Goal: Contribute content: Contribute content

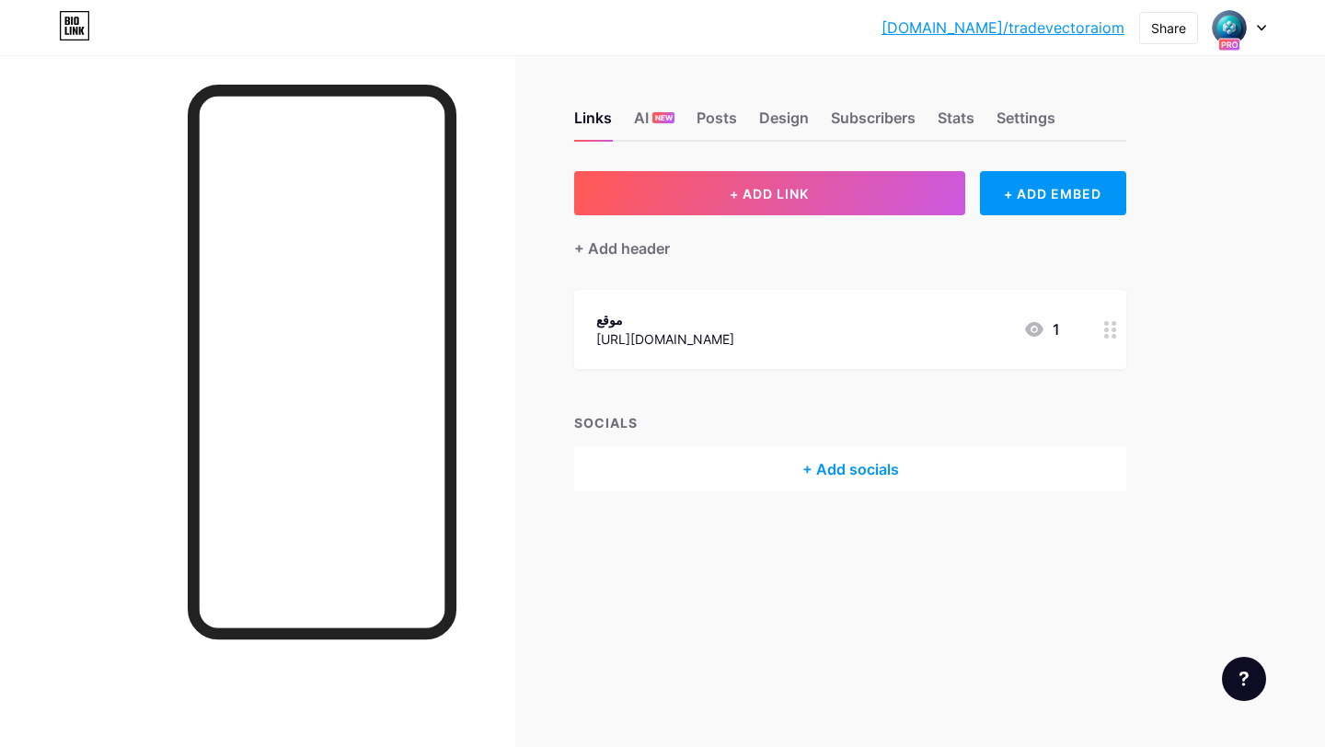
click at [1260, 21] on div at bounding box center [1239, 27] width 53 height 33
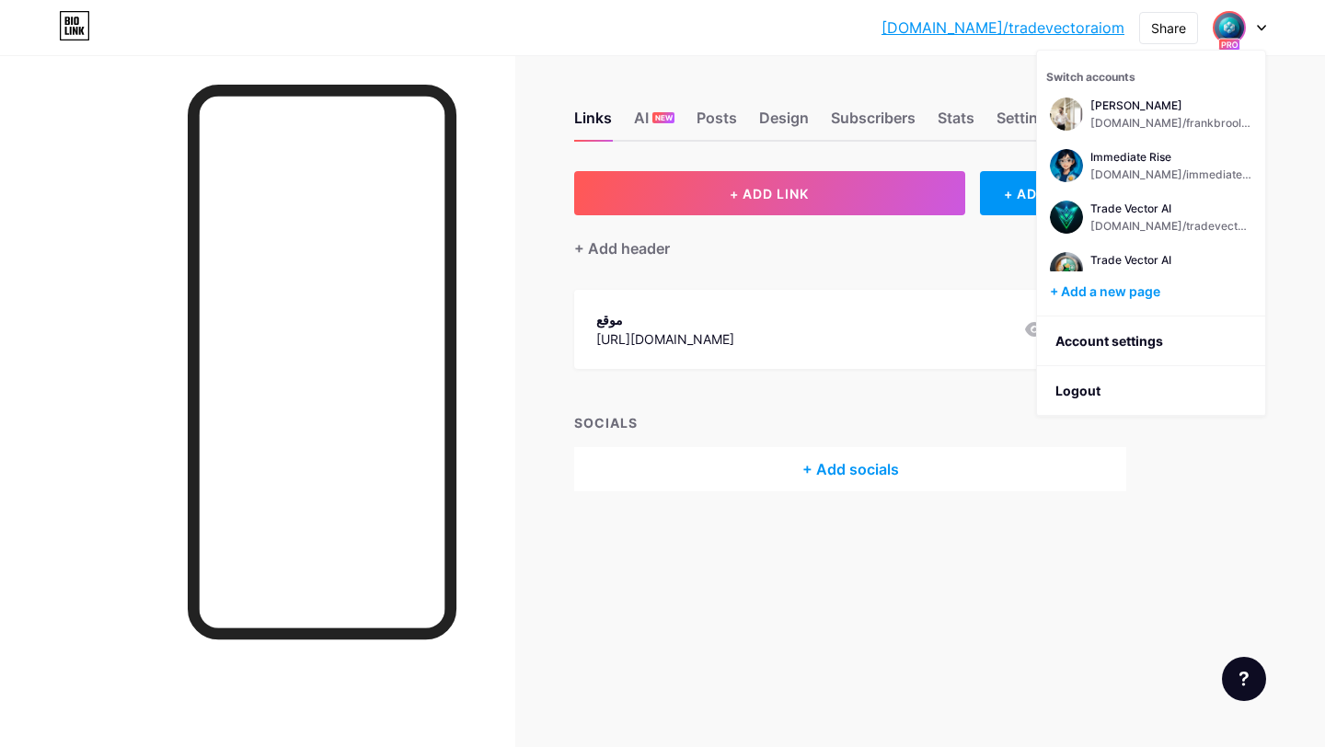
scroll to position [74, 0]
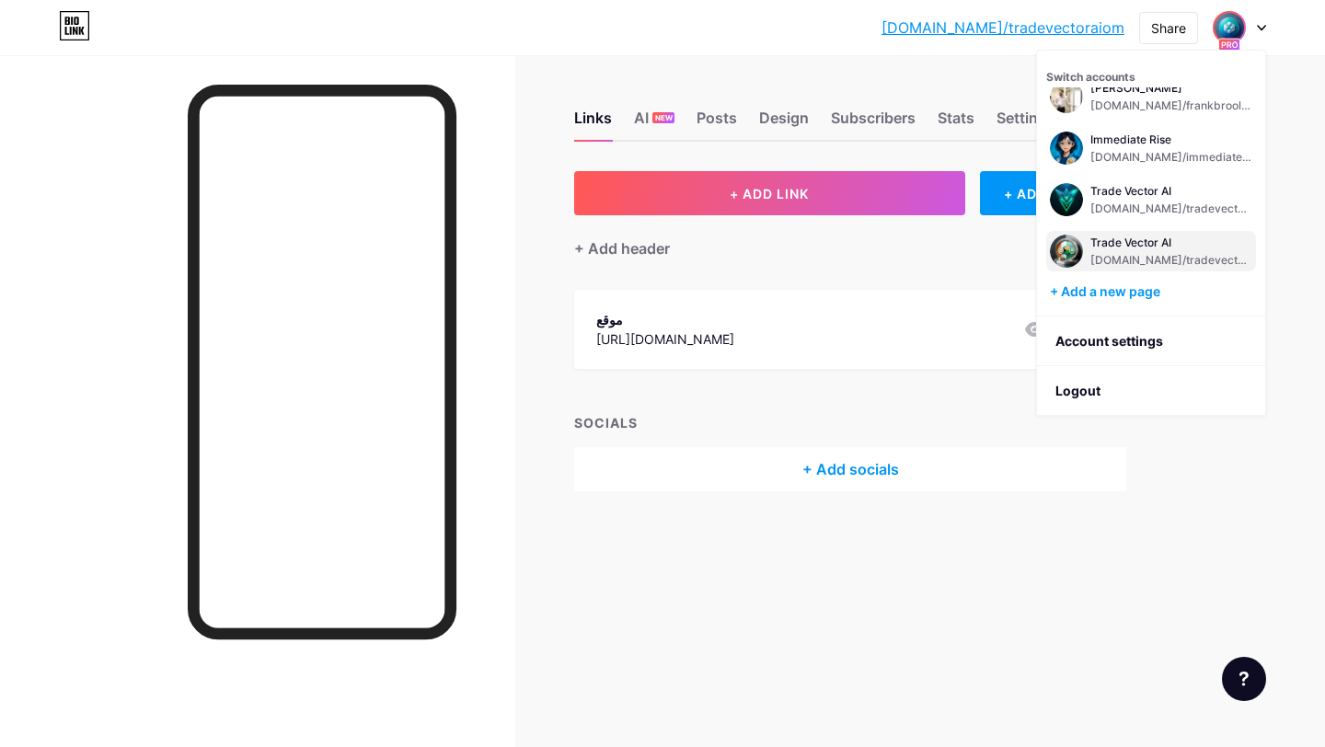
click at [1180, 237] on div "Trade Vector AI" at bounding box center [1171, 243] width 162 height 15
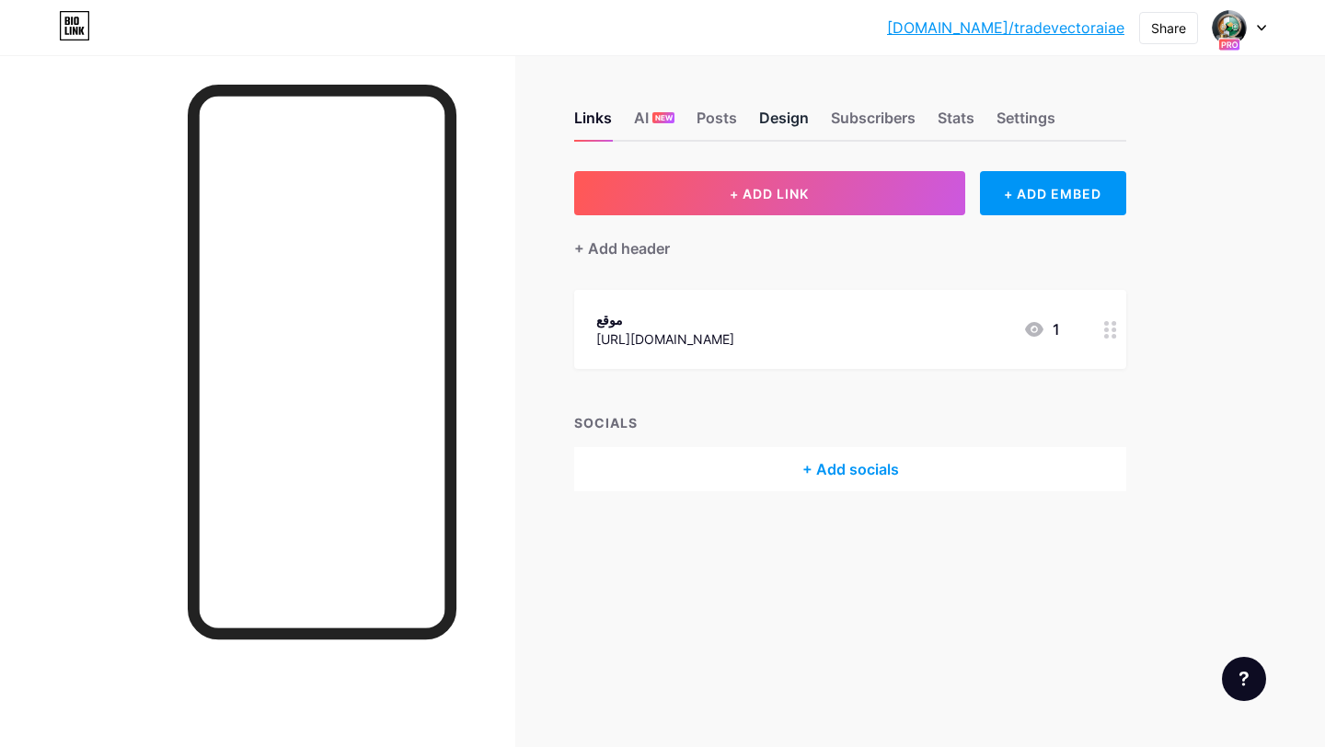
click at [772, 123] on div "Design" at bounding box center [784, 123] width 50 height 33
click at [773, 123] on div "Design" at bounding box center [784, 123] width 50 height 33
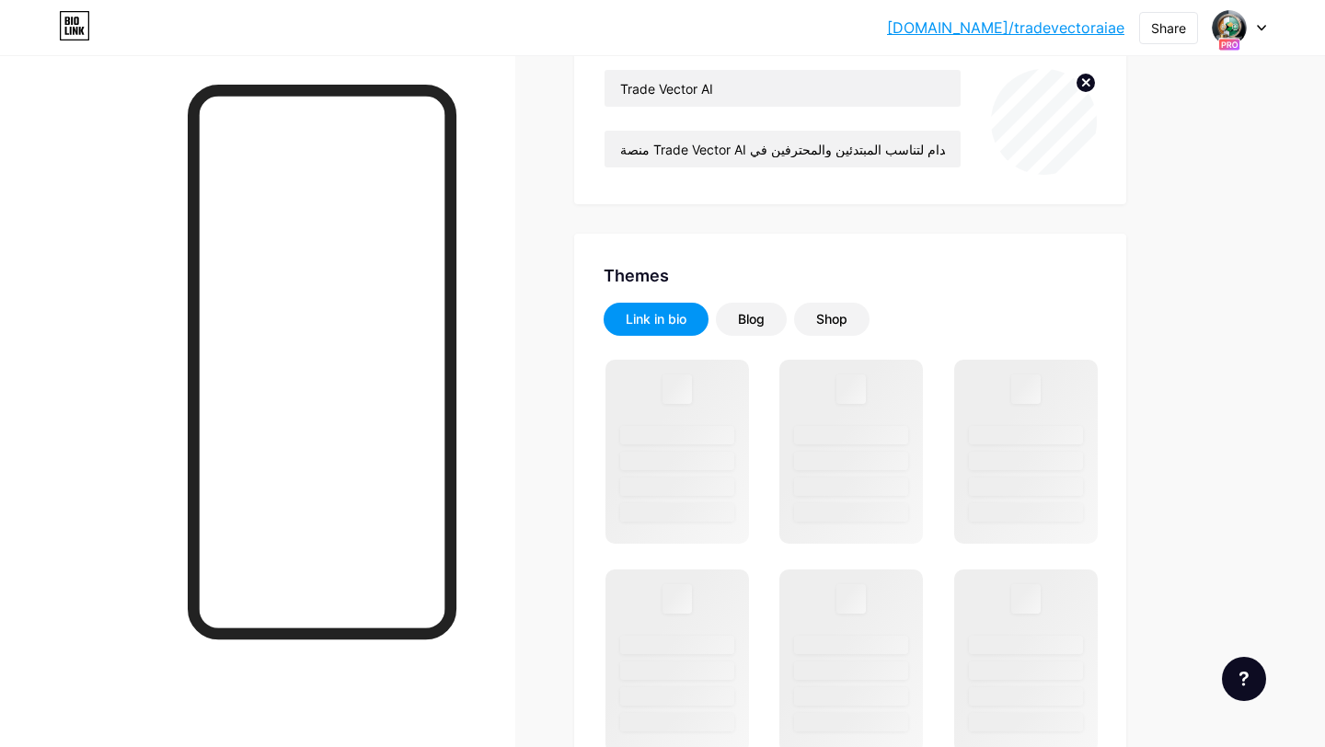
scroll to position [185, 0]
click at [742, 314] on div "Blog" at bounding box center [751, 320] width 27 height 18
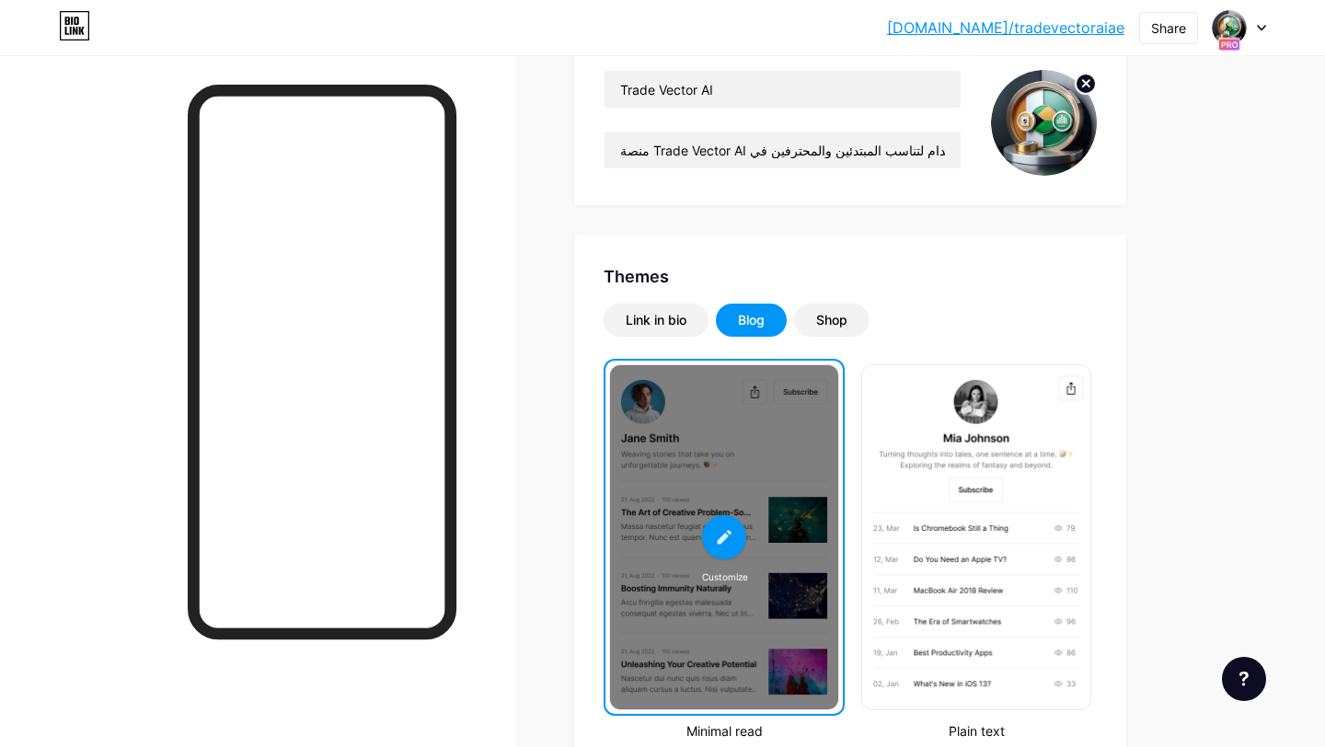
scroll to position [0, 0]
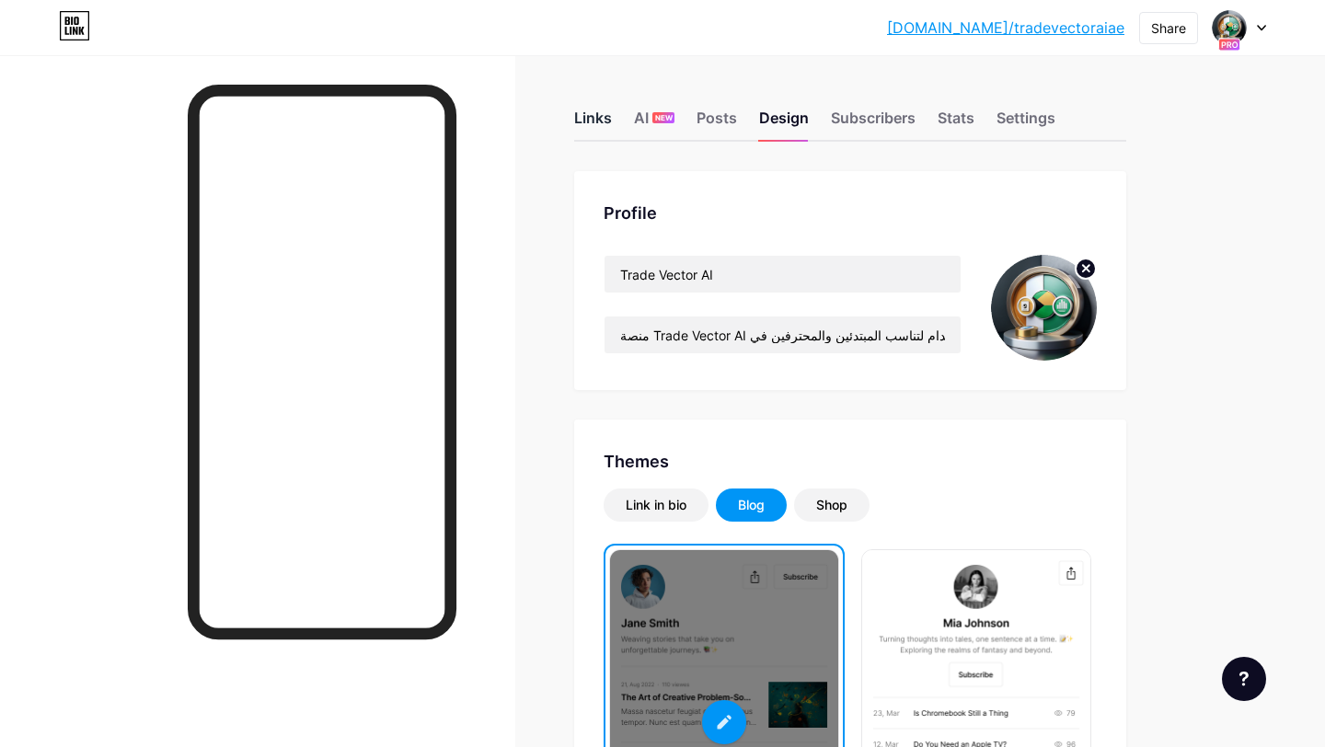
click at [600, 121] on div "Links" at bounding box center [593, 123] width 38 height 33
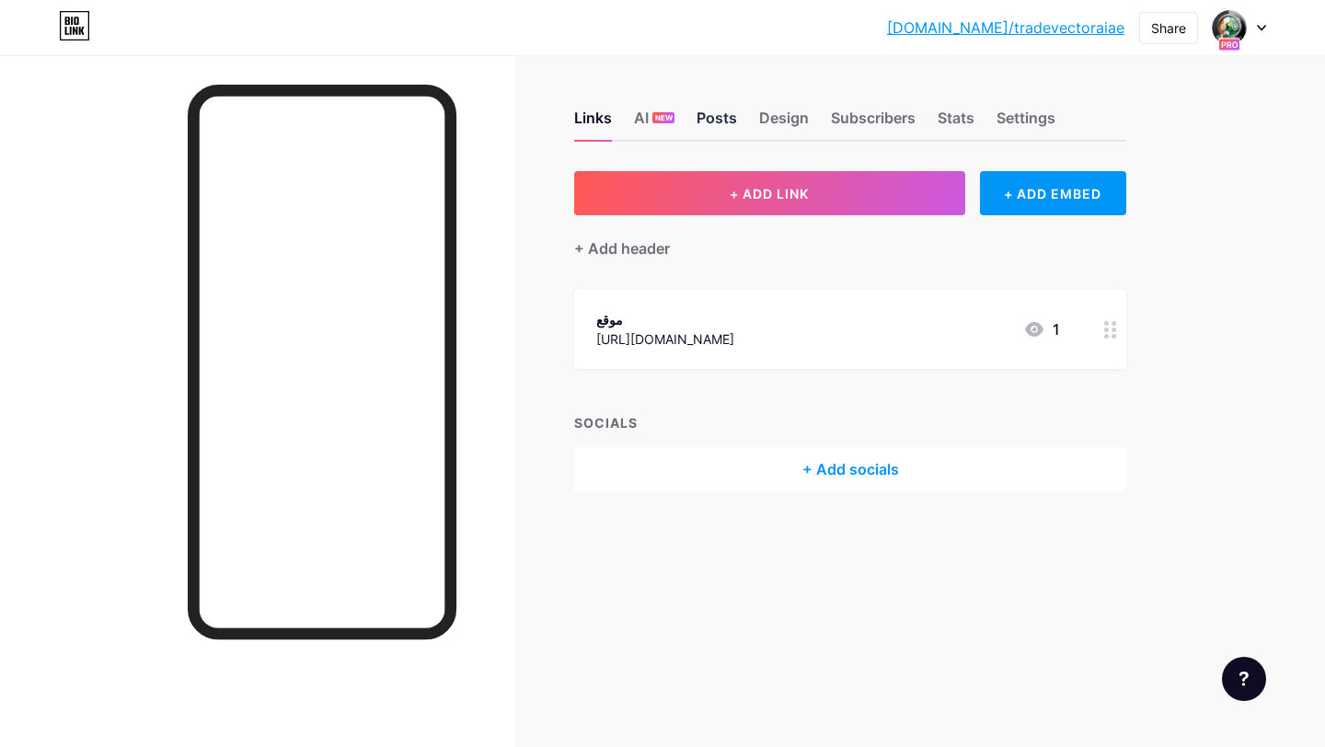
click at [719, 120] on div "Posts" at bounding box center [716, 123] width 40 height 33
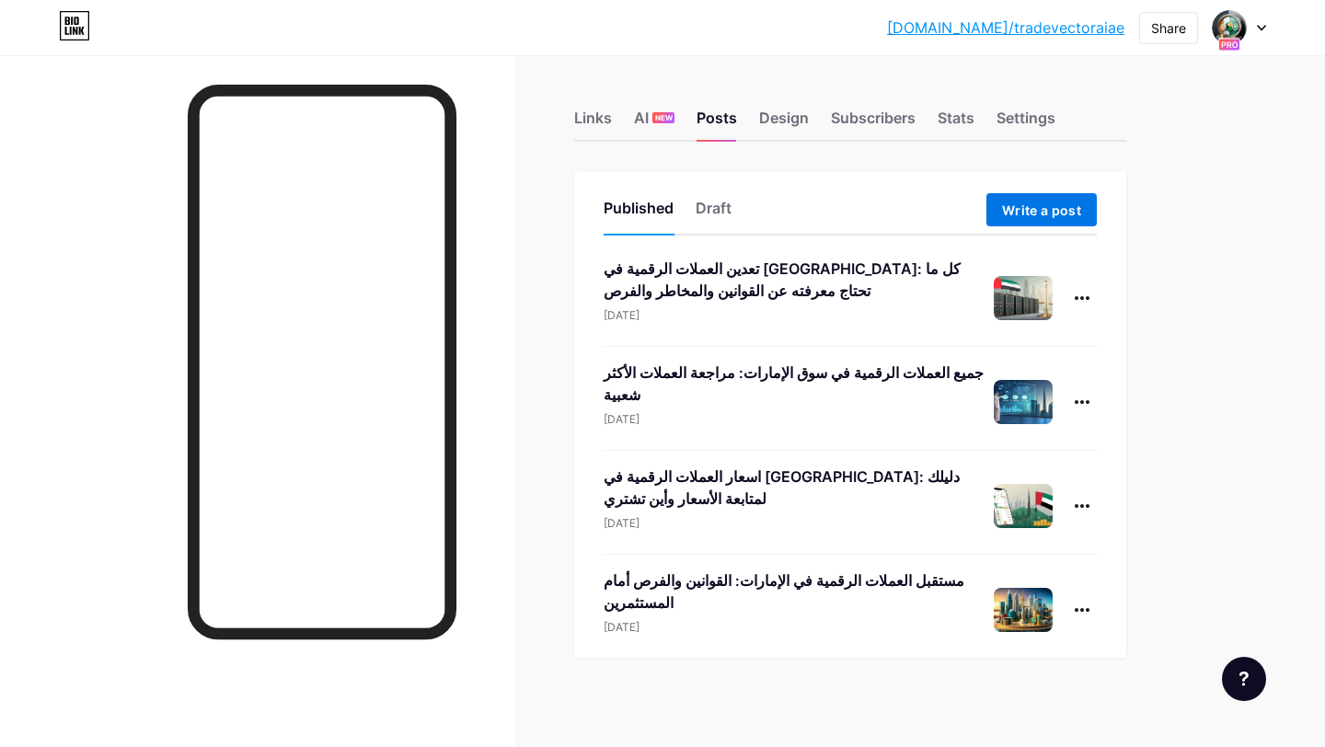
click at [1014, 201] on button "Write a post" at bounding box center [1041, 209] width 110 height 33
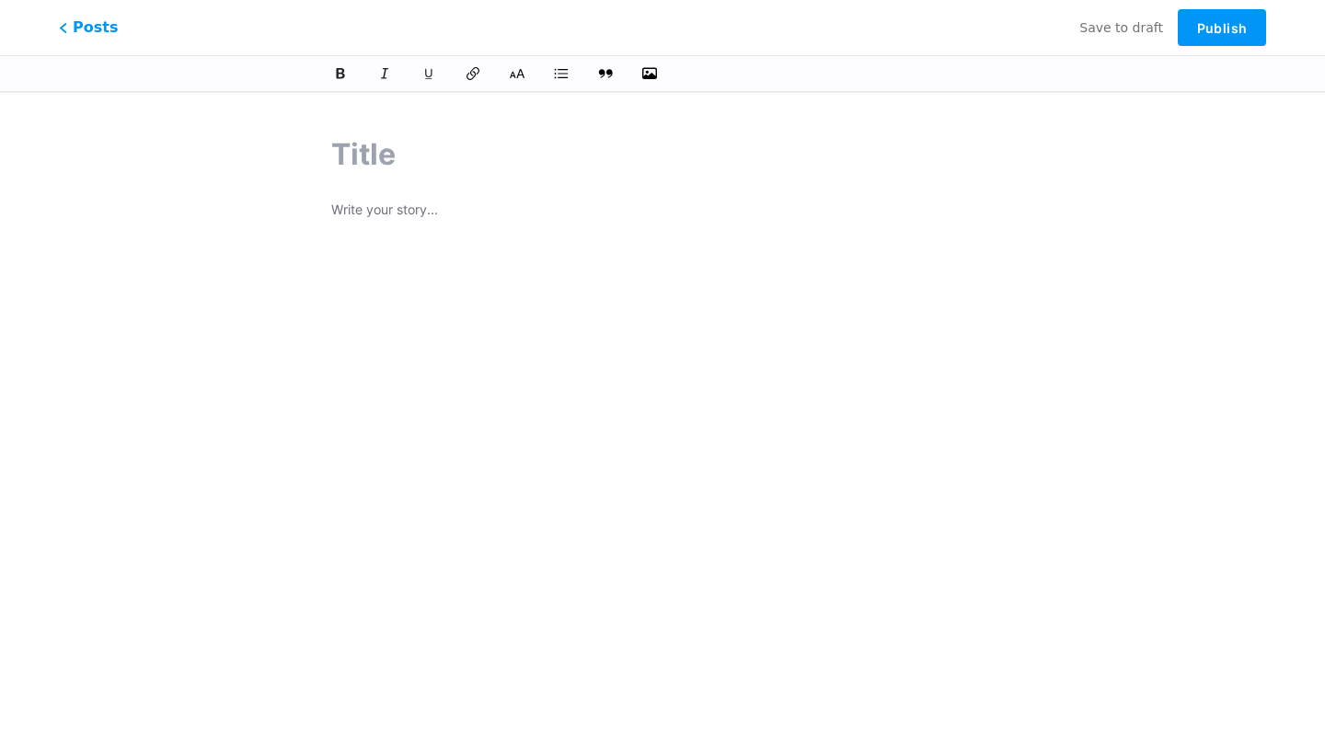
click at [622, 257] on div at bounding box center [662, 429] width 662 height 460
click at [417, 201] on p at bounding box center [662, 212] width 662 height 26
click at [433, 141] on input "text" at bounding box center [662, 154] width 662 height 44
paste input "مستقبل العملات الرقمية في ال[GEOGRAPHIC_DATA] 2025: فرص الاستثمار وتحديات التدا…"
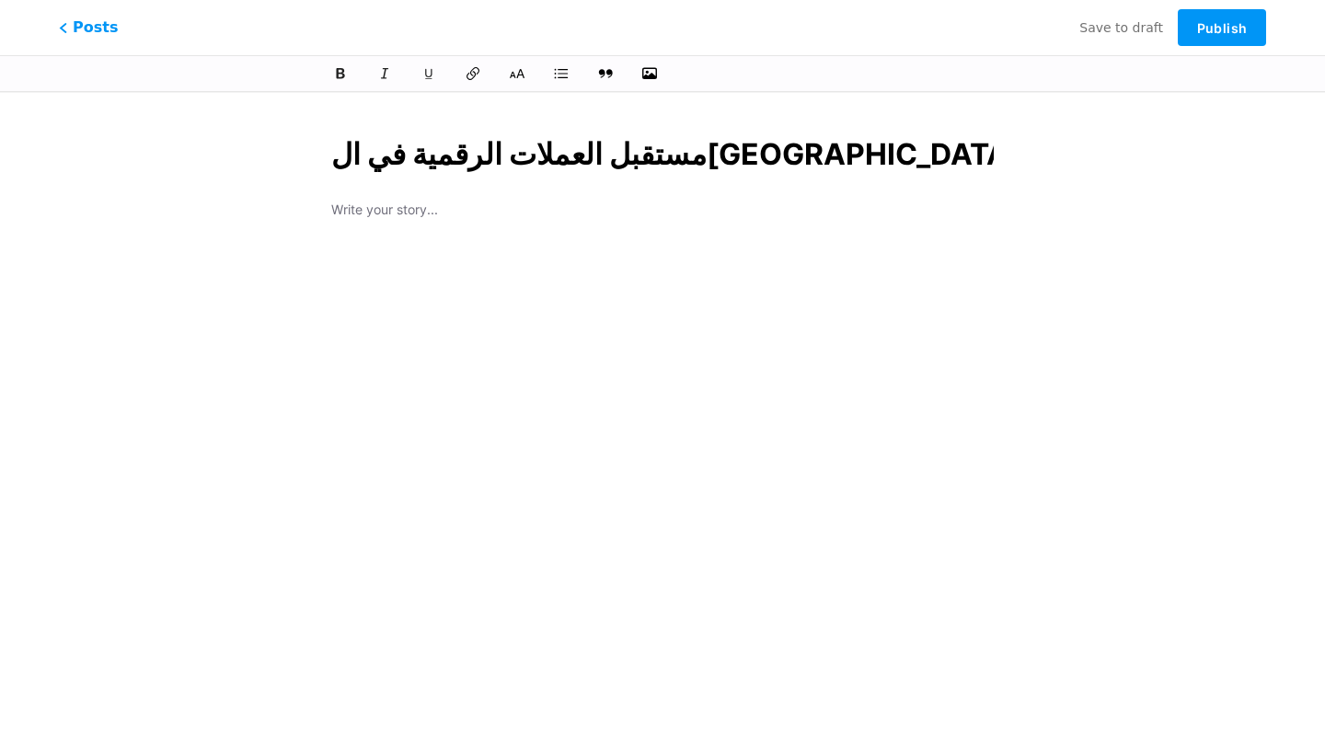
scroll to position [0, 501]
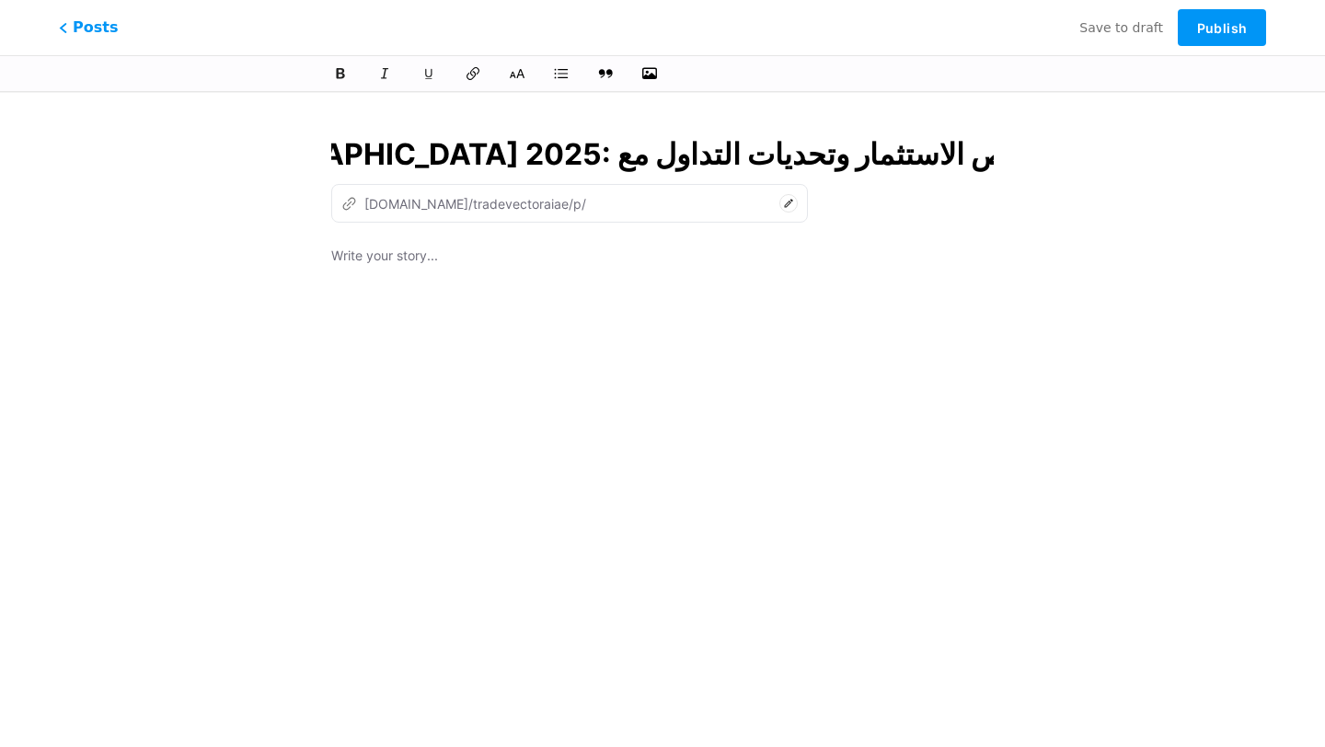
type input "مستقبل العملات الرقمية في ال[GEOGRAPHIC_DATA] 2025: فرص الاستثمار وتحديات التدا…"
type input "mstkbl-alaamlat-alrkmy-fy-alamarat-2025-frs-alastthmar-othdyat-altdaol-maa-trad…"
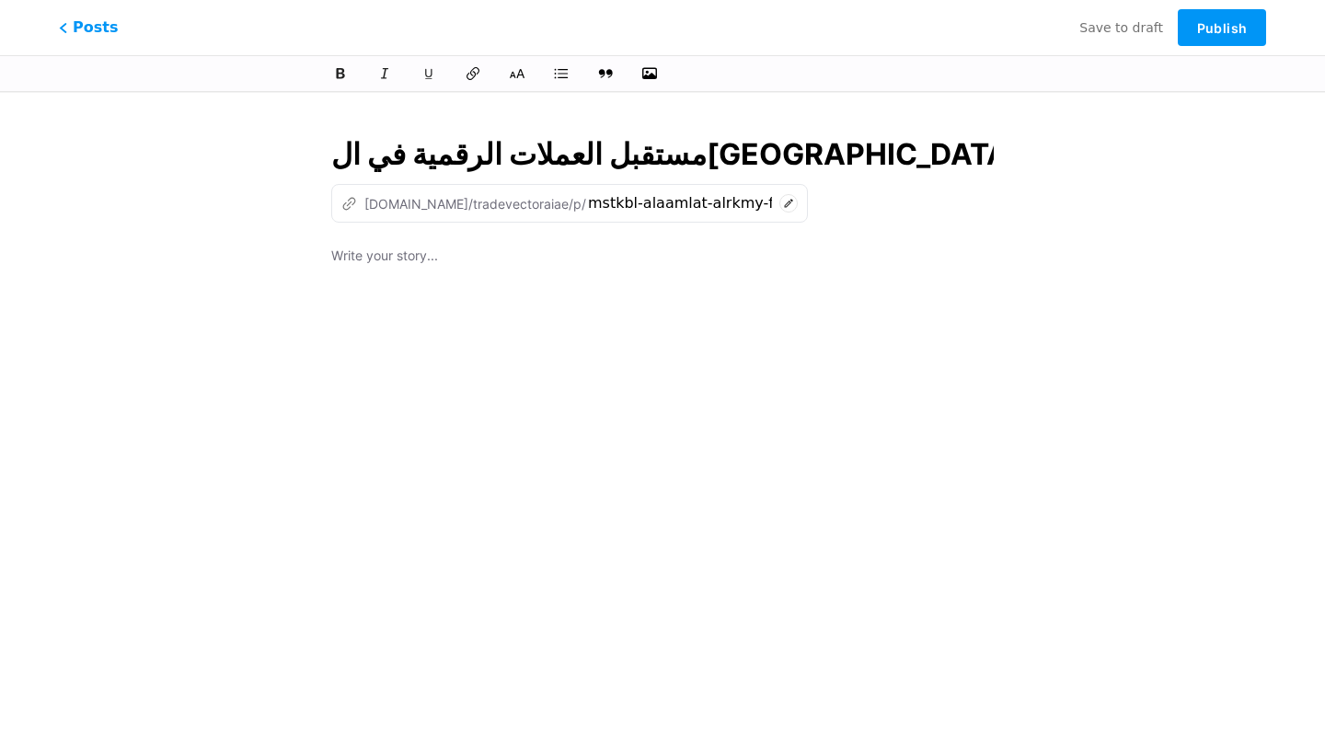
click at [484, 294] on div at bounding box center [662, 475] width 662 height 460
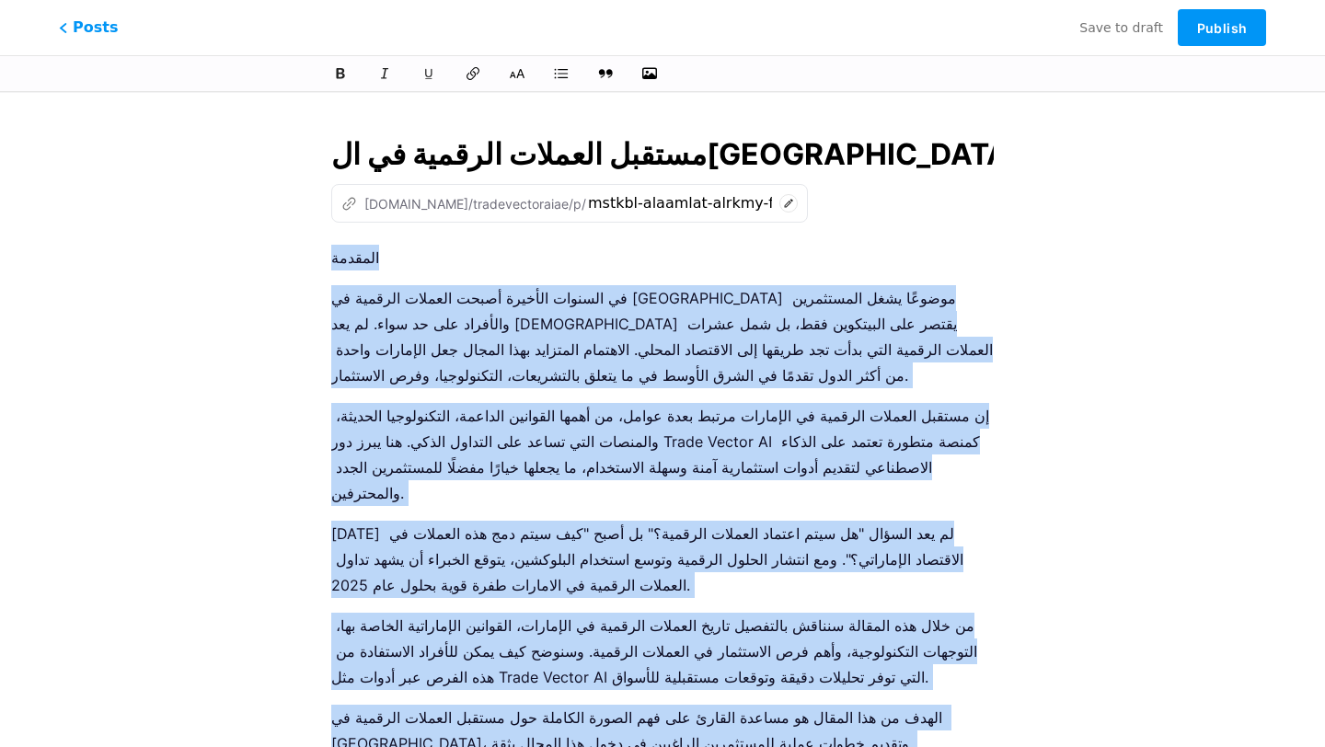
drag, startPoint x: 593, startPoint y: 681, endPoint x: 312, endPoint y: 251, distance: 513.2
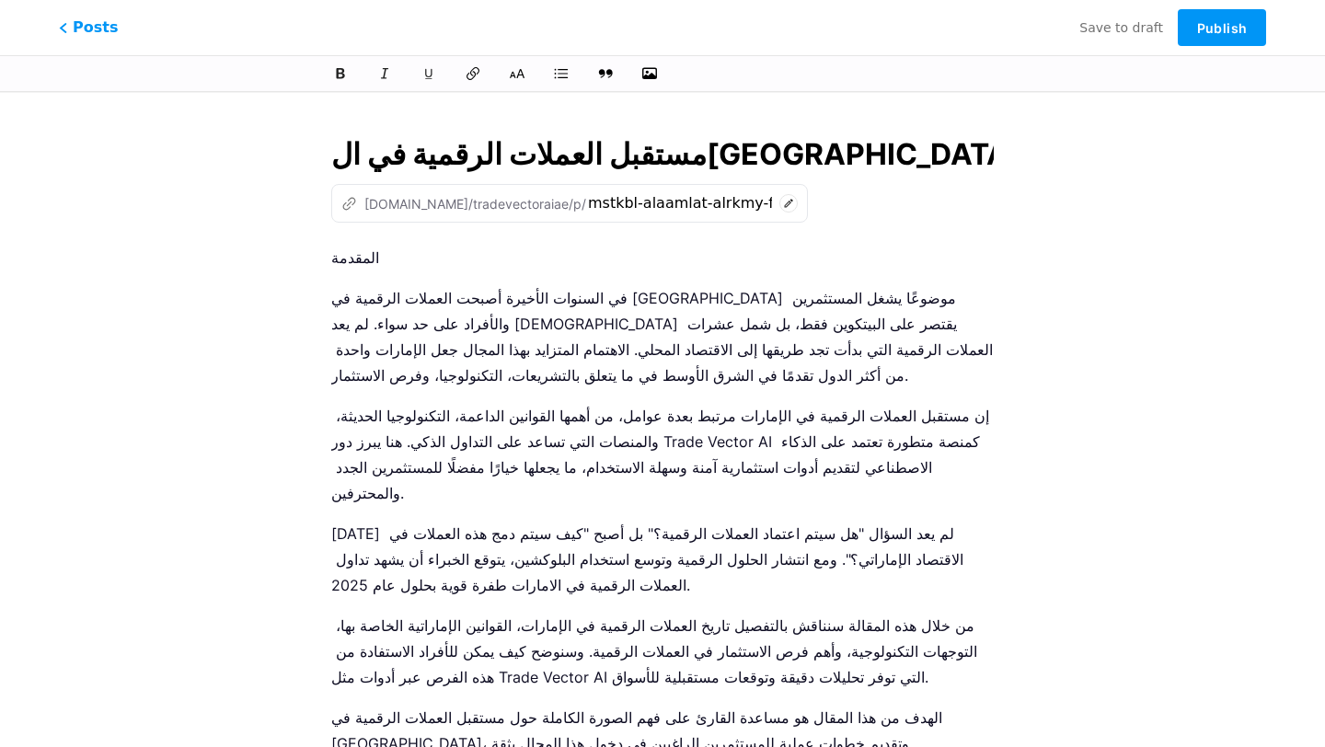
click at [434, 302] on p "في السنوات الأخيرة أصبحت العملات الرقمية في [GEOGRAPHIC_DATA] موضوعًا يشغل المس…" at bounding box center [662, 336] width 662 height 103
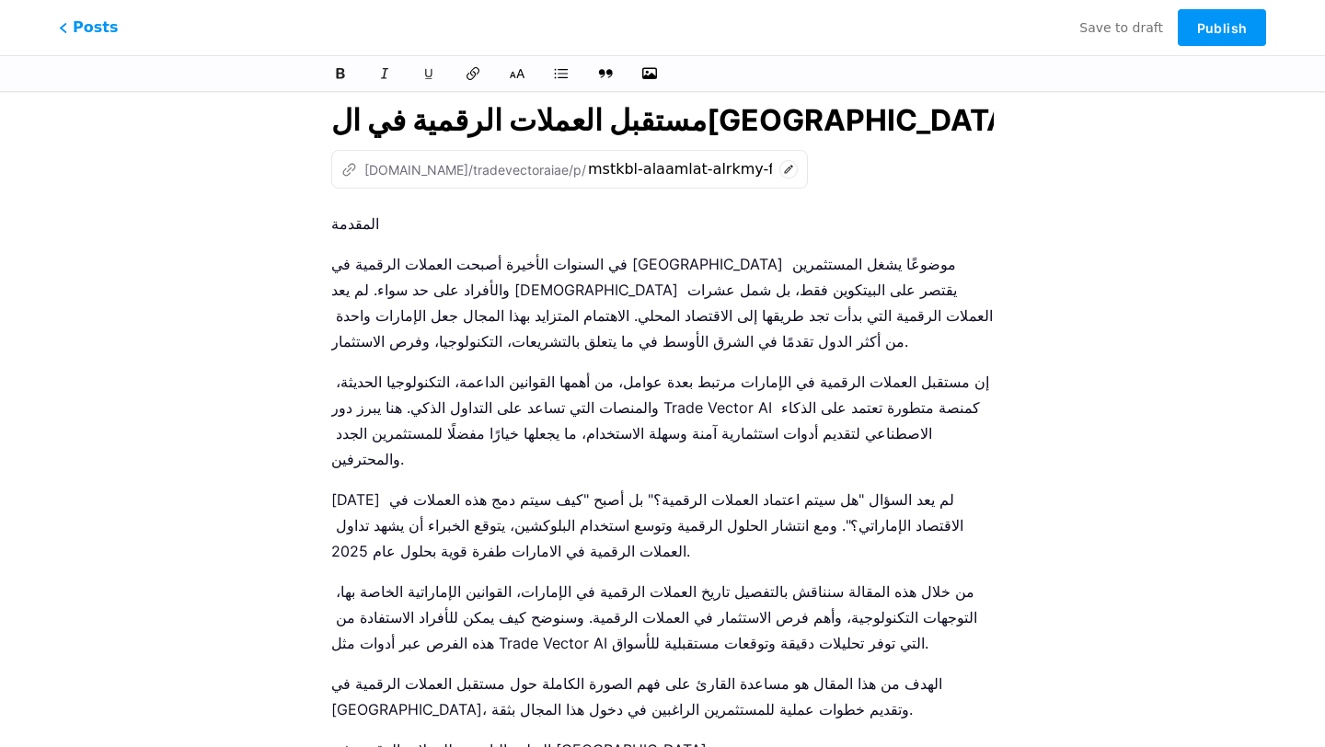
click at [333, 222] on p "المقدمة" at bounding box center [662, 224] width 662 height 26
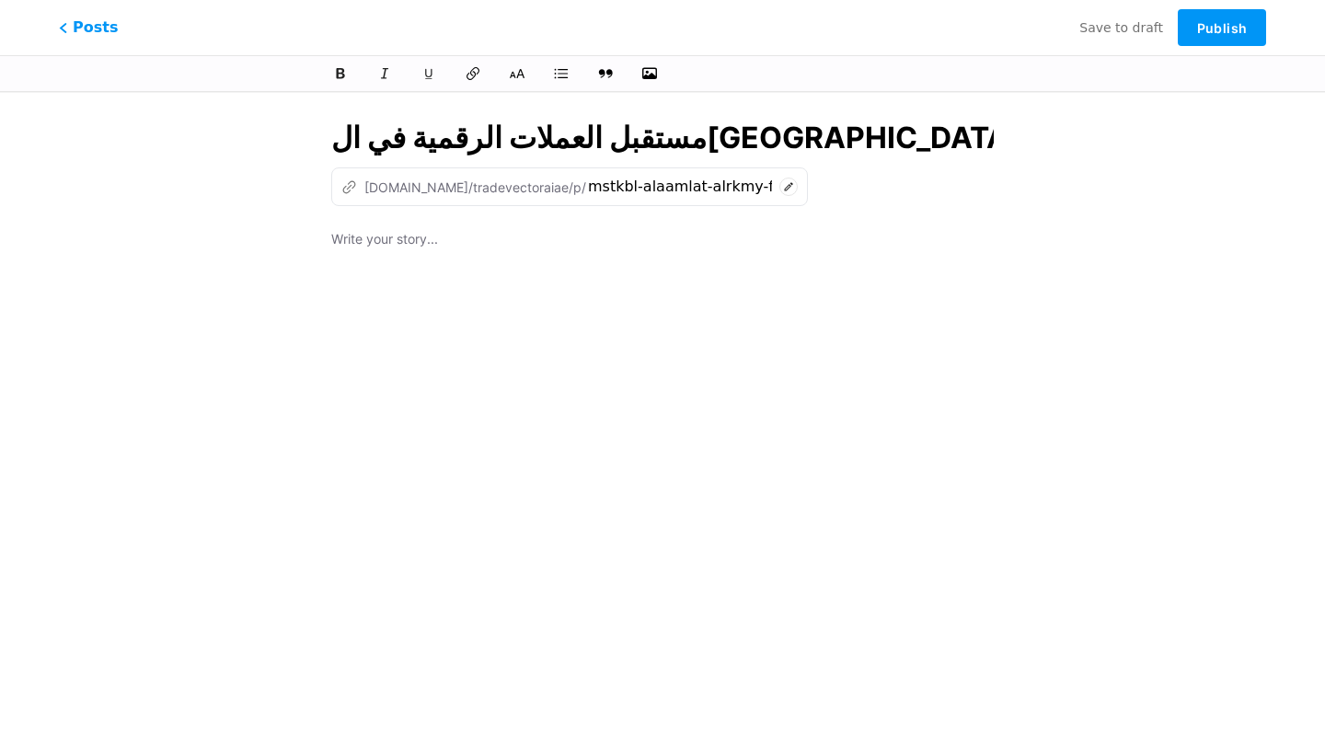
scroll to position [17, 0]
click at [414, 236] on p at bounding box center [662, 241] width 662 height 26
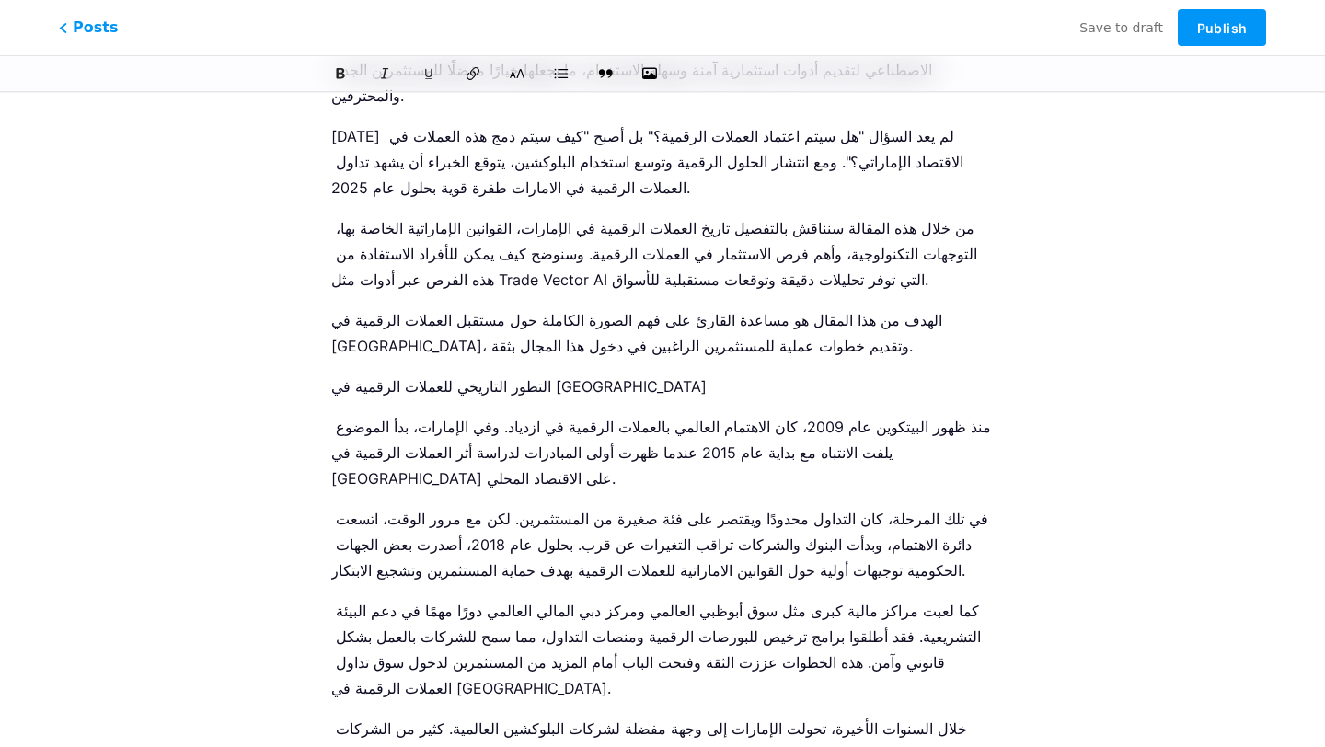
scroll to position [0, 0]
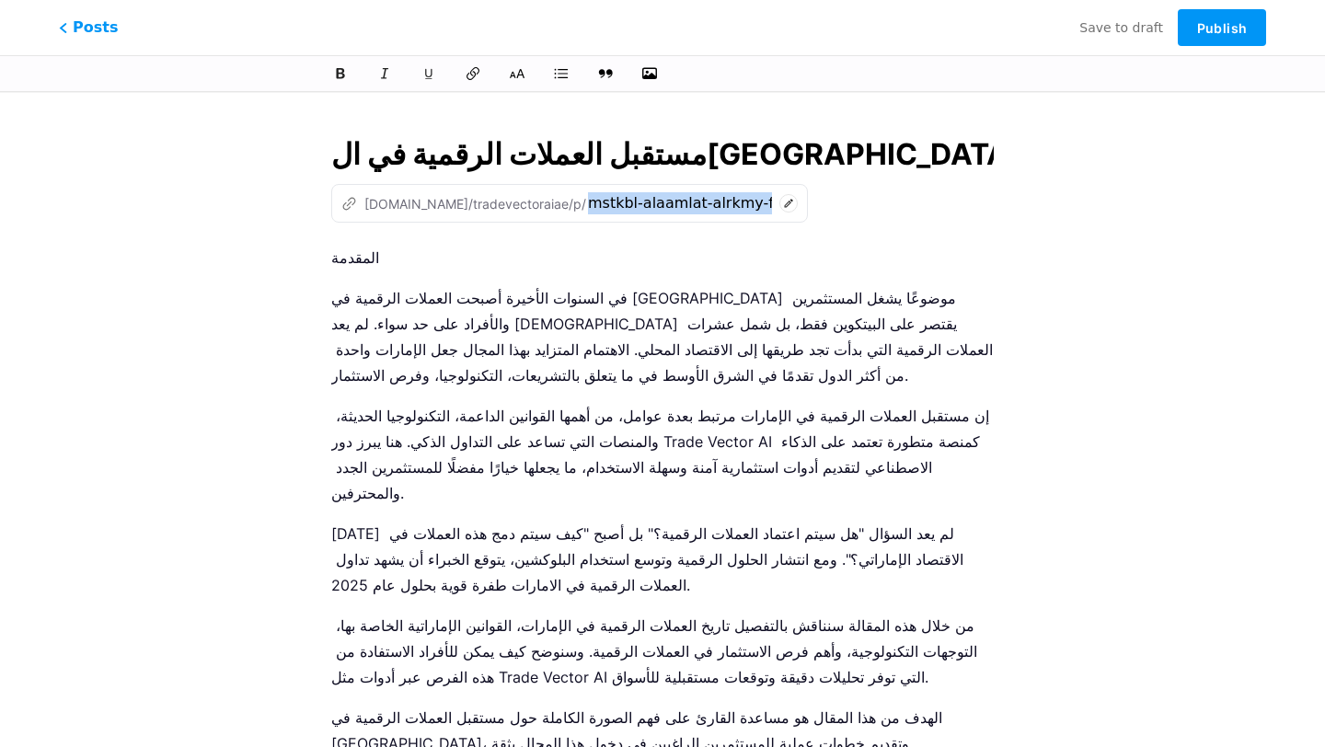
drag, startPoint x: 328, startPoint y: 259, endPoint x: 557, endPoint y: 250, distance: 229.3
click at [561, 158] on input "مستقبل العملات الرقمية في ال[GEOGRAPHIC_DATA] 2025: فرص الاستثمار وتحديات التدا…" at bounding box center [662, 154] width 662 height 44
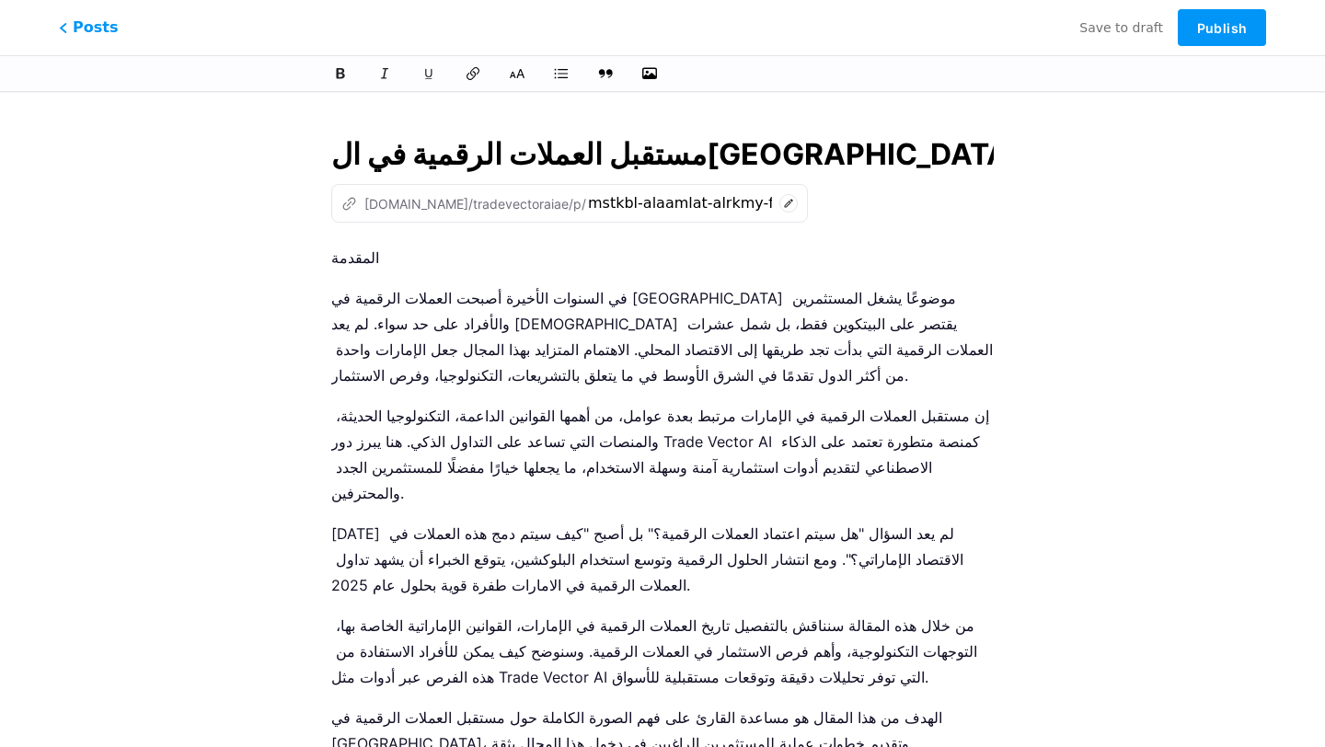
click at [331, 252] on p "المقدمة" at bounding box center [662, 258] width 662 height 26
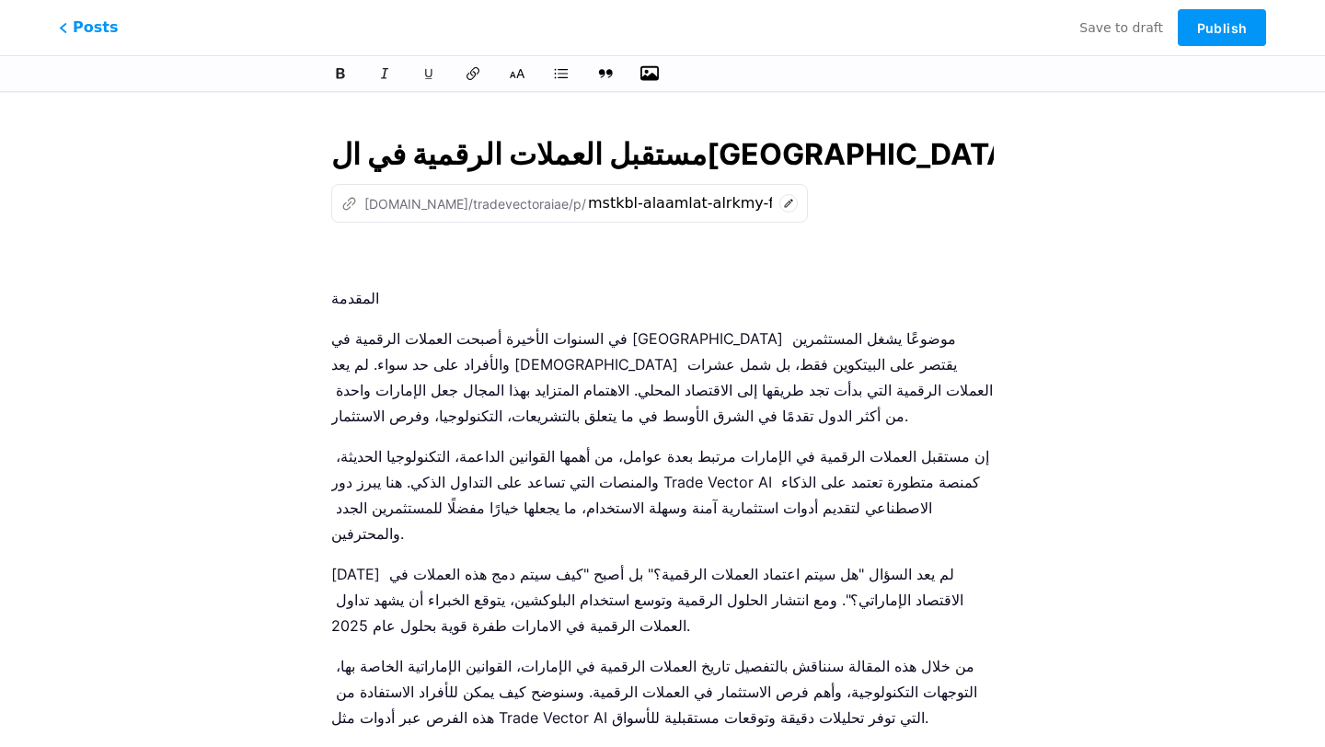
click at [654, 72] on icon "button" at bounding box center [649, 73] width 18 height 18
click at [0, 0] on input "file" at bounding box center [0, 0] width 0 height 0
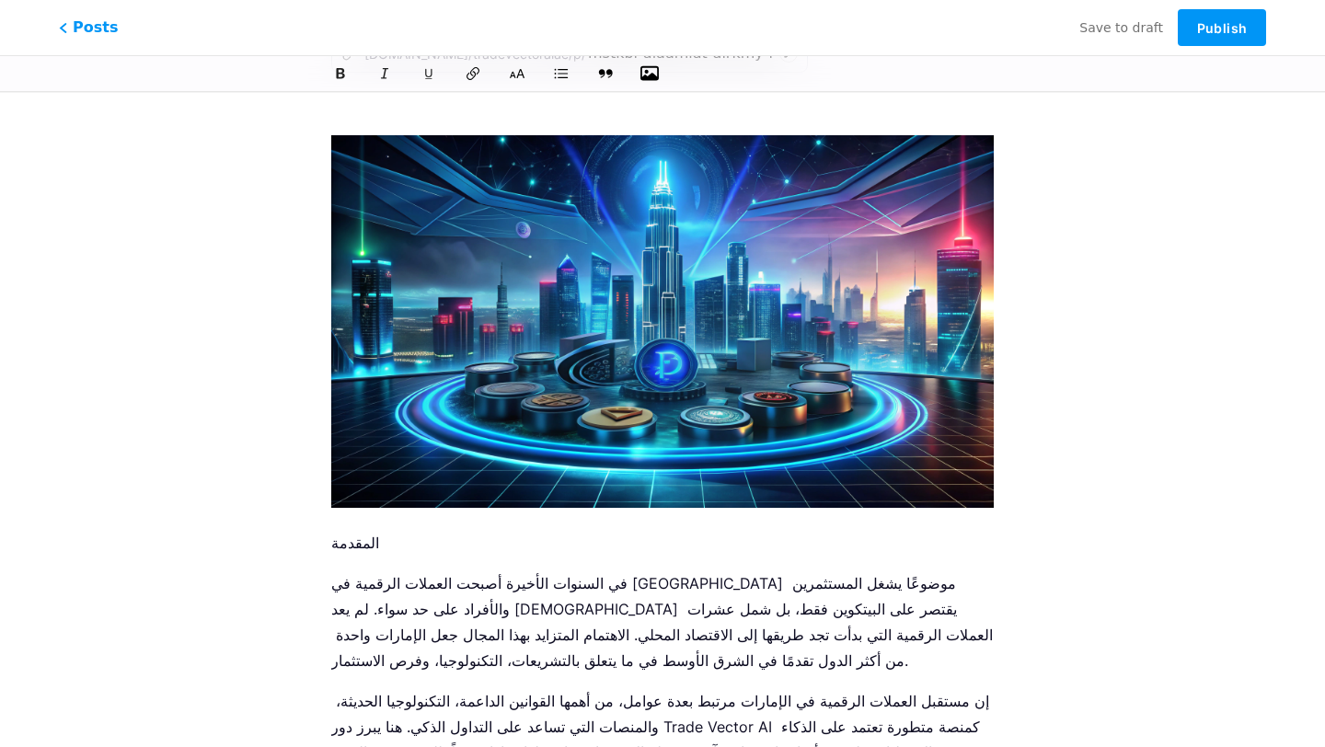
scroll to position [151, 0]
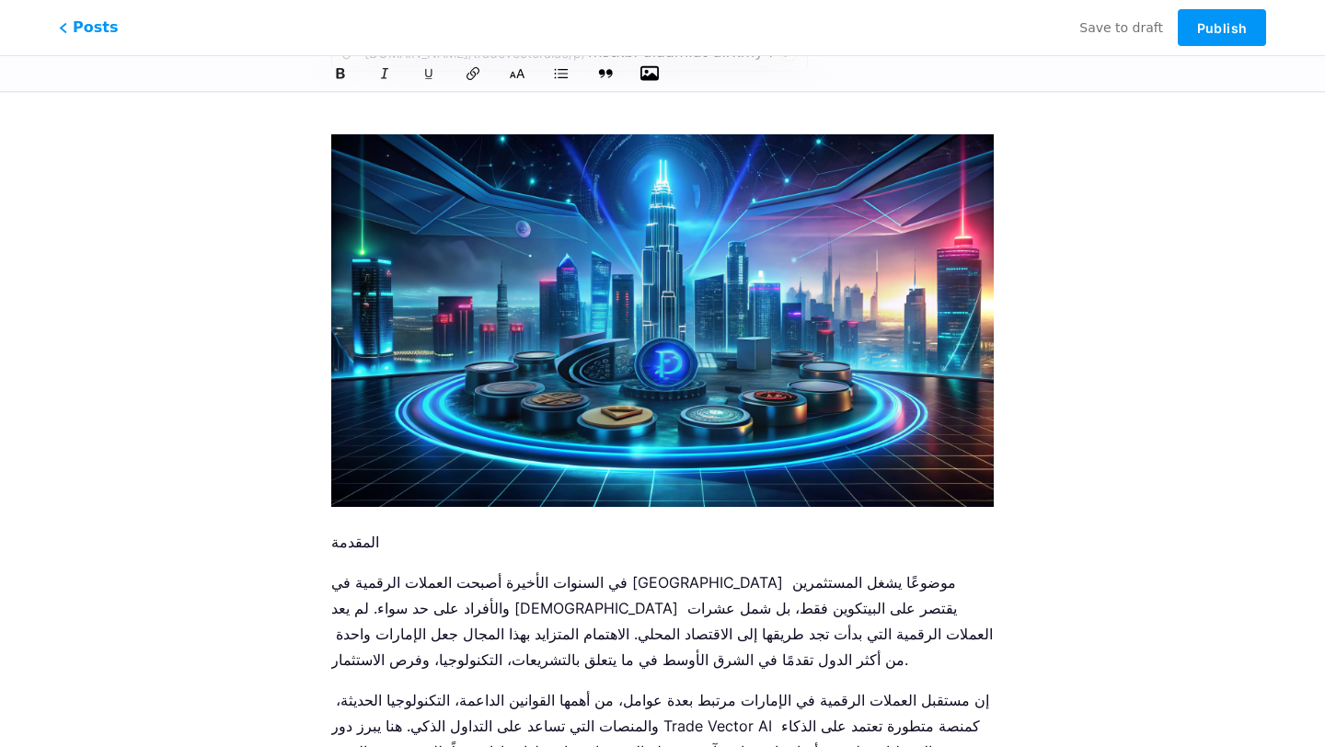
click at [356, 544] on p "المقدمة" at bounding box center [662, 542] width 662 height 26
click at [516, 77] on icon at bounding box center [517, 73] width 18 height 18
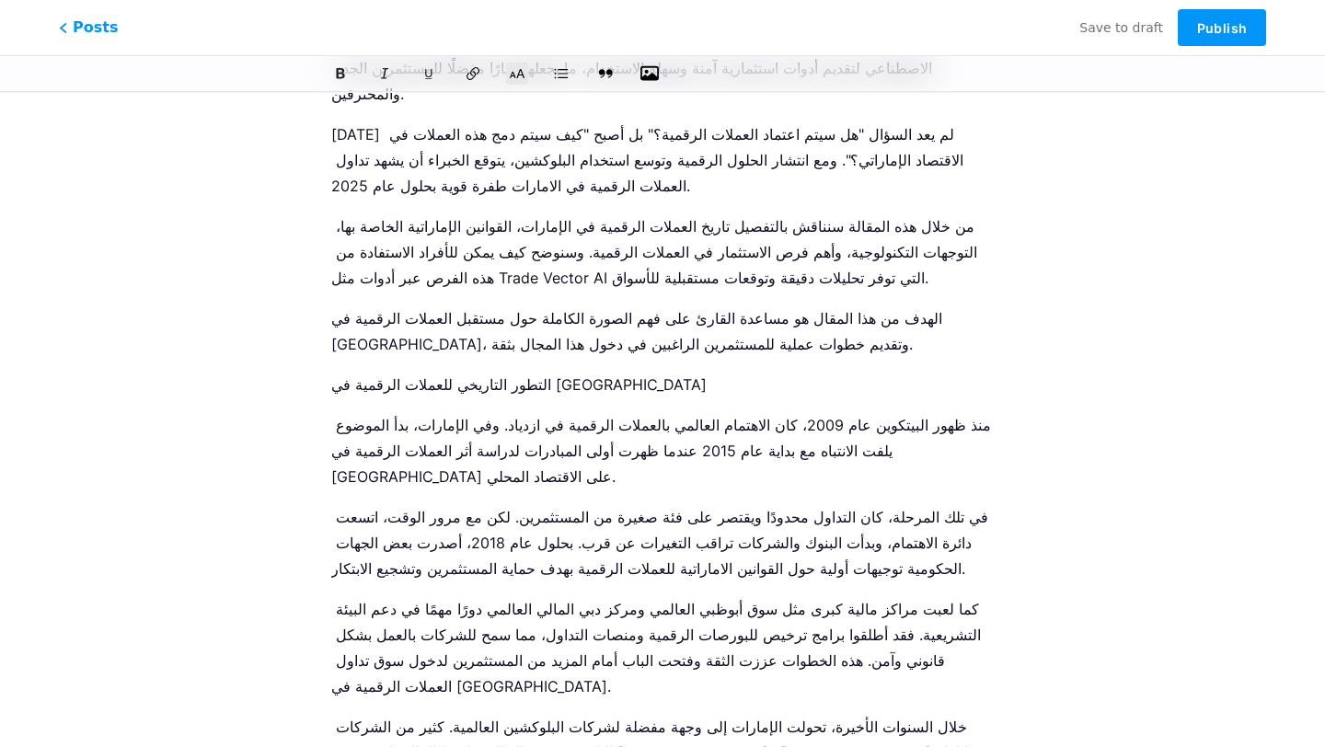
scroll to position [829, 0]
click at [512, 374] on p "التطور التاريخي للعملات الرقمية في [GEOGRAPHIC_DATA]" at bounding box center [662, 387] width 662 height 26
click at [513, 75] on icon at bounding box center [517, 74] width 17 height 12
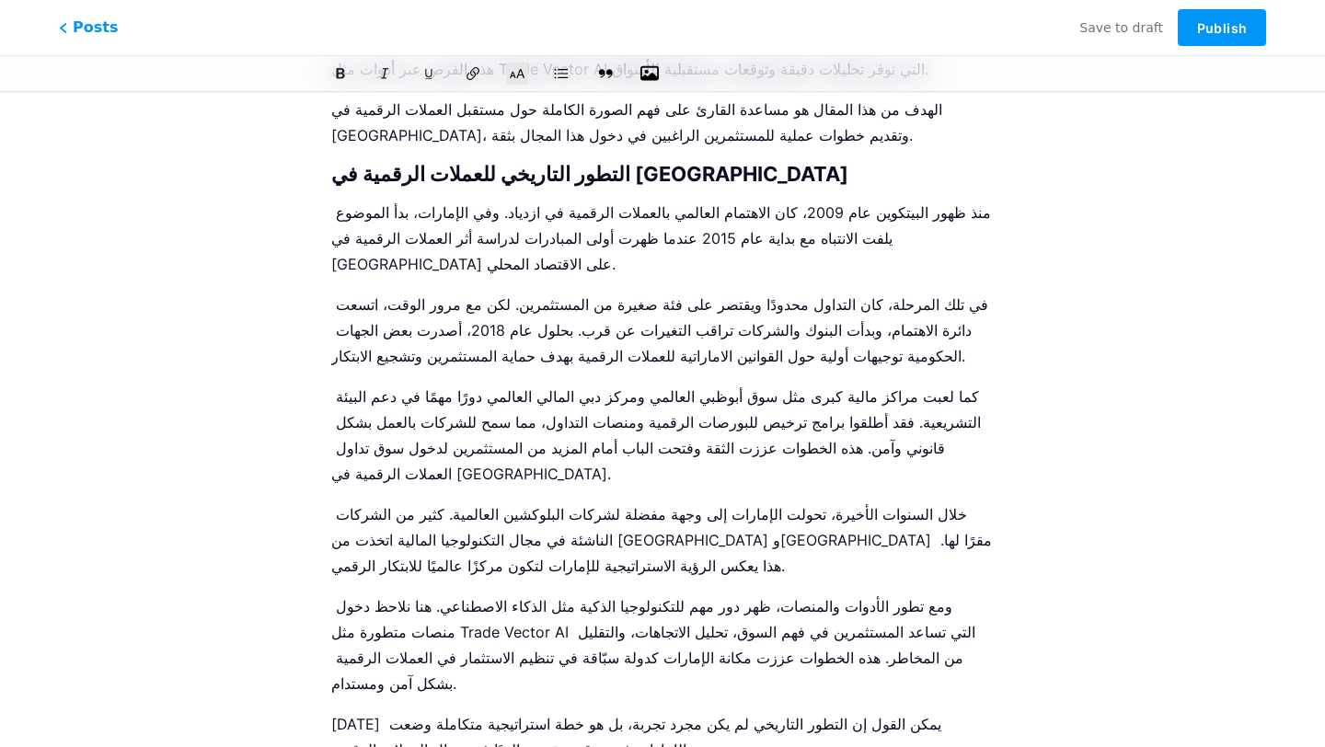
scroll to position [1071, 0]
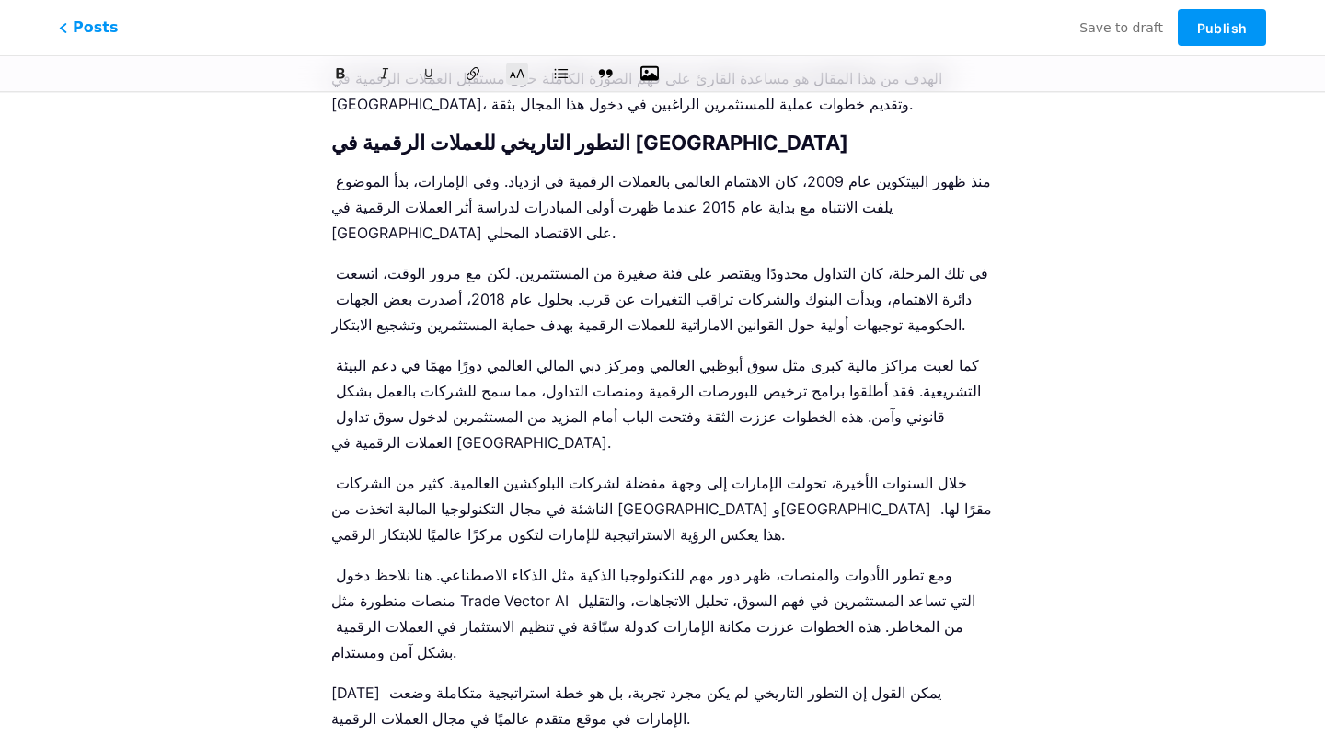
click at [467, 746] on p "الوضع الحالي لسوق العملات الرقمية في [GEOGRAPHIC_DATA]" at bounding box center [662, 759] width 662 height 26
click at [525, 76] on icon at bounding box center [517, 74] width 17 height 12
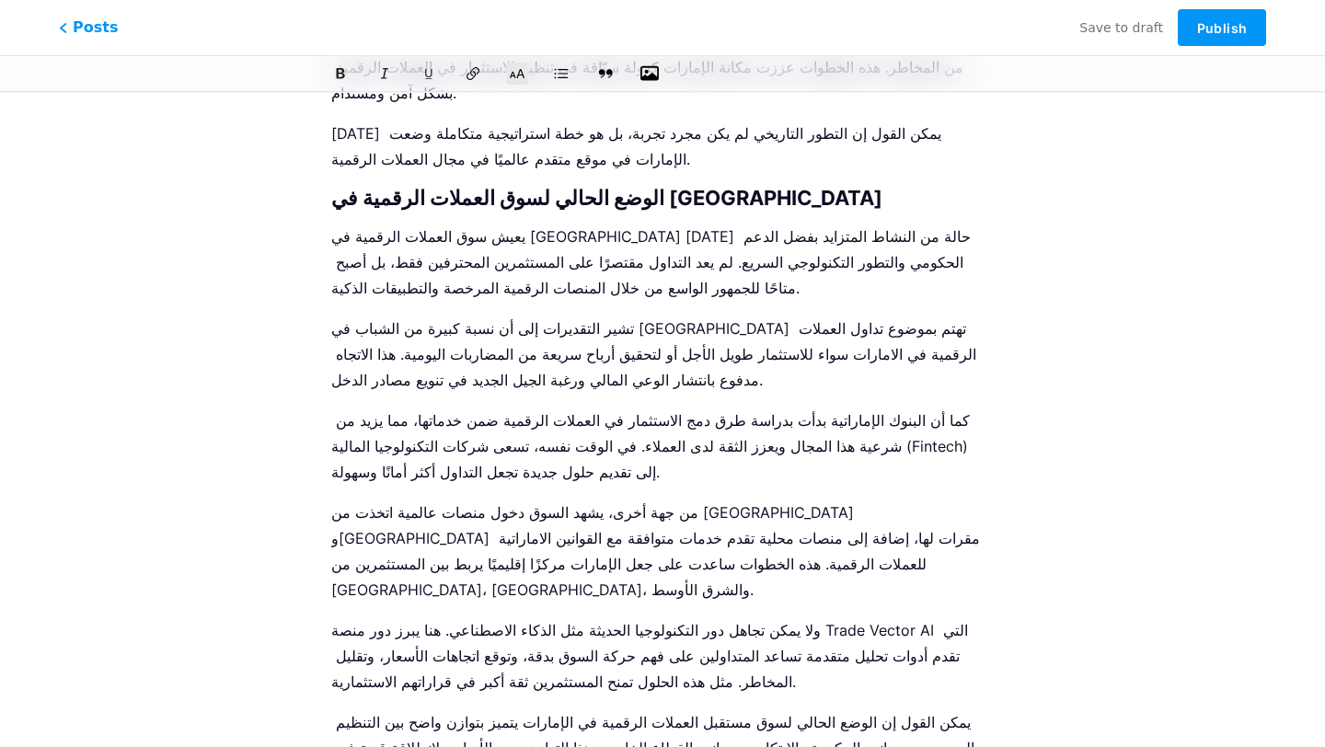
scroll to position [1644, 0]
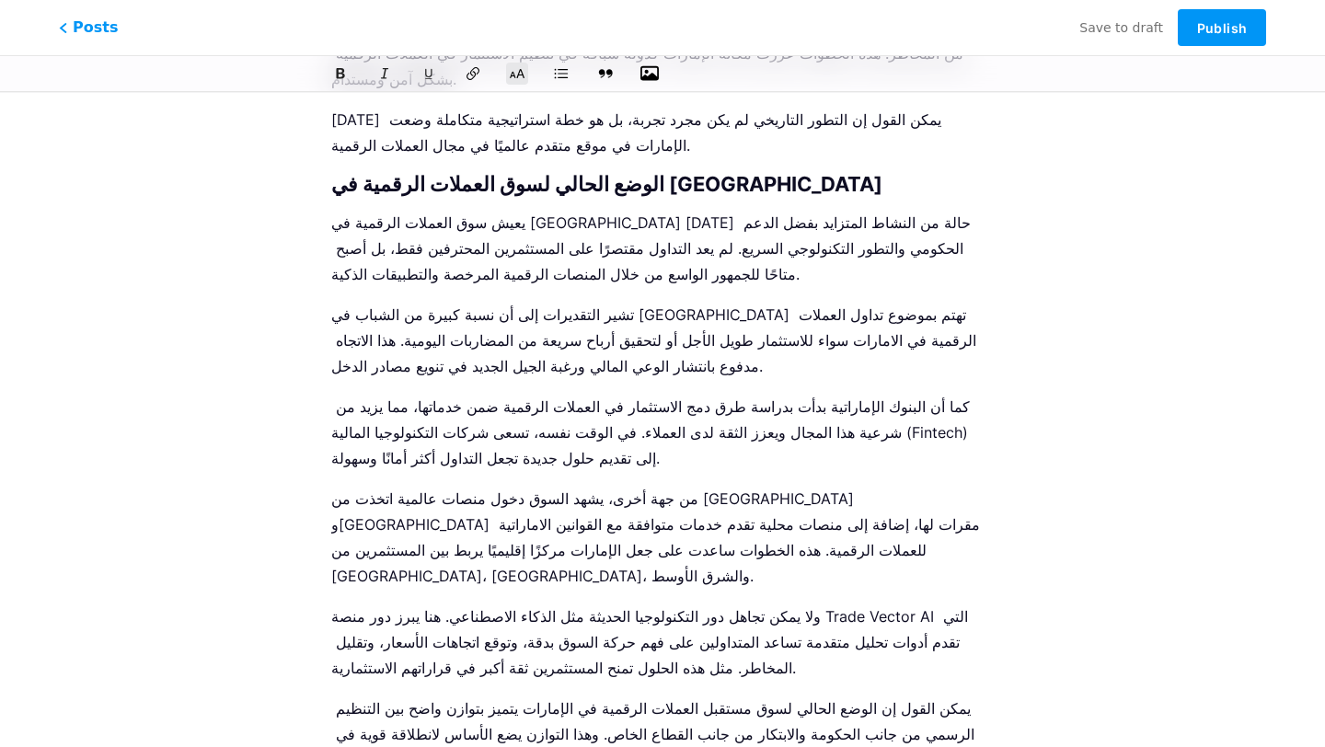
click at [512, 76] on icon at bounding box center [517, 73] width 18 height 18
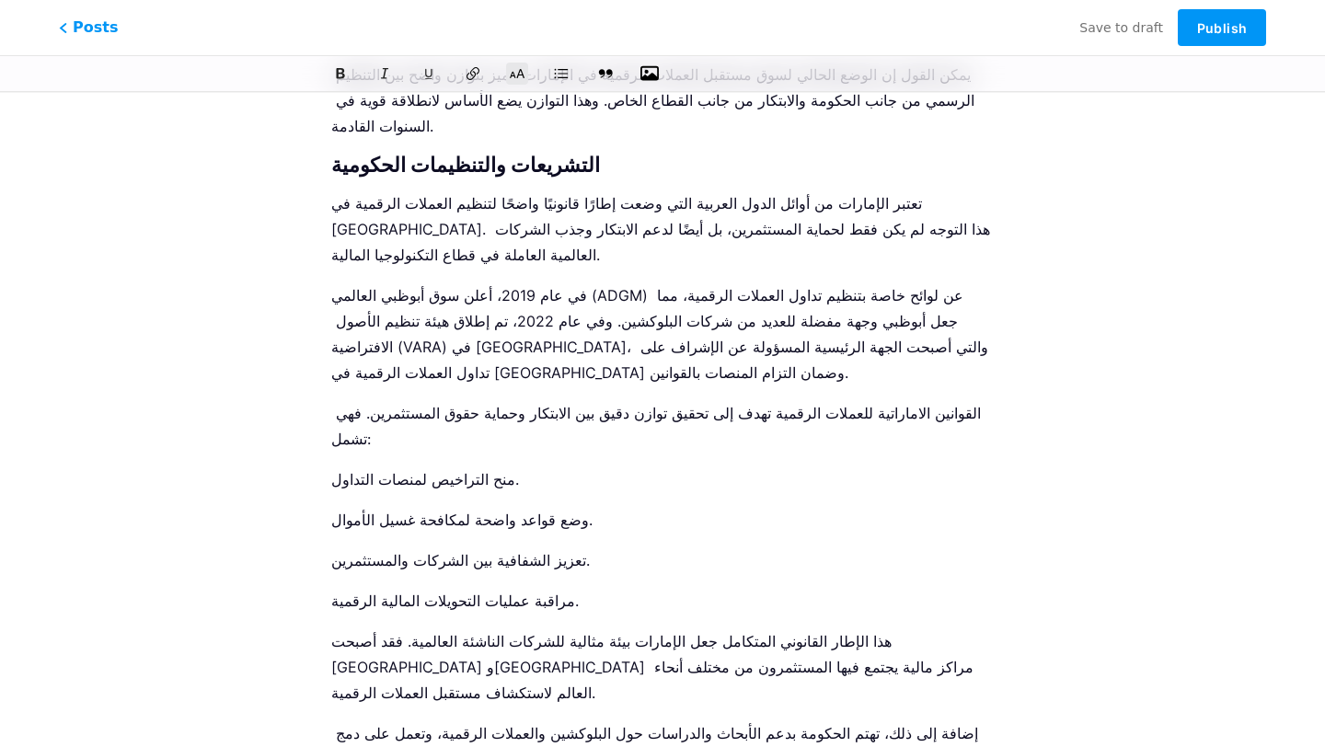
scroll to position [2334, 0]
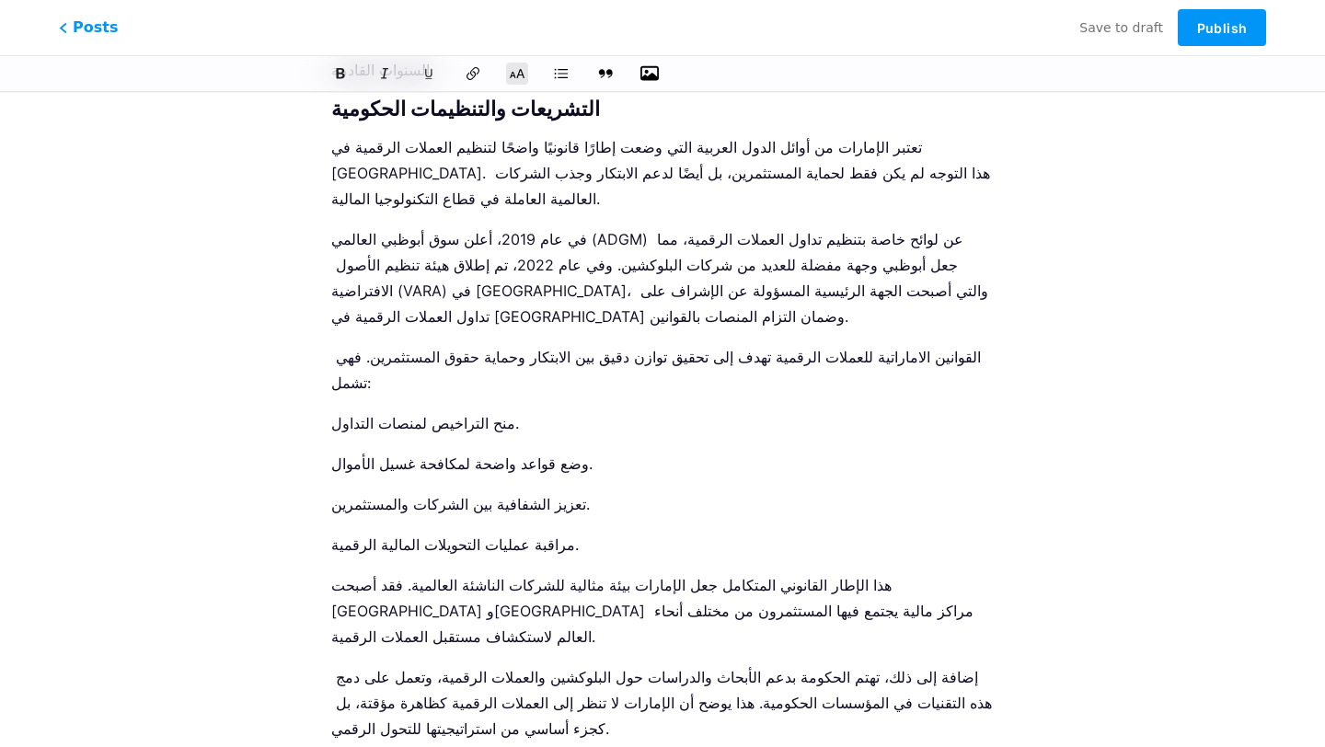
click at [516, 77] on icon at bounding box center [517, 73] width 18 height 18
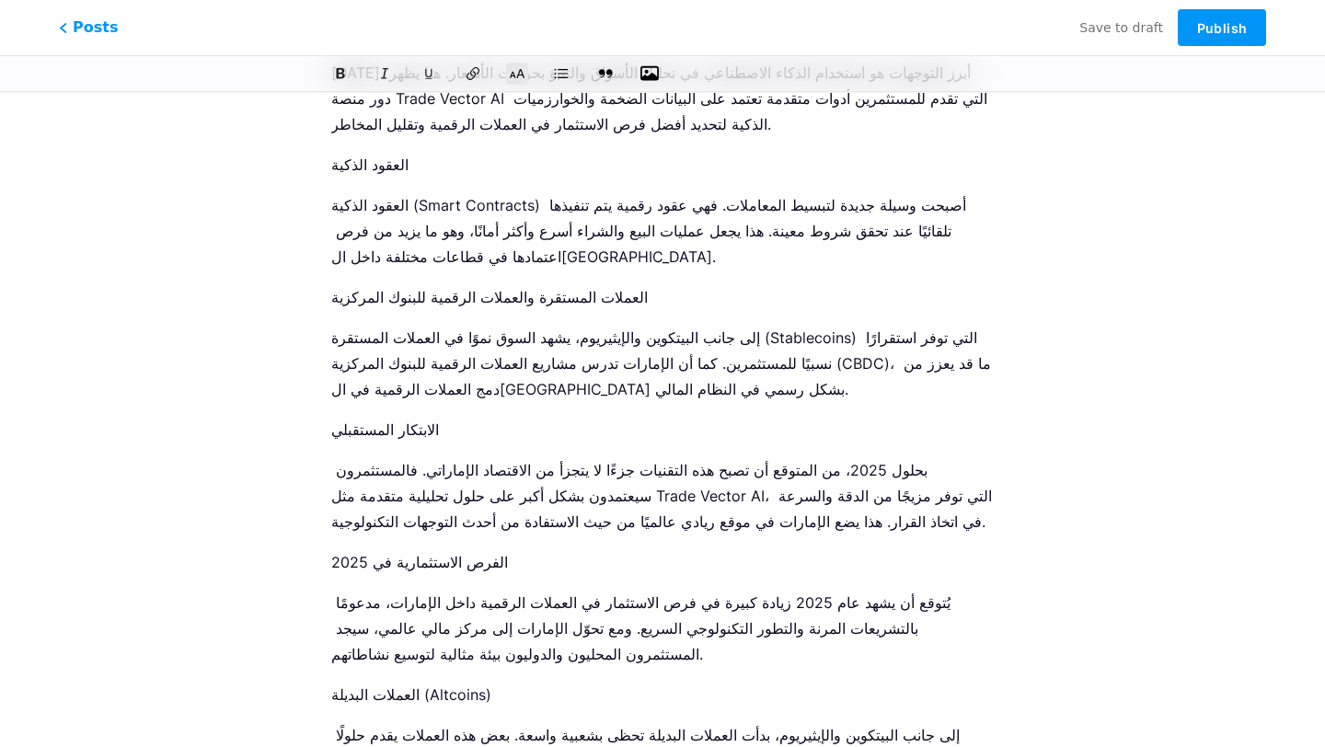
scroll to position [3447, 0]
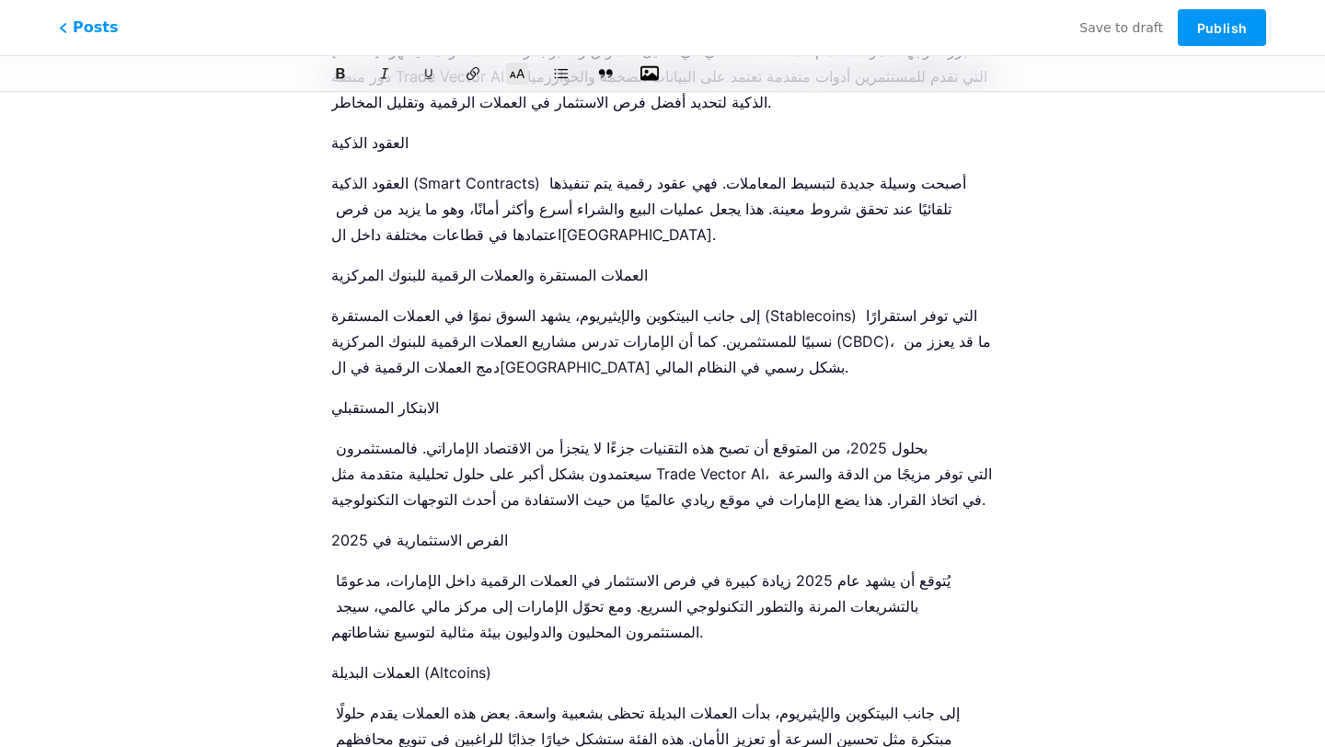
click at [452, 527] on p "الفرص الاستثمارية في 2025" at bounding box center [662, 540] width 662 height 26
click at [512, 77] on icon at bounding box center [517, 73] width 18 height 18
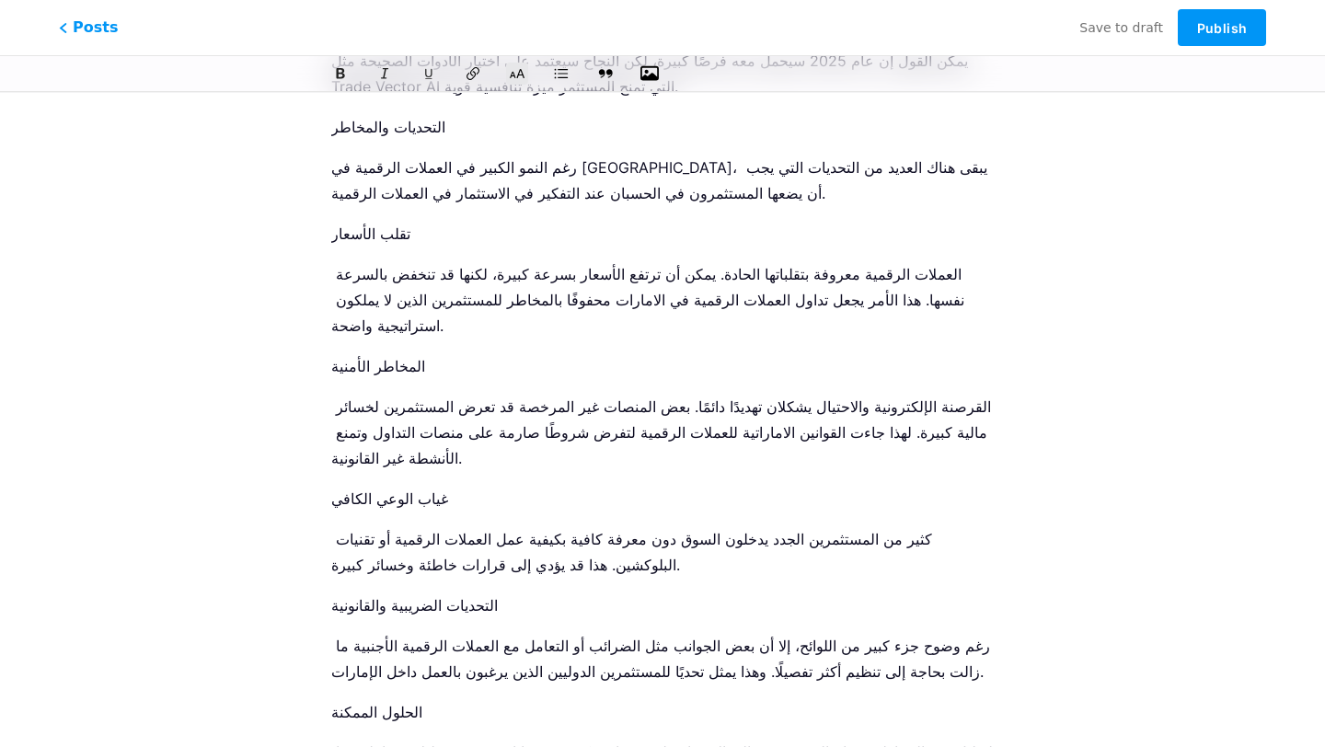
scroll to position [4926, 0]
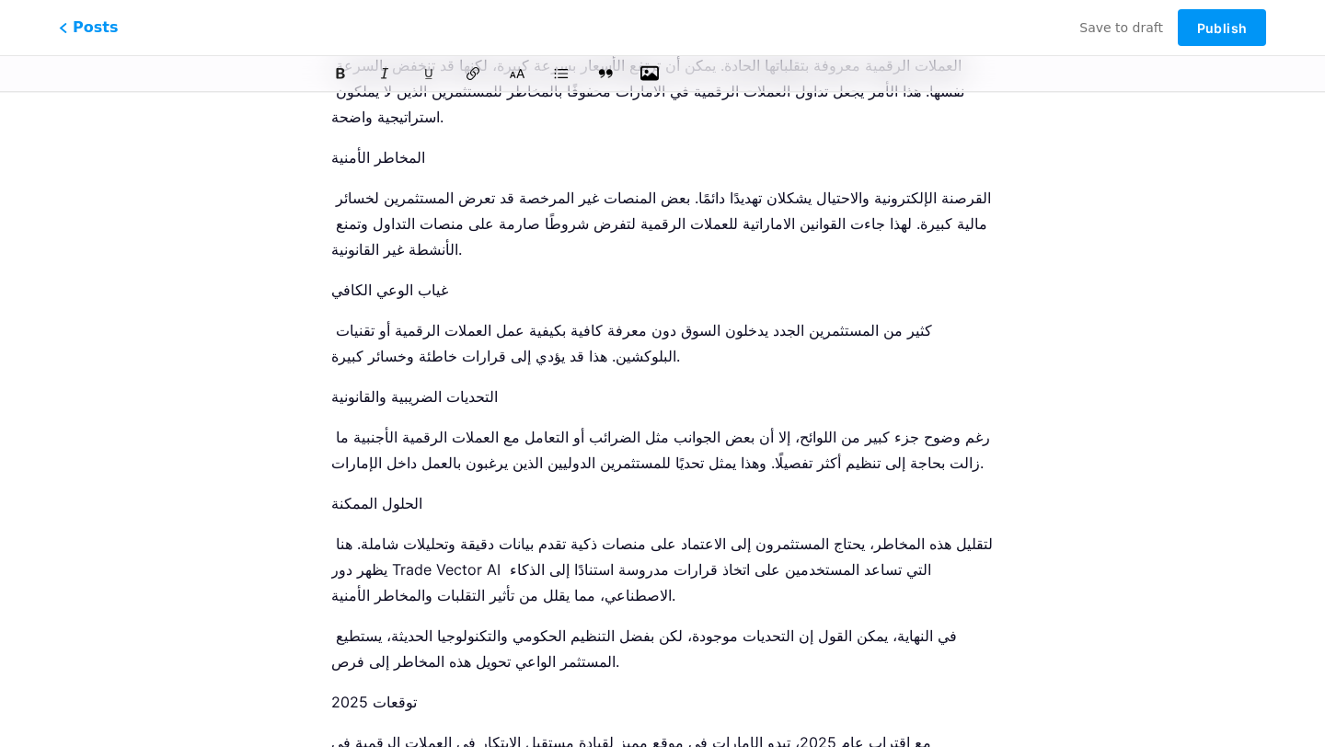
click at [391, 689] on p "توقعات 2025" at bounding box center [662, 702] width 662 height 26
click at [514, 73] on icon at bounding box center [517, 73] width 18 height 18
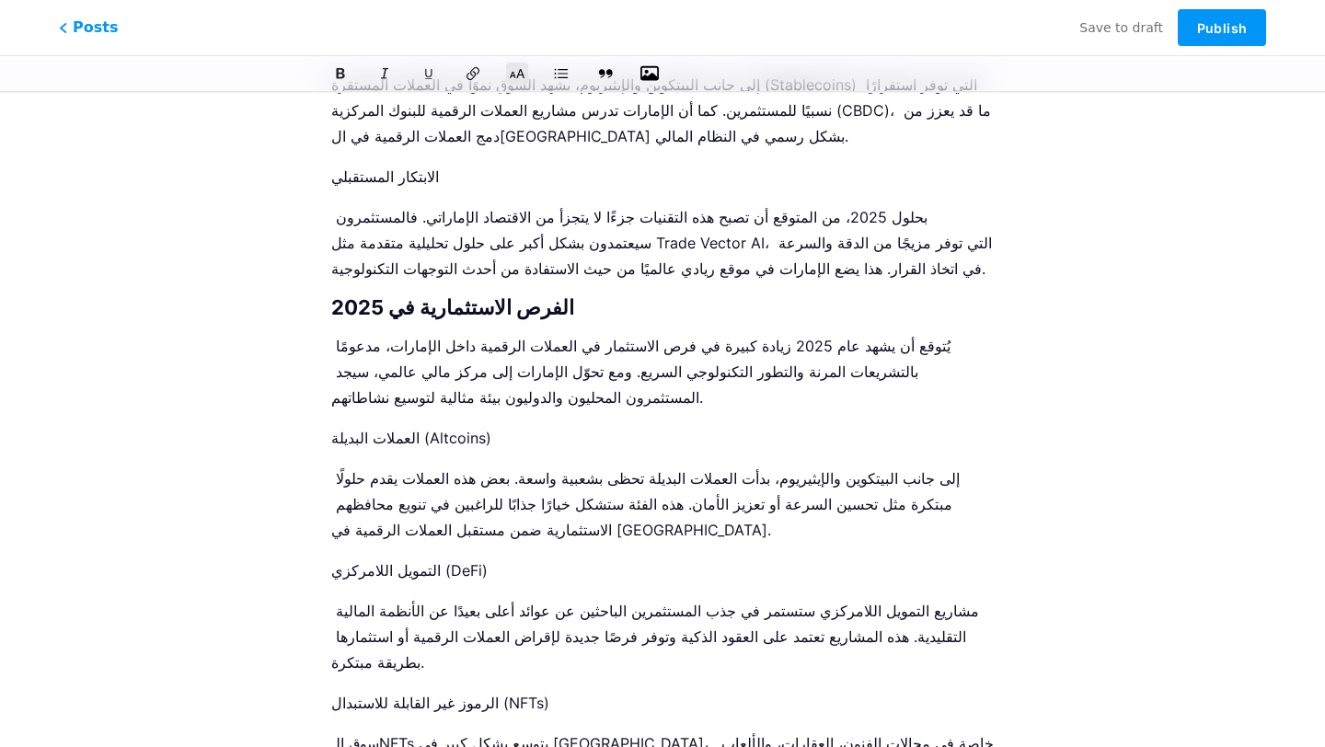
scroll to position [3691, 0]
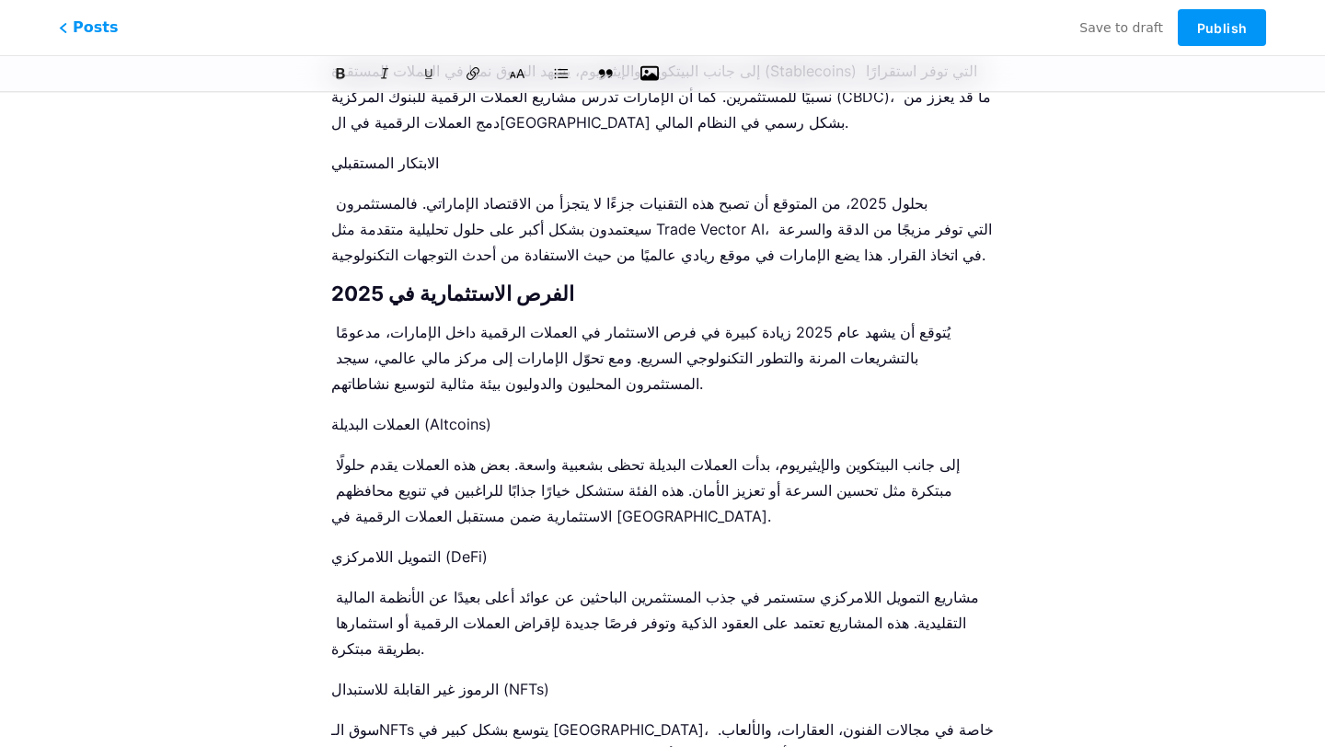
click at [515, 68] on icon at bounding box center [517, 73] width 18 height 18
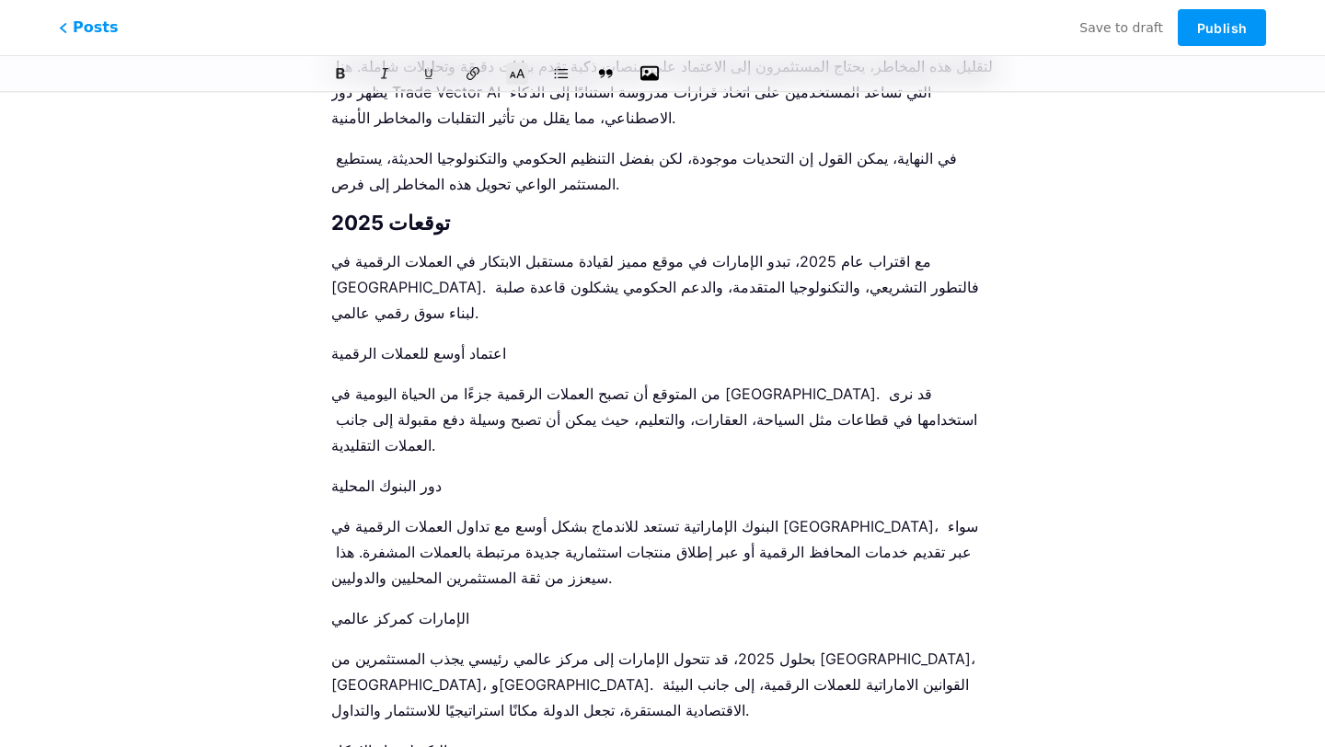
scroll to position [5406, 0]
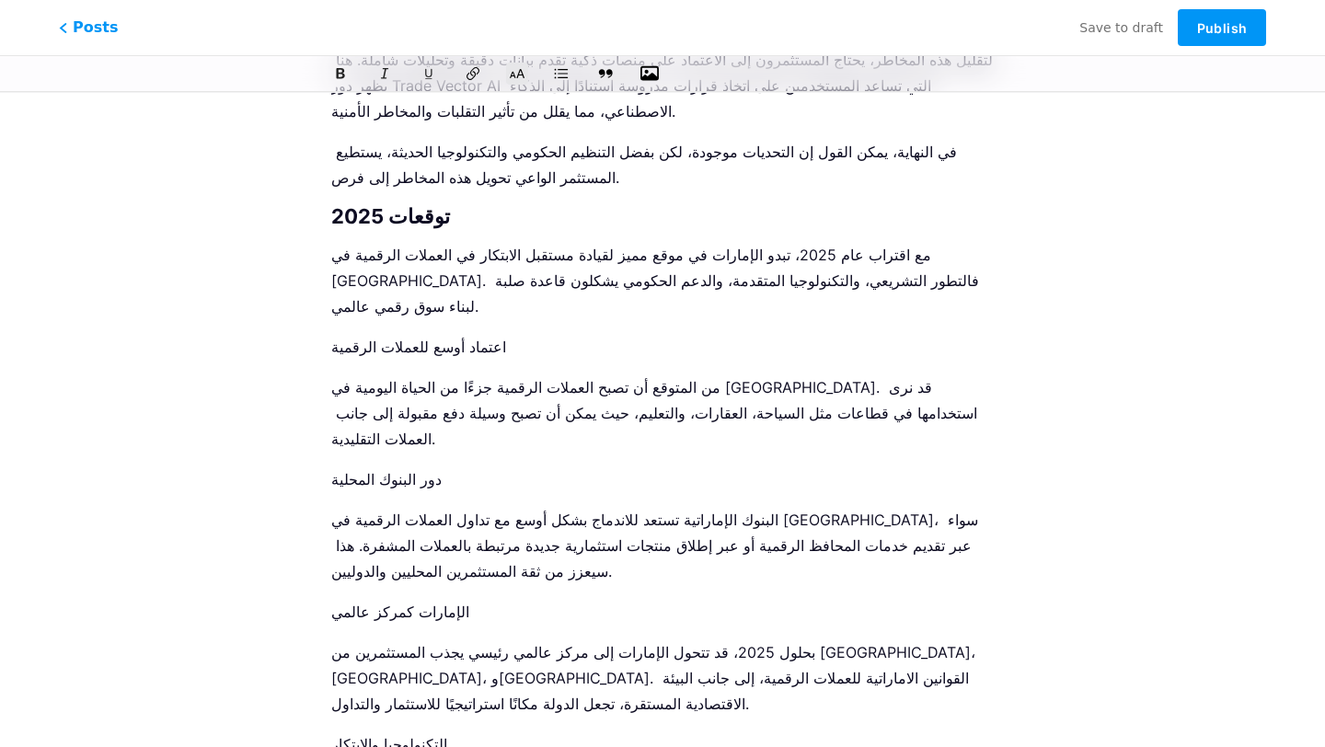
click at [519, 80] on icon at bounding box center [517, 73] width 18 height 18
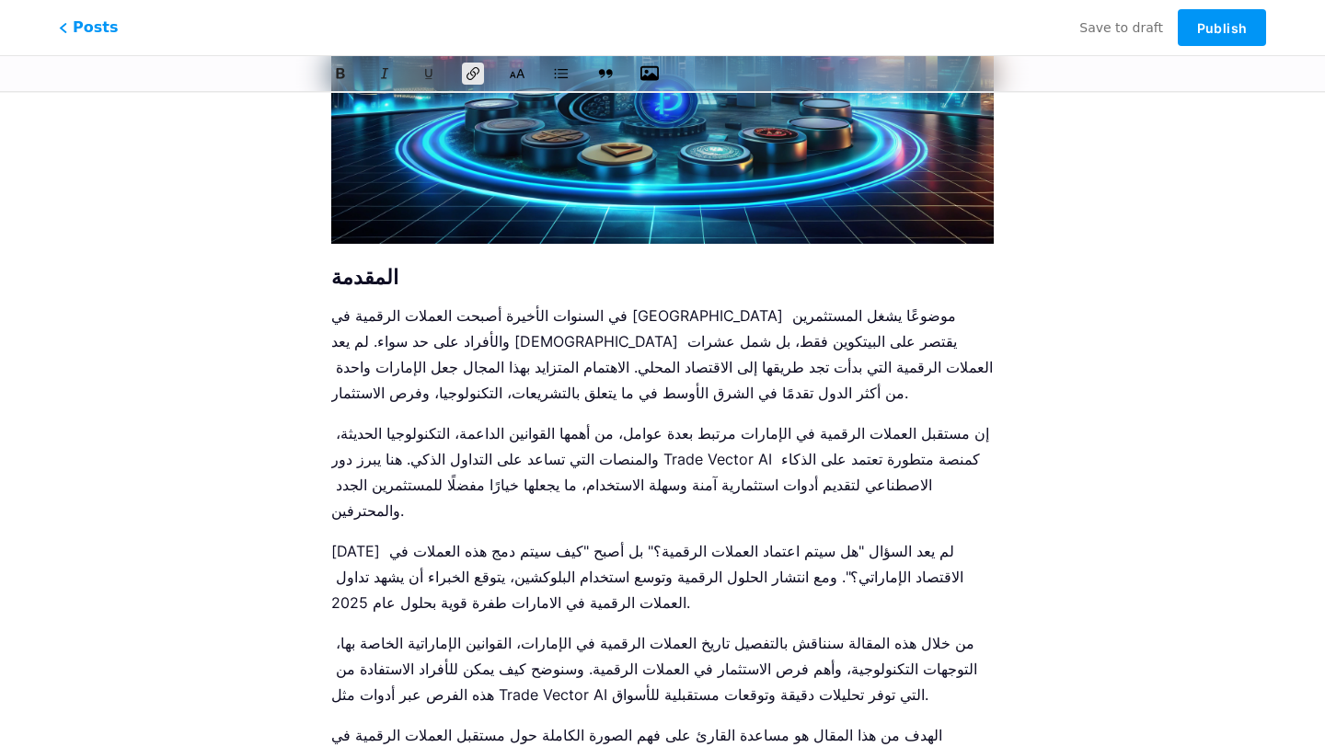
scroll to position [442, 0]
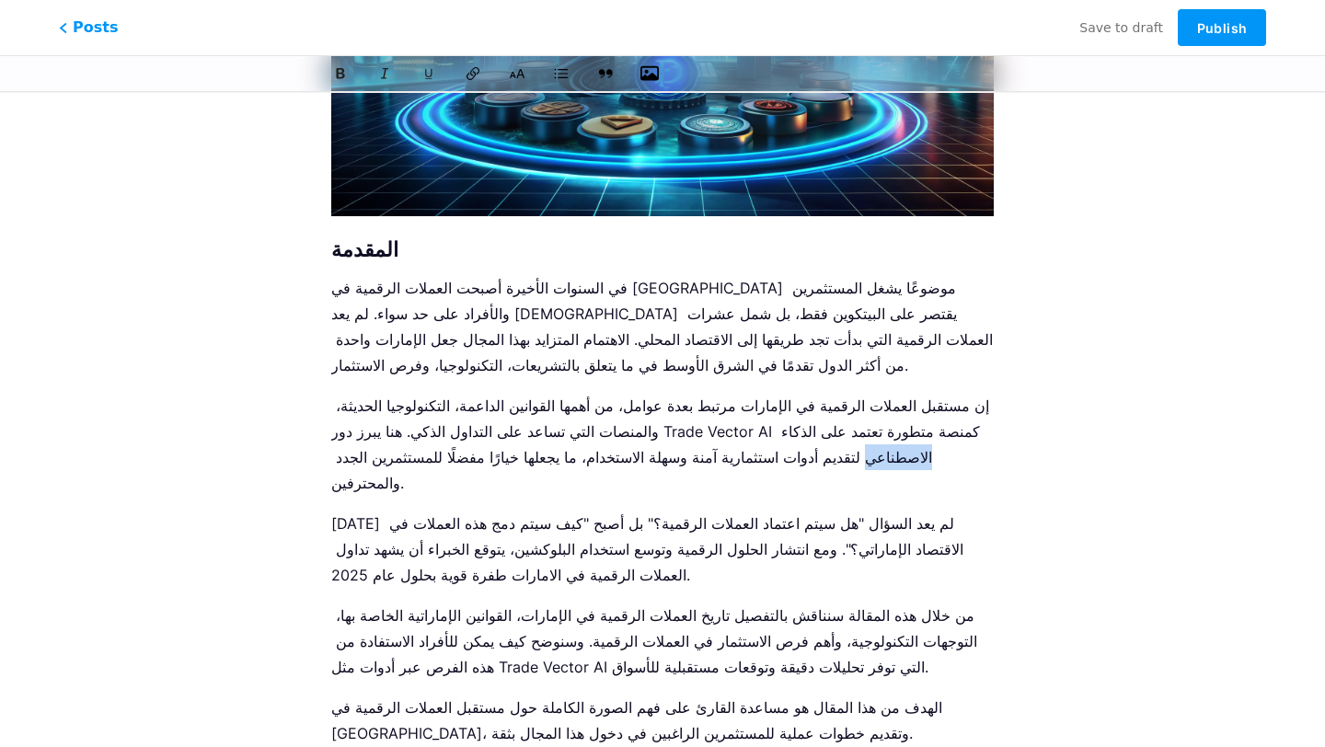
drag, startPoint x: 821, startPoint y: 405, endPoint x: 759, endPoint y: 406, distance: 61.7
click at [760, 406] on p "إن مستقبل العملات الرقمية في الإمارات مرتبط بعدة عوامل، من أهمها القوانين الداع…" at bounding box center [662, 444] width 662 height 103
click at [415, 409] on p "إن مستقبل العملات الرقمية في الإمارات مرتبط بعدة عوامل، من أهمها القوانين الداع…" at bounding box center [662, 444] width 662 height 103
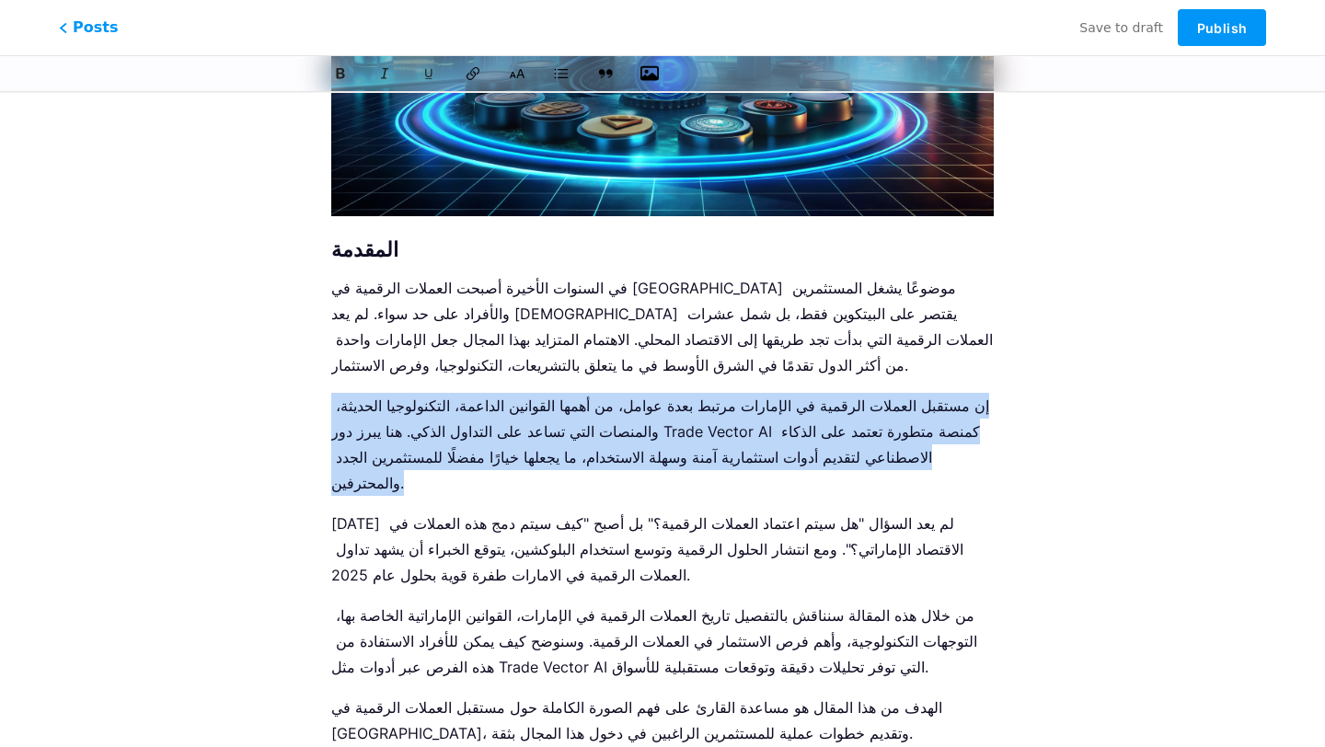
click at [415, 409] on p "إن مستقبل العملات الرقمية في الإمارات مرتبط بعدة عوامل، من أهمها القوانين الداع…" at bounding box center [662, 444] width 662 height 103
click at [506, 409] on p "إن مستقبل العملات الرقمية في الإمارات مرتبط بعدة عوامل، من أهمها القوانين الداع…" at bounding box center [662, 444] width 662 height 103
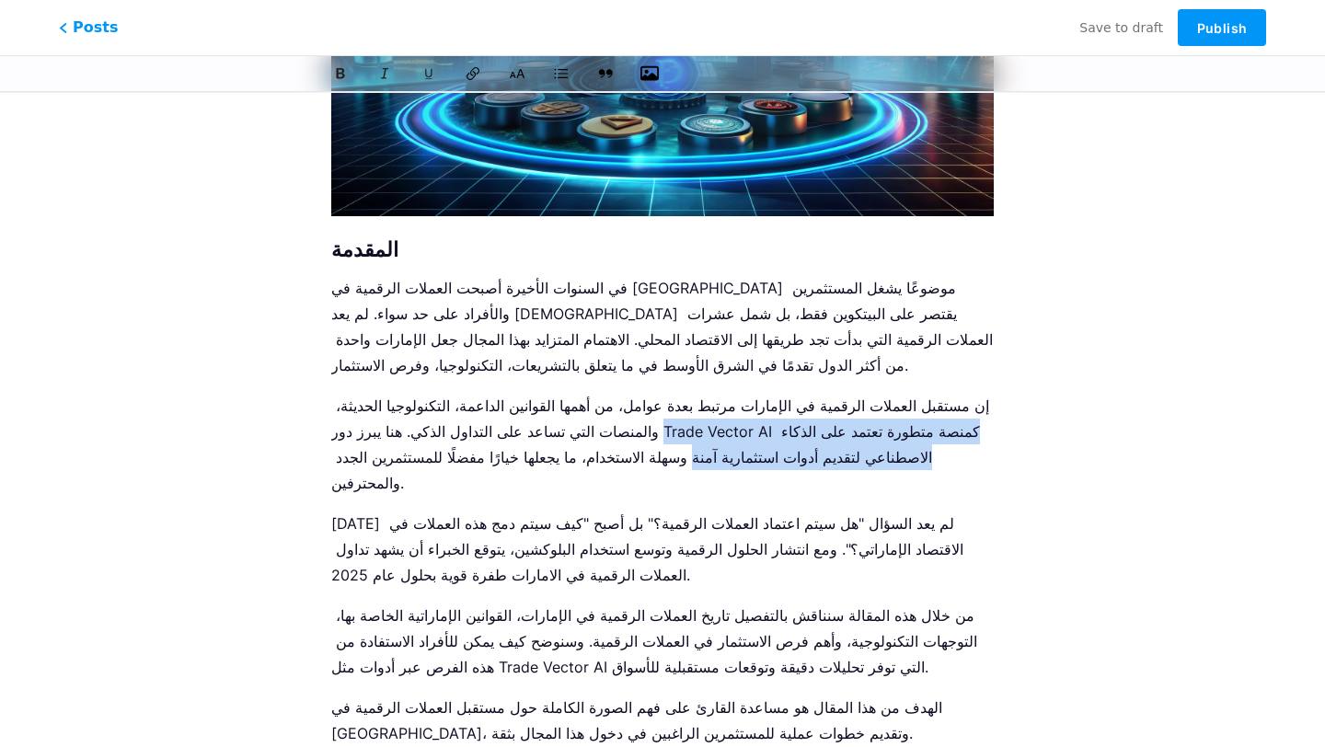
drag, startPoint x: 501, startPoint y: 405, endPoint x: 614, endPoint y: 406, distance: 113.2
click at [614, 406] on p "إن مستقبل العملات الرقمية في الإمارات مرتبط بعدة عوامل، من أهمها القوانين الداع…" at bounding box center [662, 444] width 662 height 103
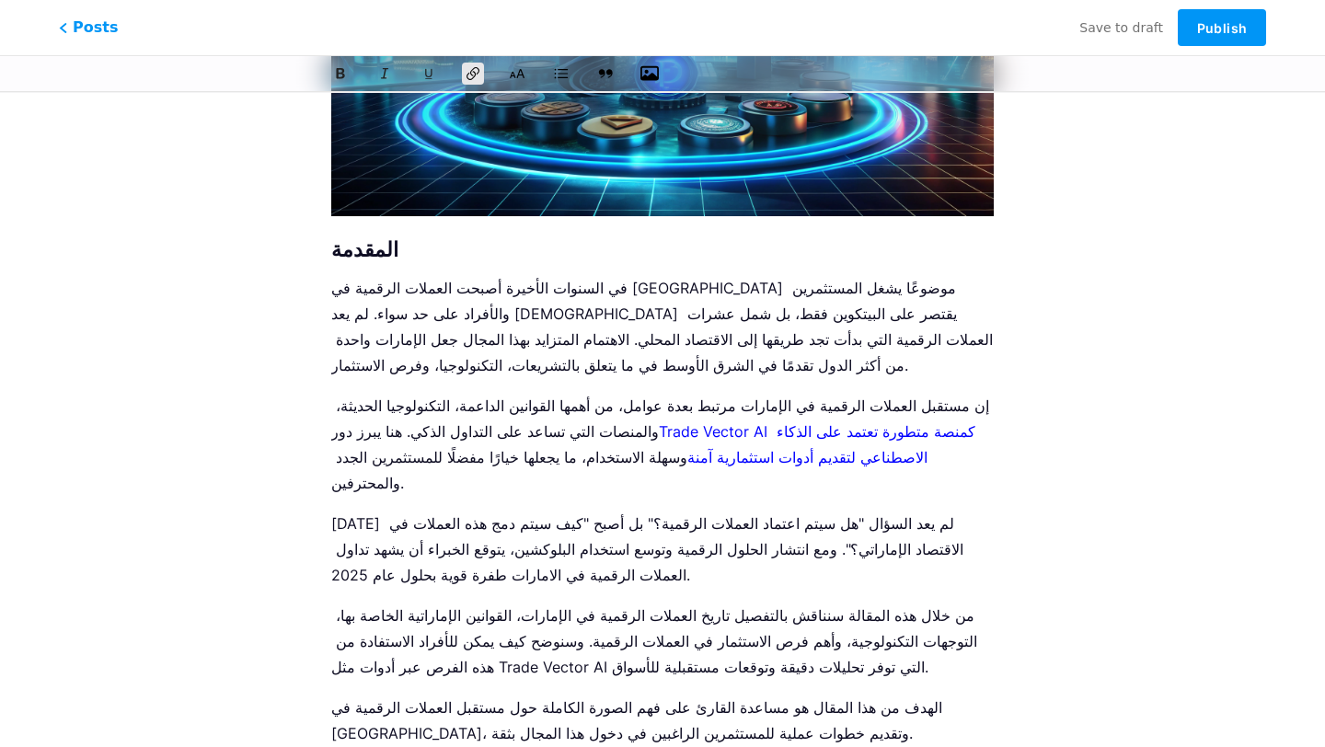
click at [662, 511] on p "[DATE] لم يعد السؤال "هل سيتم اعتماد العملات الرقمية؟" بل أصبح "كيف سيتم دمج هذ…" at bounding box center [662, 549] width 662 height 77
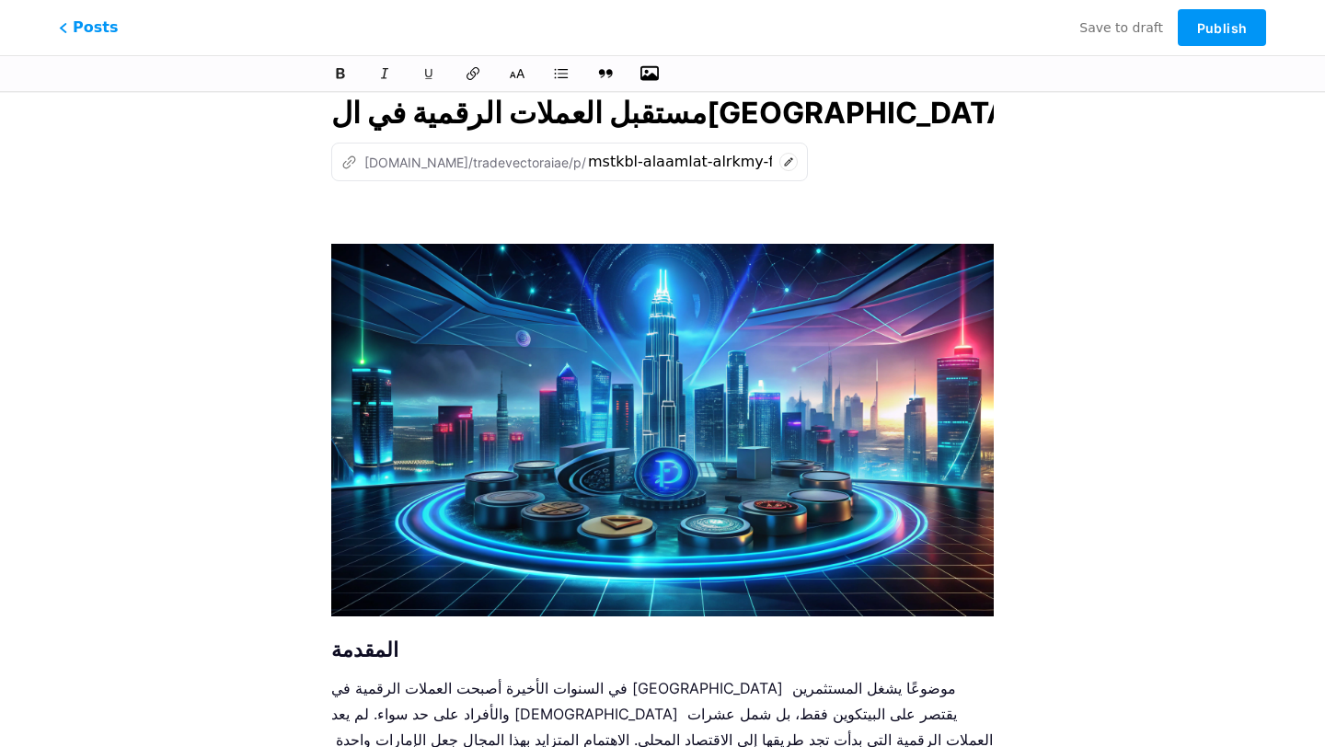
scroll to position [0, 0]
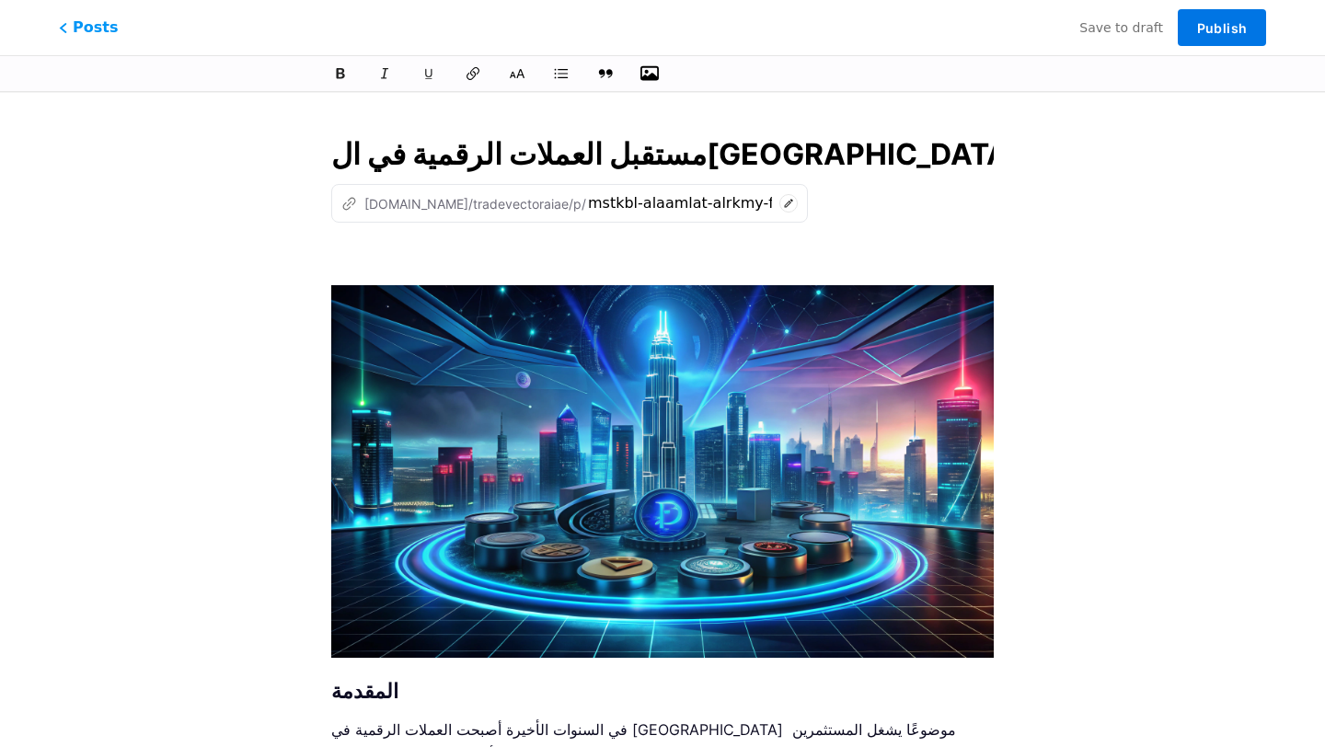
click at [1198, 31] on span "Publish" at bounding box center [1222, 28] width 50 height 16
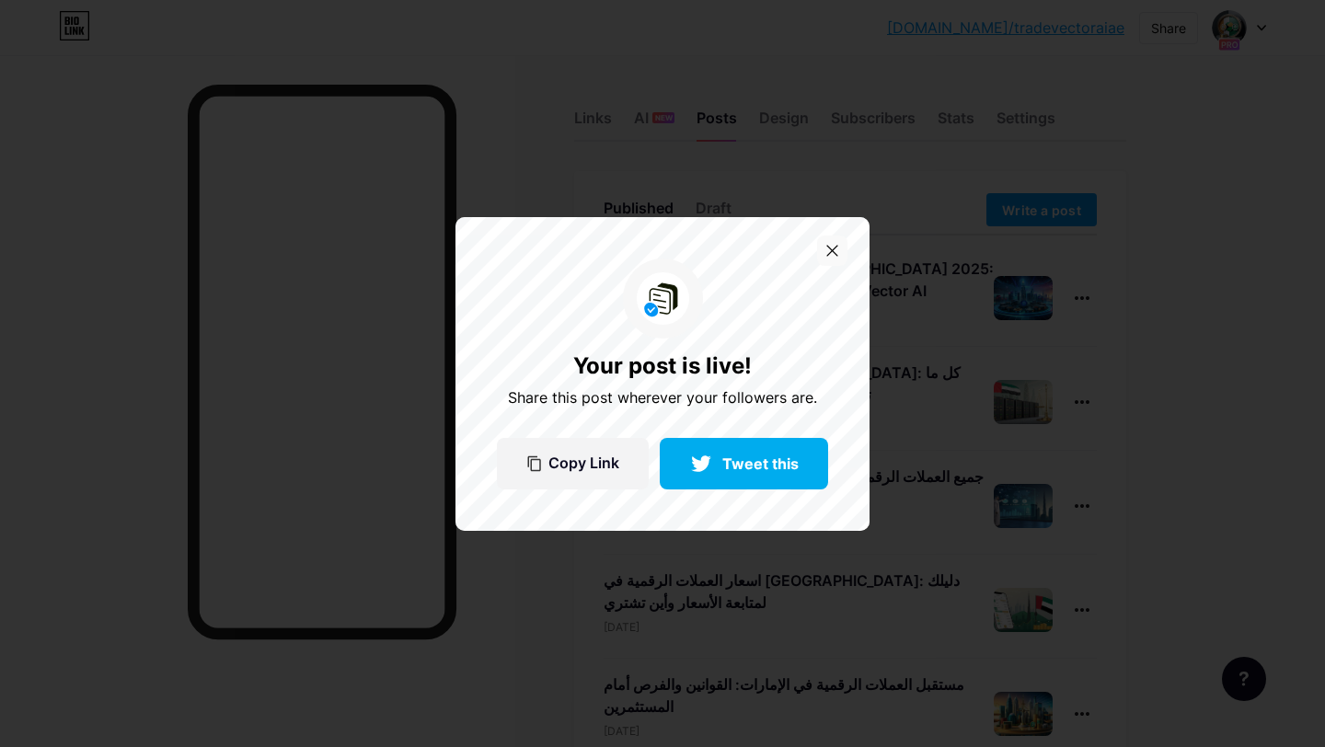
click at [834, 254] on icon at bounding box center [832, 251] width 12 height 12
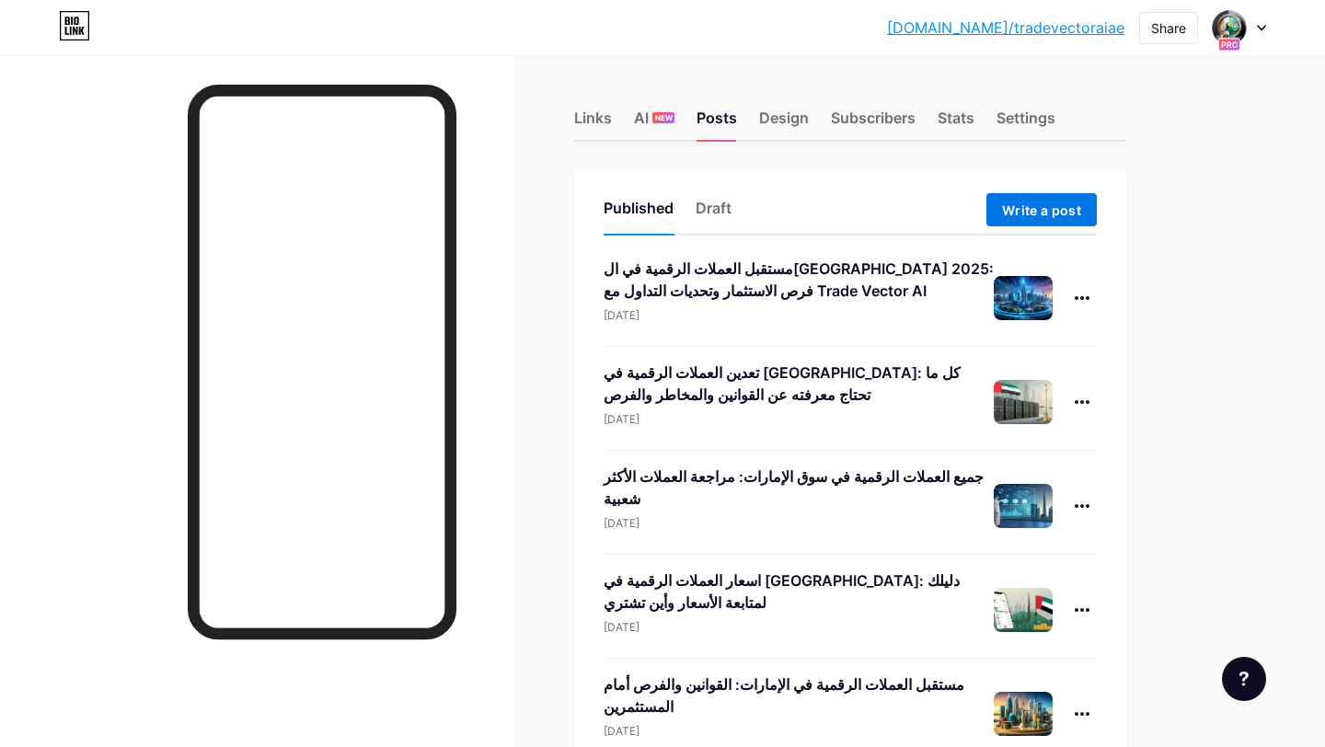
click at [1017, 213] on span "Write a post" at bounding box center [1041, 210] width 79 height 16
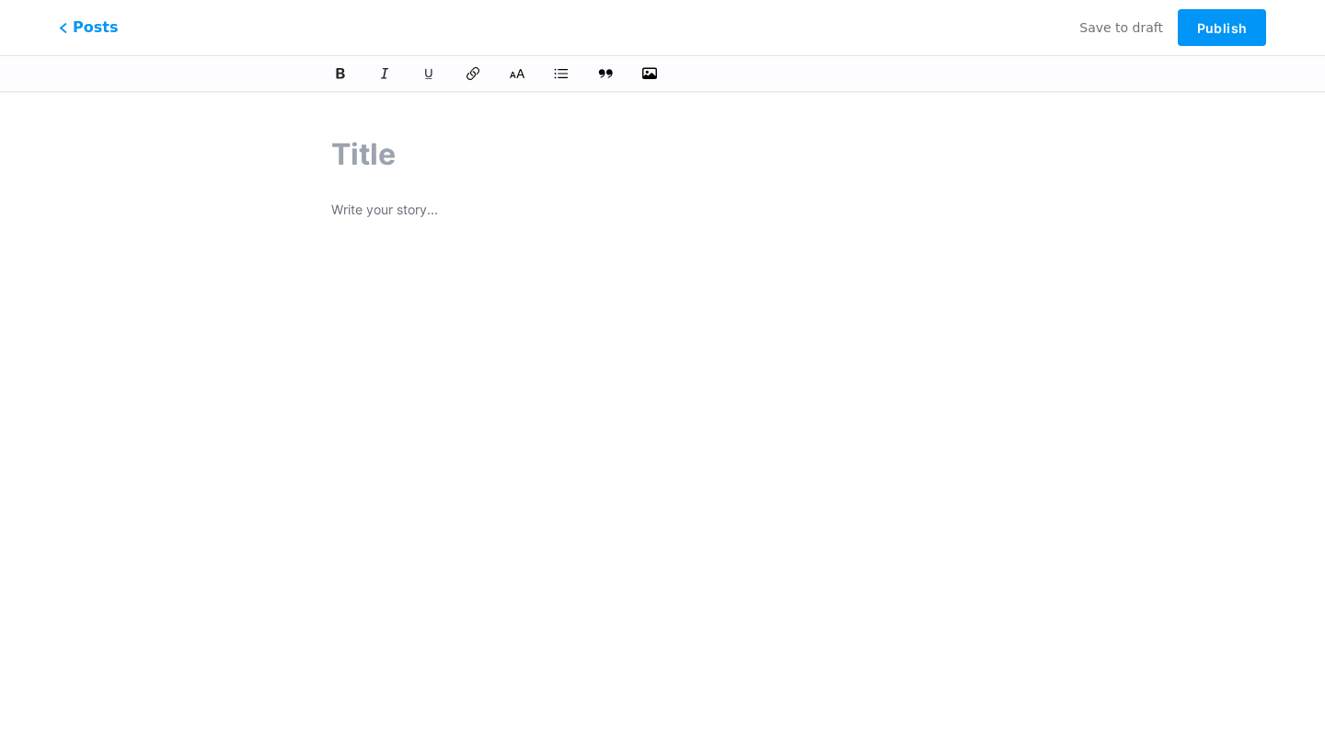
click at [354, 144] on input "text" at bounding box center [662, 154] width 662 height 44
type input "هل العملات الرقمية حلال أم حرام؟ الدليل الشرعي في [GEOGRAPHIC_DATA]"
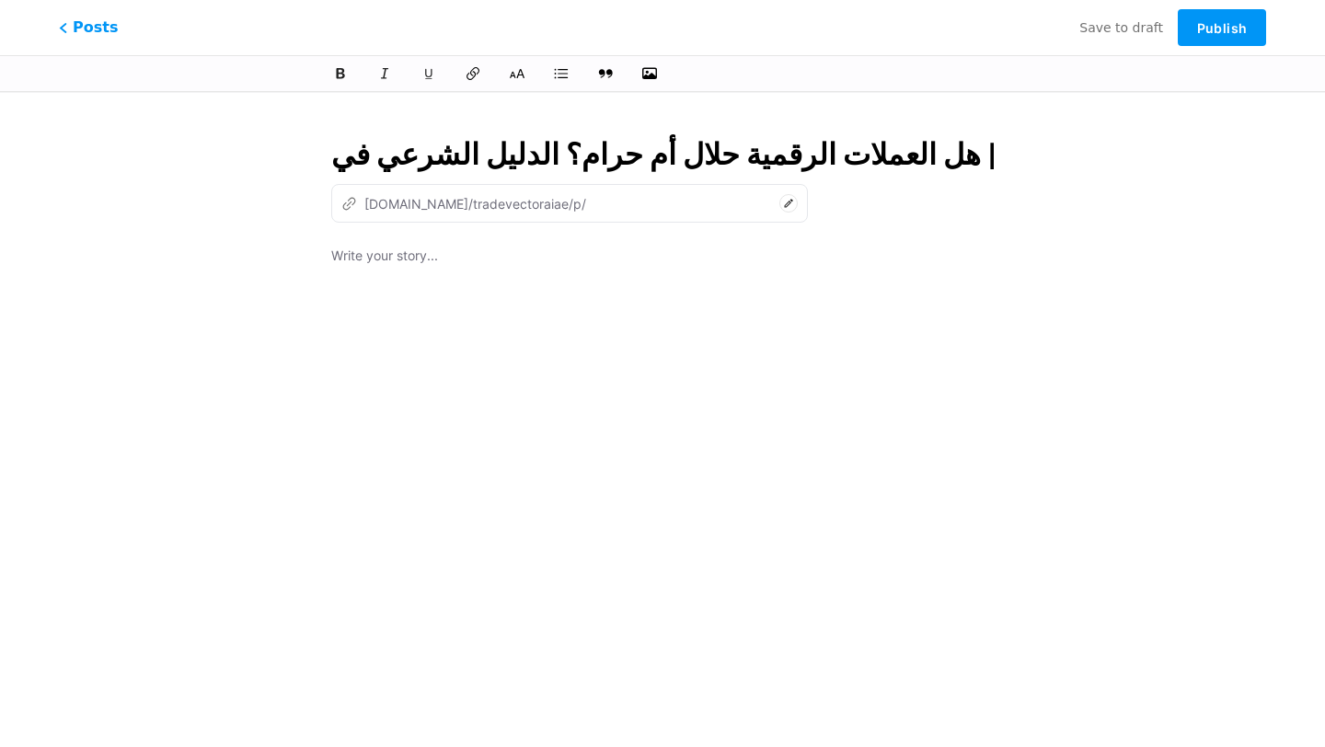
scroll to position [0, 40]
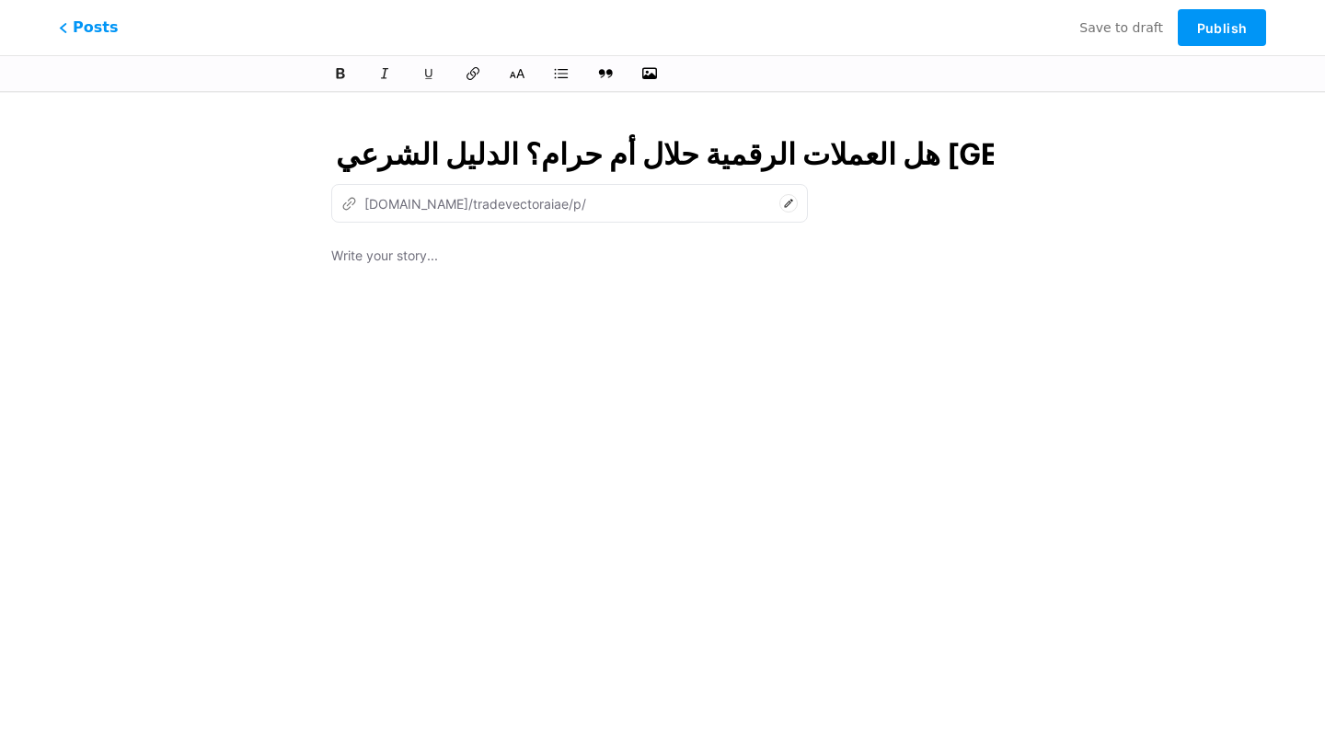
click at [360, 145] on input "هل العملات الرقمية حلال أم حرام؟ الدليل الشرعي في [GEOGRAPHIC_DATA]" at bounding box center [662, 154] width 662 height 44
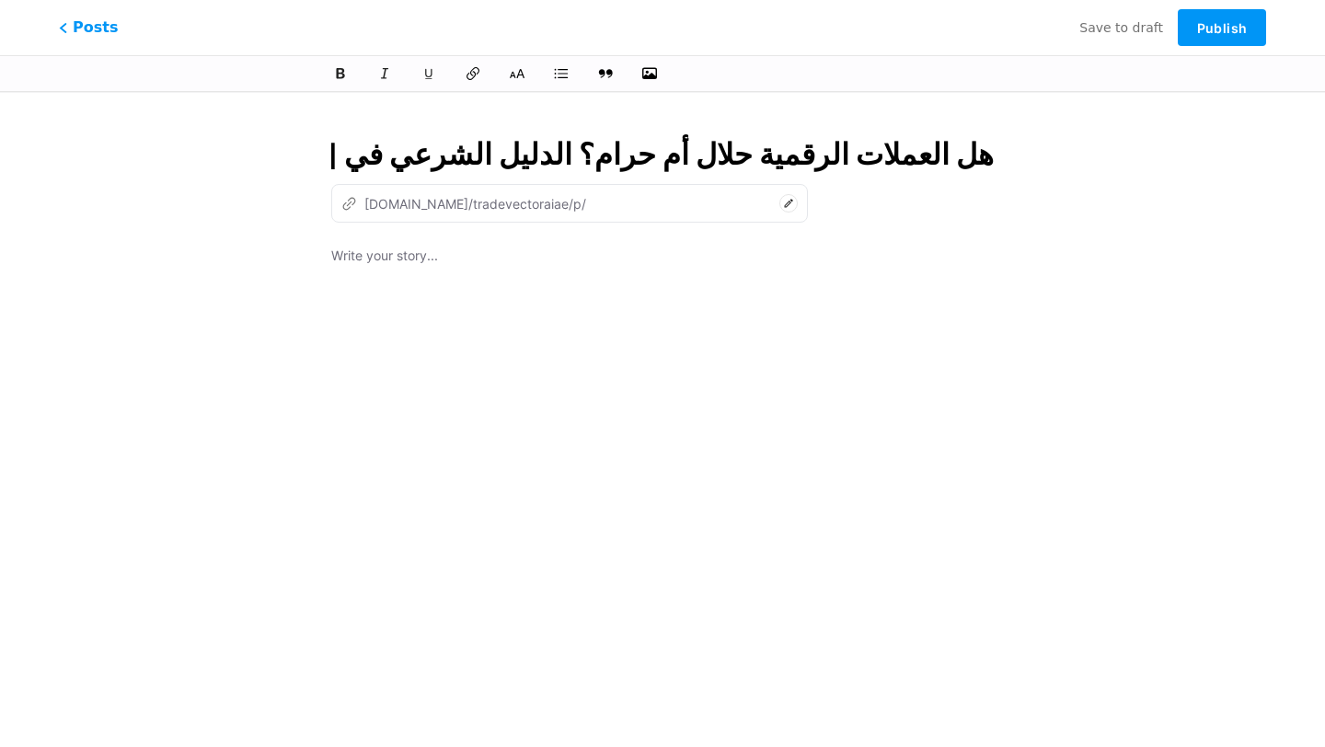
scroll to position [0, 0]
type input "hl-alaamlat-alrkmy-hlal-am-hram-aldlyl-alshraay-fy-alamarat"
click at [703, 156] on input "هل العملات الرقمية حلال أم حرام؟ الدليل الشرعي في [GEOGRAPHIC_DATA]" at bounding box center [662, 154] width 662 height 44
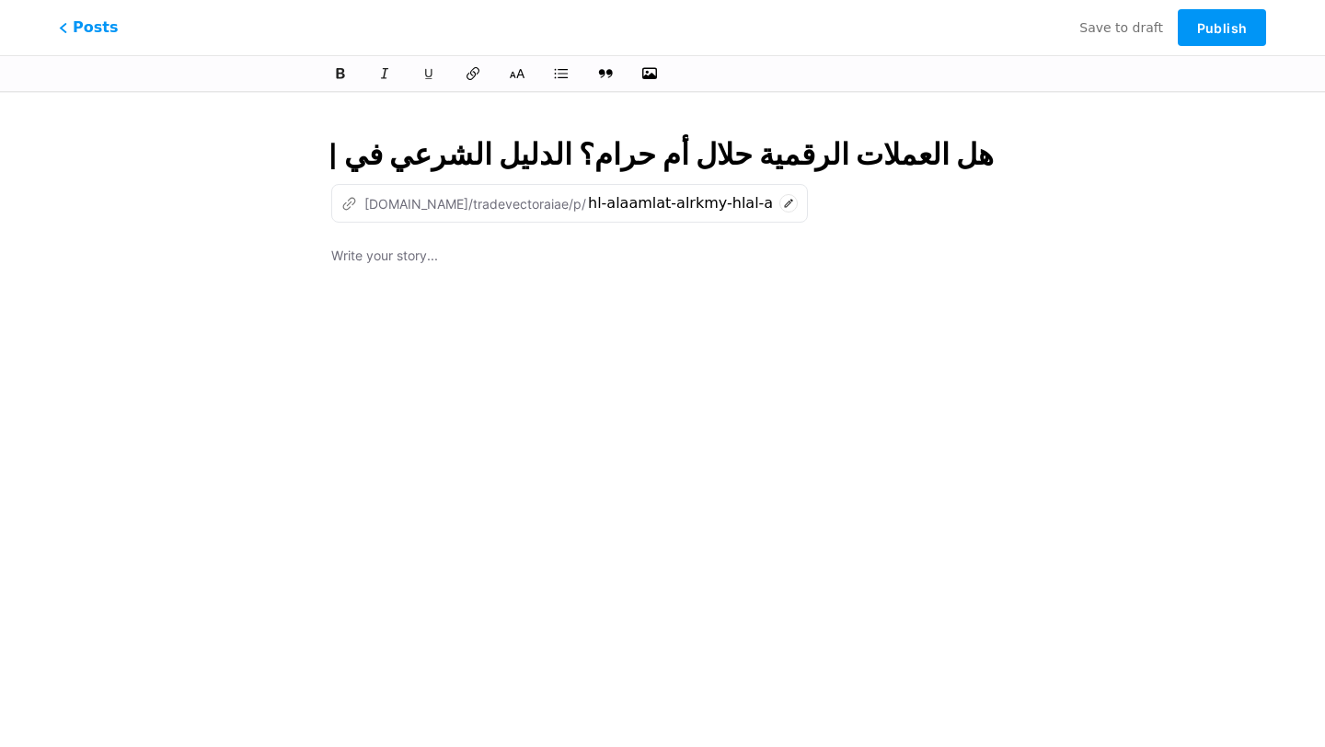
type input "هل العملات الرقمية حلال أم حرام؟ الدليل الشرعي في [GEOGRAPHIC_DATA]"
drag, startPoint x: 684, startPoint y: 185, endPoint x: 593, endPoint y: 153, distance: 96.6
click at [593, 153] on div "هل العملات الرقمية حلال أم حرام؟ الدليل الشرعي في ال[GEOGRAPHIC_DATA] z [DOMAIN…" at bounding box center [662, 422] width 714 height 624
click at [593, 153] on input "هل العملات الرقمية حلال أم حرام؟ الدليل الشرعي في [GEOGRAPHIC_DATA]" at bounding box center [662, 154] width 662 height 44
click at [729, 355] on div at bounding box center [662, 475] width 662 height 460
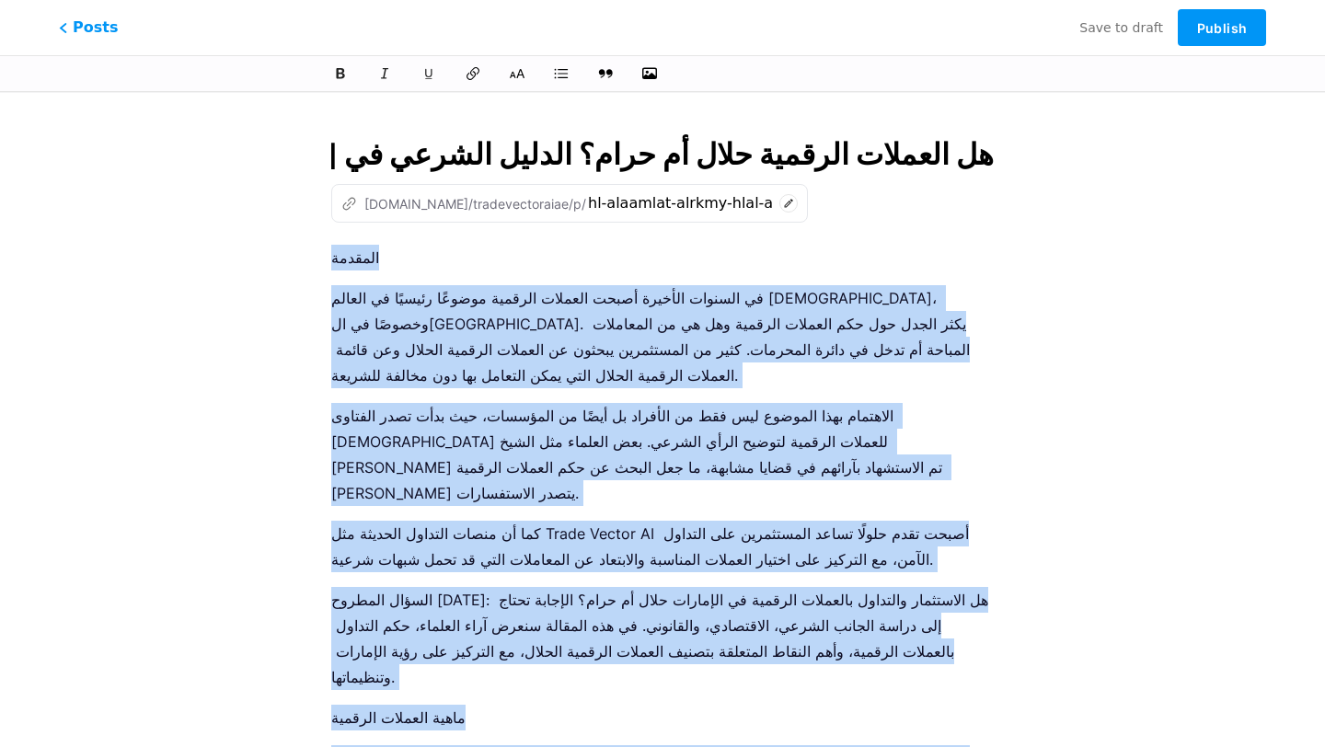
drag, startPoint x: 456, startPoint y: 661, endPoint x: 334, endPoint y: 240, distance: 437.9
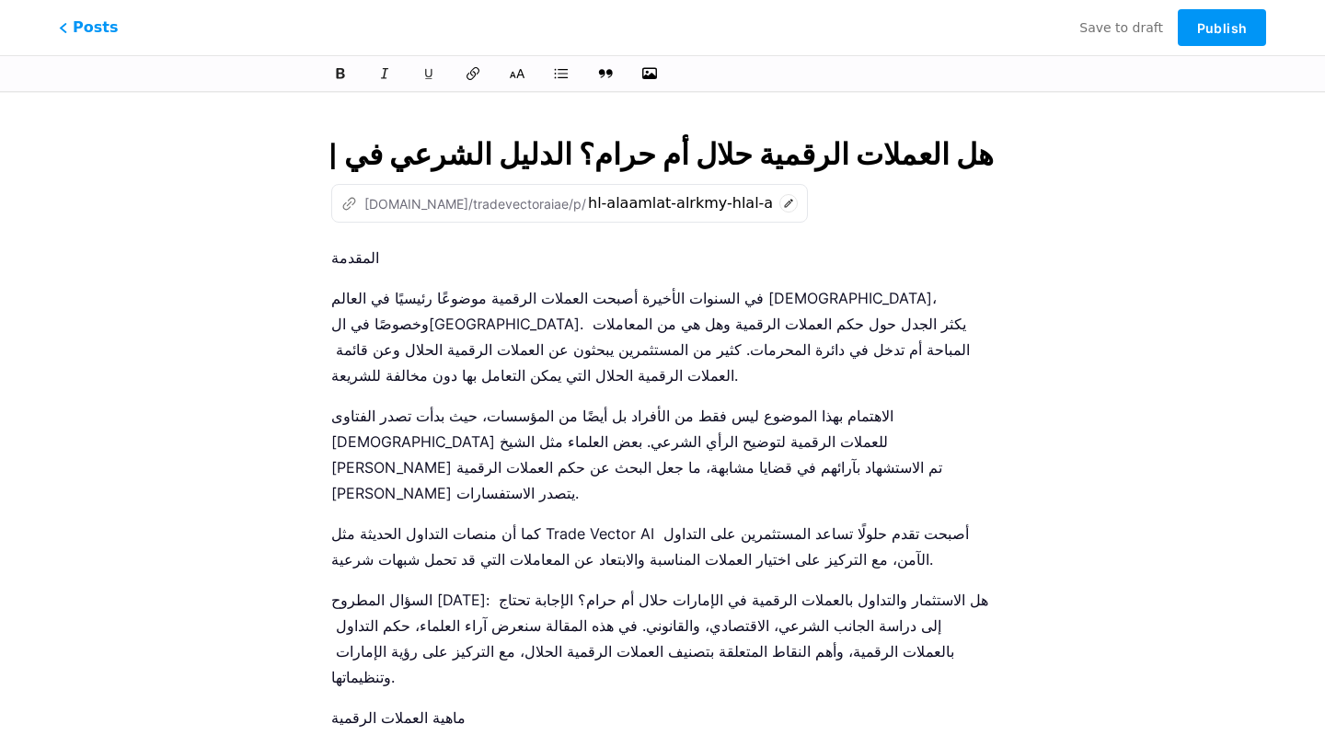
click at [345, 247] on p "المقدمة" at bounding box center [662, 258] width 662 height 26
click at [514, 77] on icon at bounding box center [517, 74] width 17 height 12
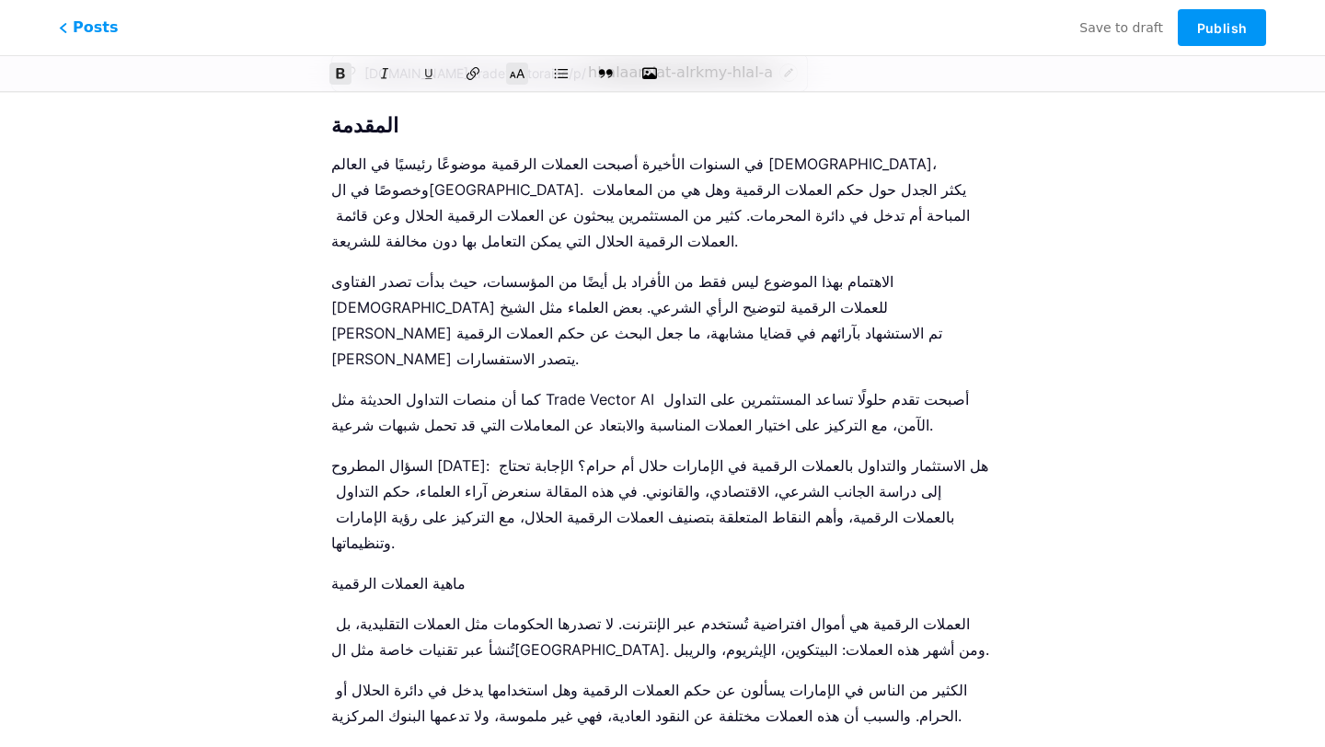
scroll to position [166, 0]
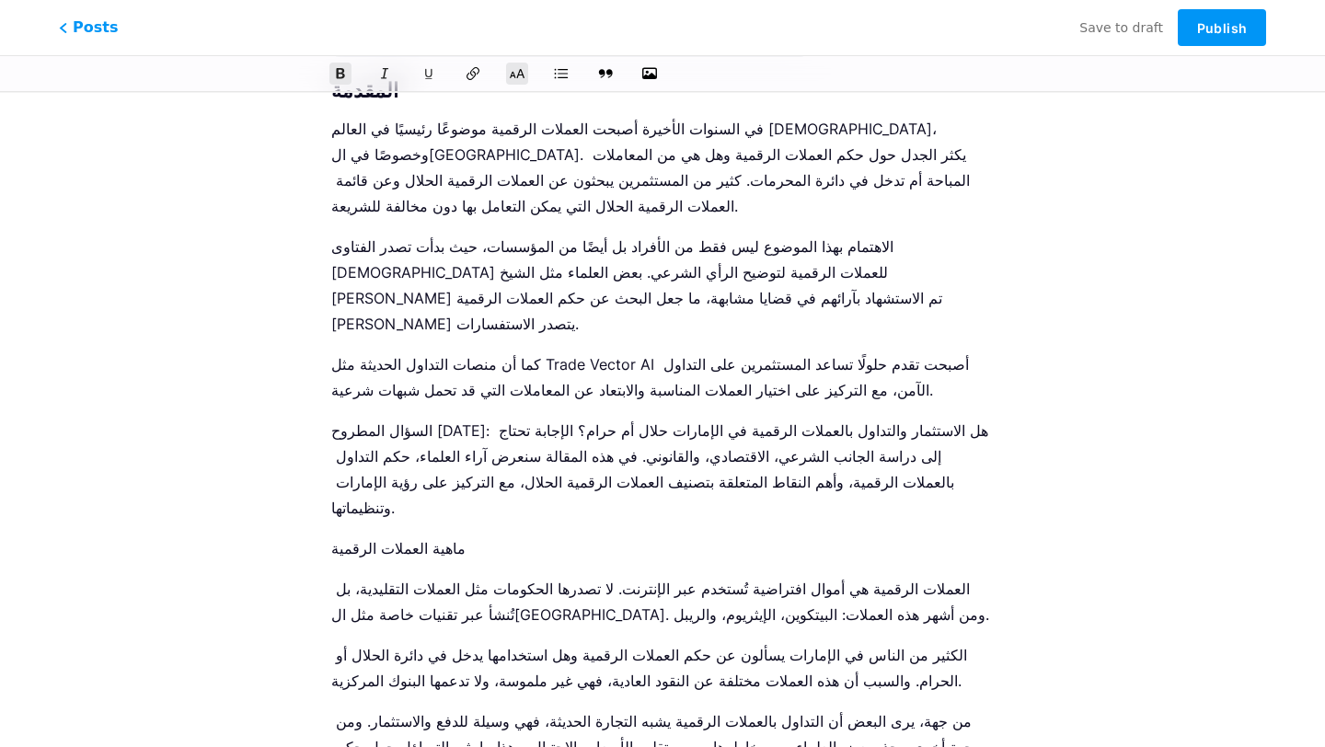
click at [428, 535] on p "ماهية العملات الرقمية" at bounding box center [662, 548] width 662 height 26
click at [524, 71] on icon at bounding box center [517, 74] width 17 height 12
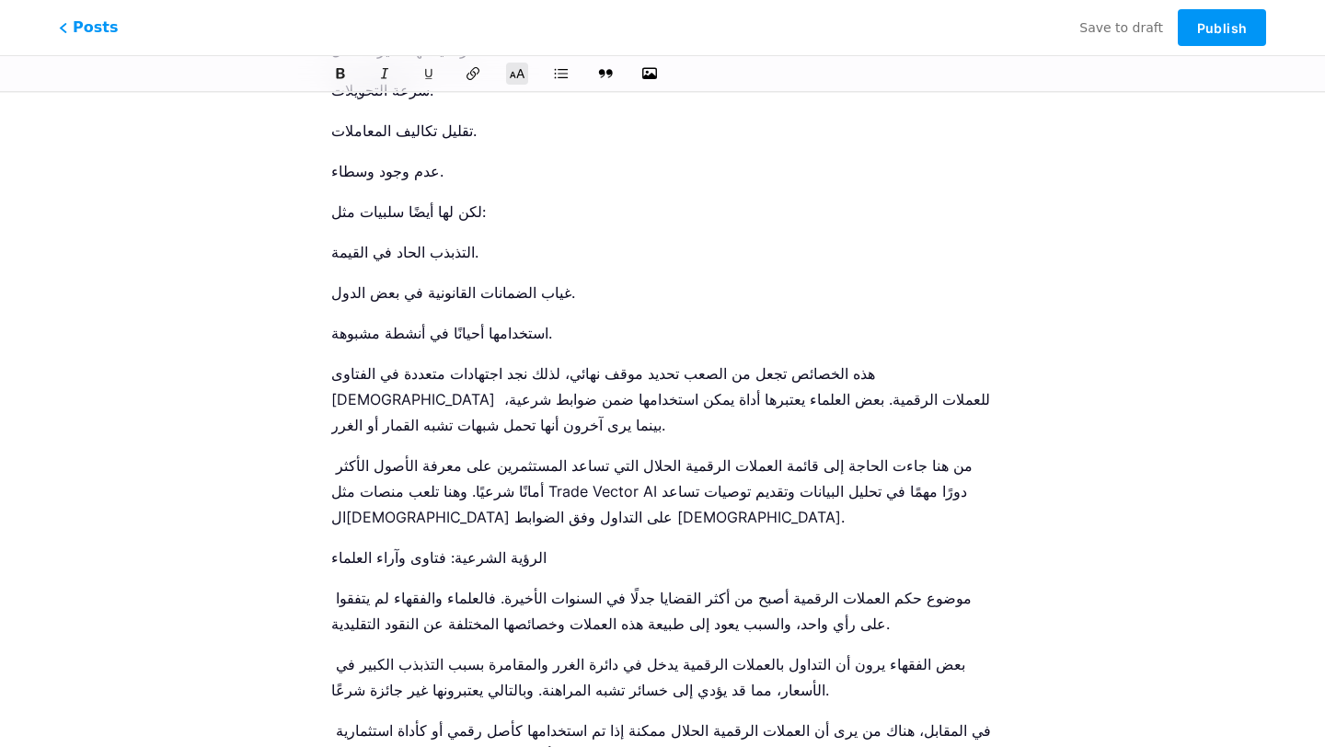
scroll to position [925, 0]
click at [485, 546] on p "الرؤية الشرعية: فتاوى وآراء العلماء" at bounding box center [662, 559] width 662 height 26
click at [518, 76] on icon at bounding box center [517, 74] width 17 height 12
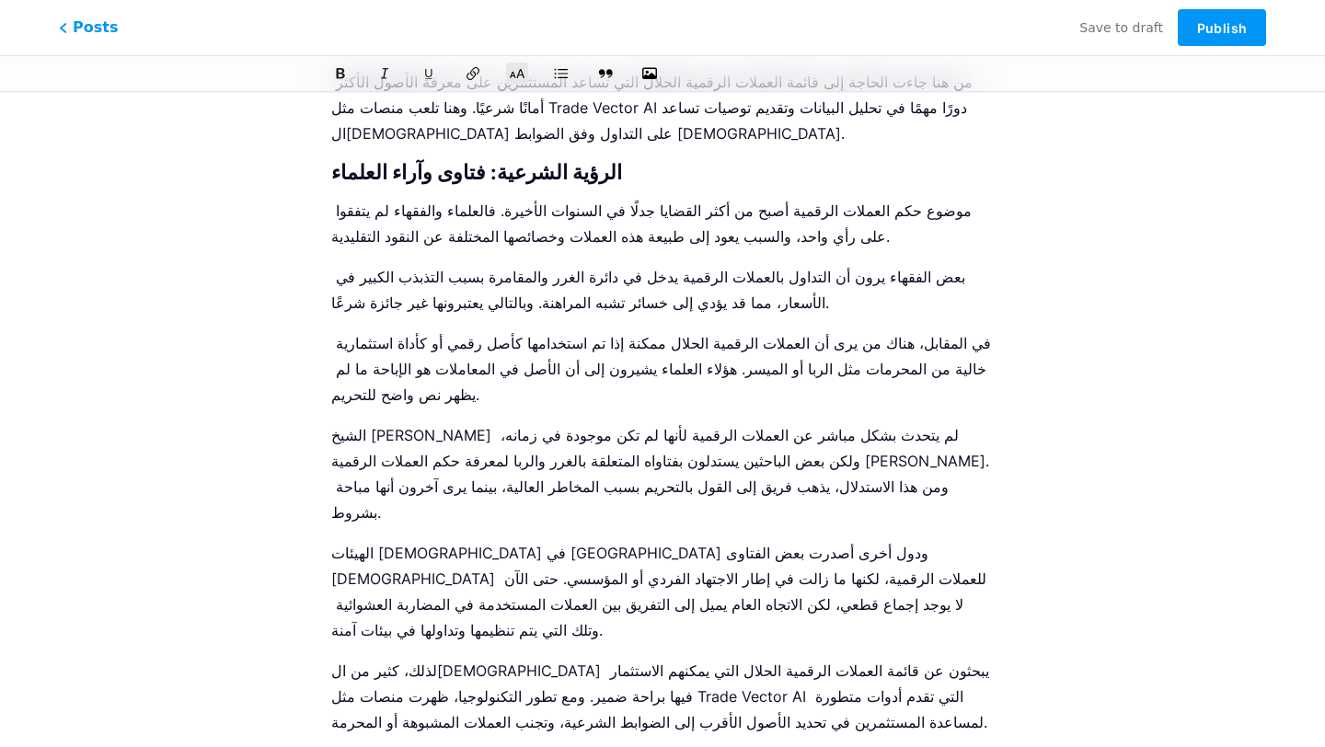
scroll to position [1318, 0]
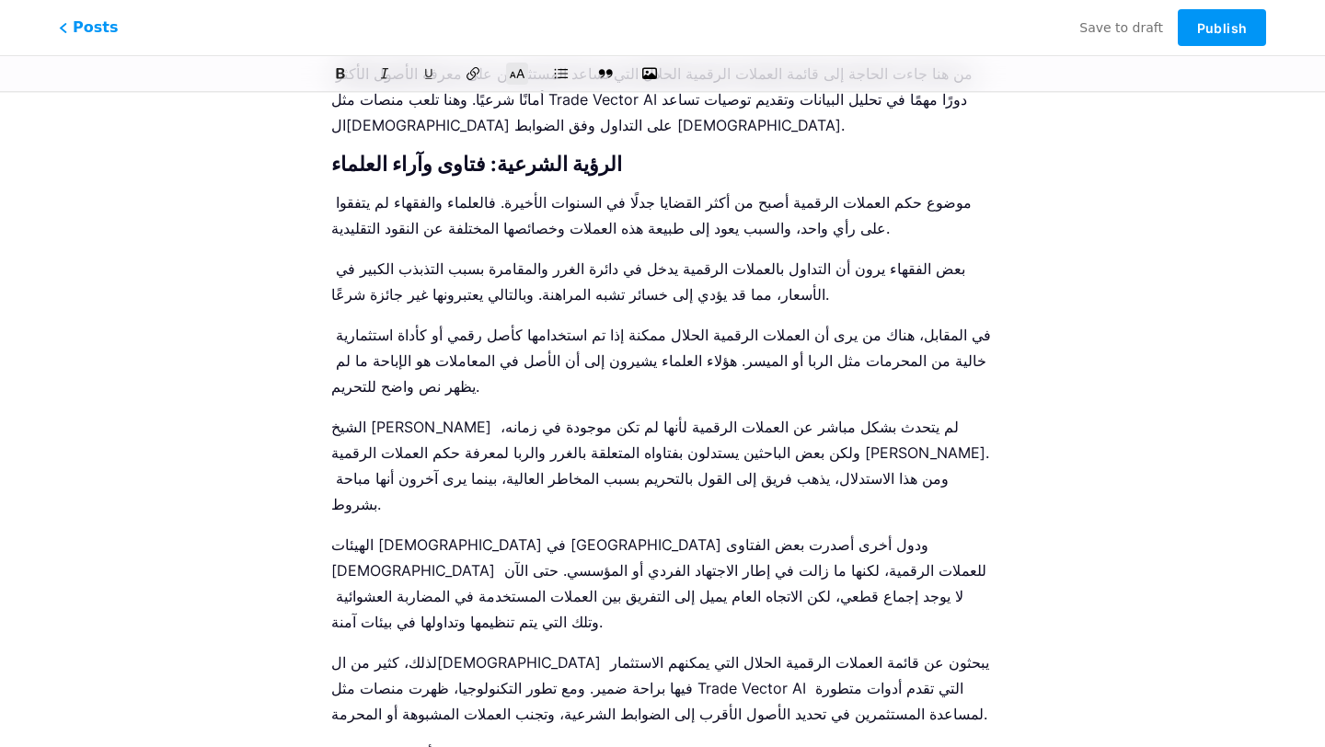
click at [450, 742] on p "الأطر القانونية في [GEOGRAPHIC_DATA]" at bounding box center [662, 755] width 662 height 26
click at [451, 742] on p "الأطر القانونية في [GEOGRAPHIC_DATA]" at bounding box center [662, 755] width 662 height 26
click at [512, 78] on icon at bounding box center [517, 73] width 18 height 18
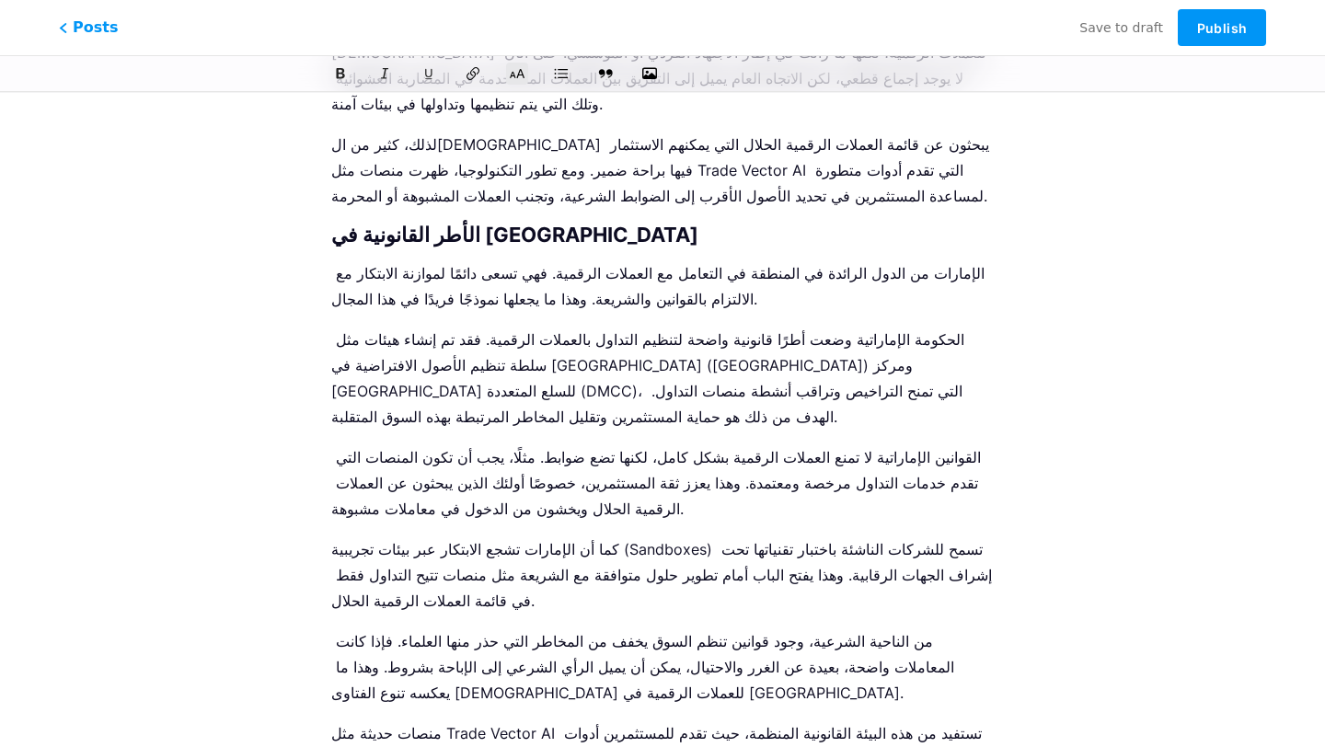
scroll to position [1849, 0]
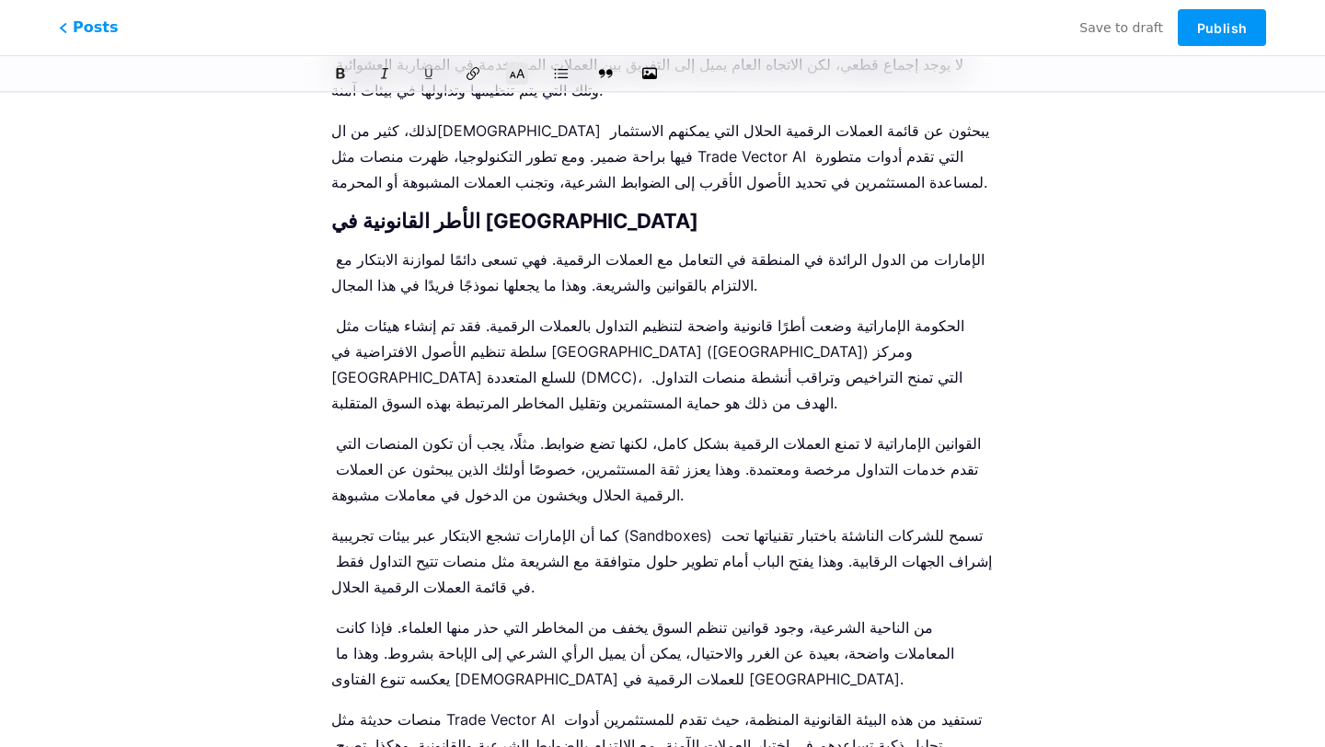
click at [520, 74] on icon at bounding box center [517, 73] width 18 height 18
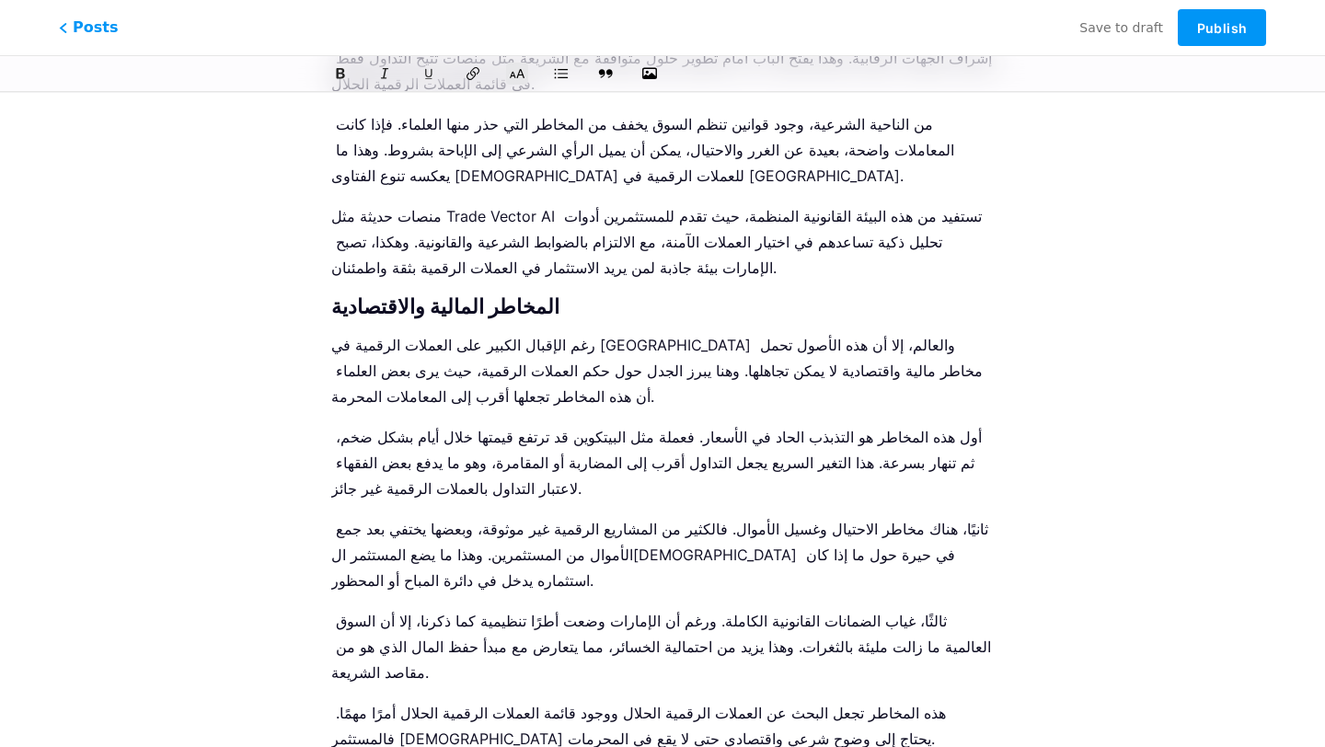
scroll to position [2387, 0]
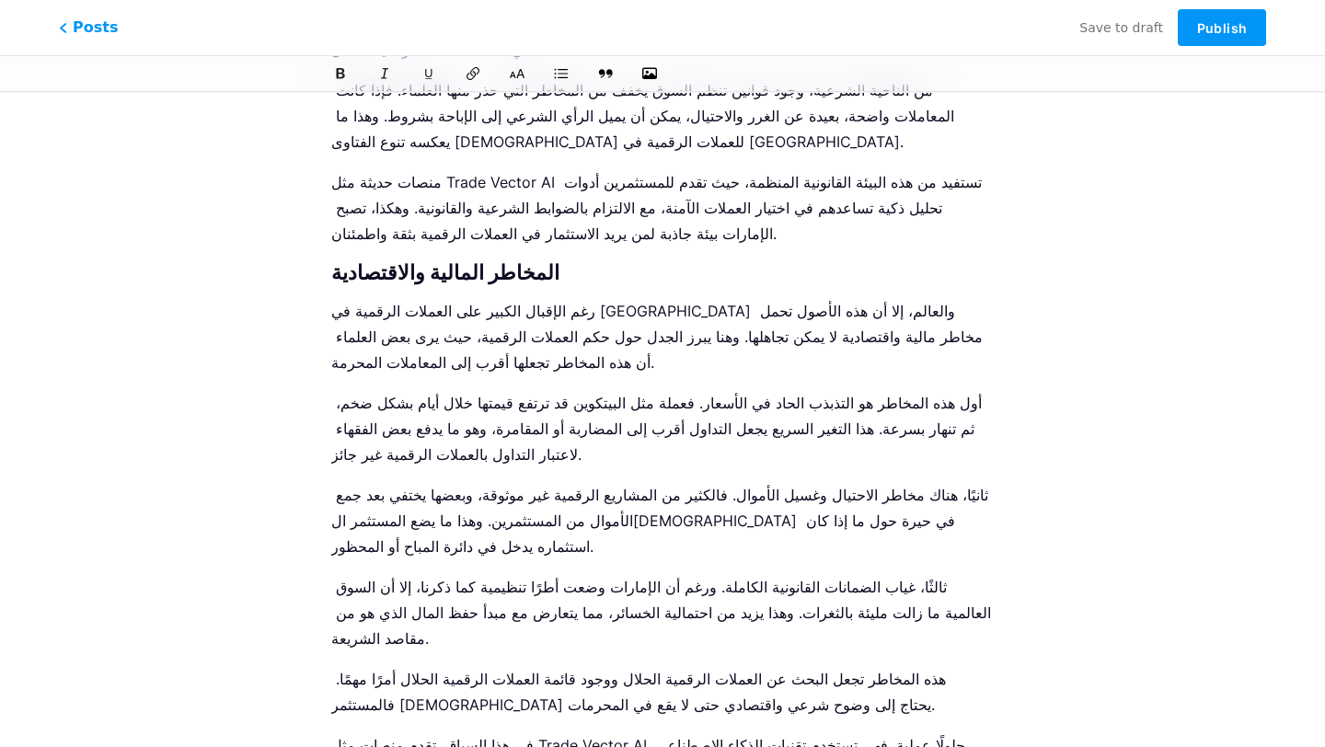
click at [523, 65] on icon at bounding box center [517, 73] width 18 height 18
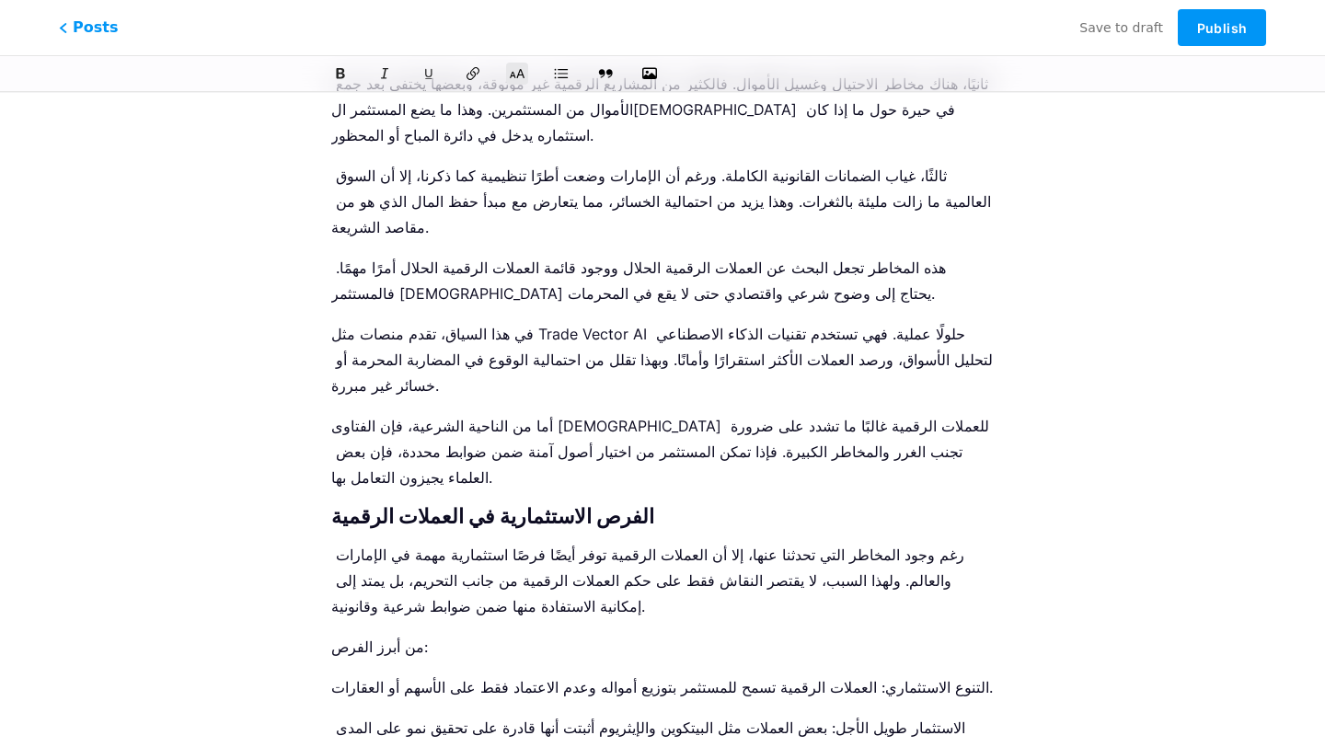
scroll to position [2858, 0]
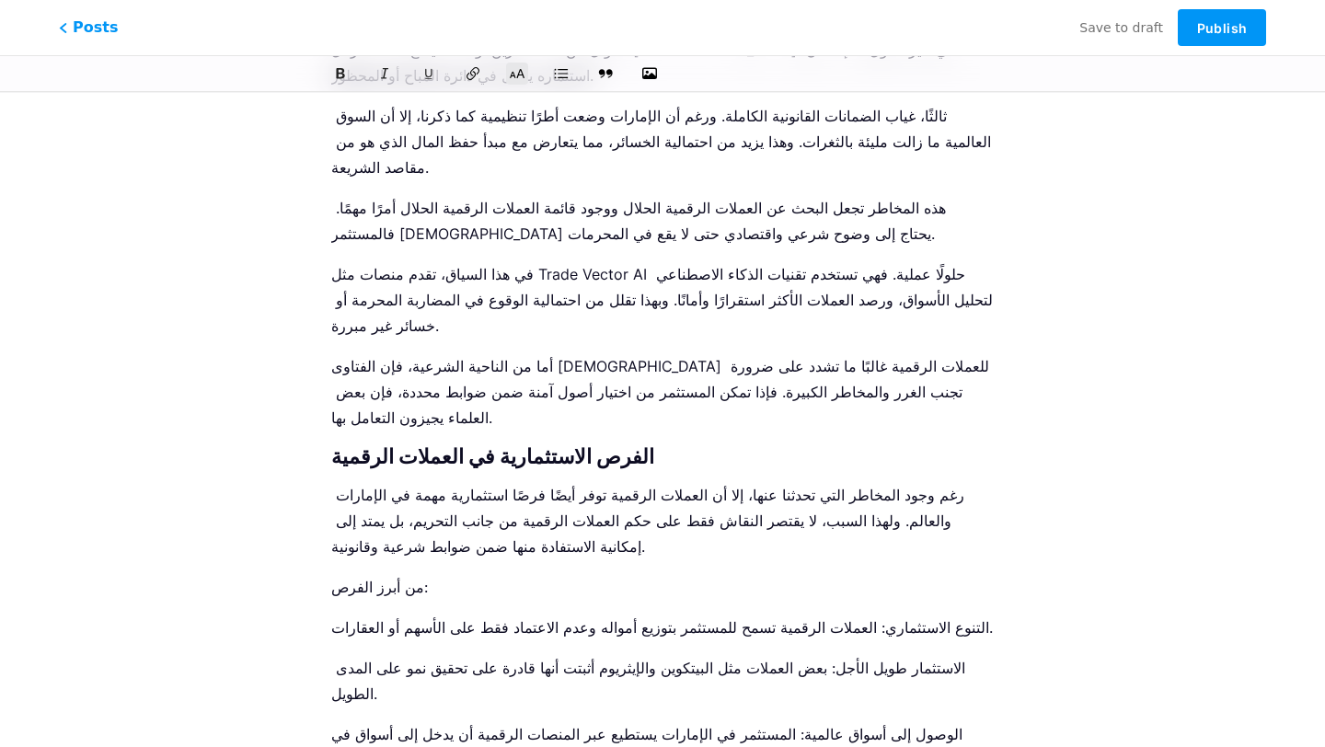
click at [524, 71] on icon at bounding box center [517, 74] width 17 height 12
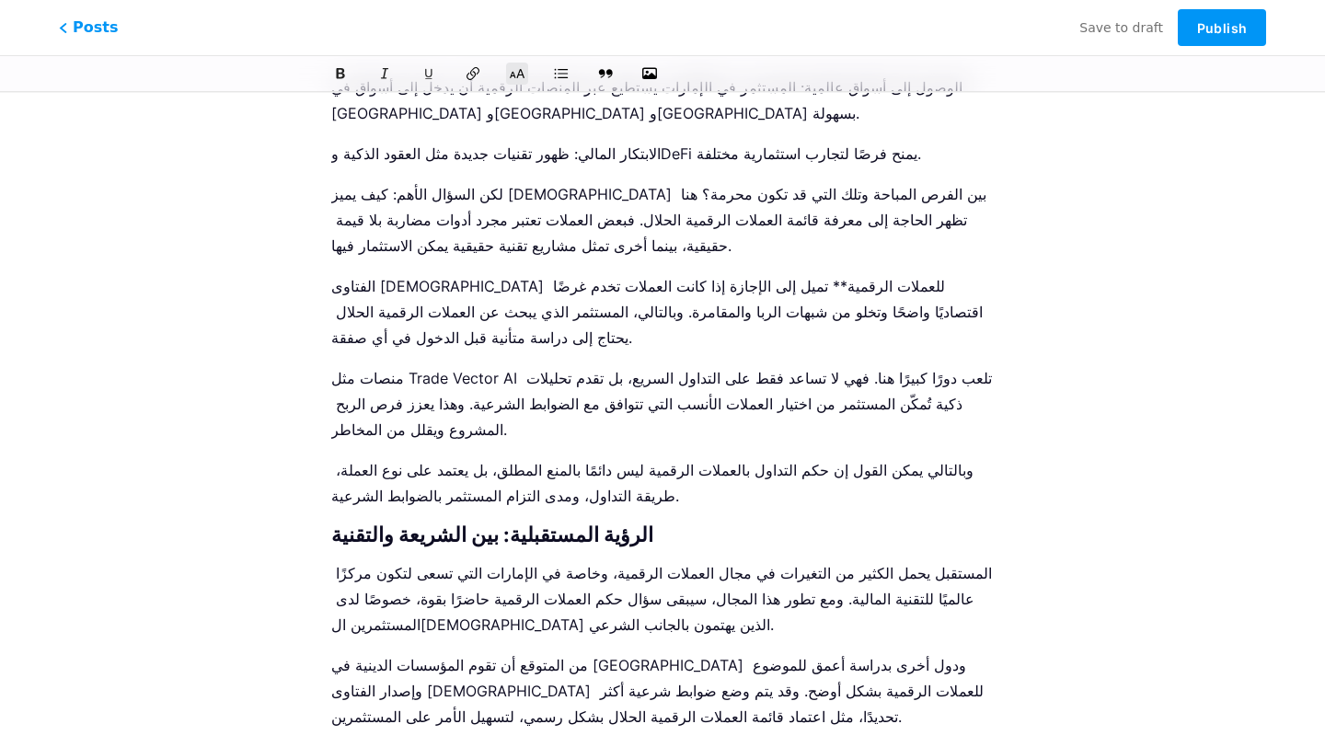
scroll to position [3514, 0]
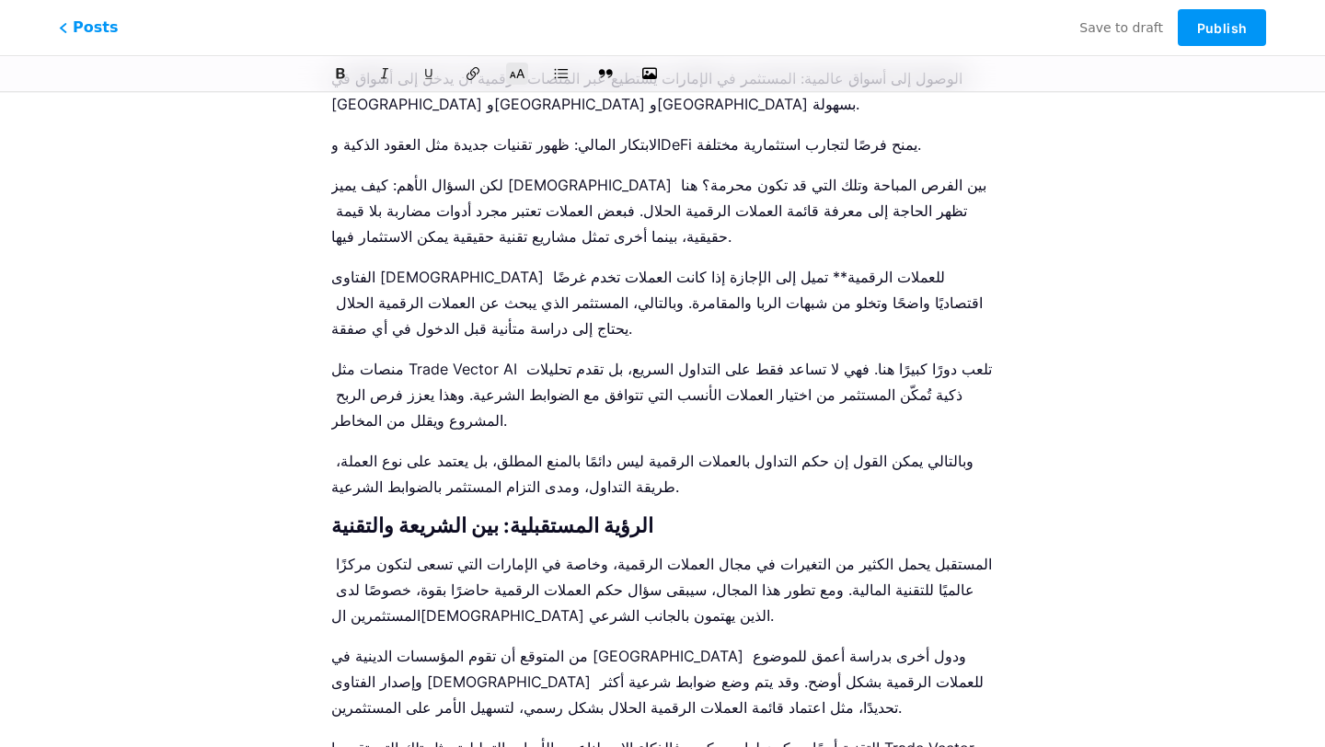
drag, startPoint x: 518, startPoint y: 69, endPoint x: 518, endPoint y: 104, distance: 35.0
click at [518, 69] on icon at bounding box center [517, 73] width 15 height 15
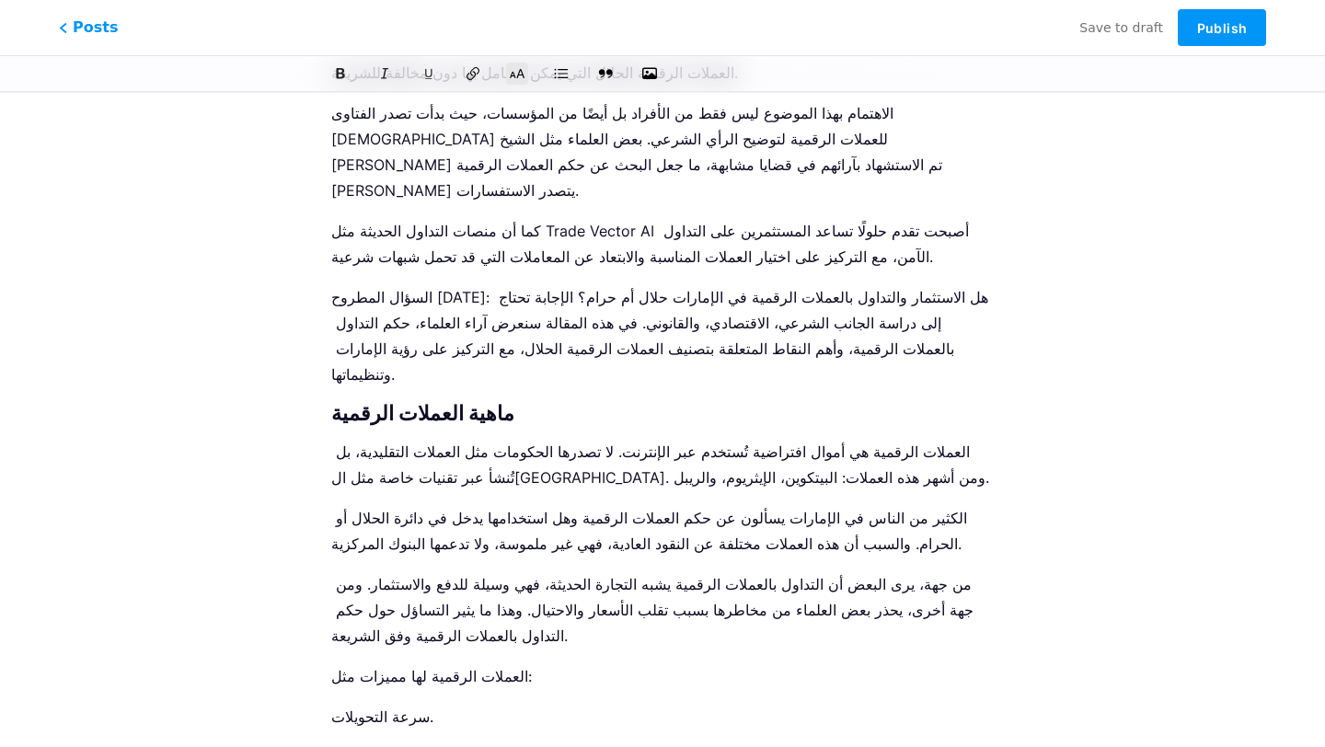
scroll to position [0, 0]
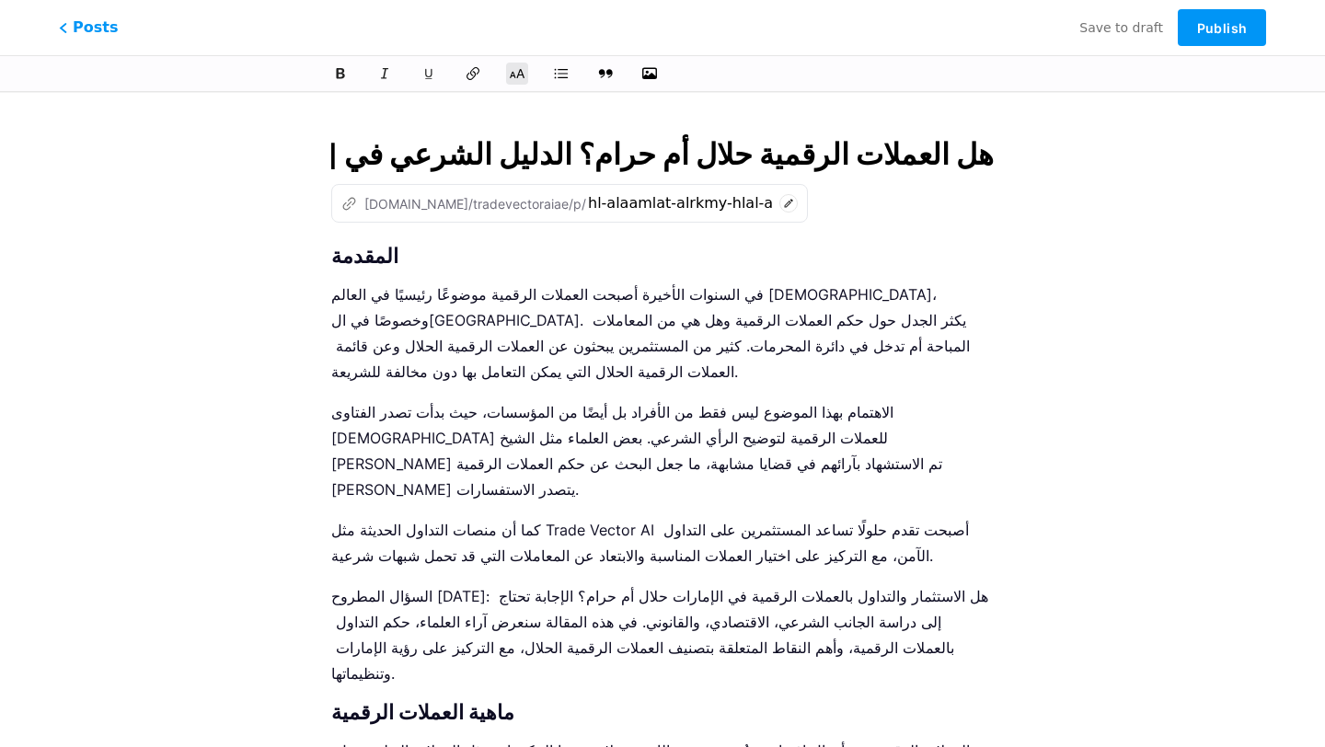
click at [331, 262] on strong "المقدمة" at bounding box center [364, 256] width 67 height 24
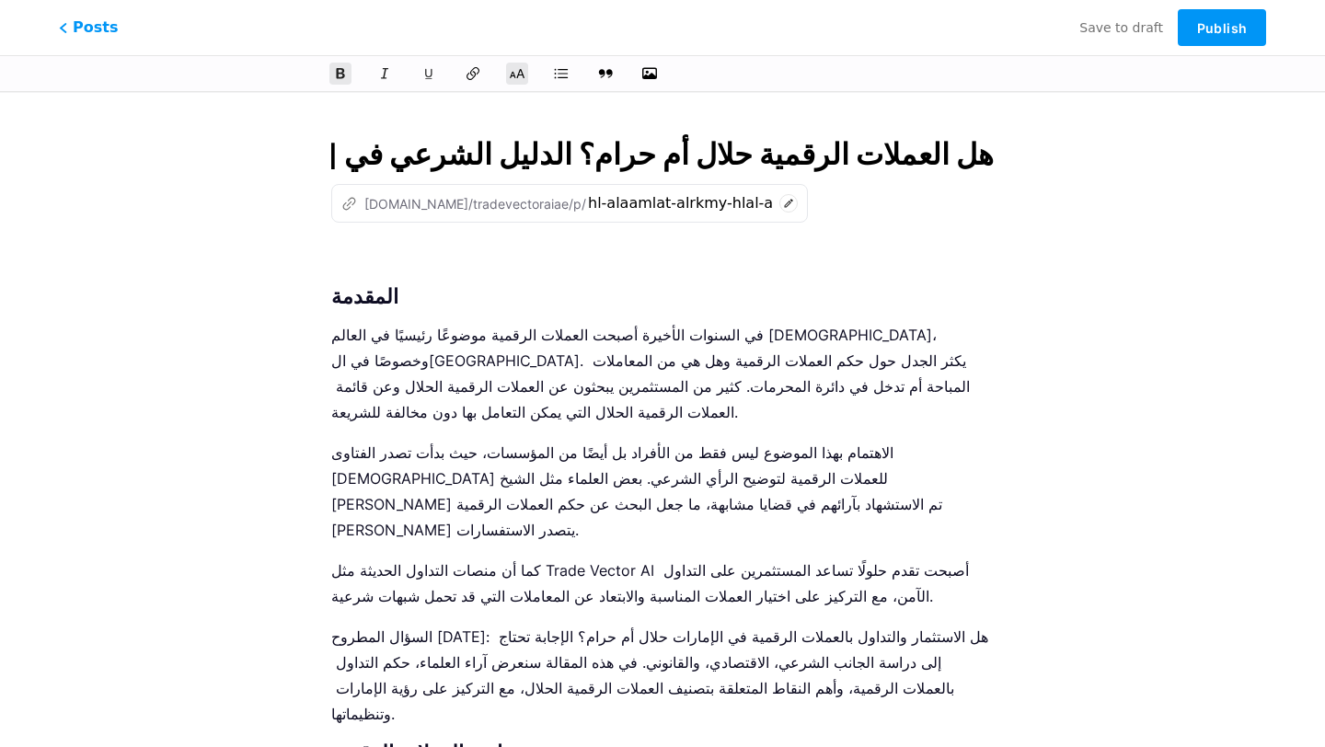
click at [463, 147] on input "هل العملات الرقمية حلال أم حرام؟ الدليل الشرعي في [GEOGRAPHIC_DATA]" at bounding box center [662, 154] width 662 height 44
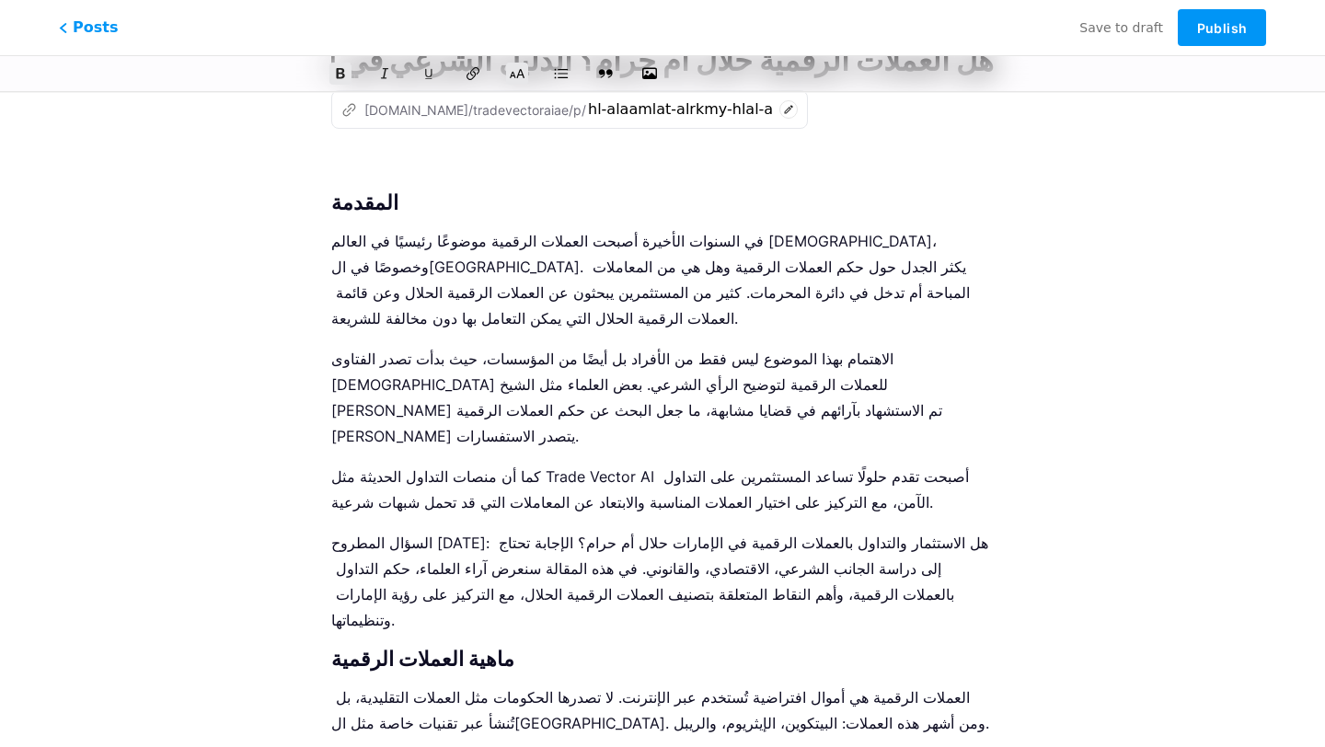
scroll to position [143, 0]
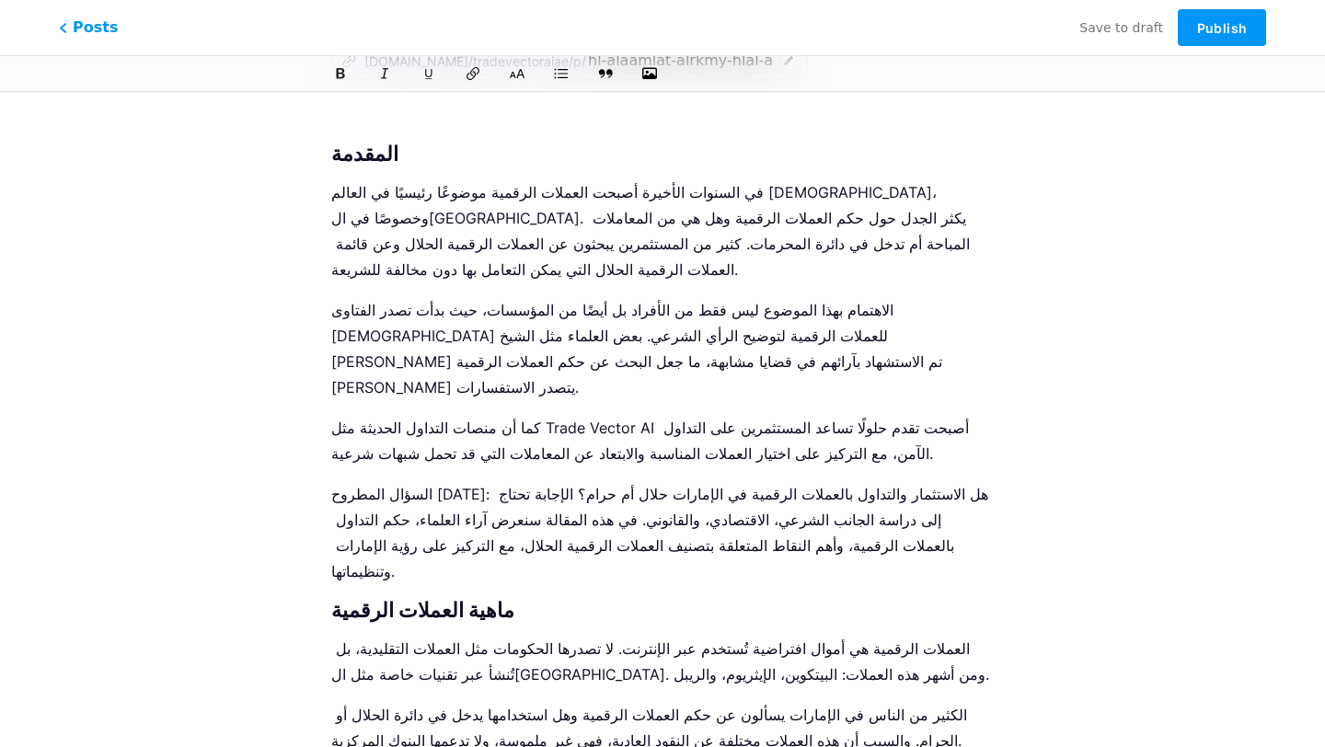
click at [545, 415] on p "كما أن منصات التداول الحديثة مثل Trade Vector AI أصبحت تقدم حلولًا تساعد المستث…" at bounding box center [662, 441] width 662 height 52
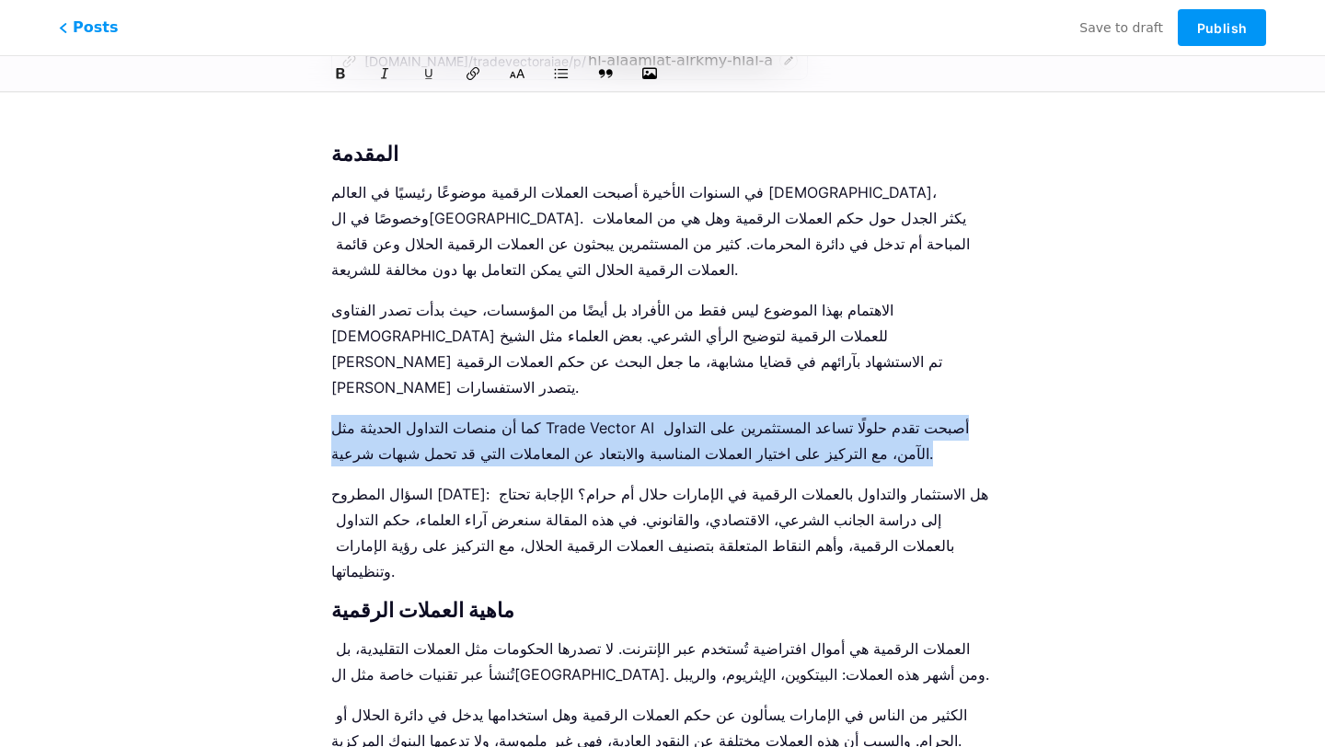
click at [545, 415] on p "كما أن منصات التداول الحديثة مثل Trade Vector AI أصبحت تقدم حلولًا تساعد المستث…" at bounding box center [662, 441] width 662 height 52
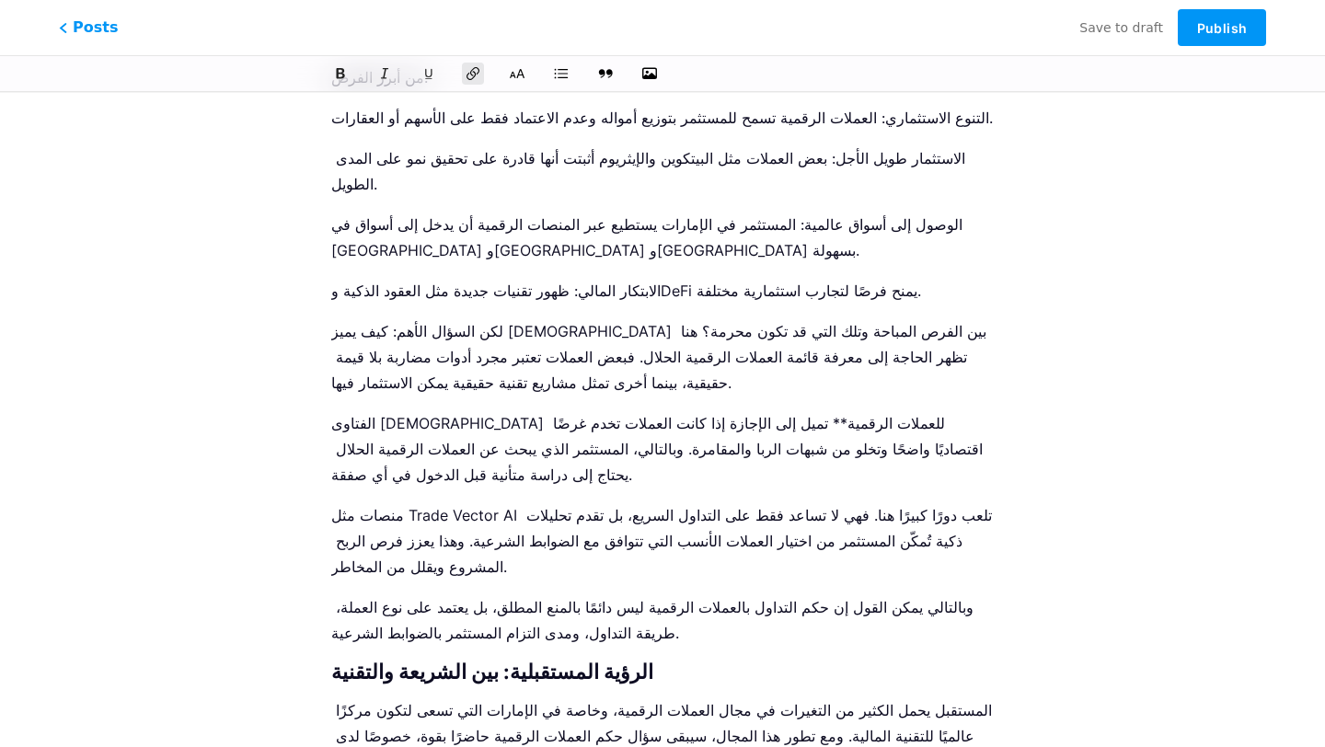
scroll to position [3678, 0]
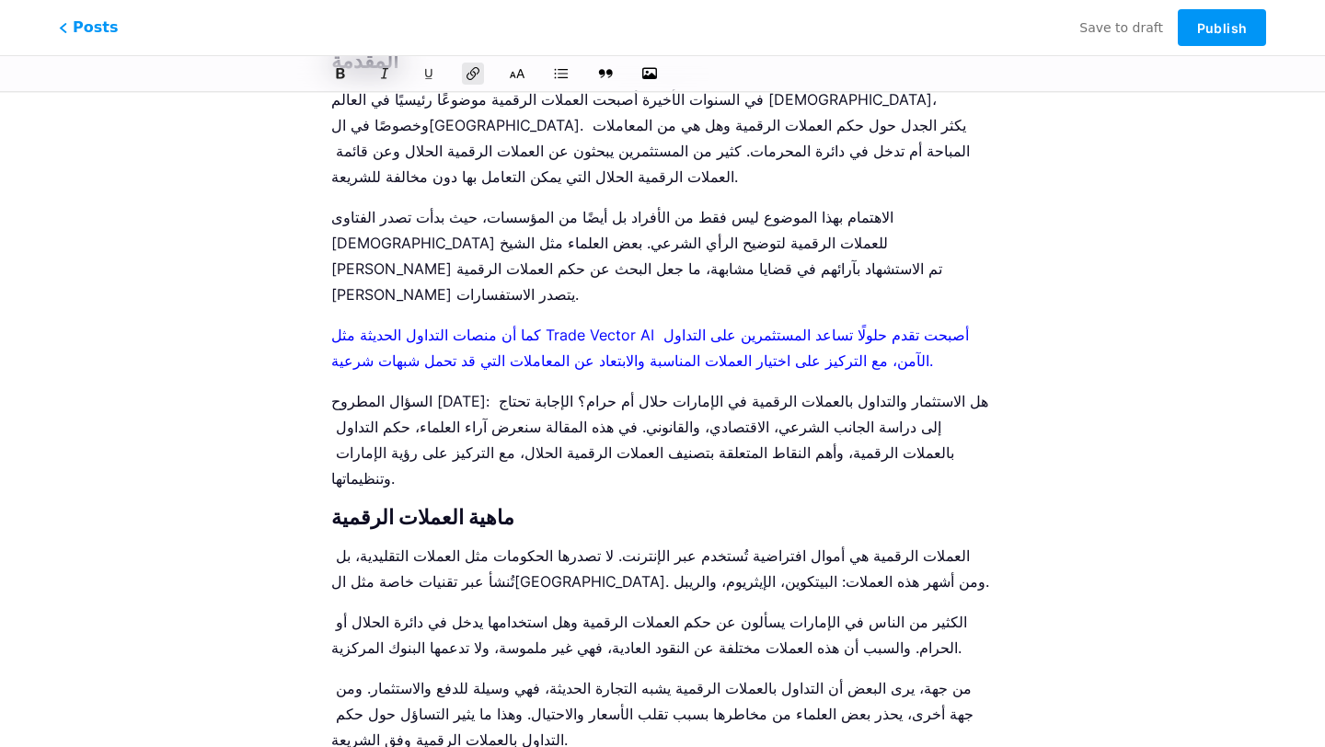
scroll to position [0, 0]
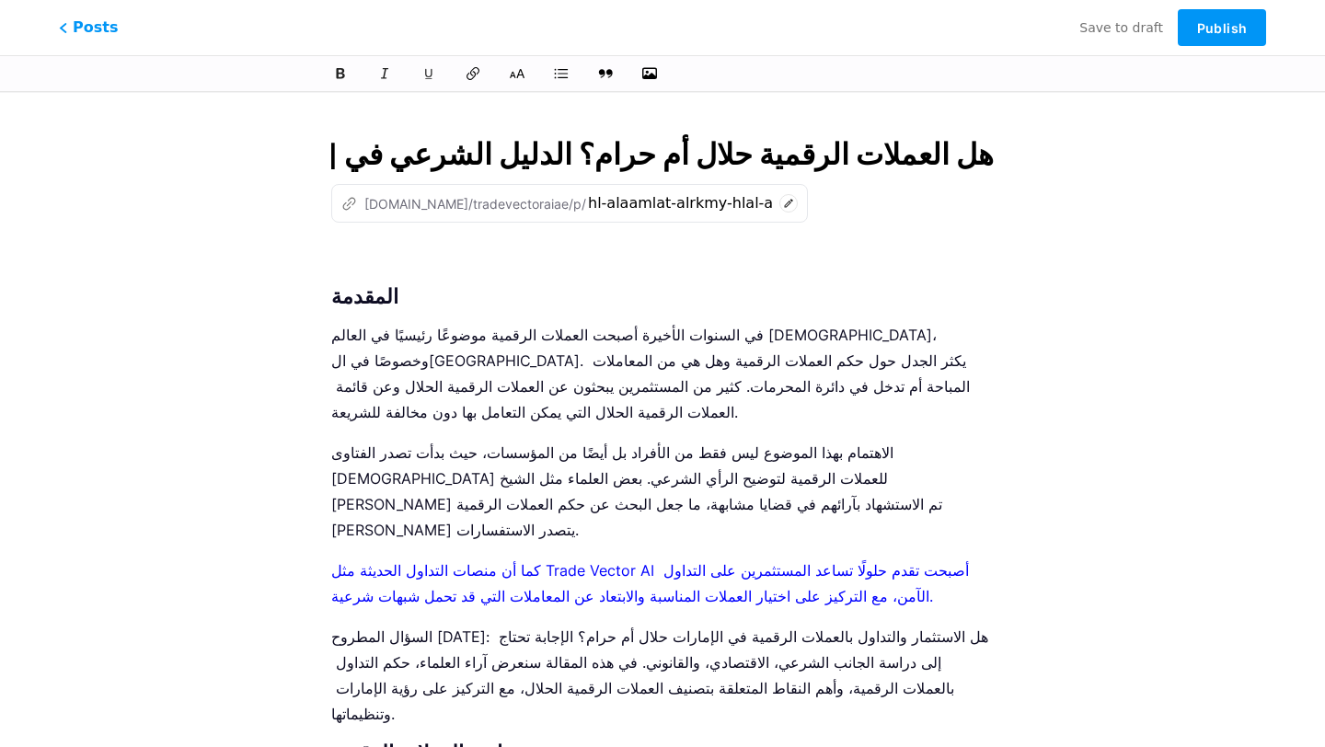
click at [372, 267] on p at bounding box center [662, 258] width 662 height 26
click at [650, 76] on icon "button" at bounding box center [649, 73] width 18 height 15
click at [0, 0] on input "file" at bounding box center [0, 0] width 0 height 0
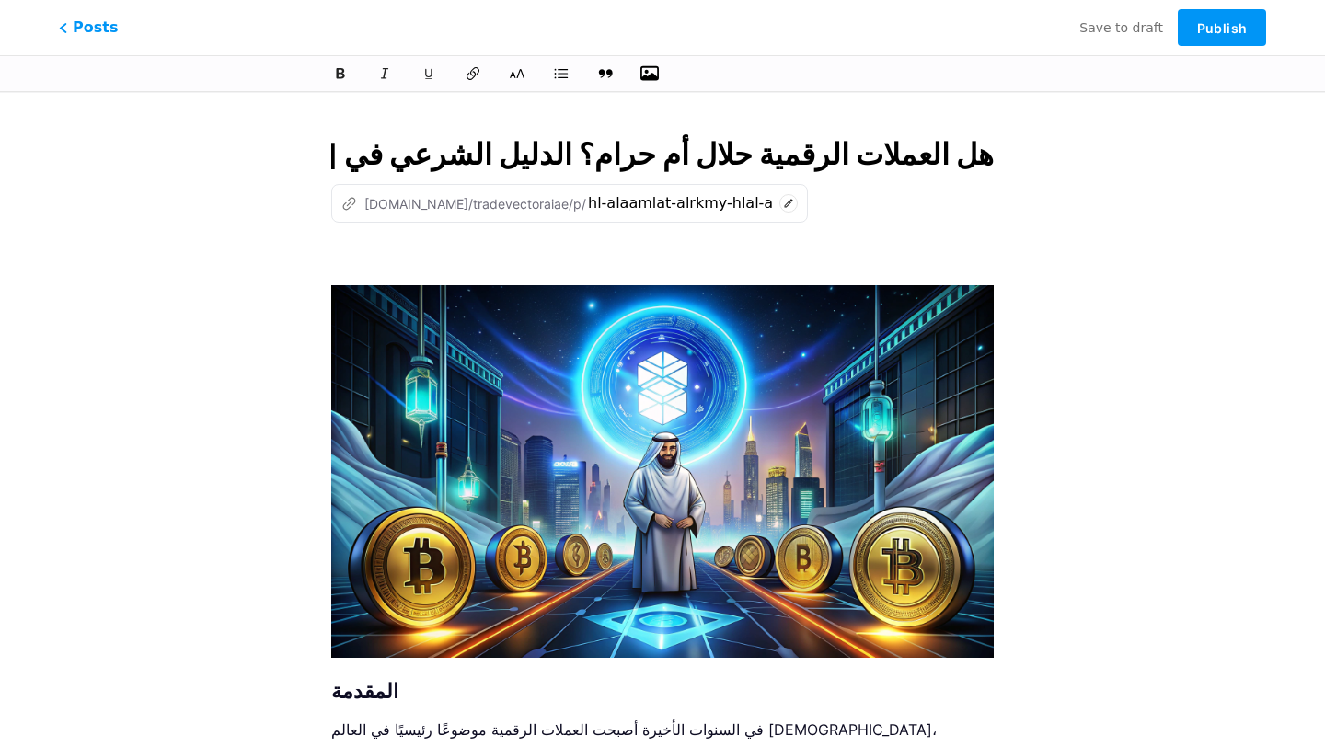
scroll to position [31, 0]
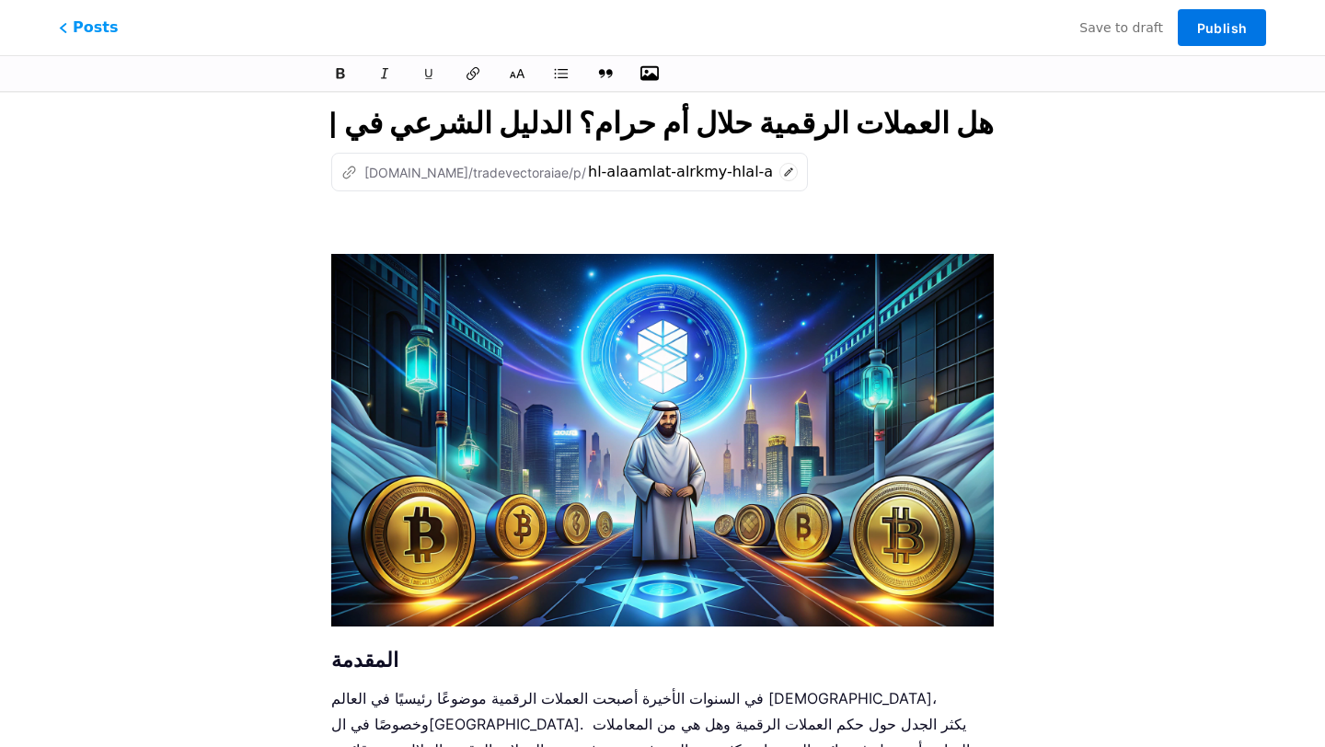
click at [1210, 37] on button "Publish" at bounding box center [1222, 27] width 88 height 37
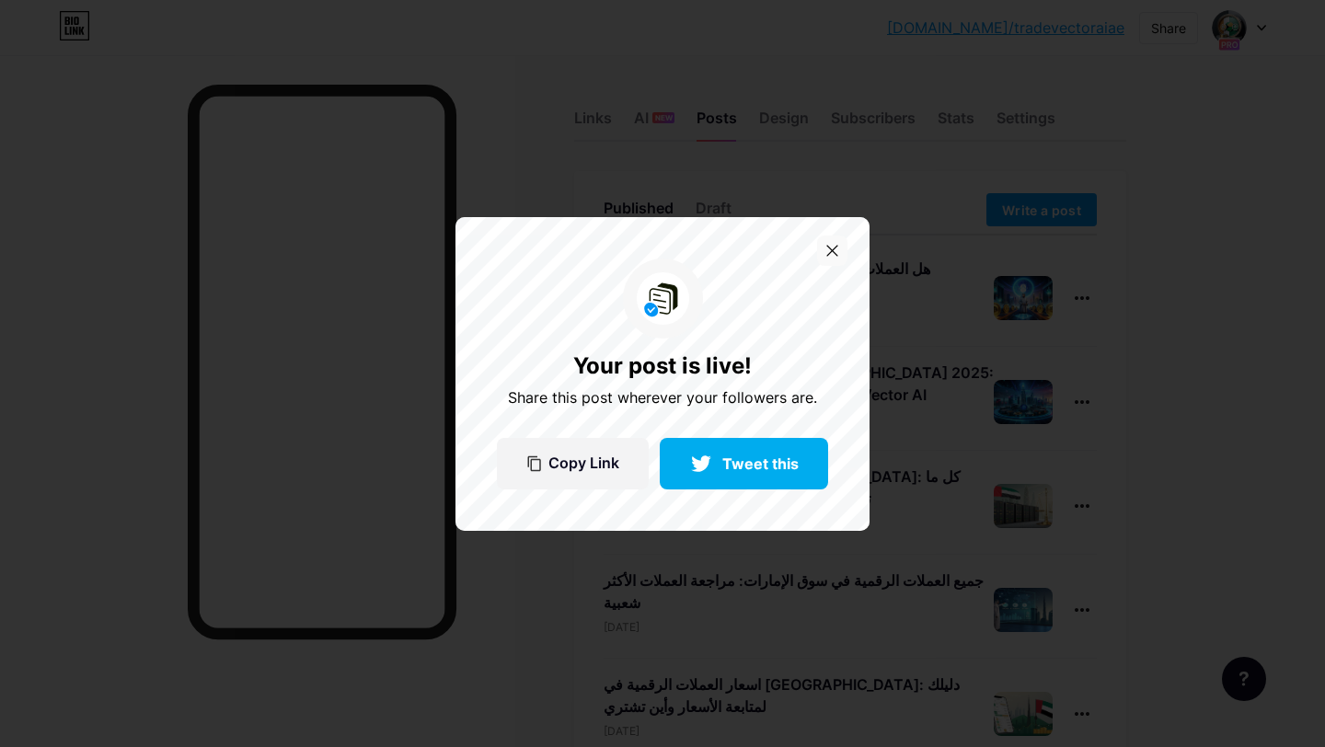
click at [825, 241] on div at bounding box center [832, 251] width 30 height 30
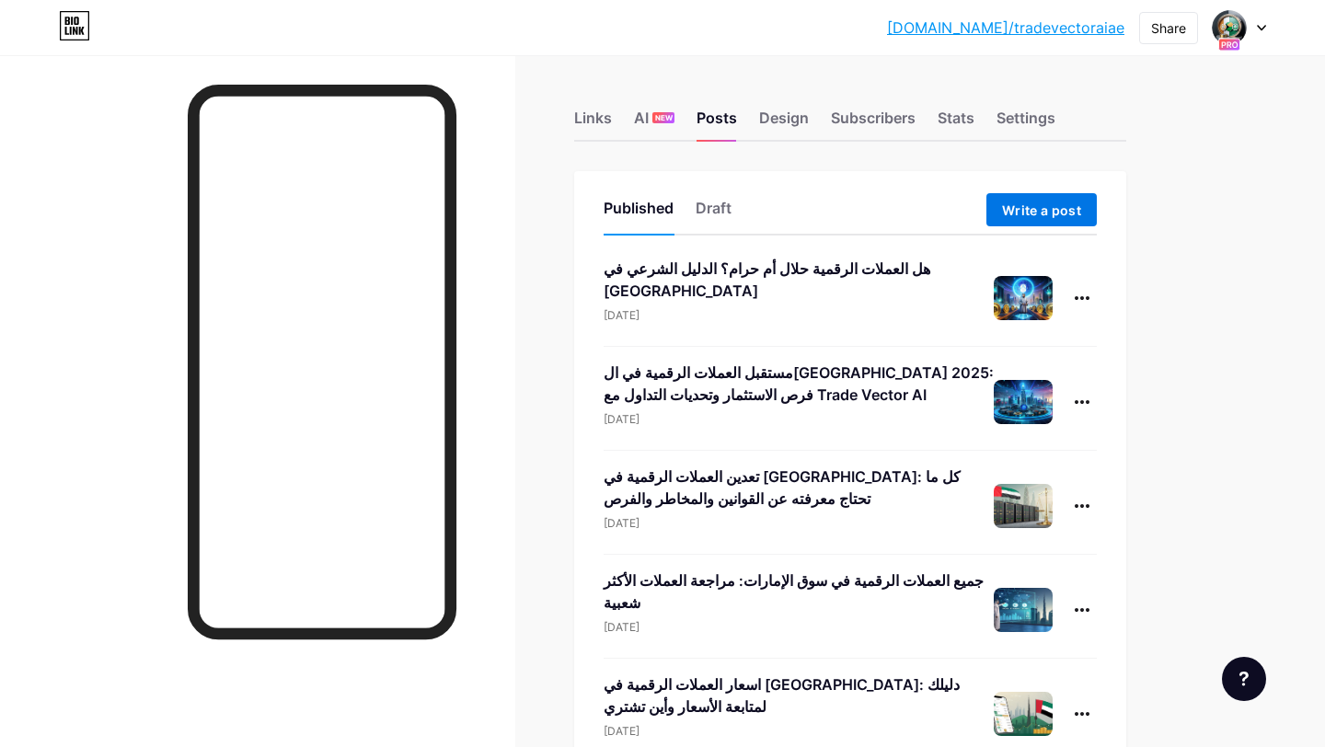
click at [1063, 203] on span "Write a post" at bounding box center [1041, 210] width 79 height 16
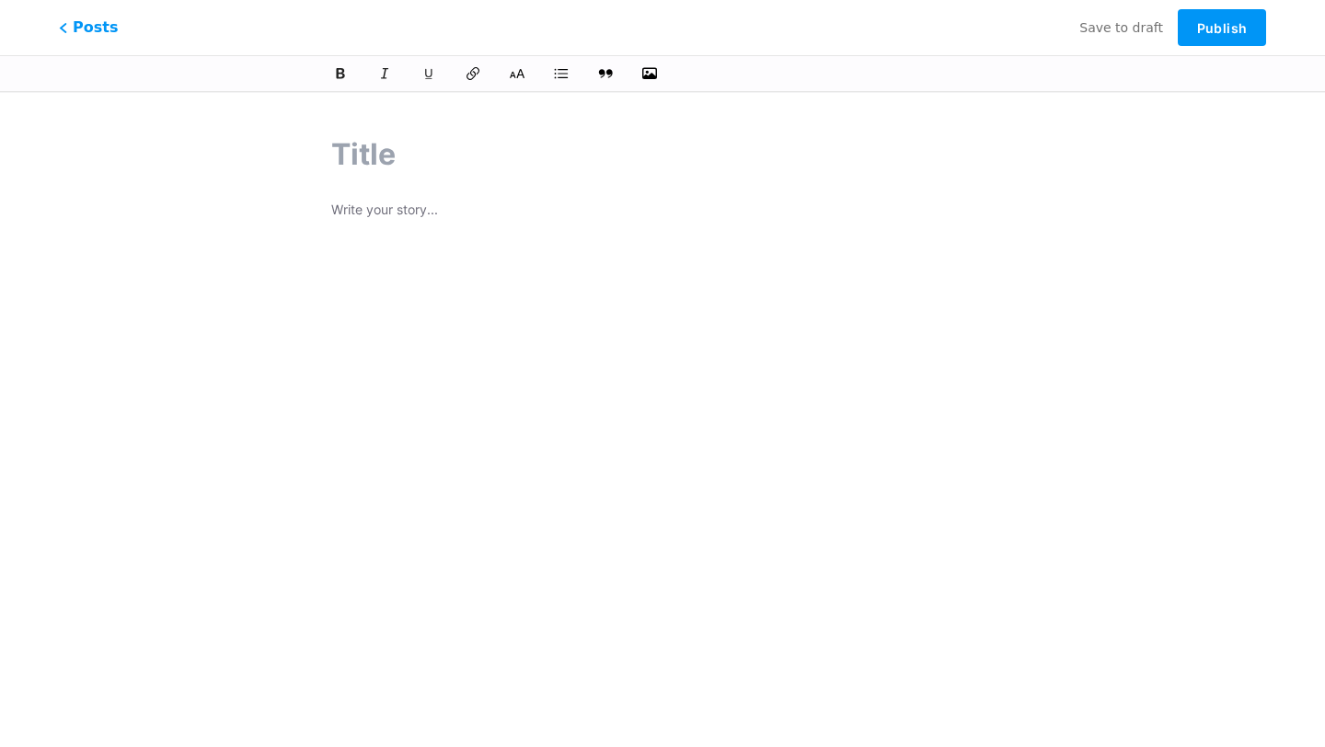
type input "أفضل منصة تداول العملات الرقمية في [GEOGRAPHIC_DATA] 2025: شراء العملات الرقمية…"
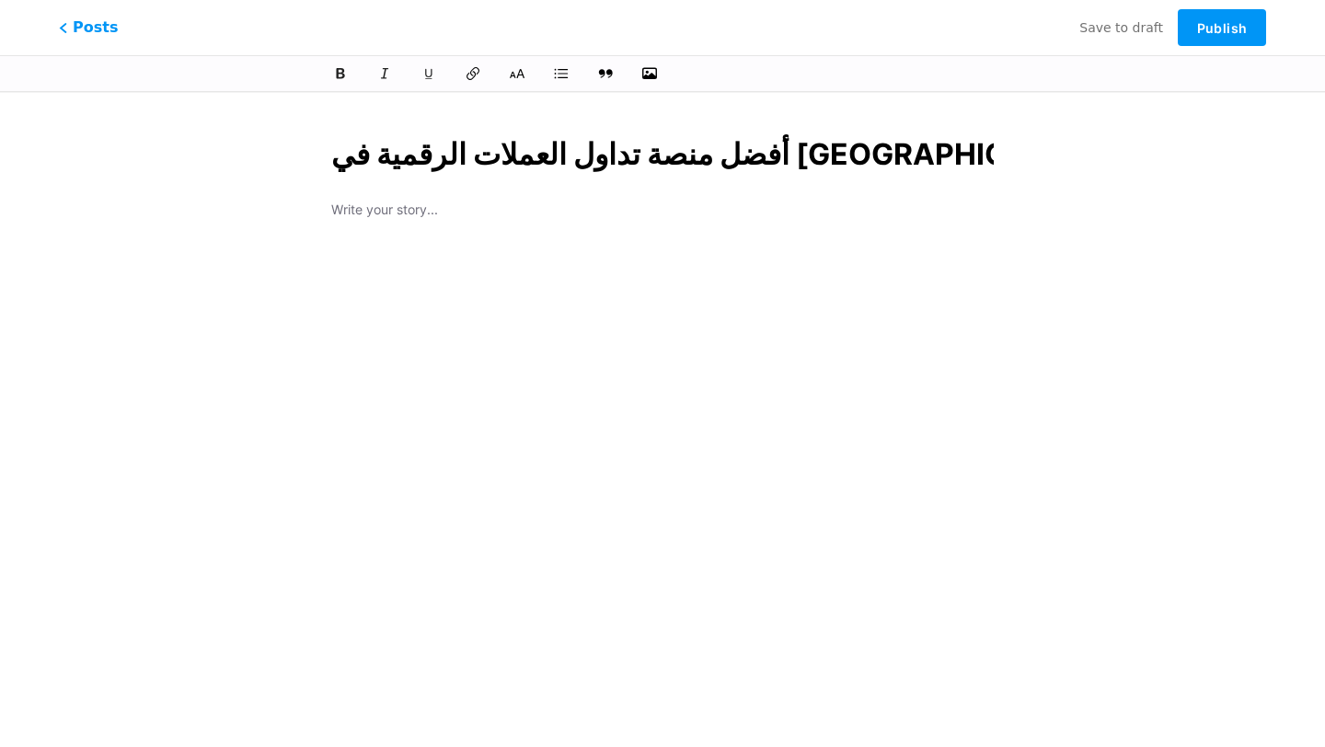
scroll to position [0, 524]
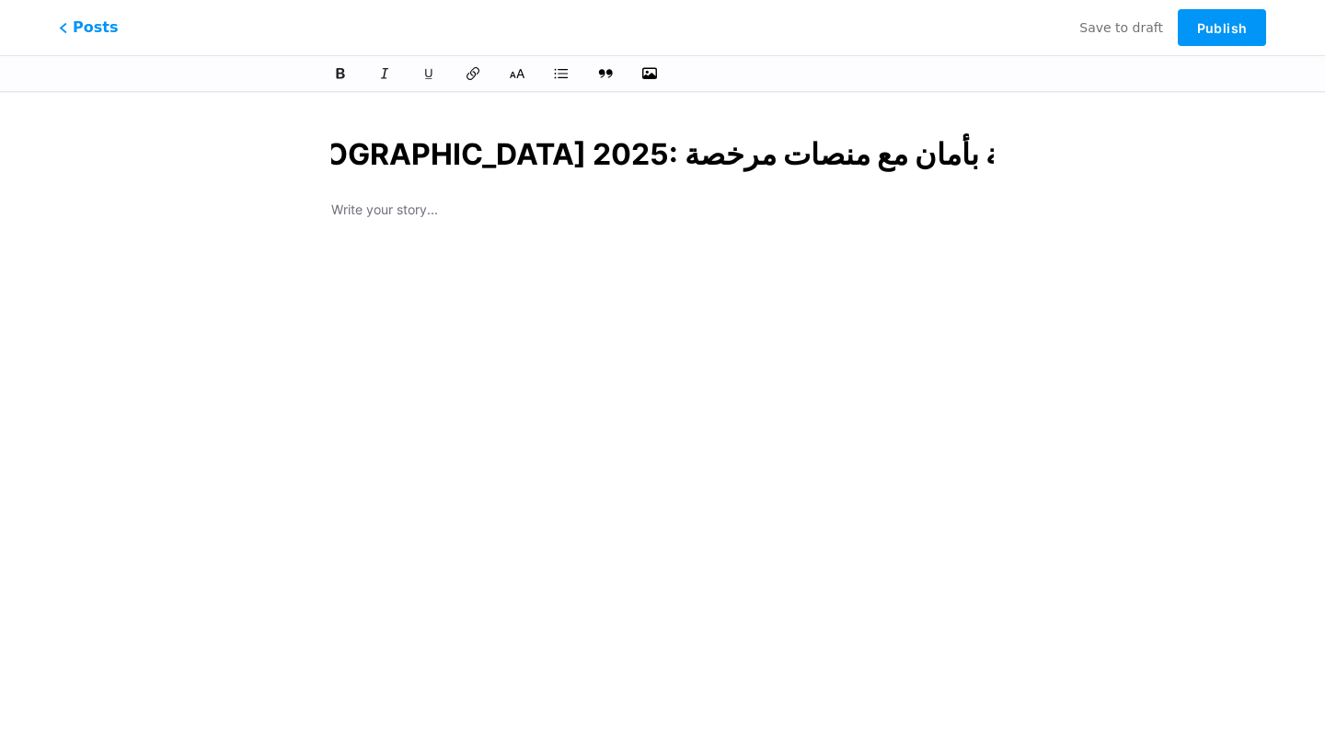
click at [463, 153] on input "أفضل منصة تداول العملات الرقمية في [GEOGRAPHIC_DATA] 2025: شراء العملات الرقمية…" at bounding box center [662, 154] width 662 height 44
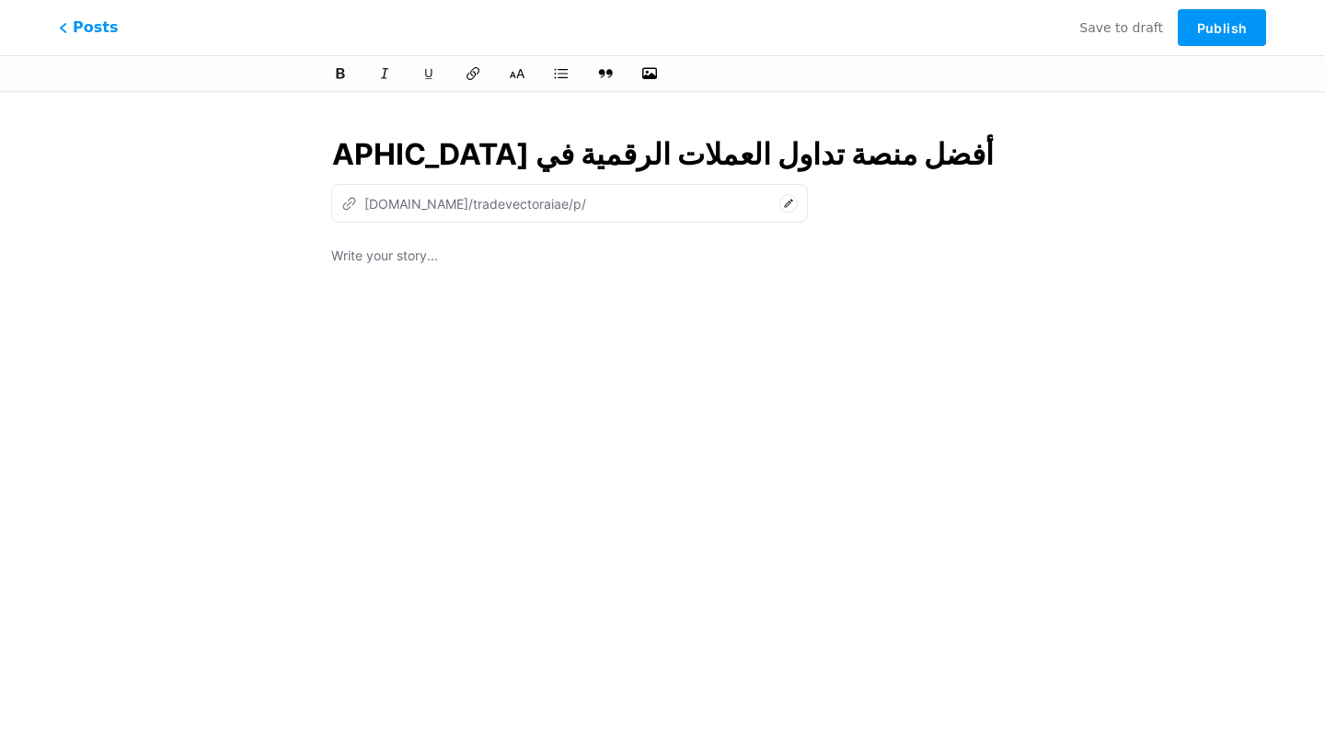
type input "afdl-mns-tdaol-alaamlat-alrkmy-fy-alamarat-2025-shraaa-[GEOGRAPHIC_DATA]-alrkmy…"
click at [729, 140] on input "أفضل منصة تداول العملات الرقمية في [GEOGRAPHIC_DATA] 2025: شراء العملات الرقمية…" at bounding box center [662, 154] width 662 height 44
type input "أفضل منصة تداول العملات الرقمية في [GEOGRAPHIC_DATA] 2025: شراء العملات الرقمية…"
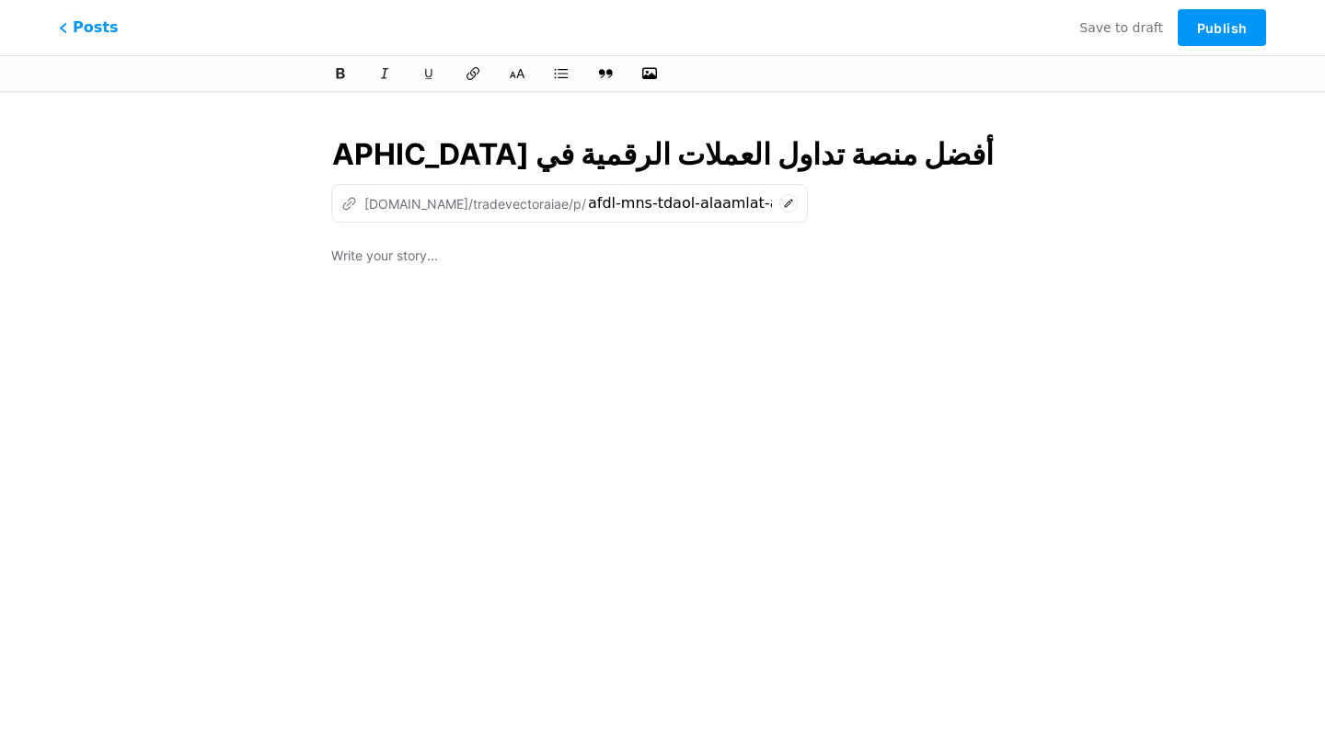
click at [669, 304] on div at bounding box center [662, 475] width 662 height 460
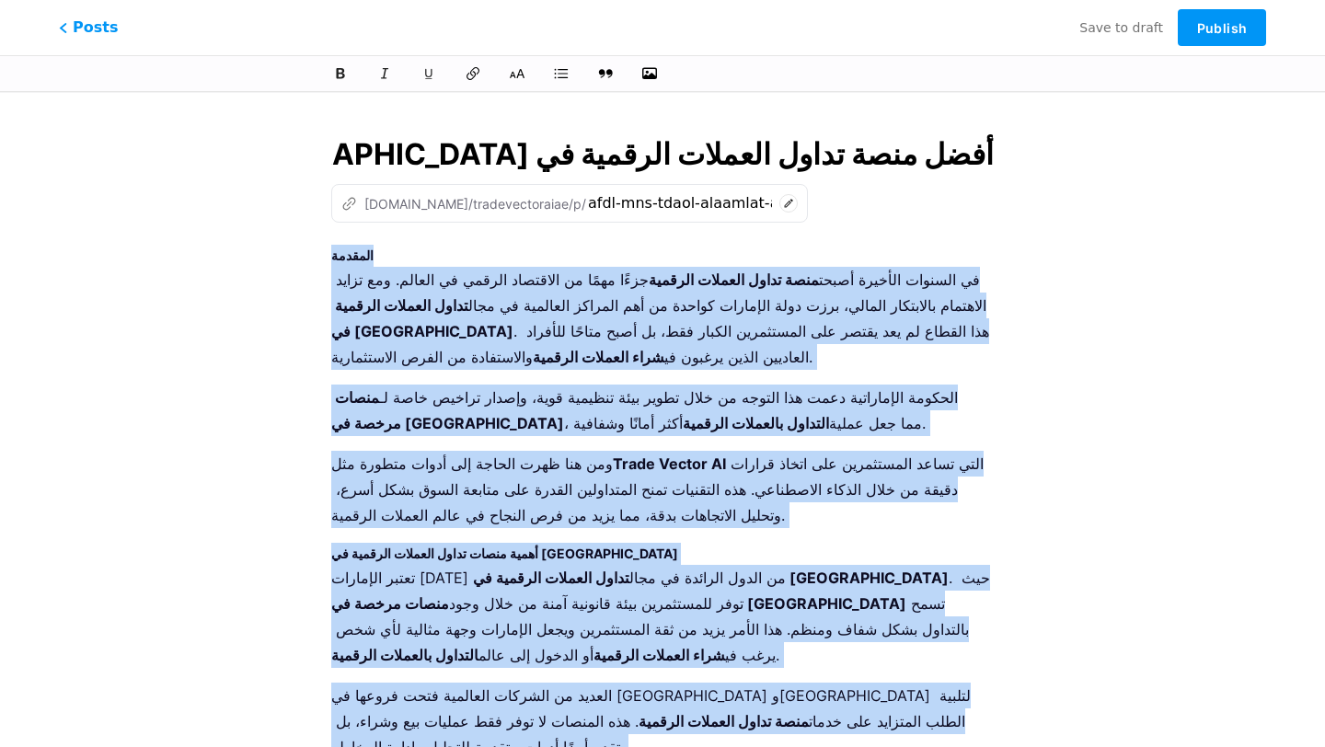
drag, startPoint x: 583, startPoint y: 673, endPoint x: 319, endPoint y: 259, distance: 490.3
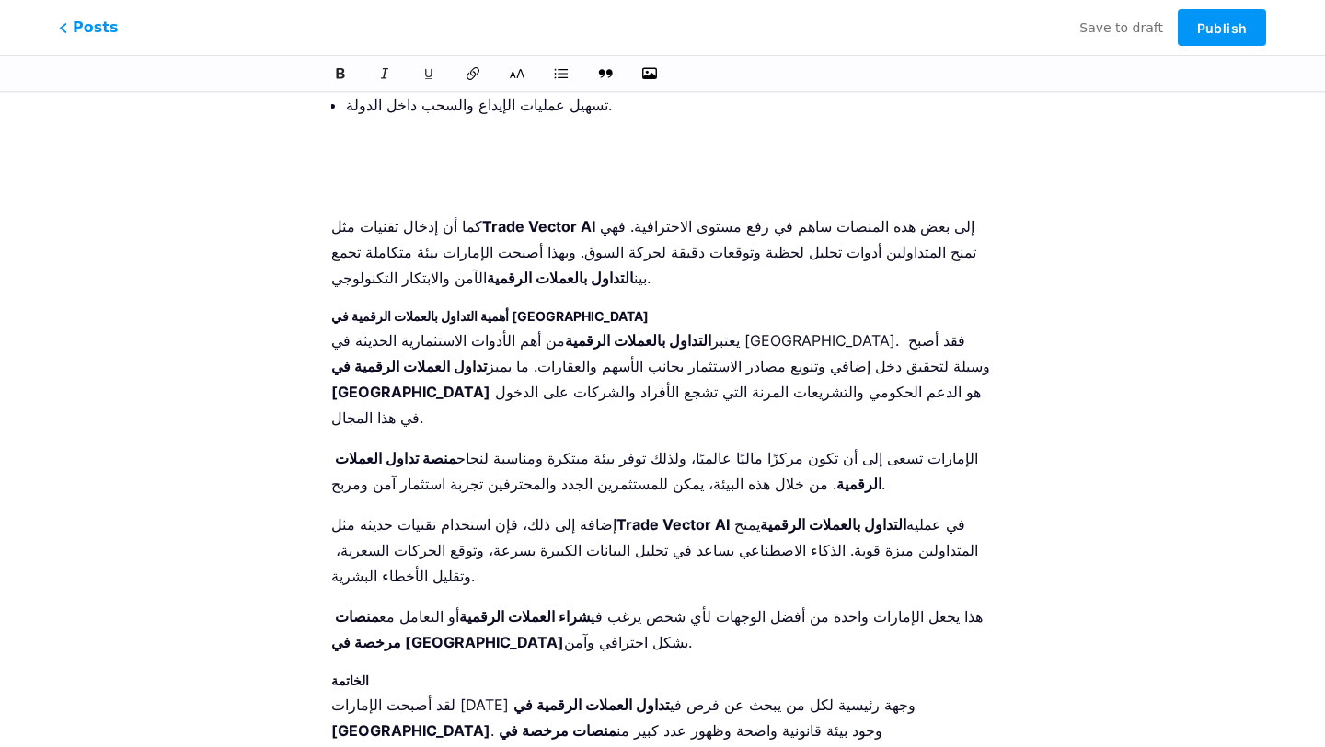
click at [360, 673] on strong "الخاتمة" at bounding box center [350, 681] width 38 height 16
click at [522, 76] on icon at bounding box center [517, 73] width 18 height 18
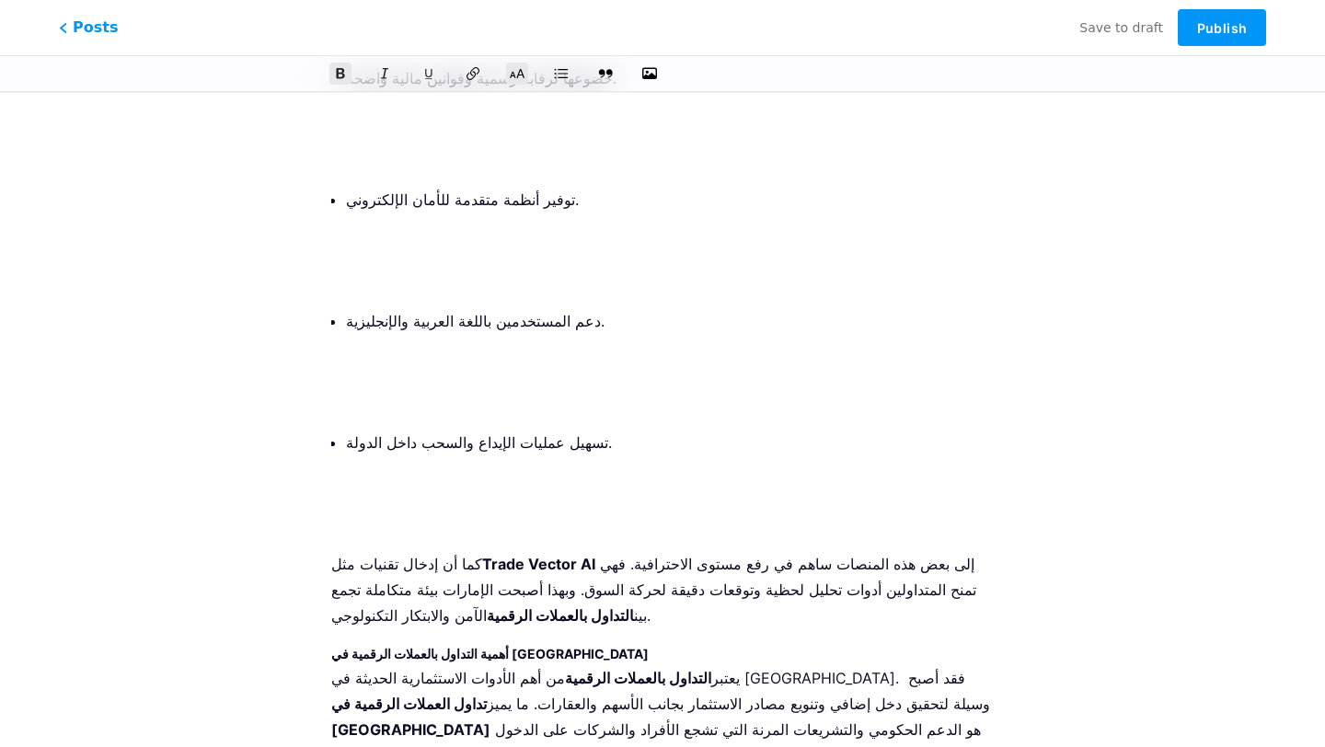
scroll to position [1717, 0]
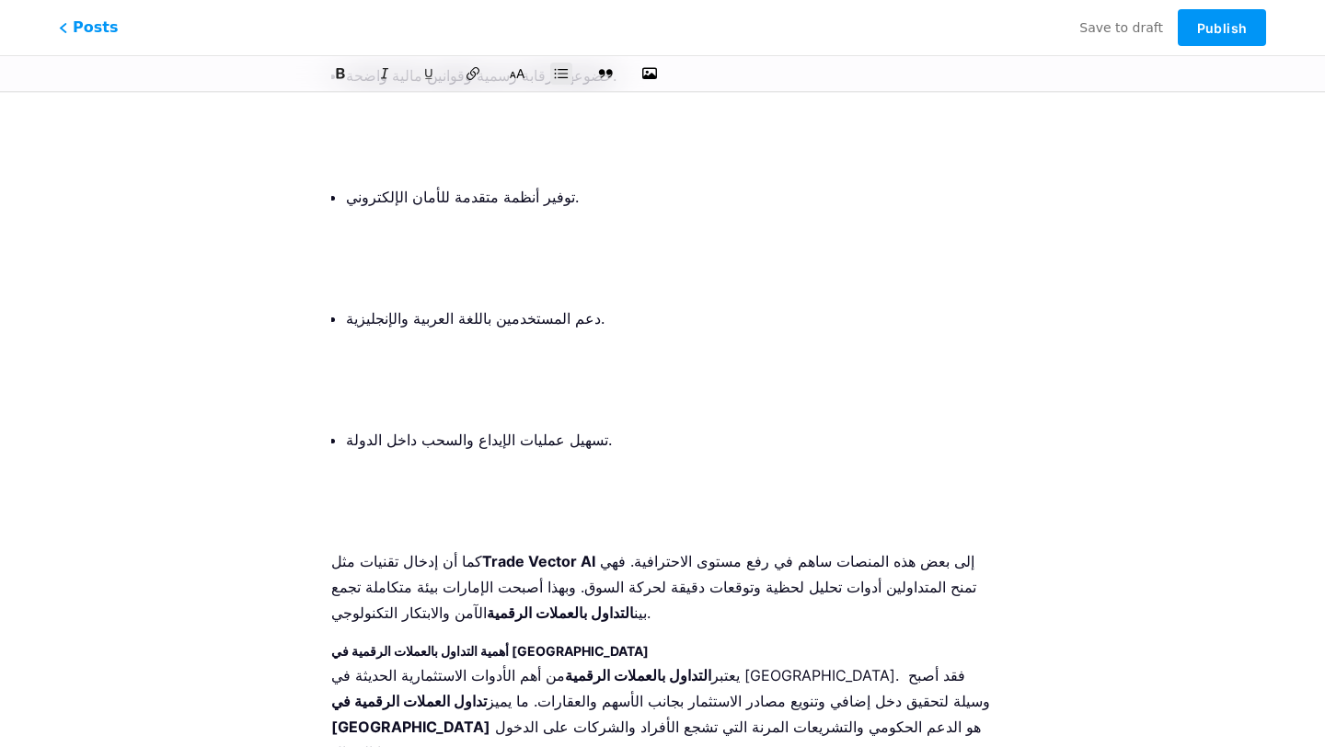
click at [424, 508] on p at bounding box center [670, 521] width 648 height 26
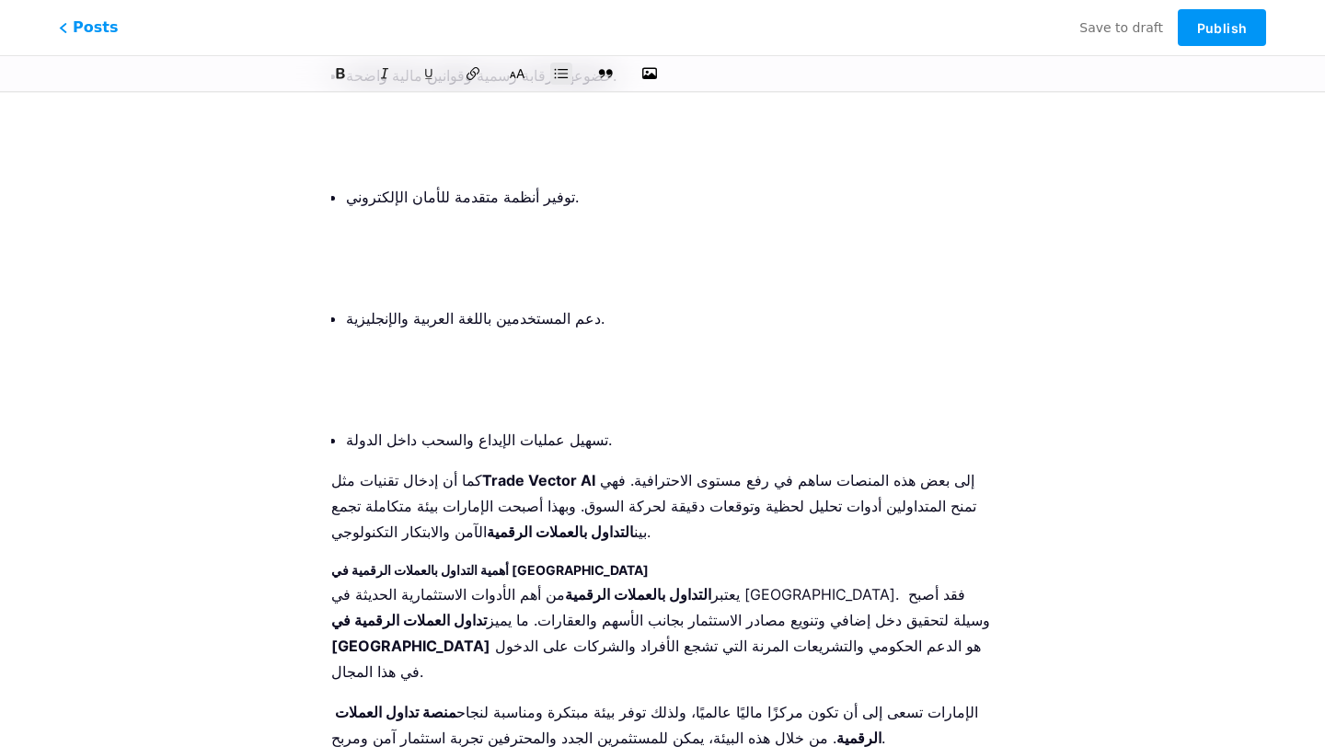
click at [413, 305] on li "دعم المستخدمين باللغة العربية والإنجليزية." at bounding box center [670, 358] width 648 height 107
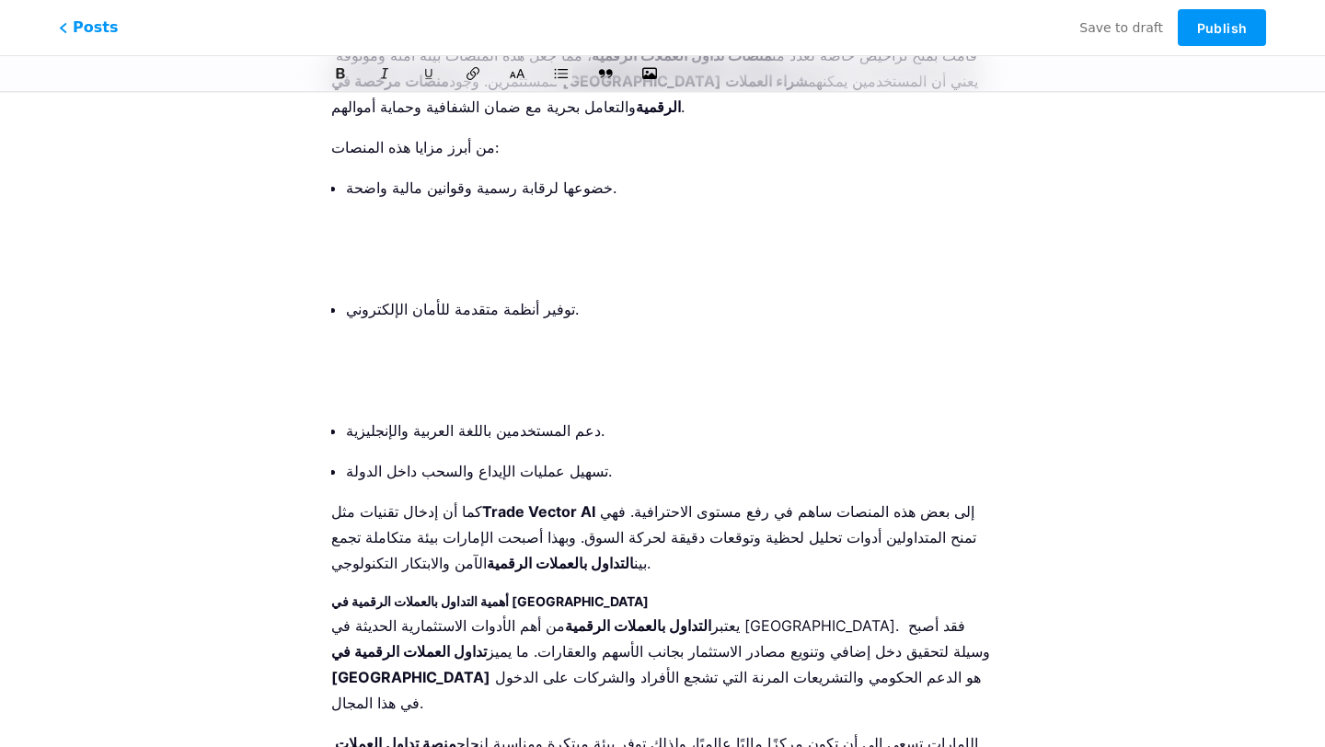
scroll to position [1591, 0]
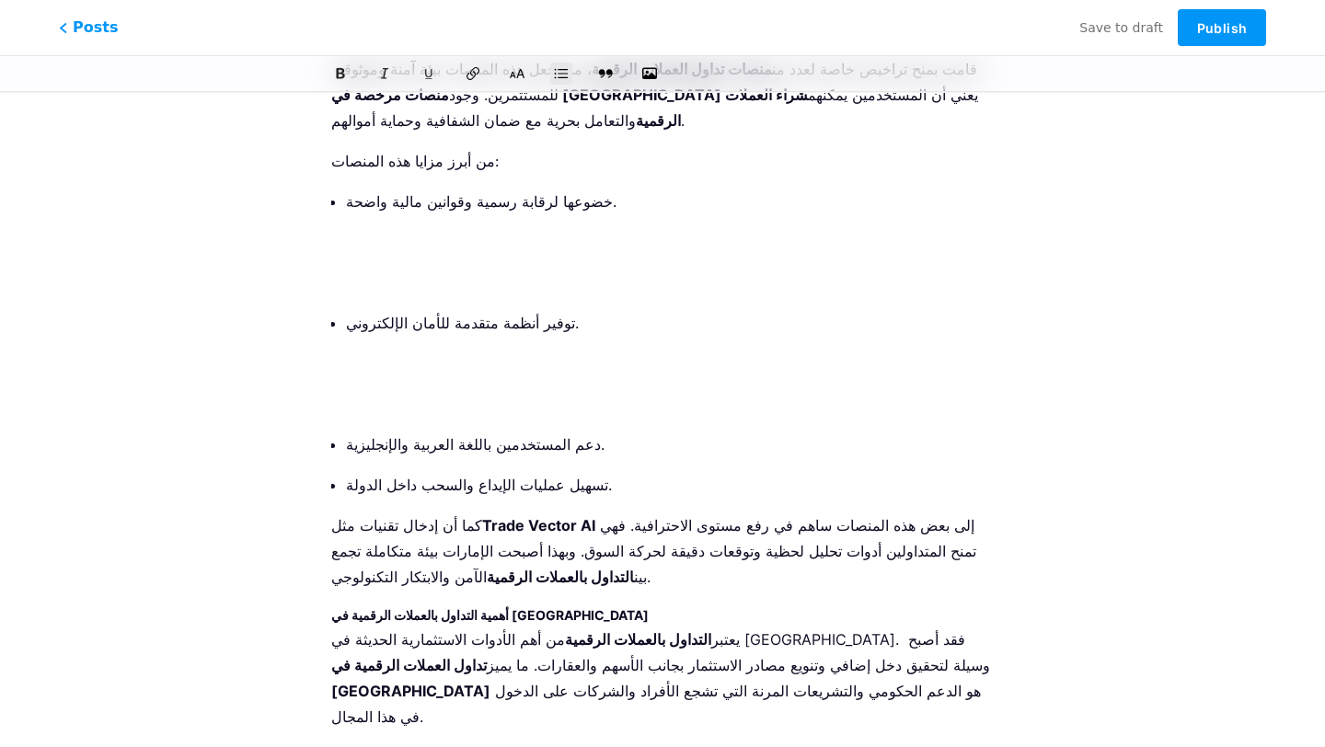
click at [405, 391] on p at bounding box center [670, 404] width 648 height 26
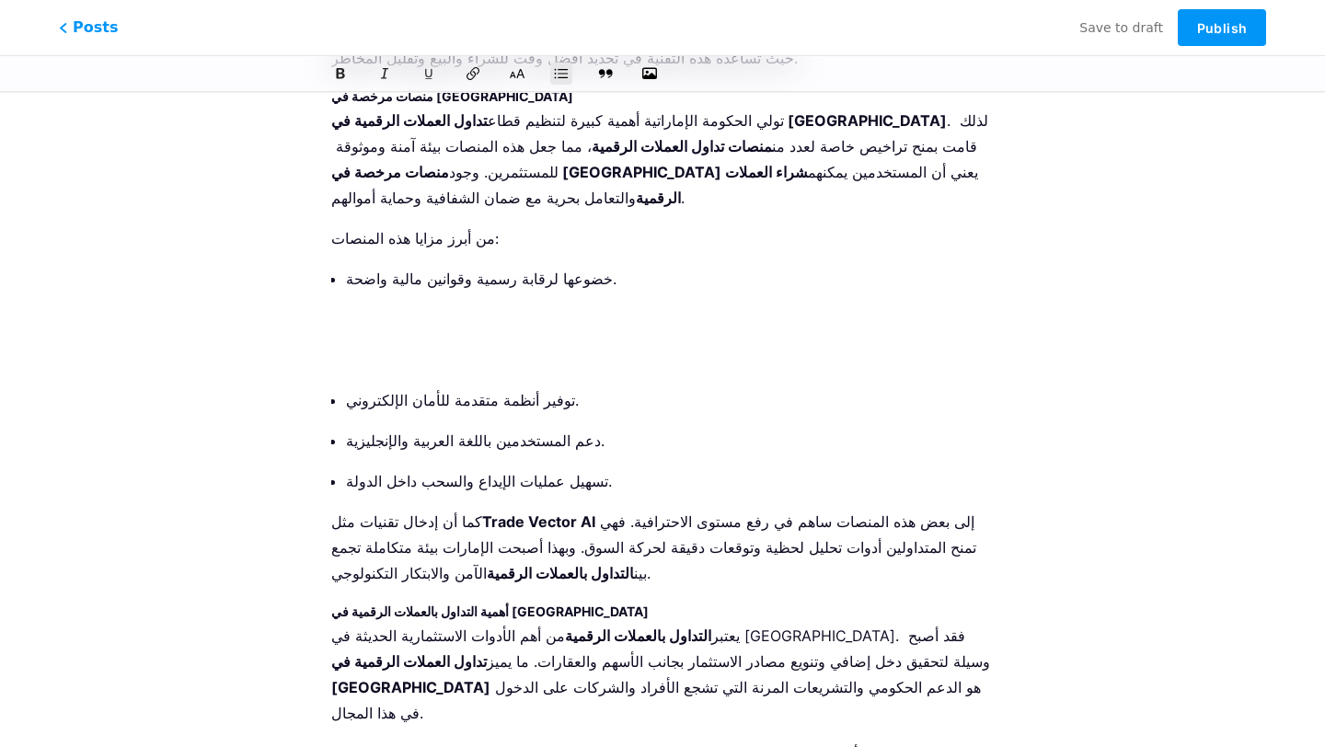
scroll to position [1501, 0]
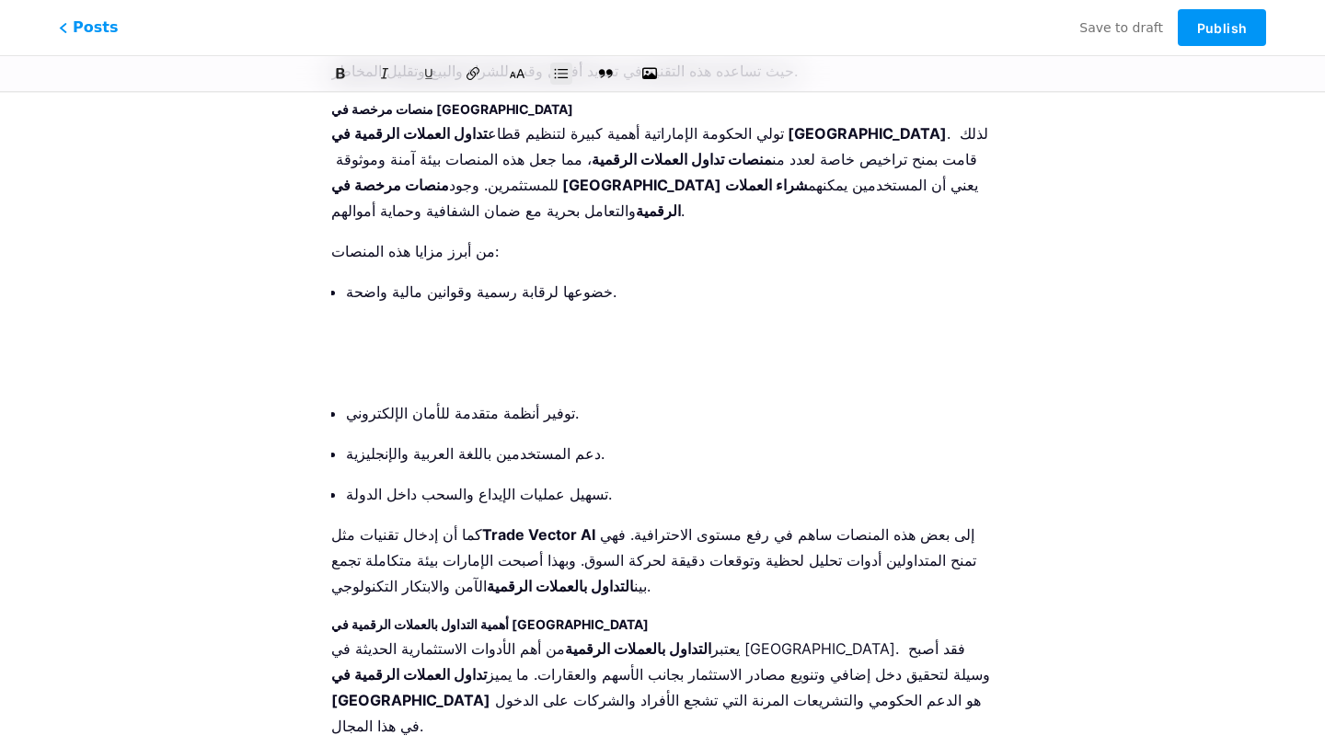
click at [398, 360] on p at bounding box center [670, 373] width 648 height 26
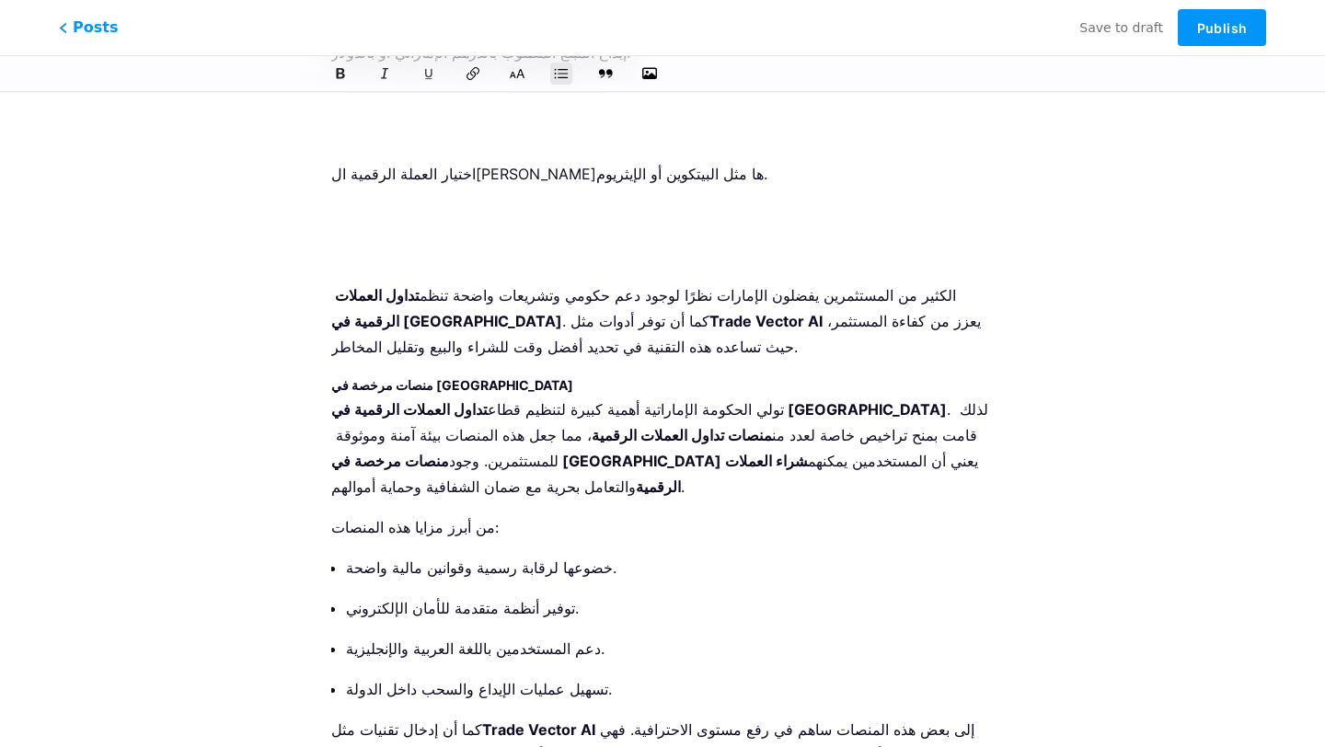
scroll to position [1131, 0]
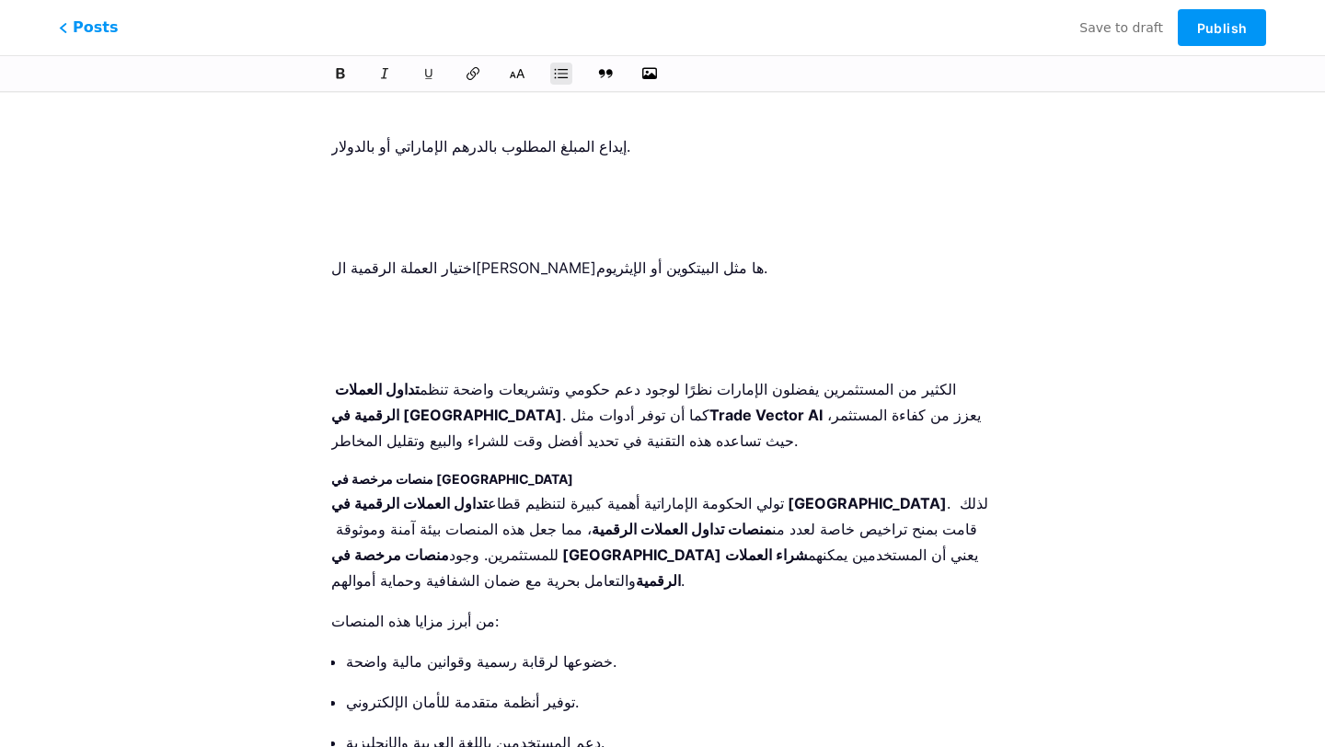
click at [414, 471] on strong "منصات مرخصة في [GEOGRAPHIC_DATA]" at bounding box center [452, 479] width 242 height 16
drag, startPoint x: 522, startPoint y: 75, endPoint x: 513, endPoint y: 116, distance: 42.2
click at [522, 75] on icon at bounding box center [518, 73] width 15 height 9
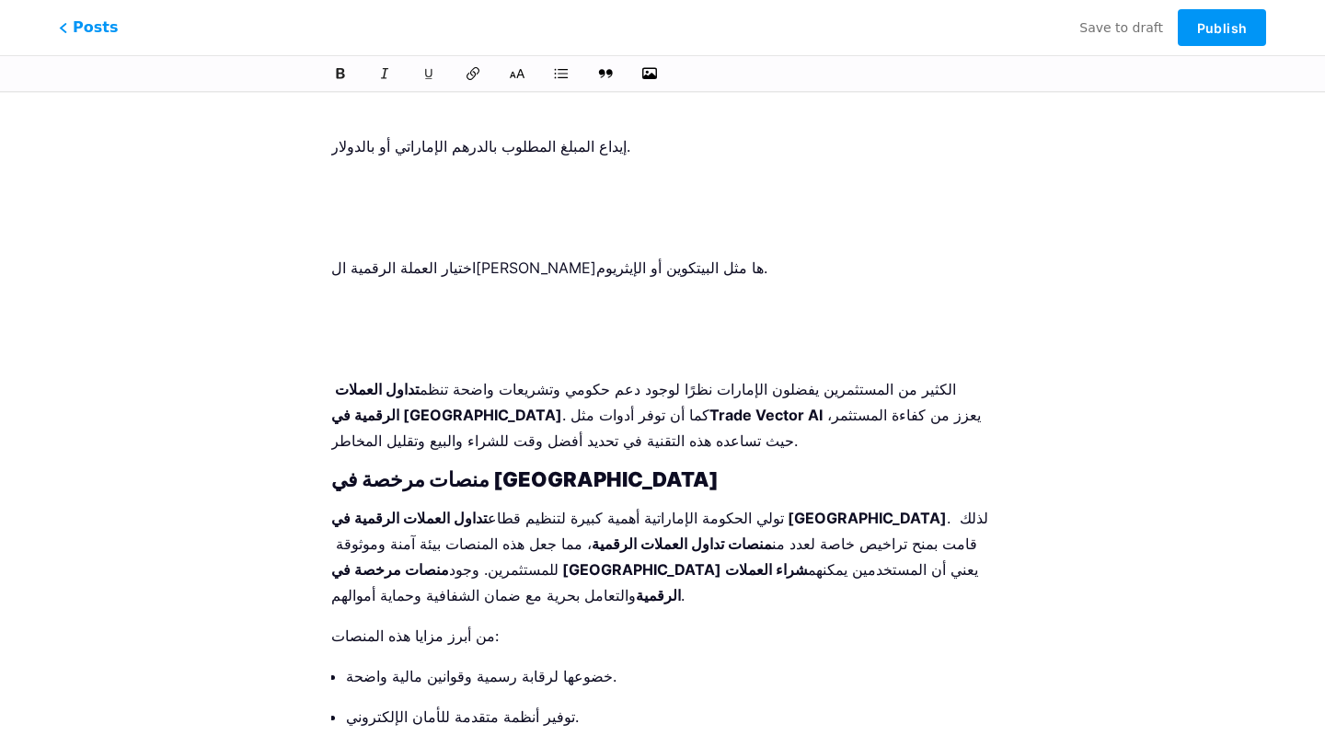
click at [476, 336] on p at bounding box center [662, 349] width 662 height 26
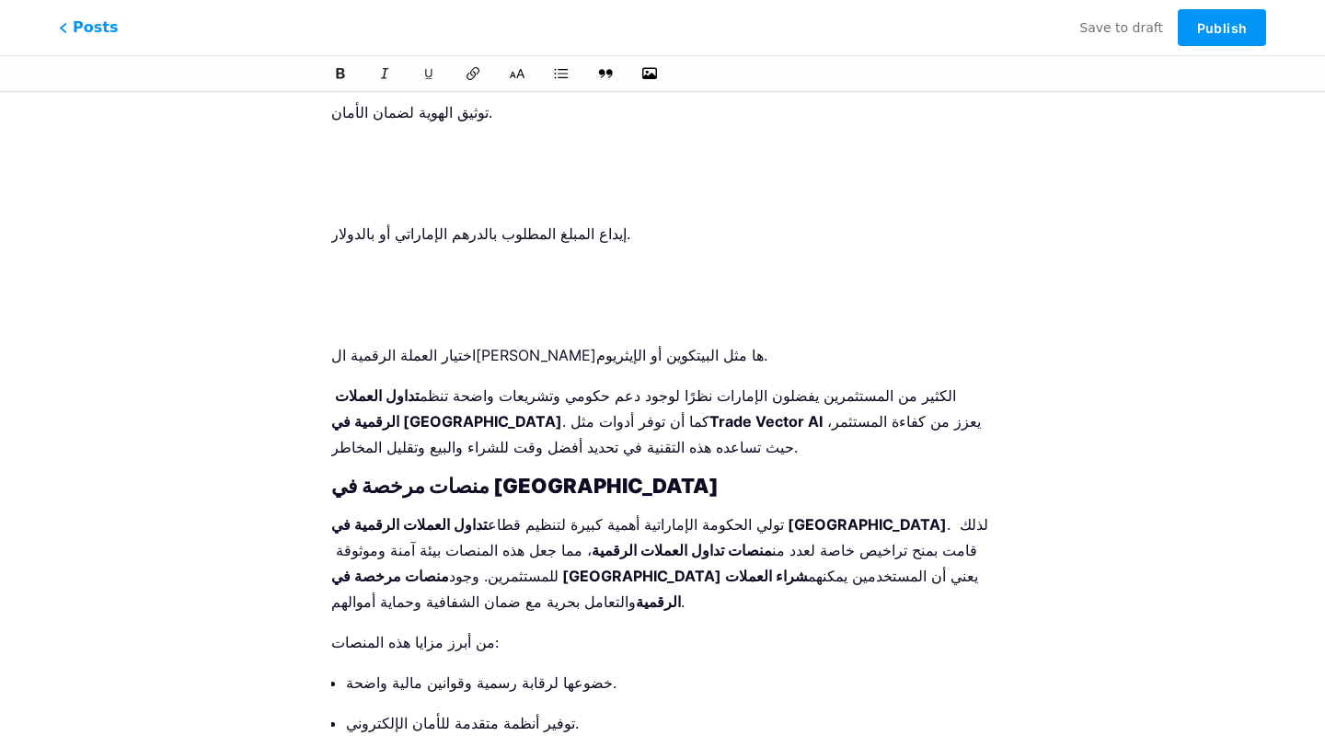
scroll to position [1017, 0]
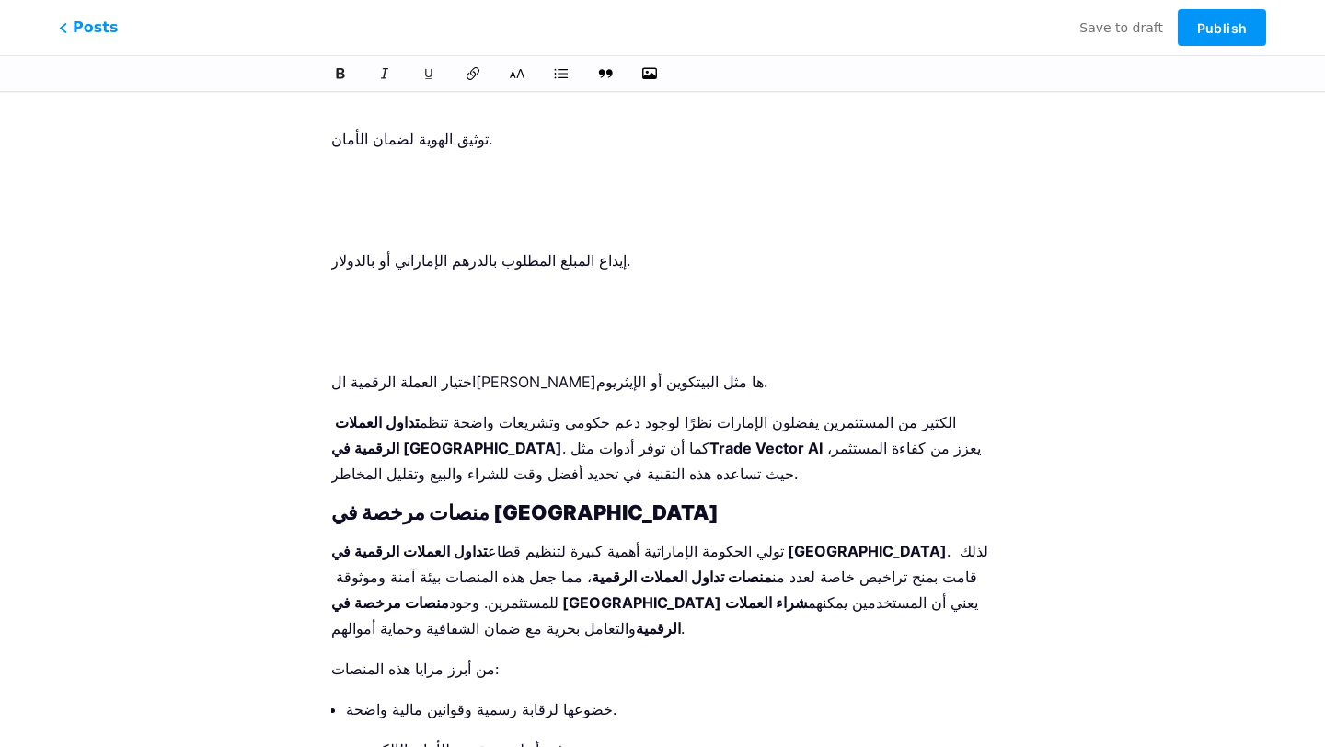
click at [454, 249] on li "إيداع المبلغ المطلوب بالدرهم الإماراتي أو بالدولار." at bounding box center [662, 300] width 662 height 107
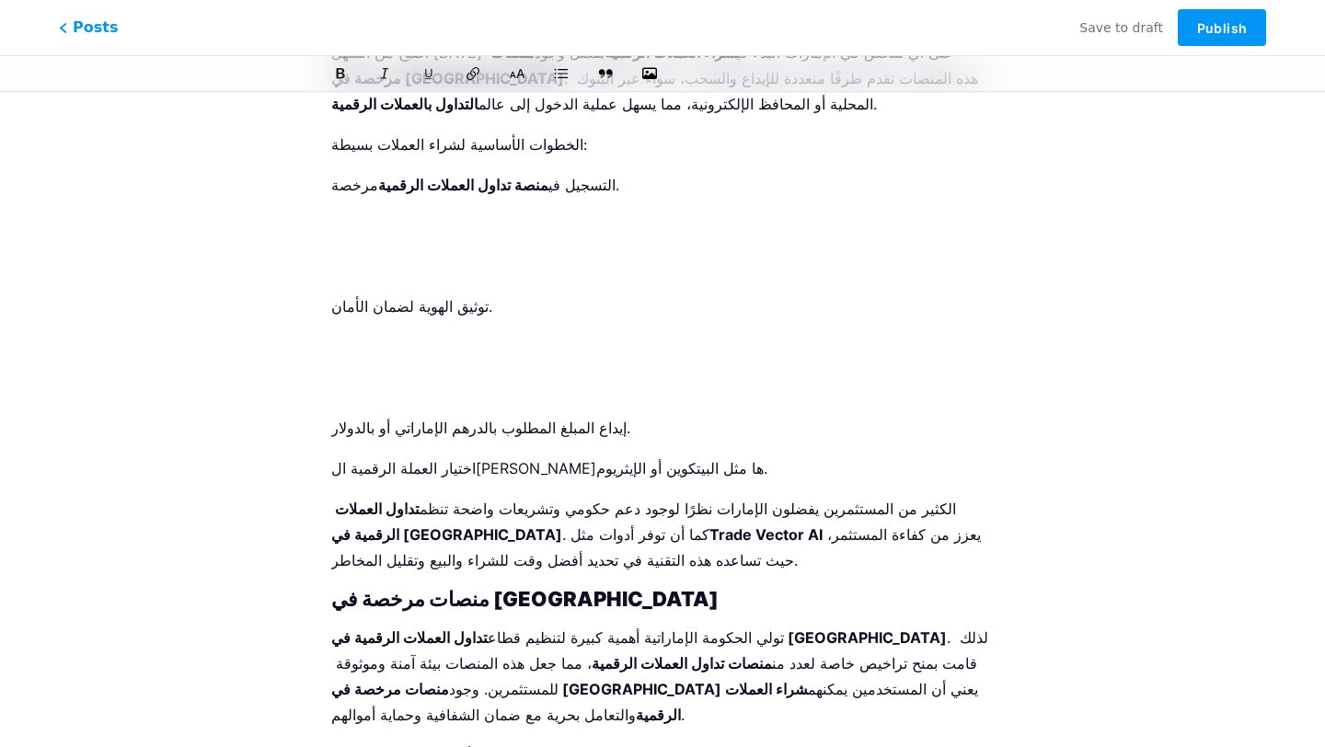
scroll to position [841, 0]
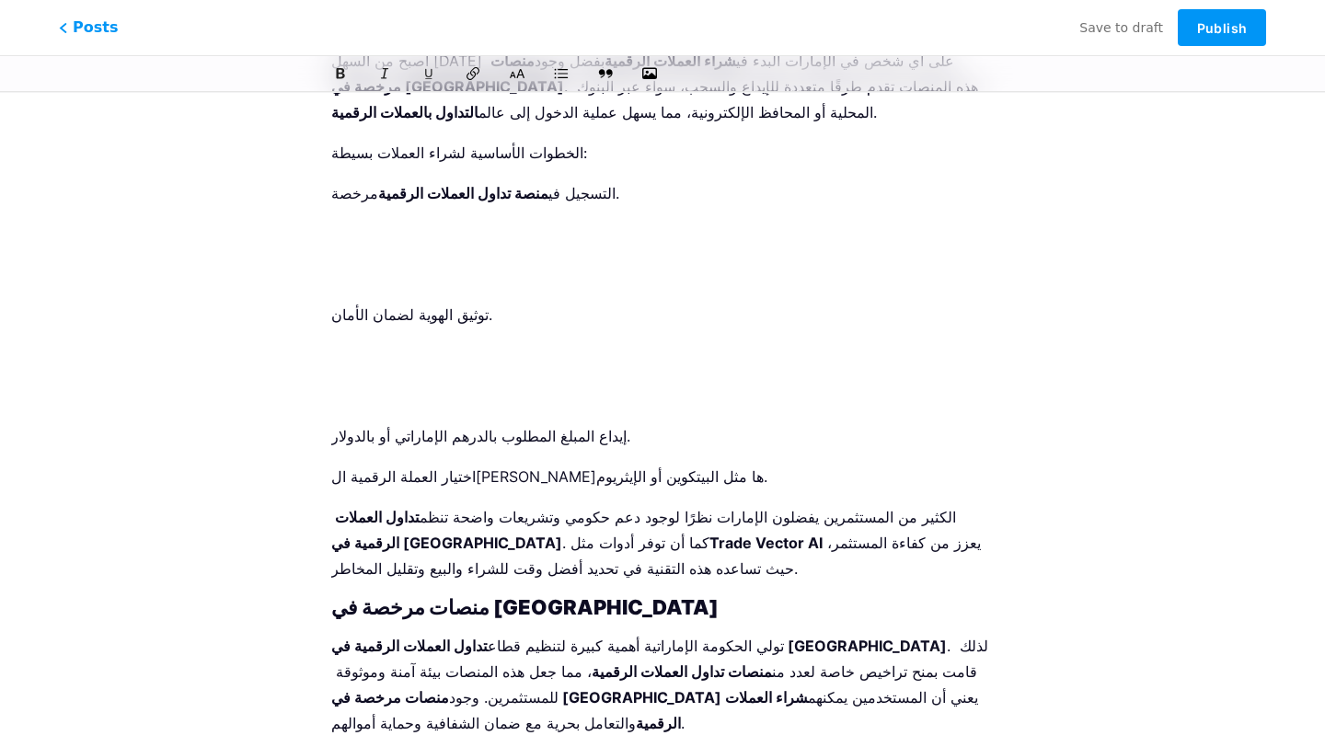
click at [437, 342] on p at bounding box center [662, 355] width 662 height 26
click at [431, 383] on p at bounding box center [662, 396] width 662 height 26
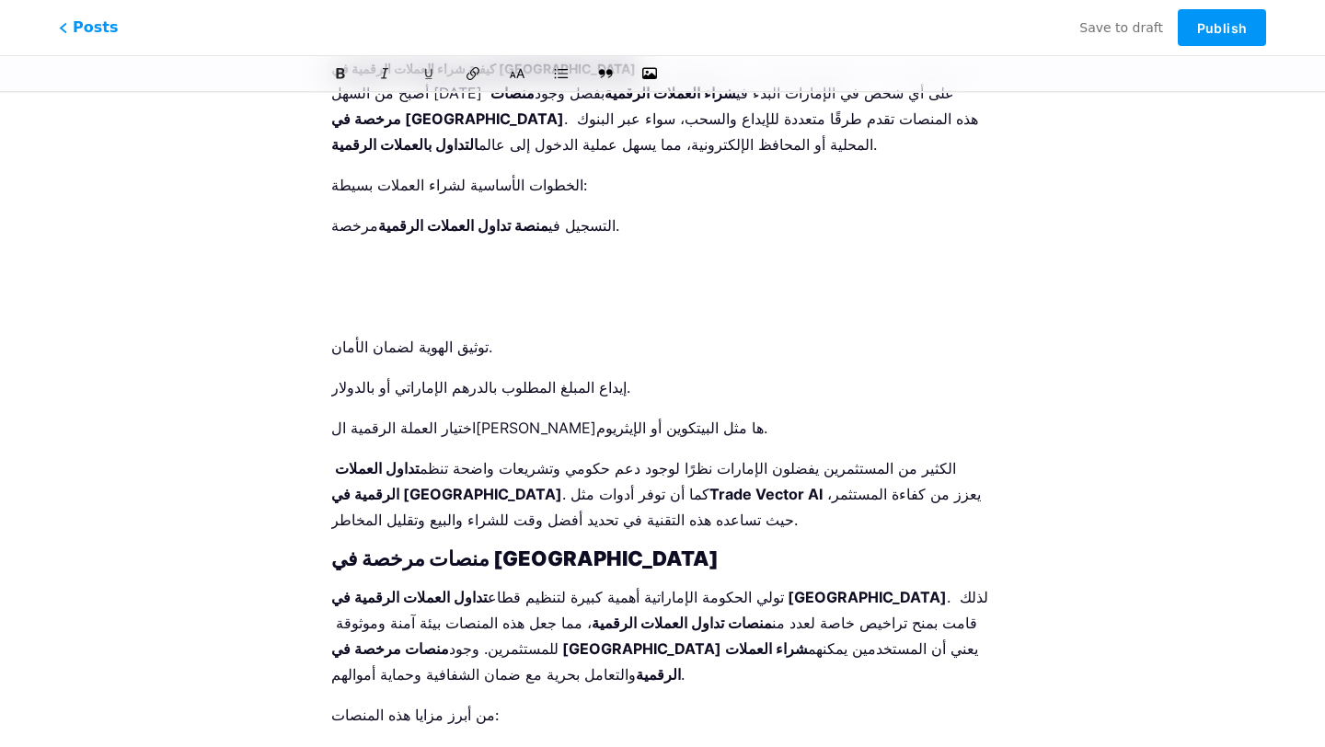
scroll to position [791, 0]
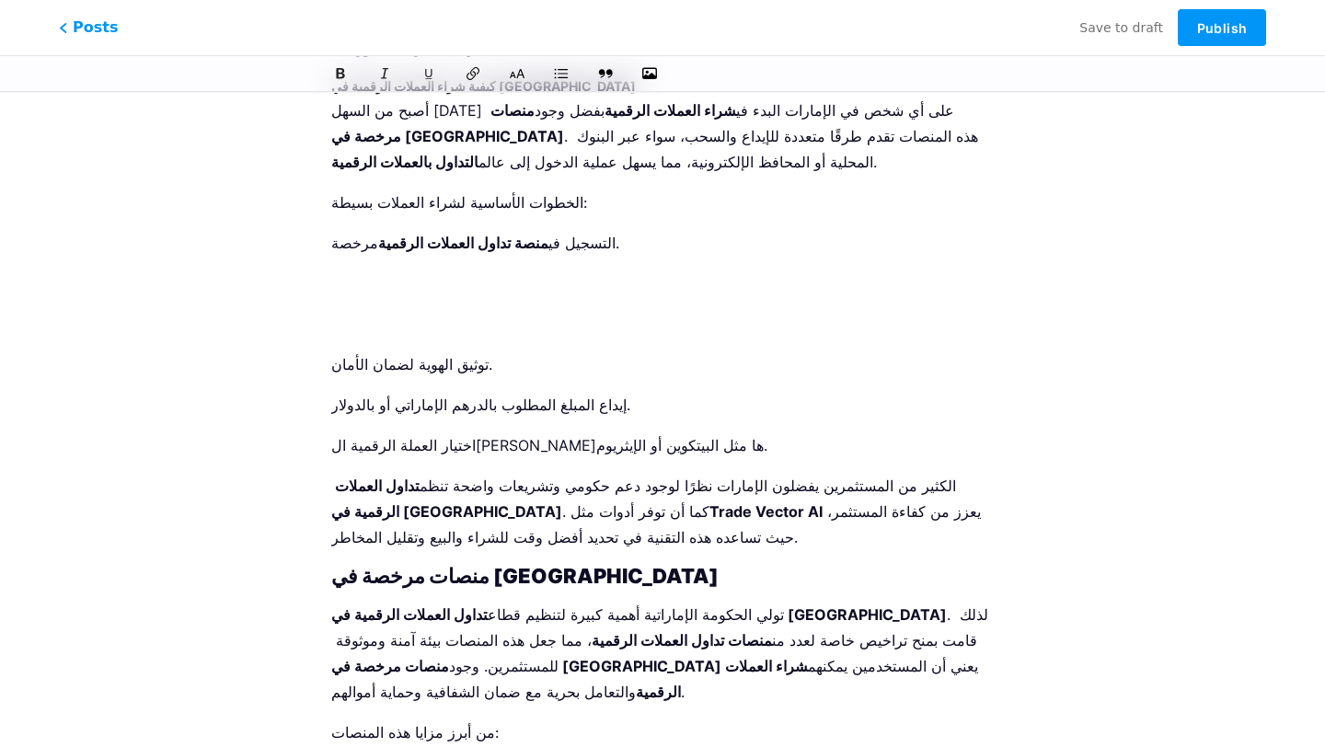
click at [413, 311] on p at bounding box center [662, 324] width 662 height 26
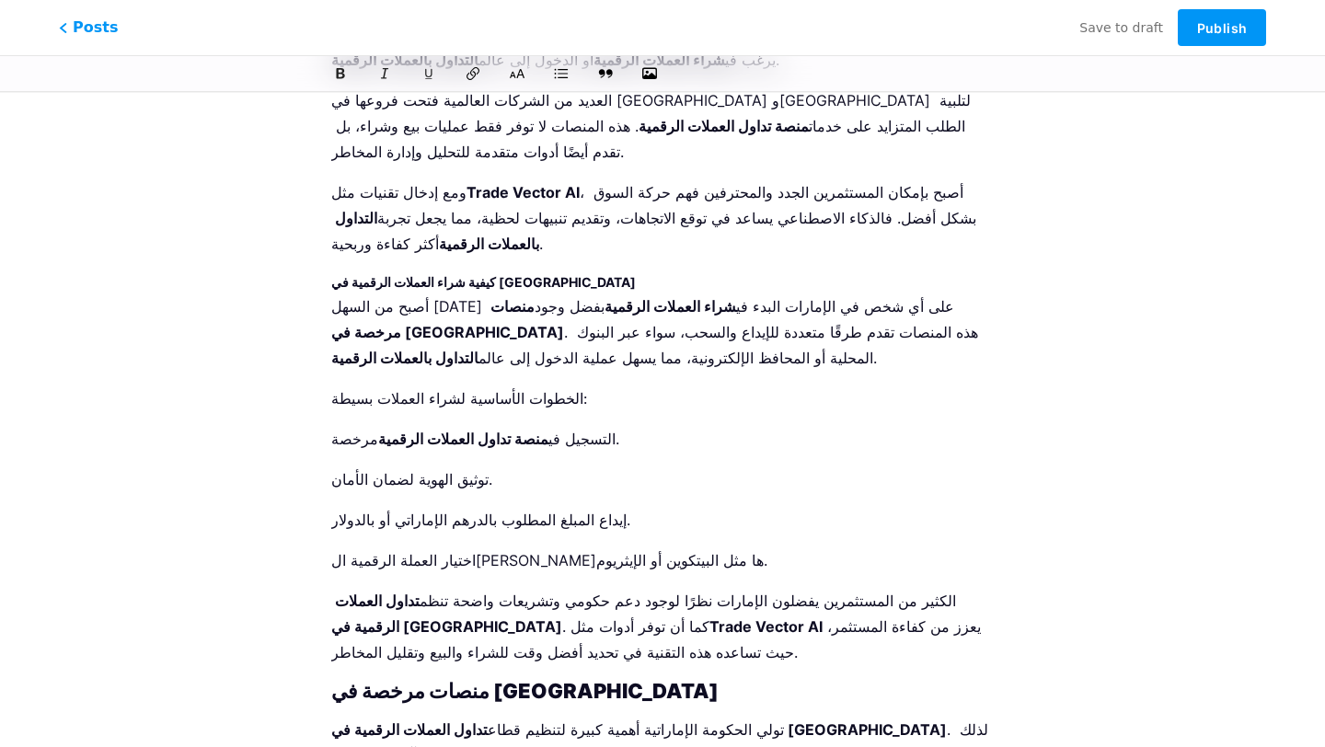
scroll to position [592, 0]
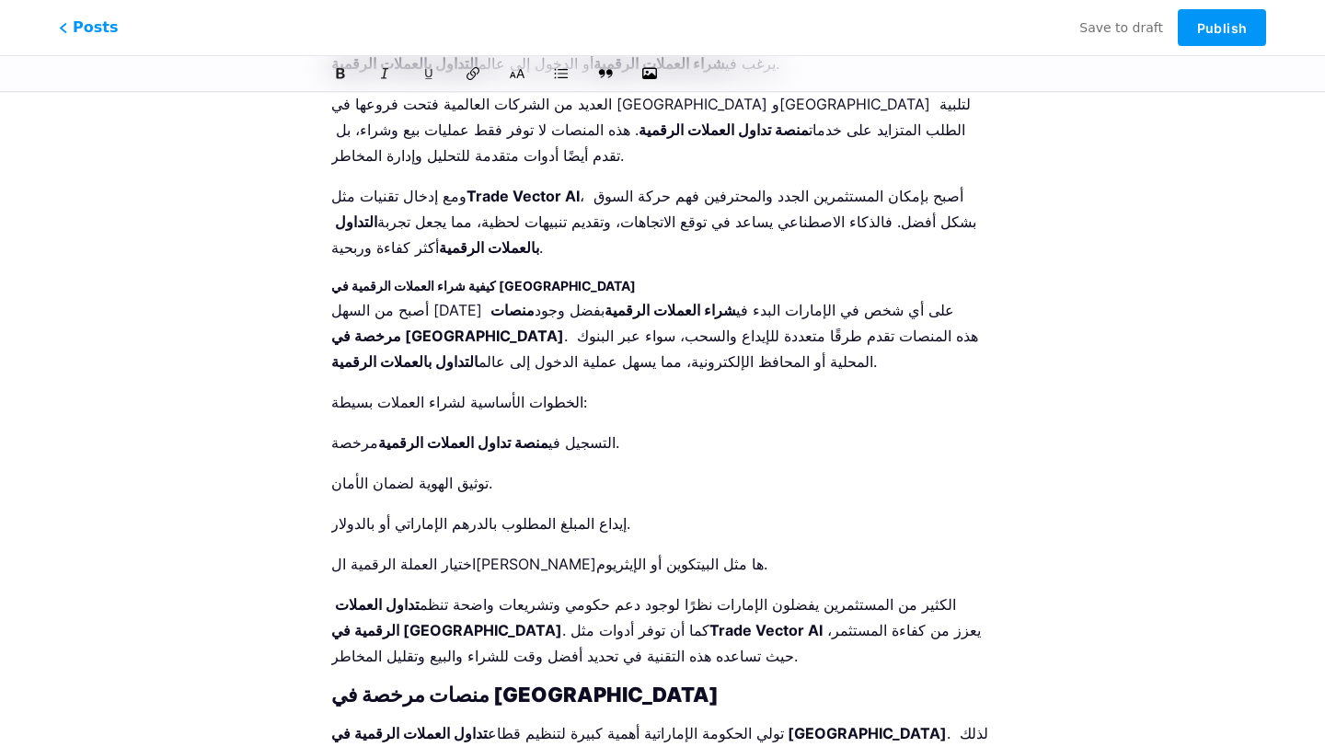
click at [429, 389] on p "الخطوات الأساسية لشراء العملات بسيطة:" at bounding box center [662, 402] width 662 height 26
click at [432, 433] on strong "منصة تداول العملات الرقمية" at bounding box center [463, 442] width 170 height 18
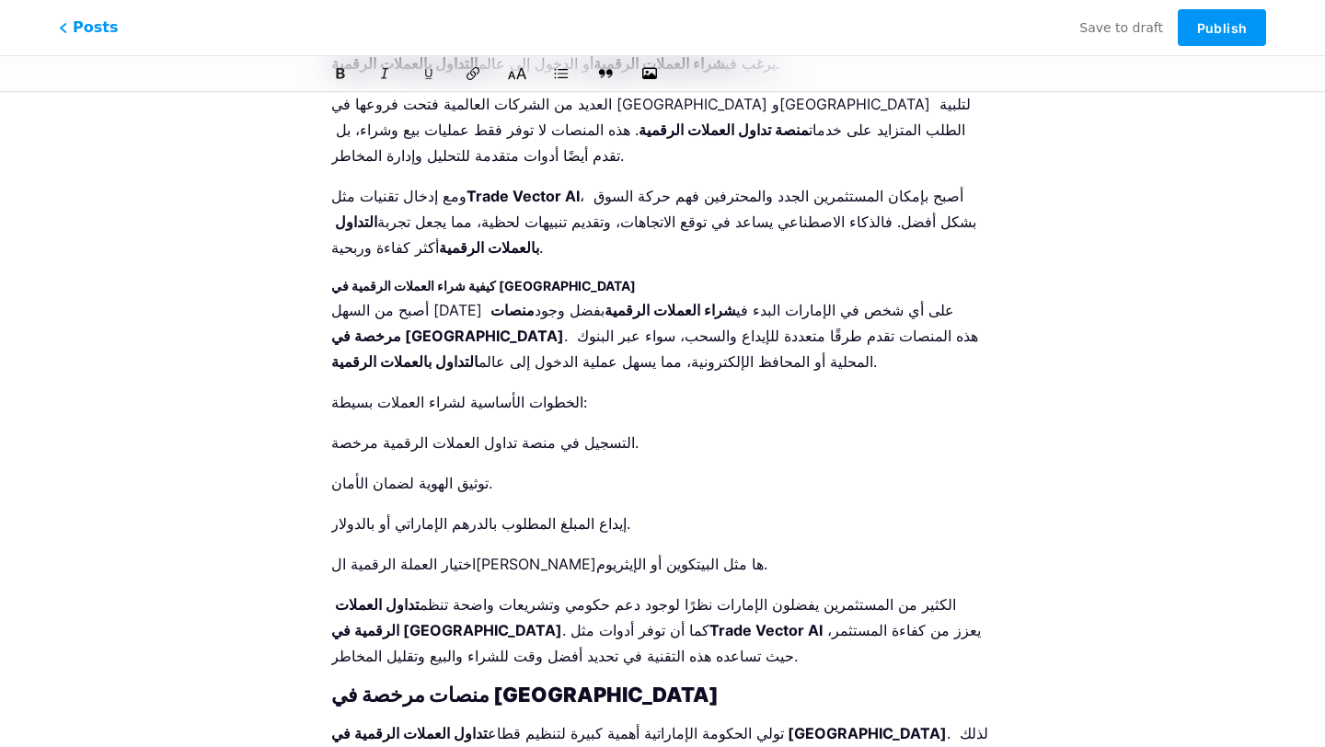
click at [519, 73] on icon at bounding box center [517, 74] width 17 height 12
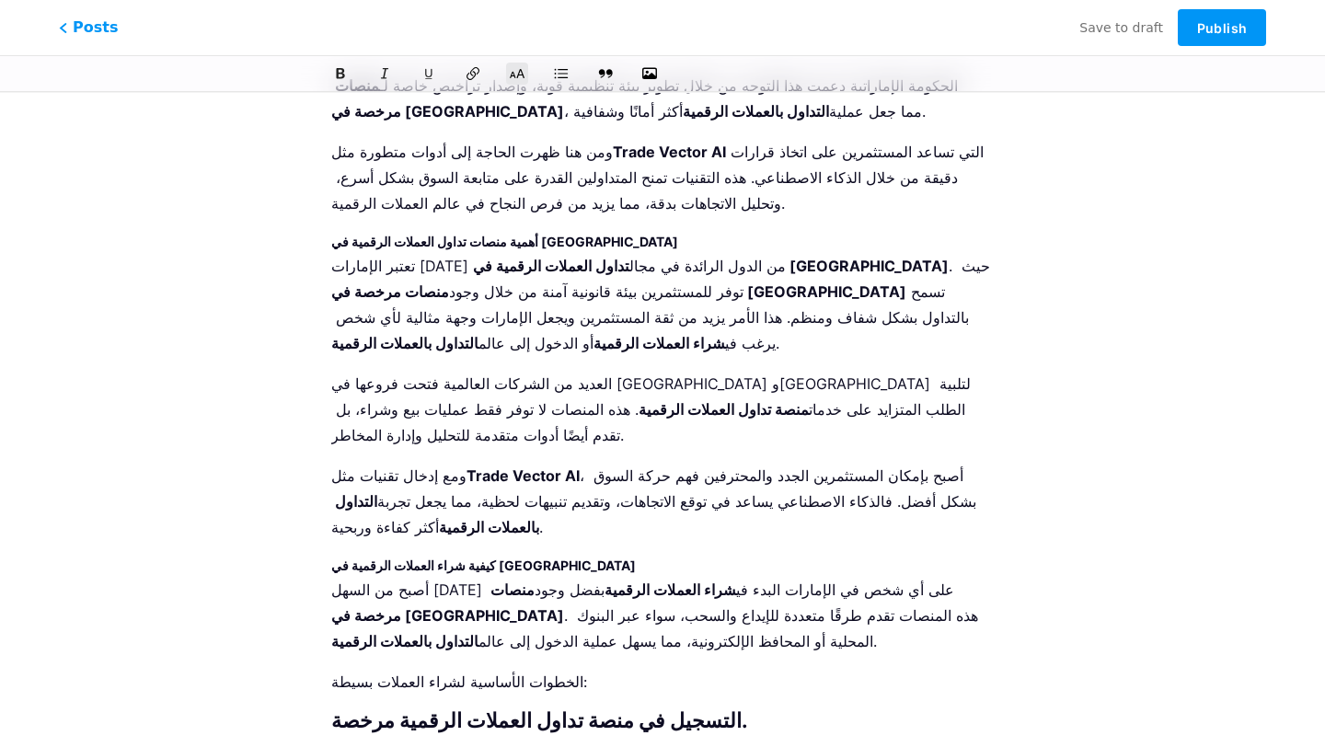
scroll to position [326, 0]
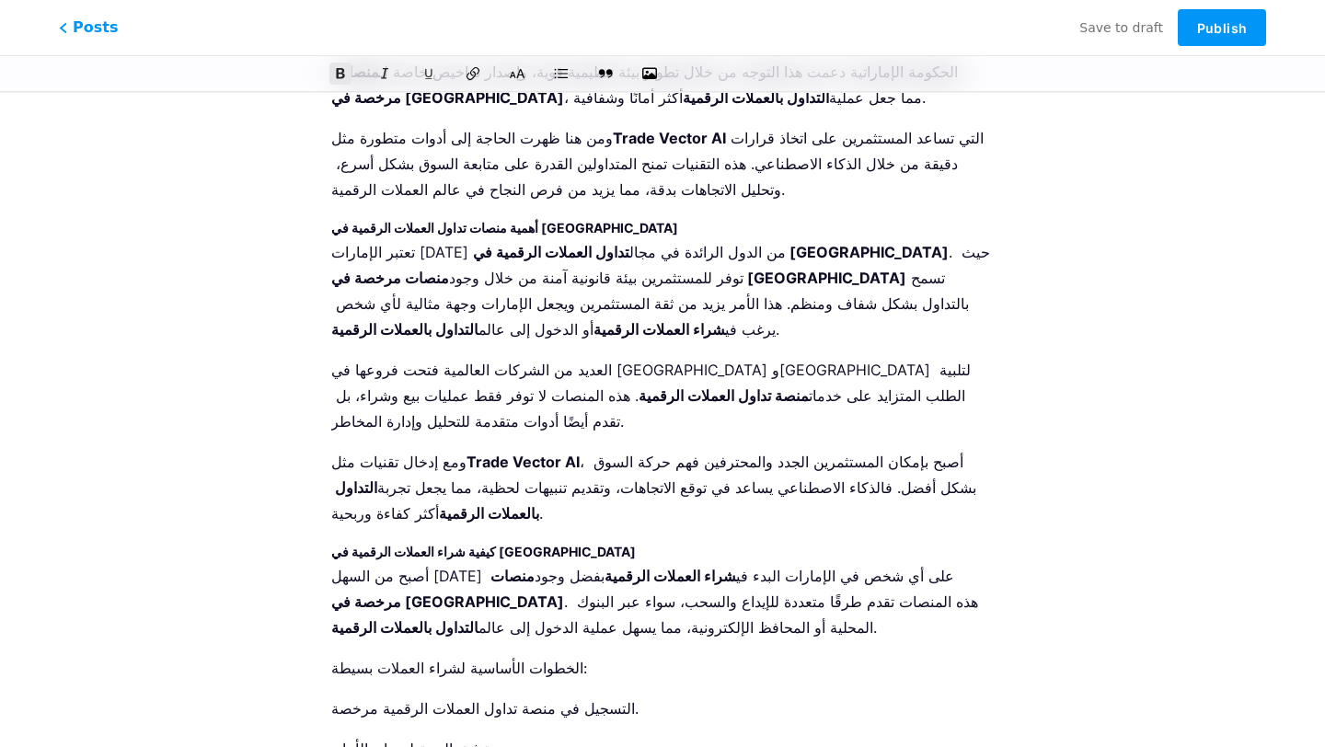
click at [426, 544] on strong "كيفية شراء العملات الرقمية في [GEOGRAPHIC_DATA]" at bounding box center [483, 552] width 305 height 16
click at [511, 75] on icon at bounding box center [517, 73] width 18 height 18
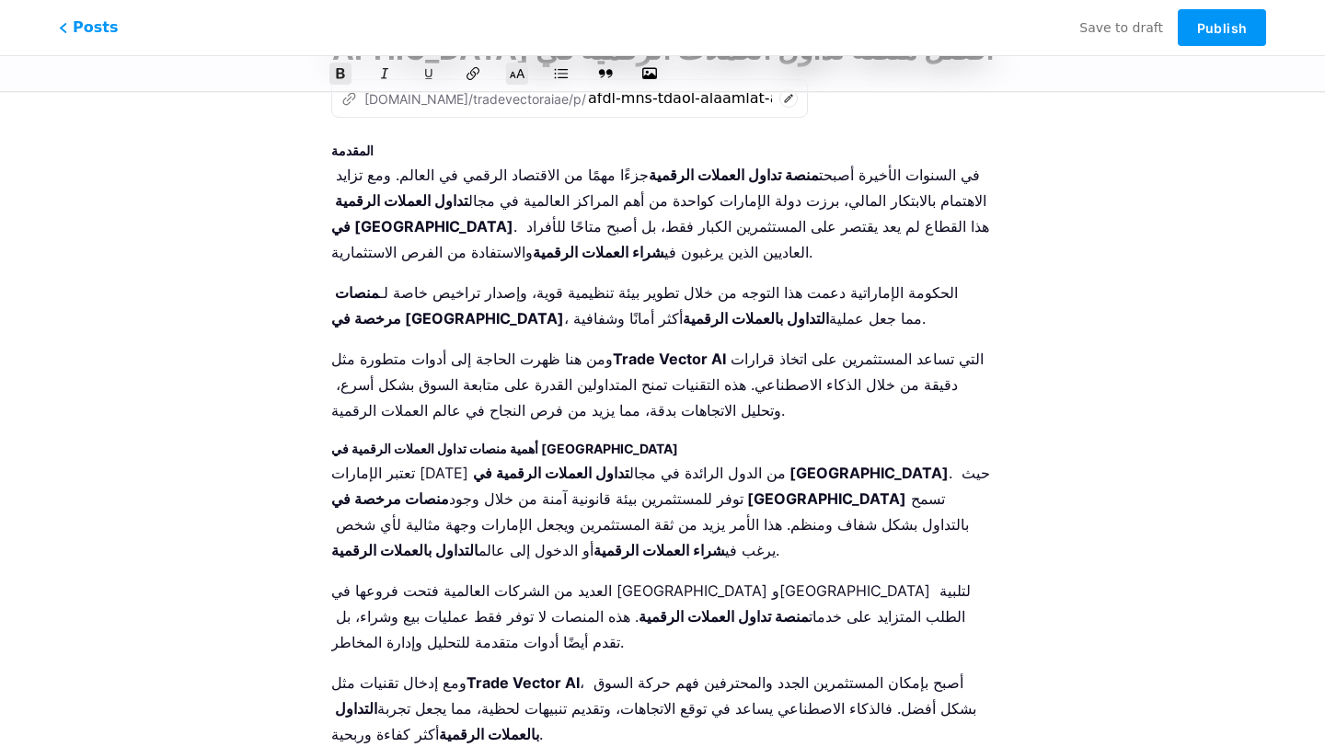
scroll to position [0, 0]
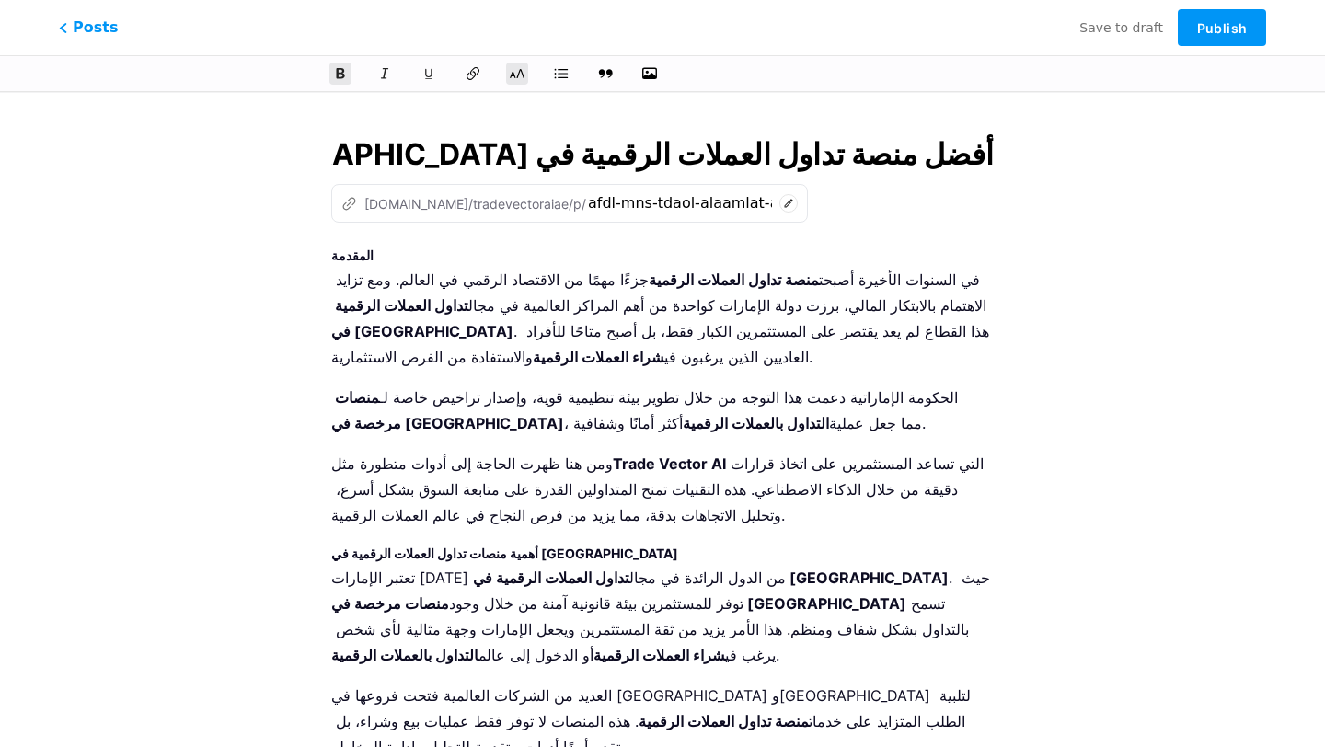
click at [357, 255] on strong "المقدمة" at bounding box center [352, 255] width 42 height 16
click at [516, 71] on icon at bounding box center [517, 73] width 18 height 18
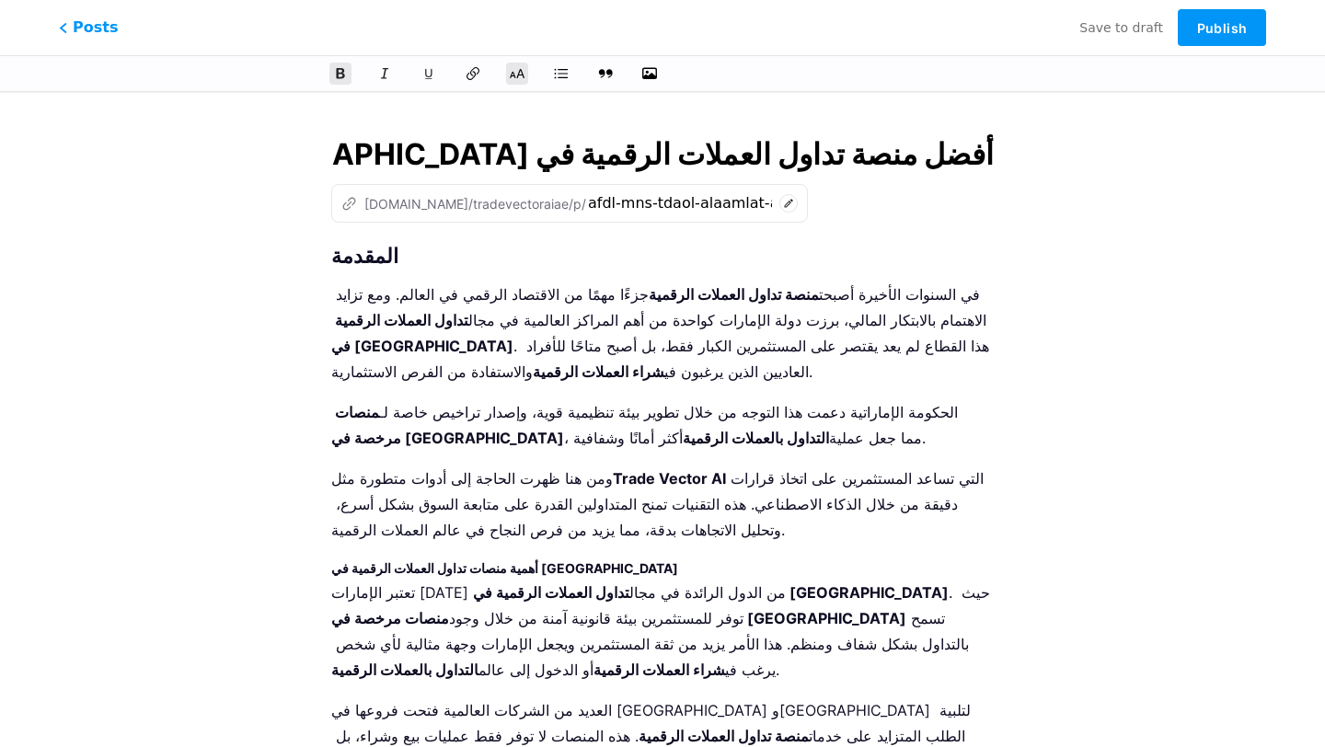
click at [518, 155] on input "أفضل منصة تداول العملات الرقمية في [GEOGRAPHIC_DATA] 2025: شراء العملات الرقمية…" at bounding box center [662, 154] width 662 height 44
click at [331, 257] on strong "المقدمة" at bounding box center [364, 256] width 67 height 24
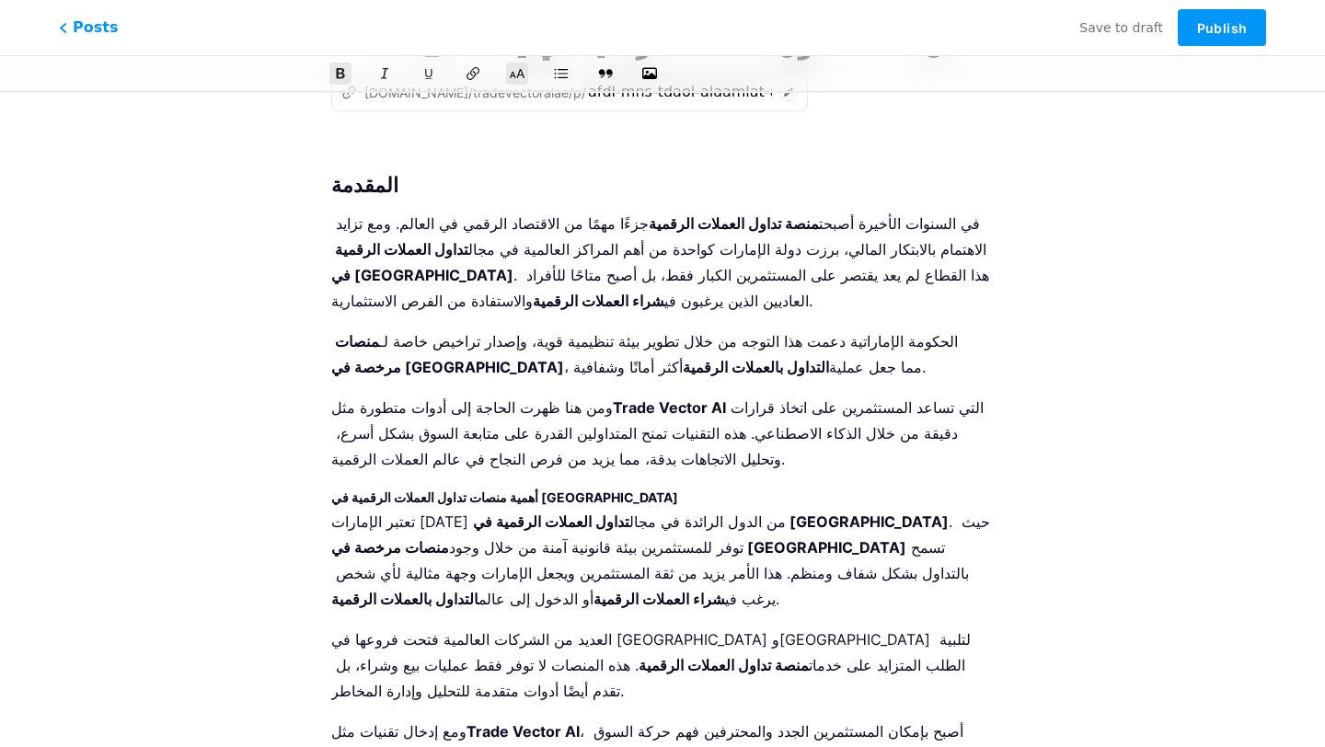
scroll to position [143, 0]
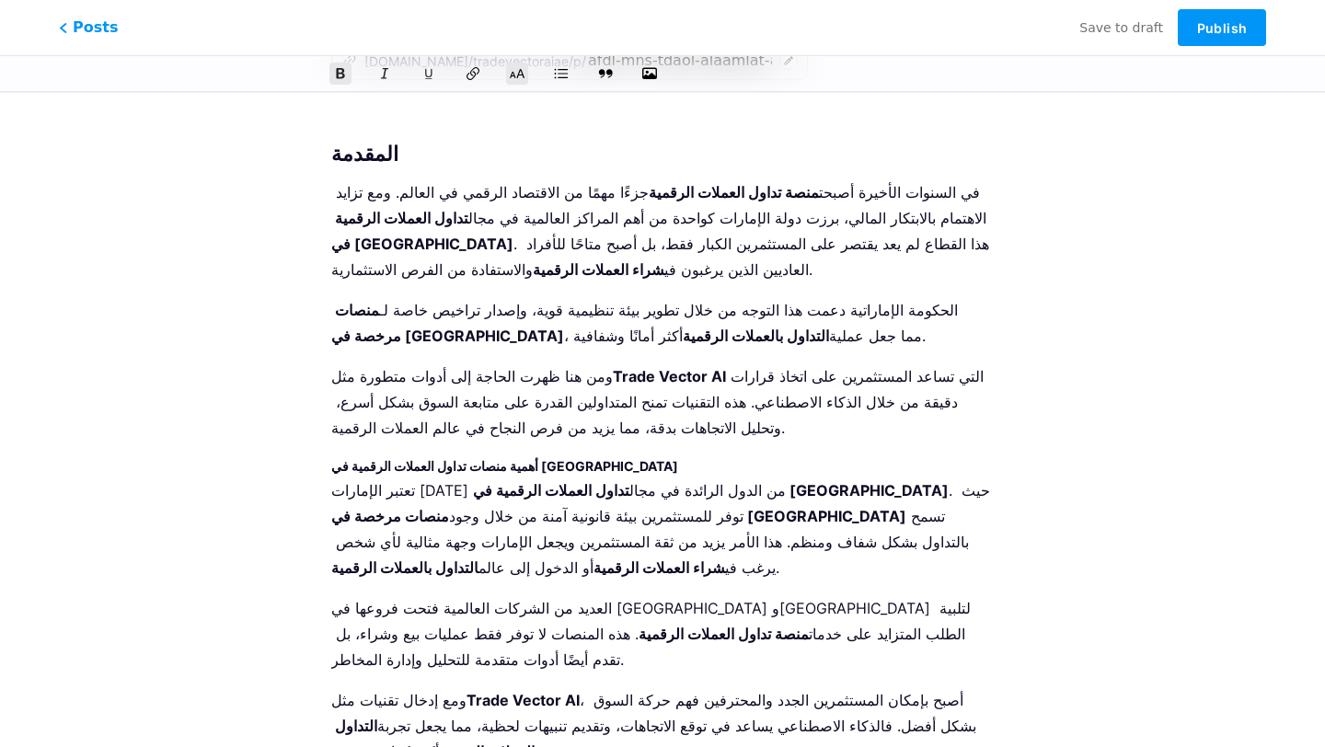
click at [613, 374] on strong "Trade Vector AI" at bounding box center [669, 376] width 113 height 18
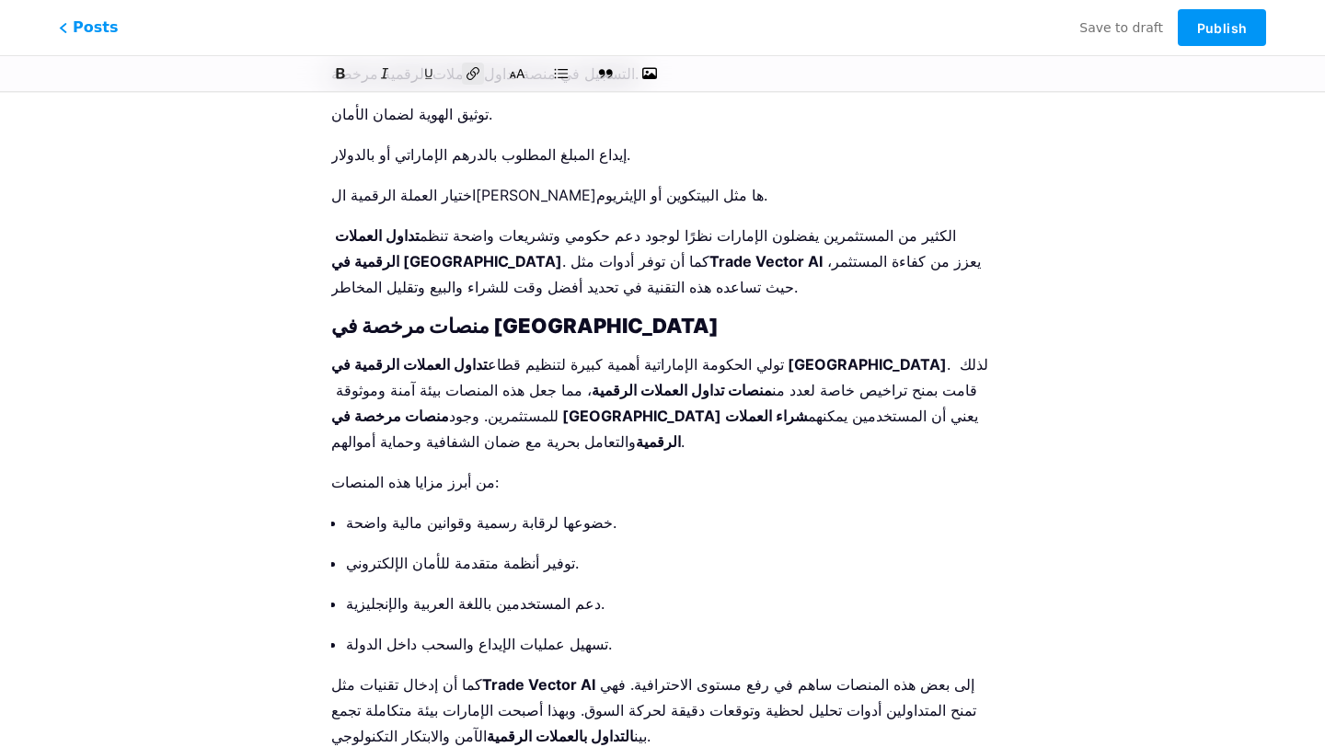
scroll to position [1577, 0]
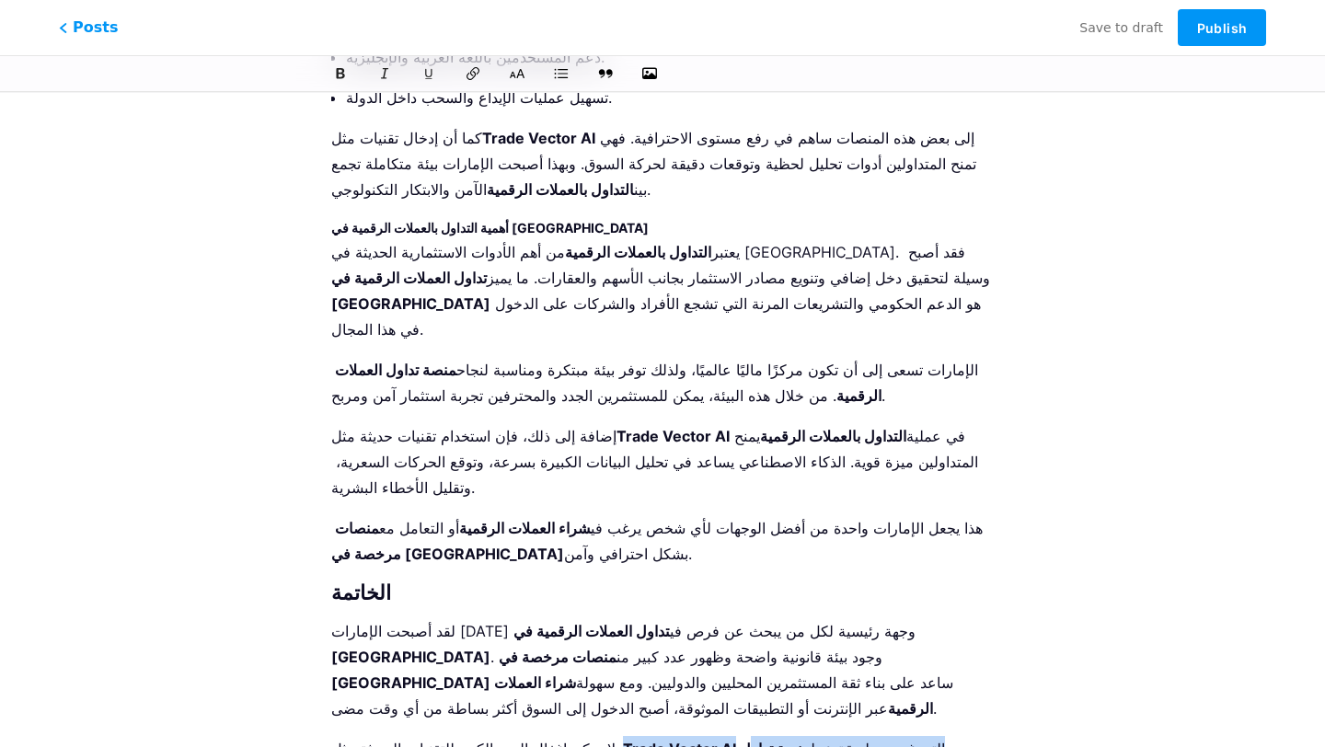
drag, startPoint x: 581, startPoint y: 564, endPoint x: 798, endPoint y: 565, distance: 217.1
drag, startPoint x: 865, startPoint y: 570, endPoint x: 807, endPoint y: 568, distance: 58.0
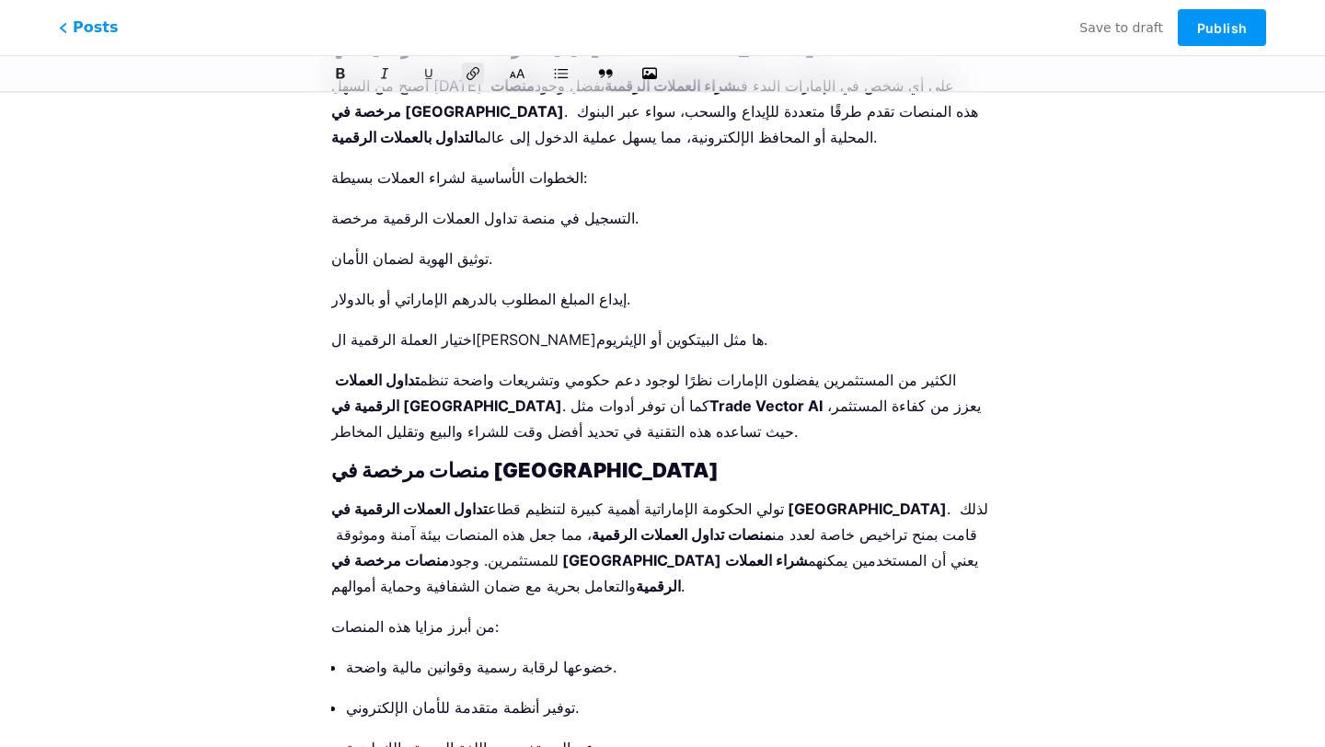
scroll to position [0, 0]
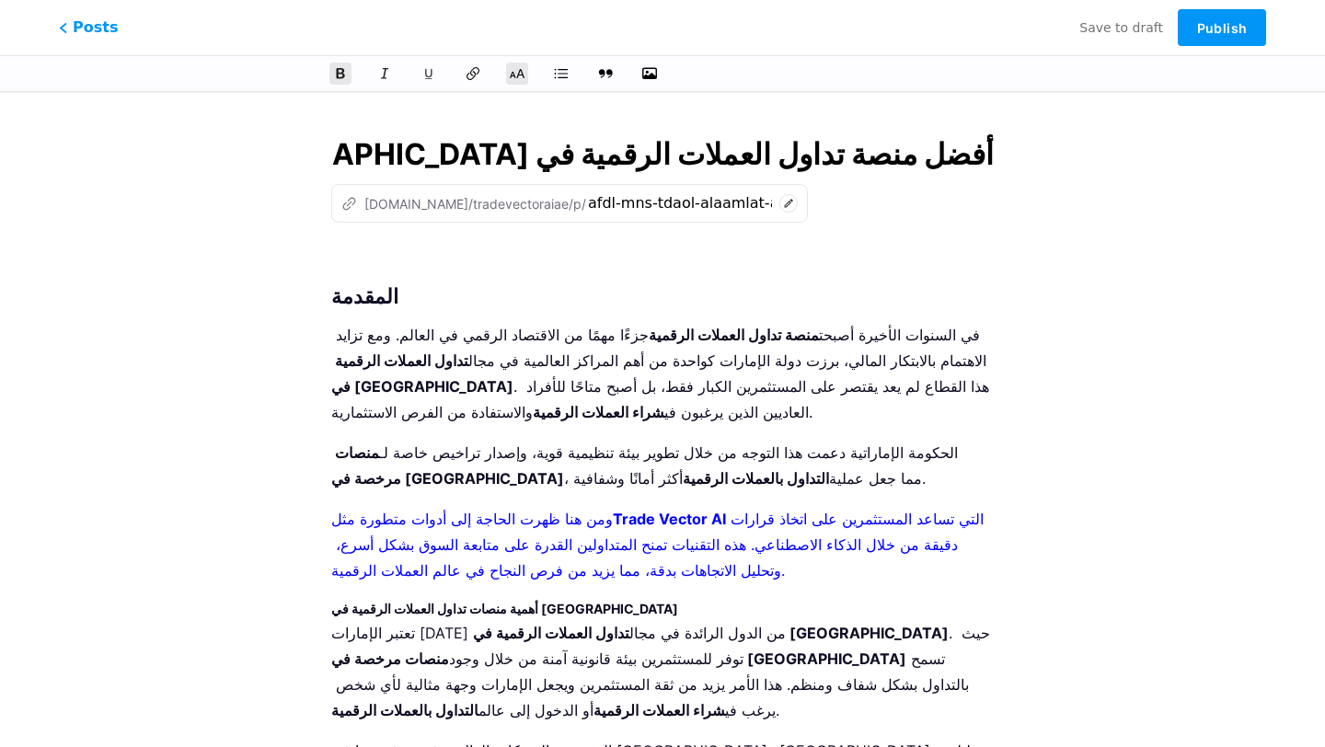
click at [651, 64] on button "button" at bounding box center [650, 74] width 28 height 28
click at [645, 76] on icon "button" at bounding box center [649, 73] width 18 height 15
click at [0, 0] on input "file" at bounding box center [0, 0] width 0 height 0
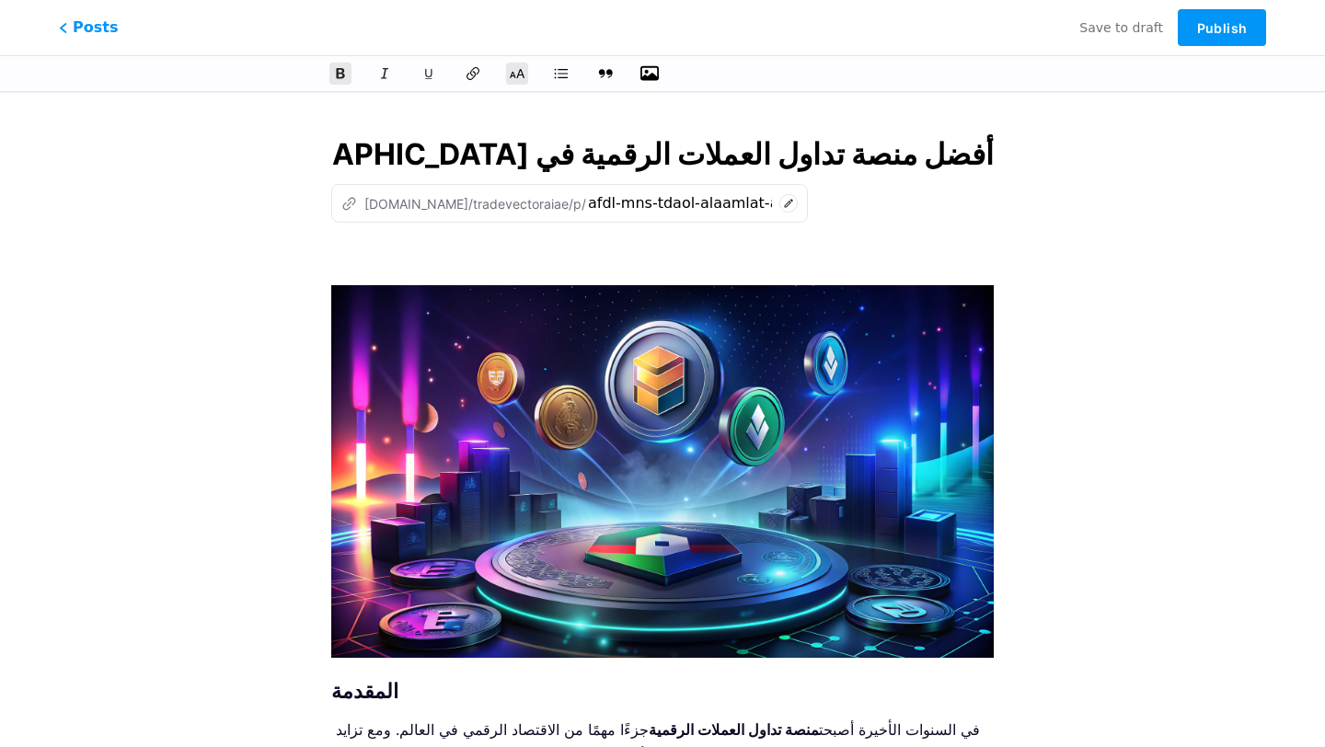
click at [486, 400] on img at bounding box center [662, 471] width 662 height 373
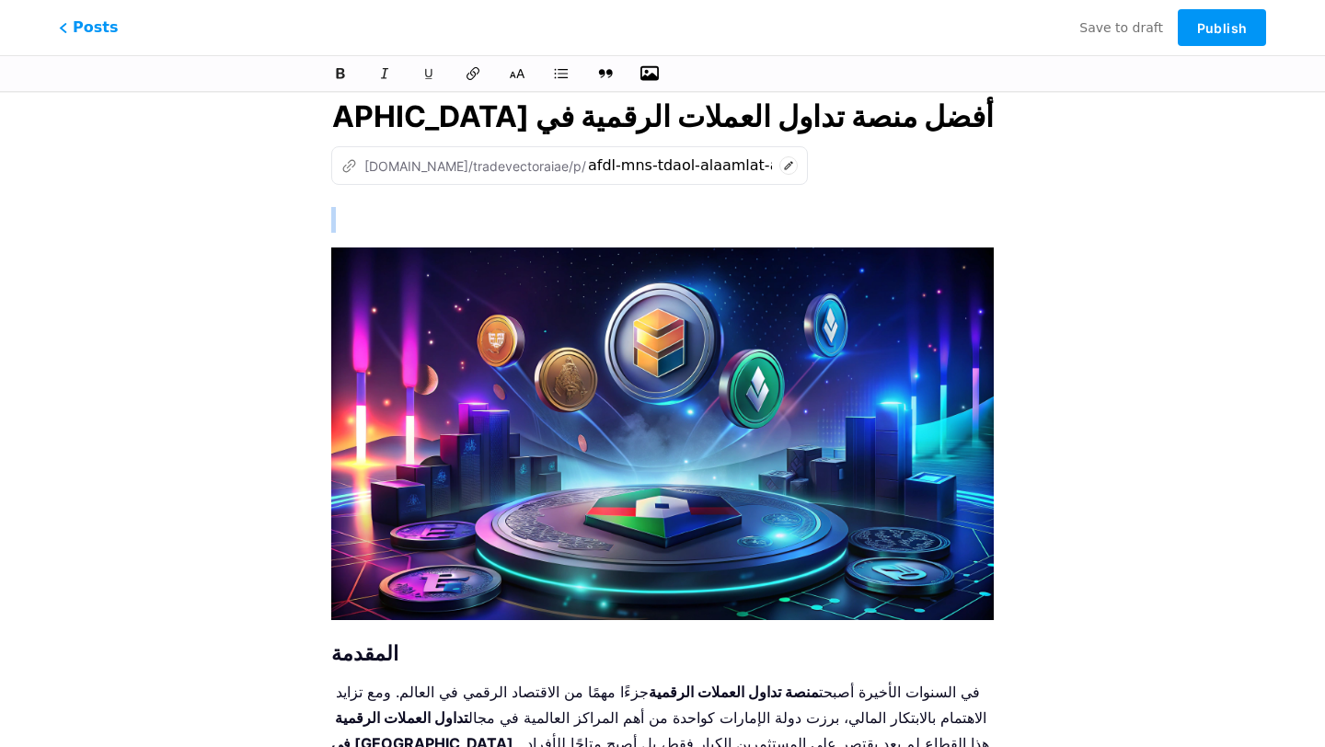
scroll to position [37, 0]
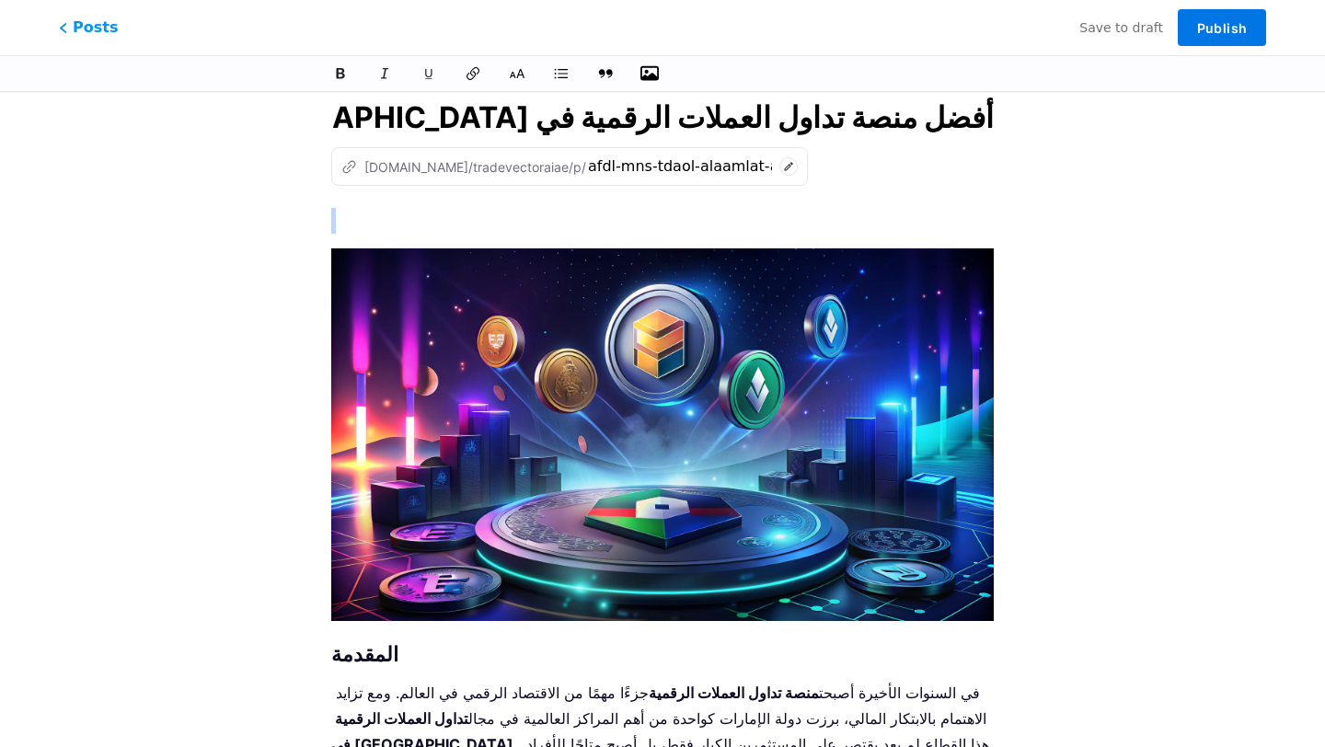
click at [1216, 28] on span "Publish" at bounding box center [1222, 28] width 50 height 16
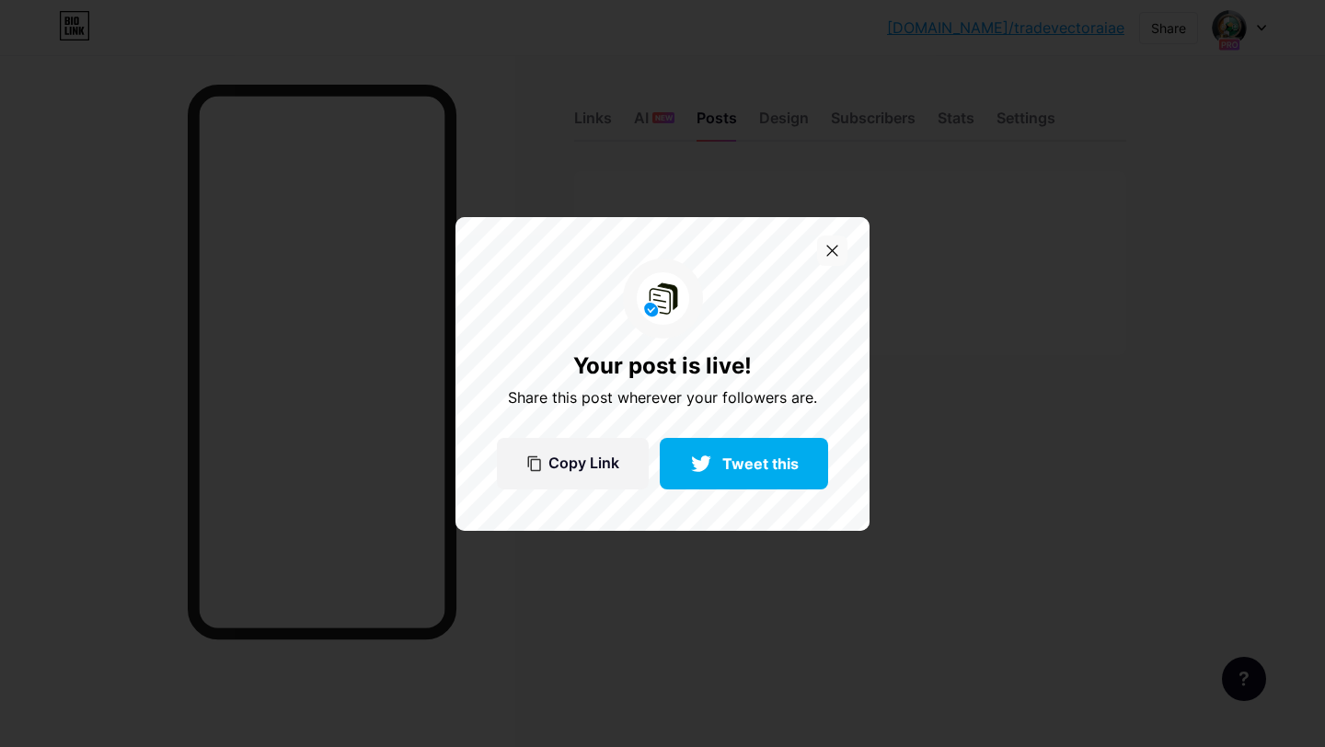
click at [837, 248] on icon at bounding box center [832, 251] width 12 height 12
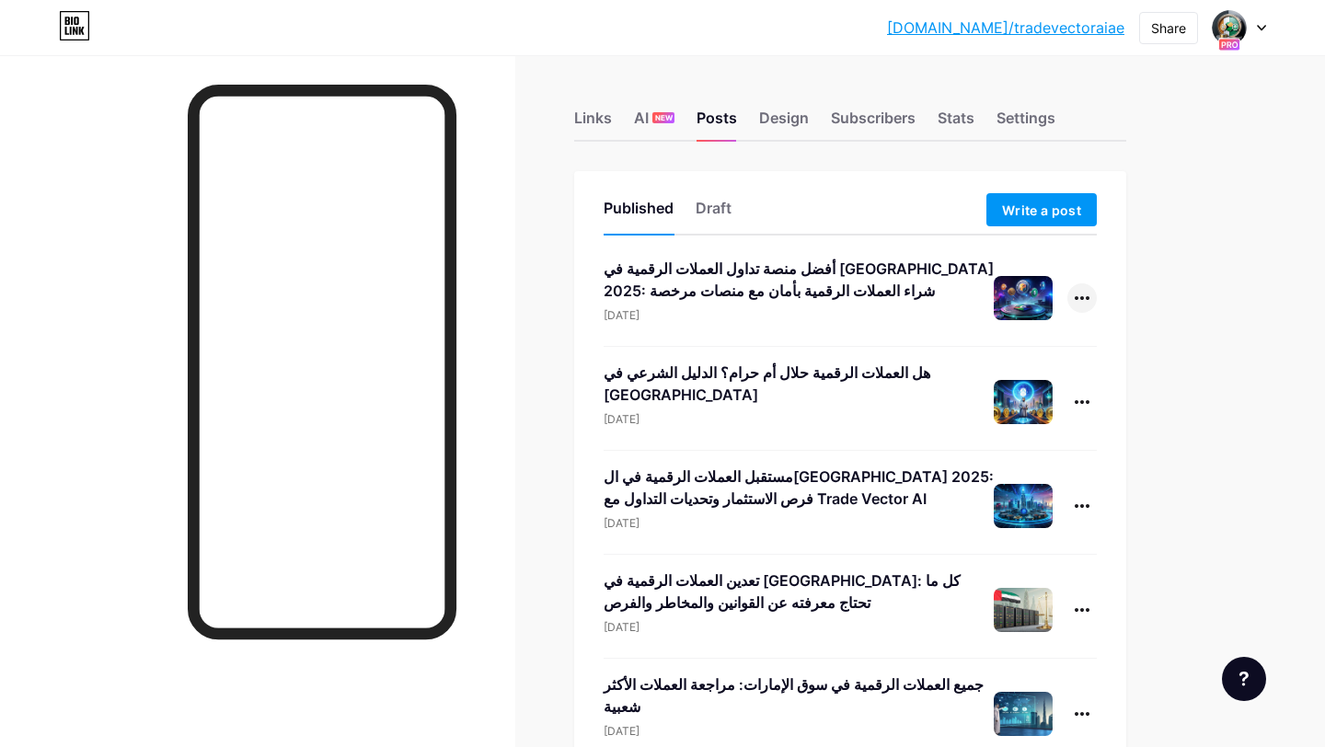
scroll to position [300, 0]
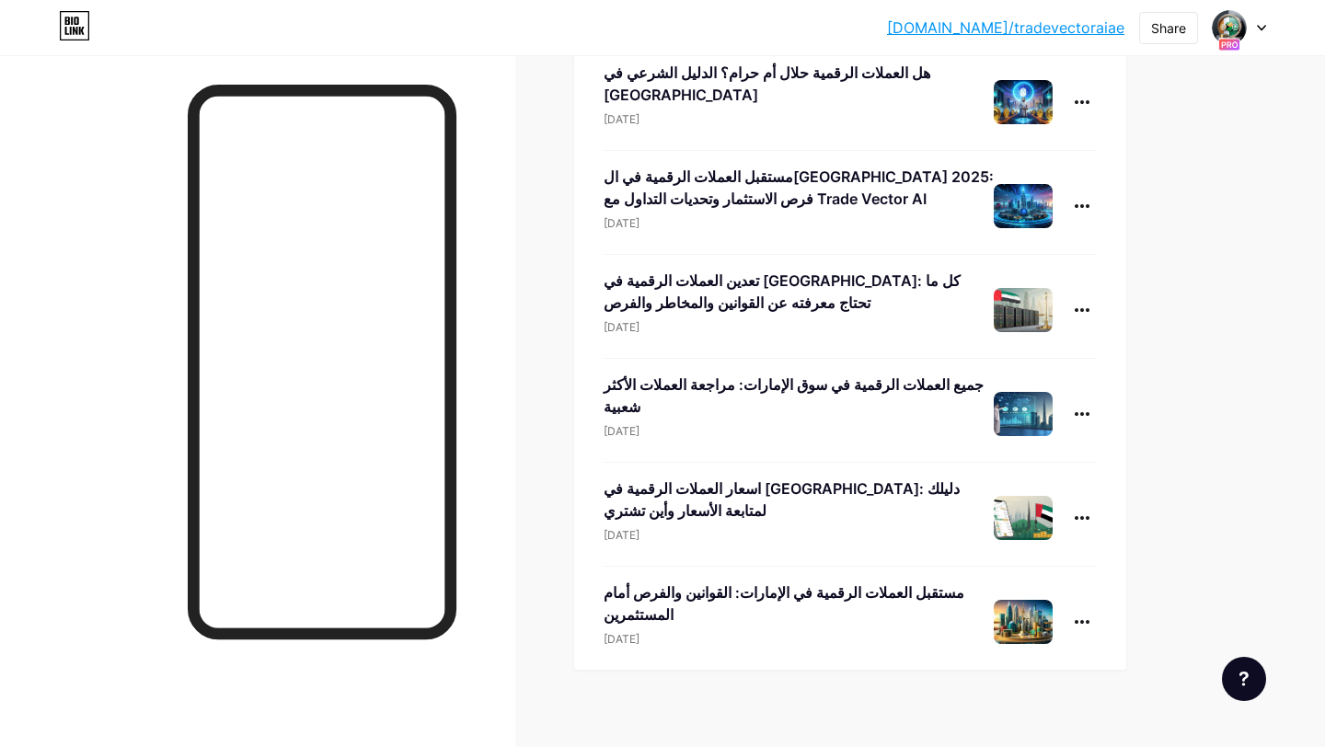
click at [1030, 605] on img at bounding box center [1023, 622] width 59 height 44
click at [861, 581] on div "مستقبل العملات الرقمية في الإمارات: القوانين والفرص أمام المستثمرين" at bounding box center [799, 603] width 390 height 44
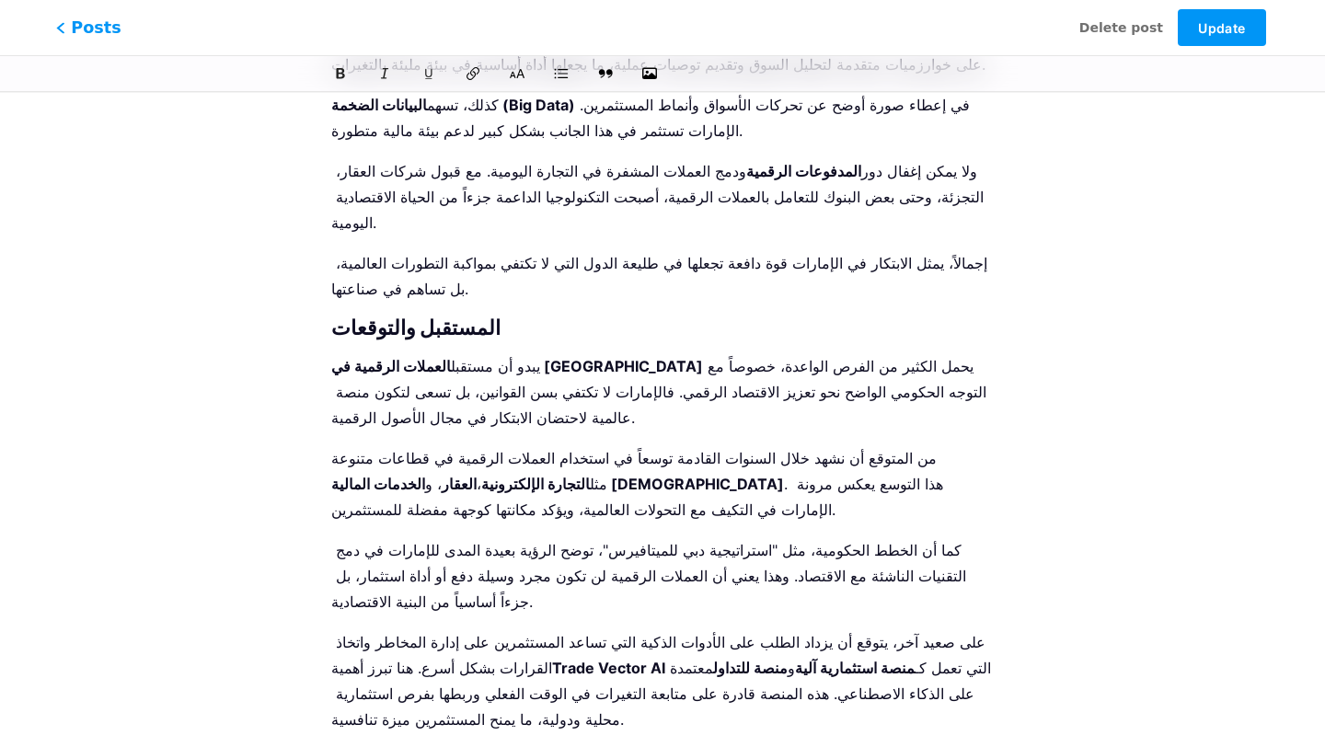
click at [64, 17] on span "Posts" at bounding box center [88, 28] width 65 height 24
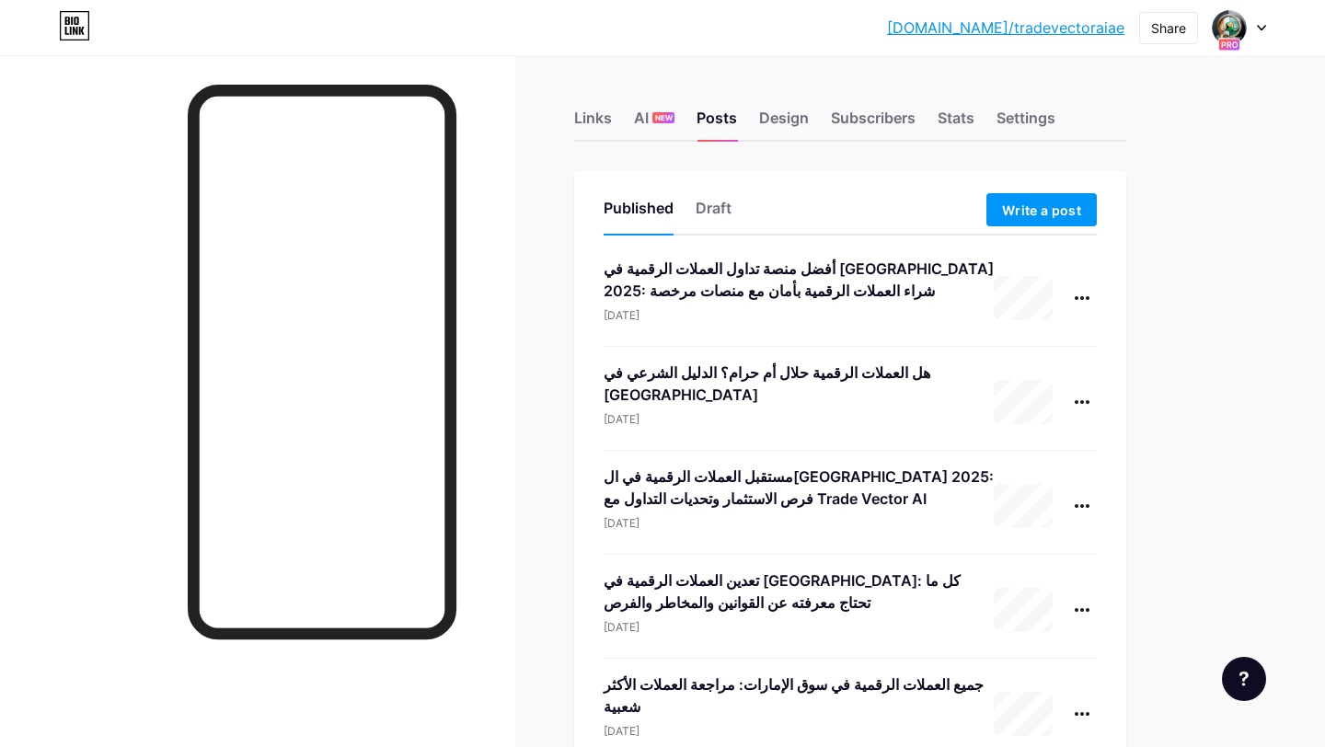
scroll to position [16, 0]
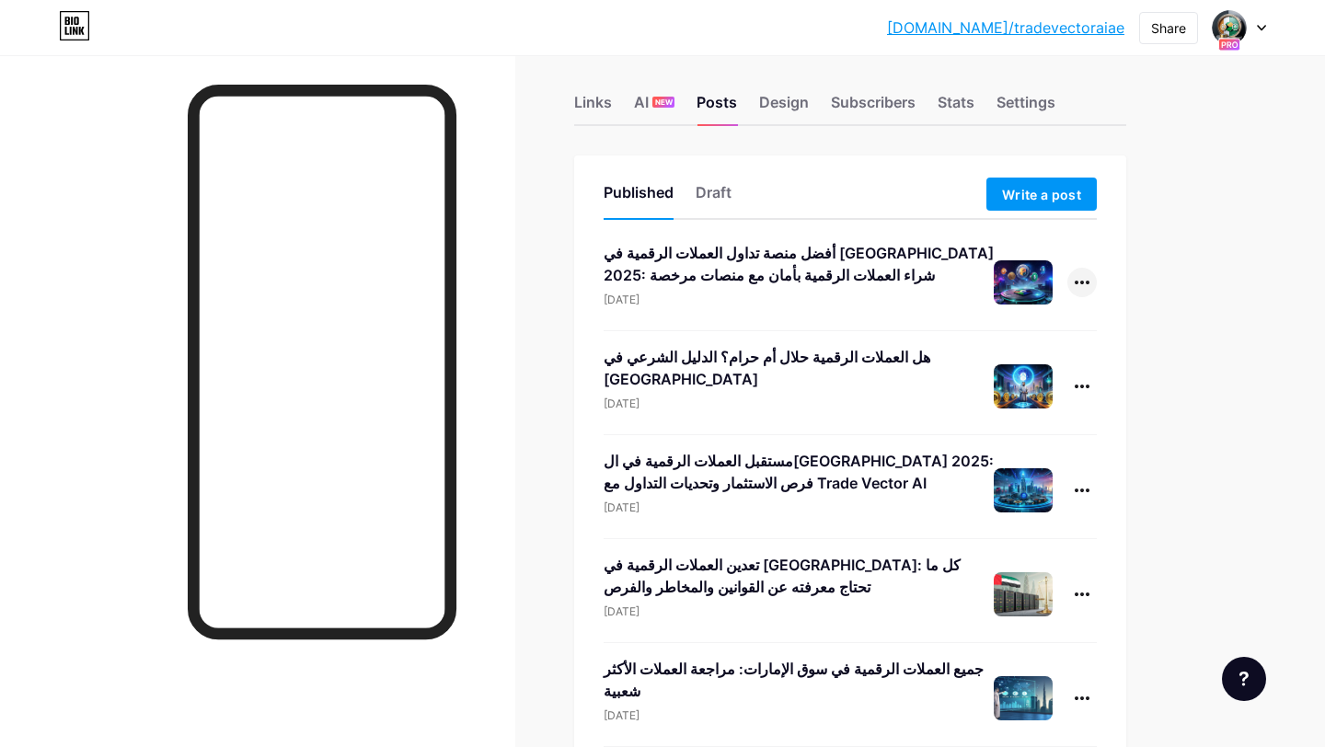
click at [1092, 287] on div at bounding box center [1081, 282] width 29 height 29
click at [1014, 105] on div "Settings" at bounding box center [1025, 107] width 59 height 33
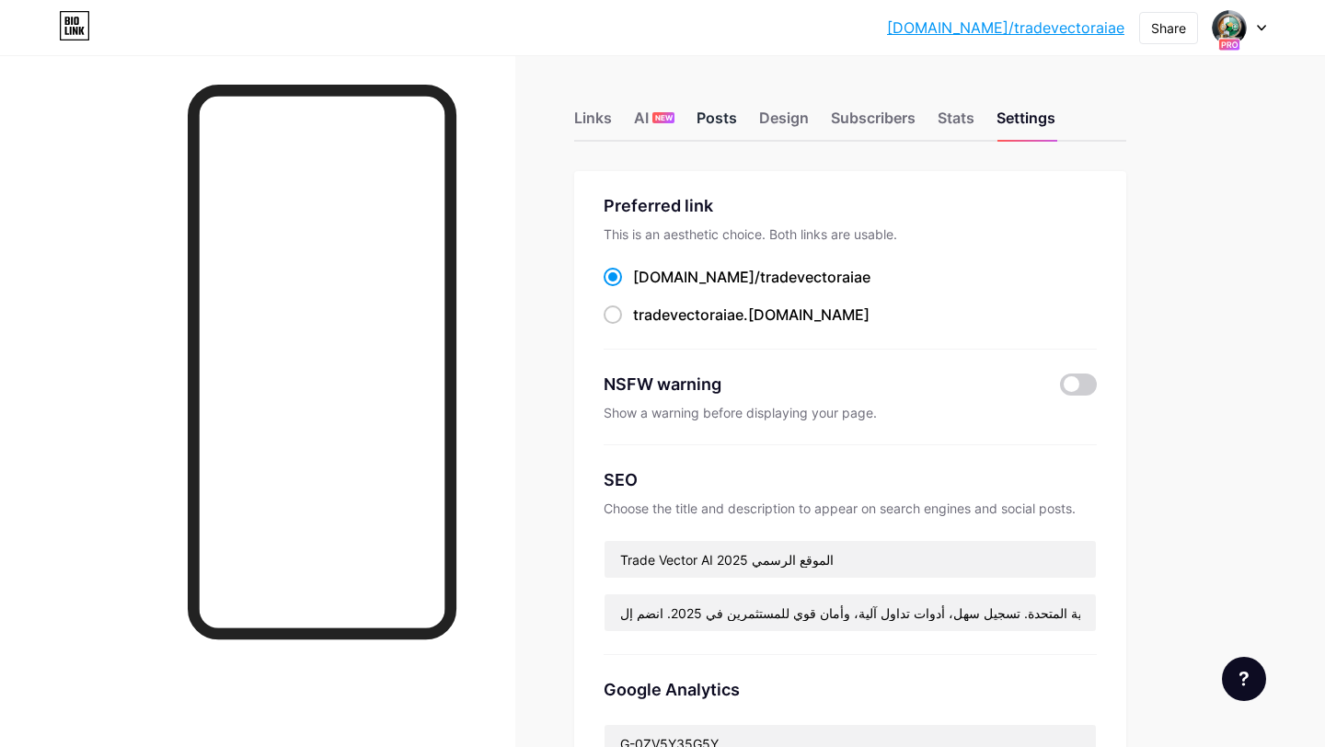
click at [703, 126] on div "Posts" at bounding box center [716, 123] width 40 height 33
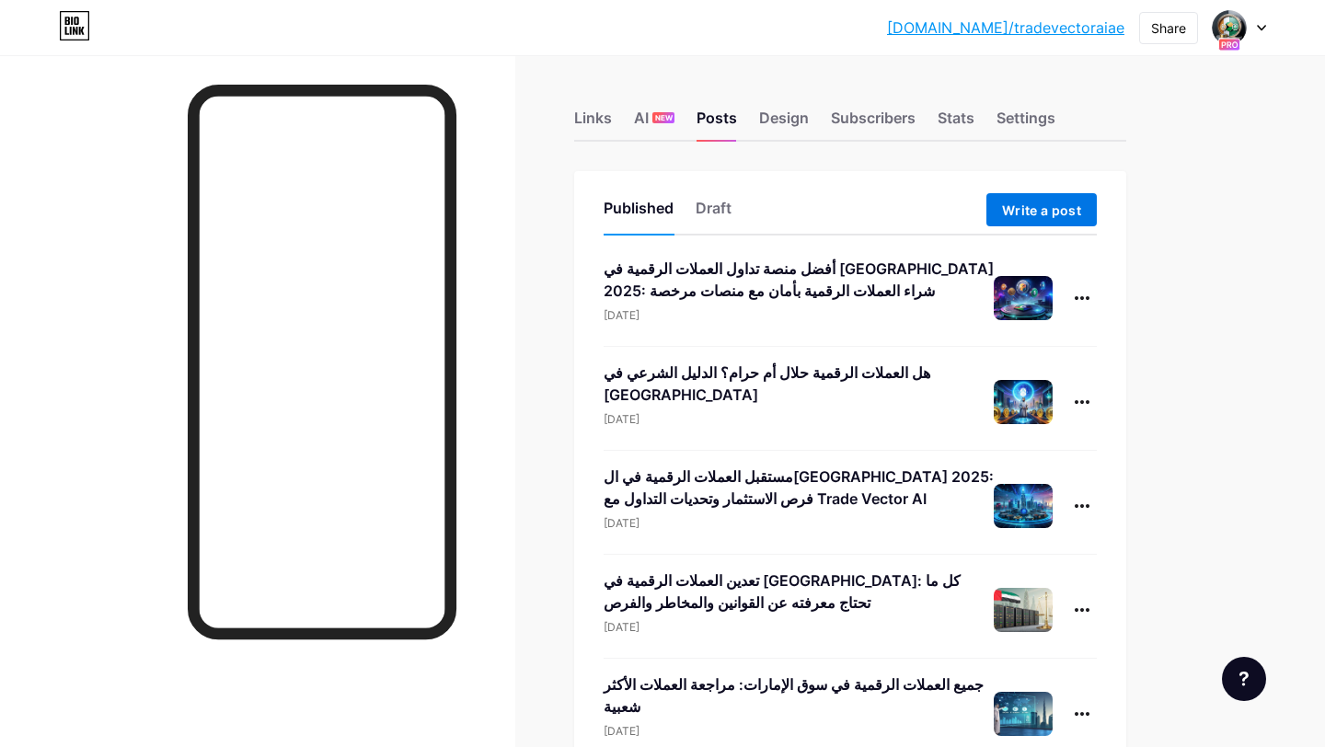
click at [1031, 207] on span "Write a post" at bounding box center [1041, 210] width 79 height 16
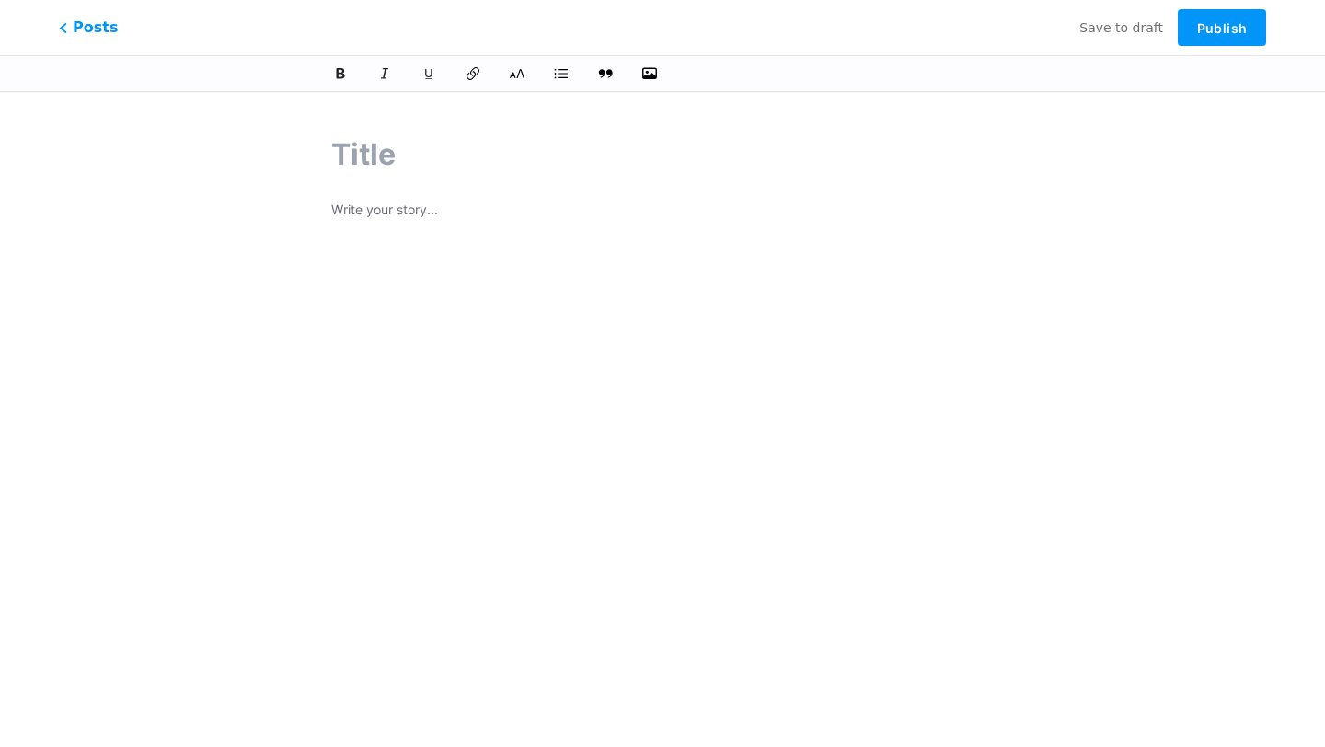
paste input "شراء العقارات في دبي باستخدام العملات الرقمية | Trade Vector AI"
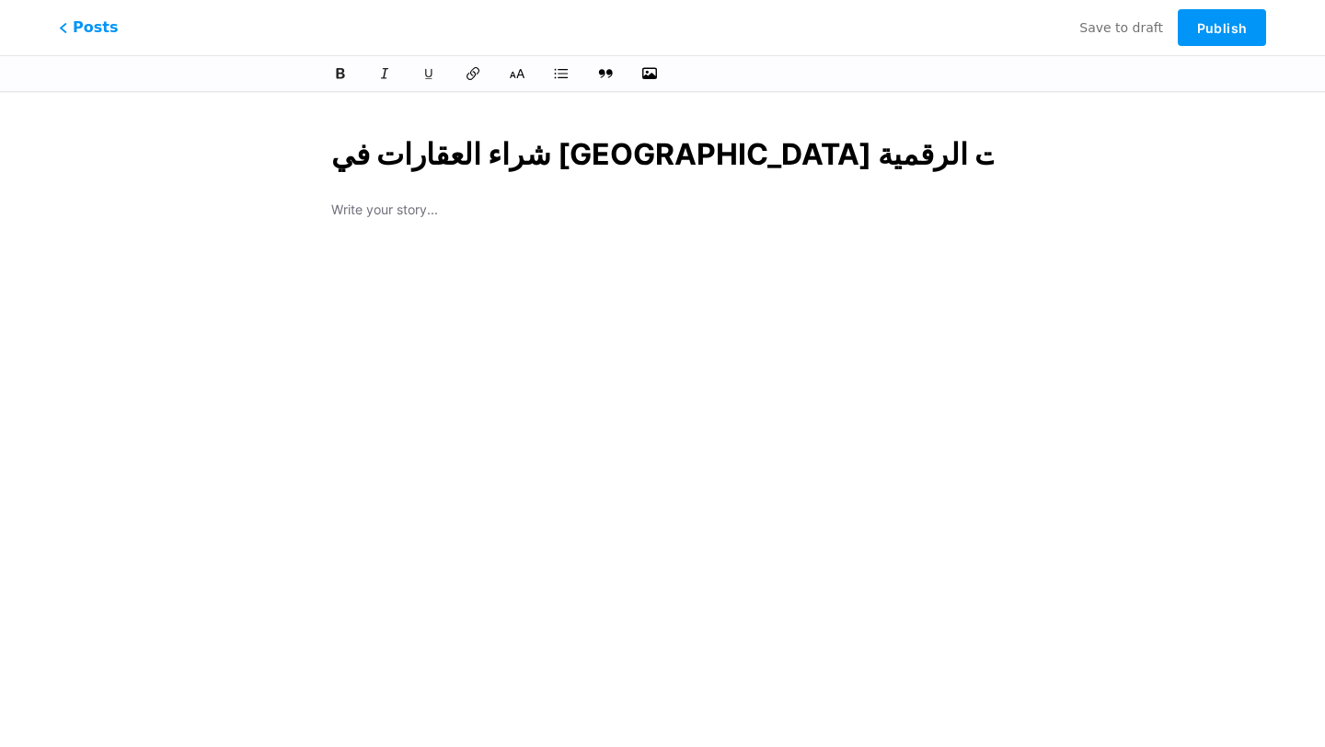
scroll to position [0, 149]
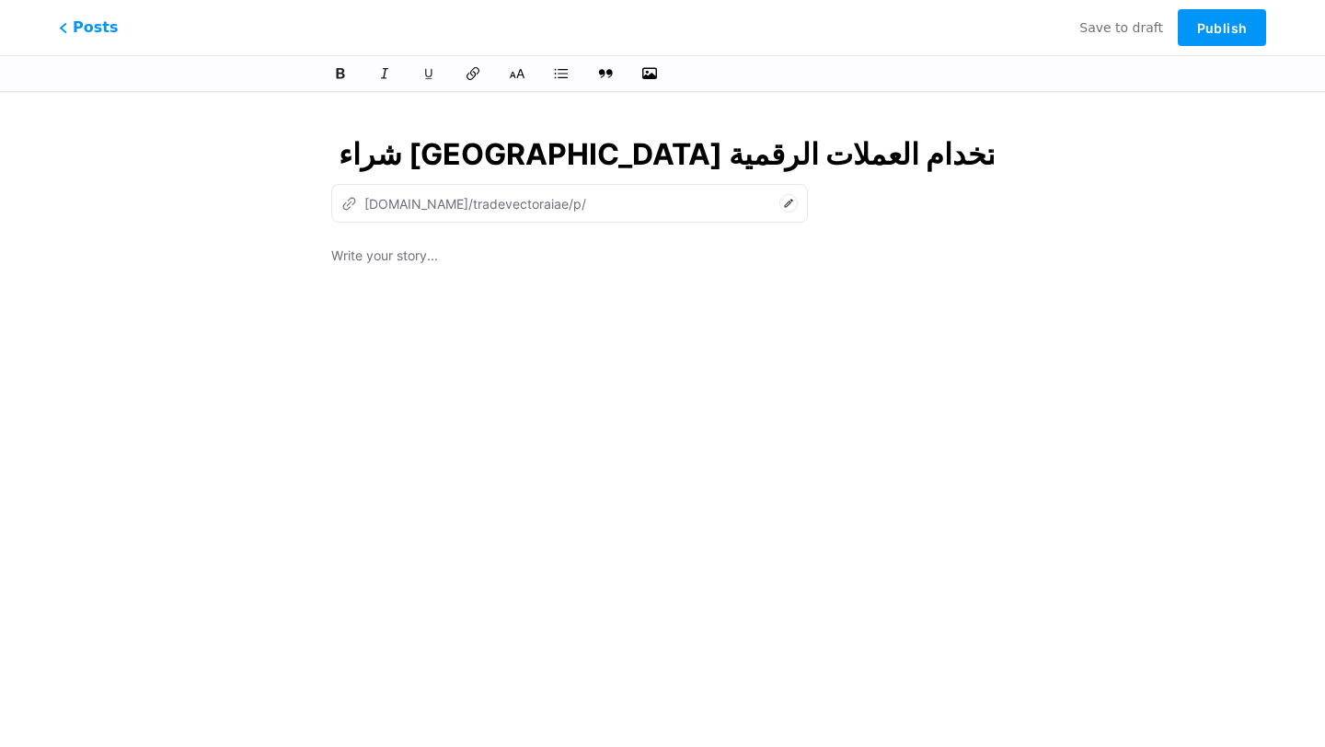
type input "شراء العقارات في دبي باستخدام العملات الرقمية | Trade Vector AI"
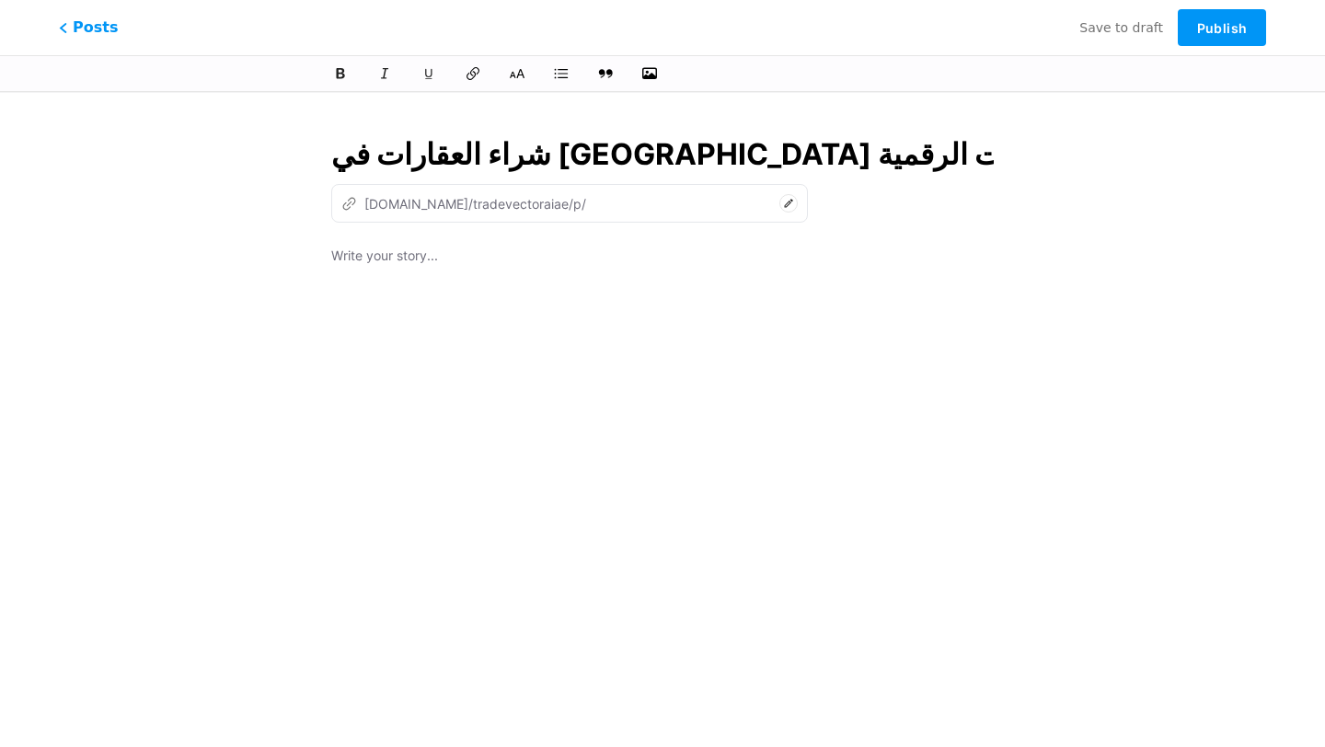
click at [678, 144] on input "شراء العقارات في دبي باستخدام العملات الرقمية | Trade Vector AI" at bounding box center [662, 154] width 662 height 44
type input "shraaa-alaakarat-fy-dby-bastkhdam-alaamlat-alrkmy-trade-vector-ai"
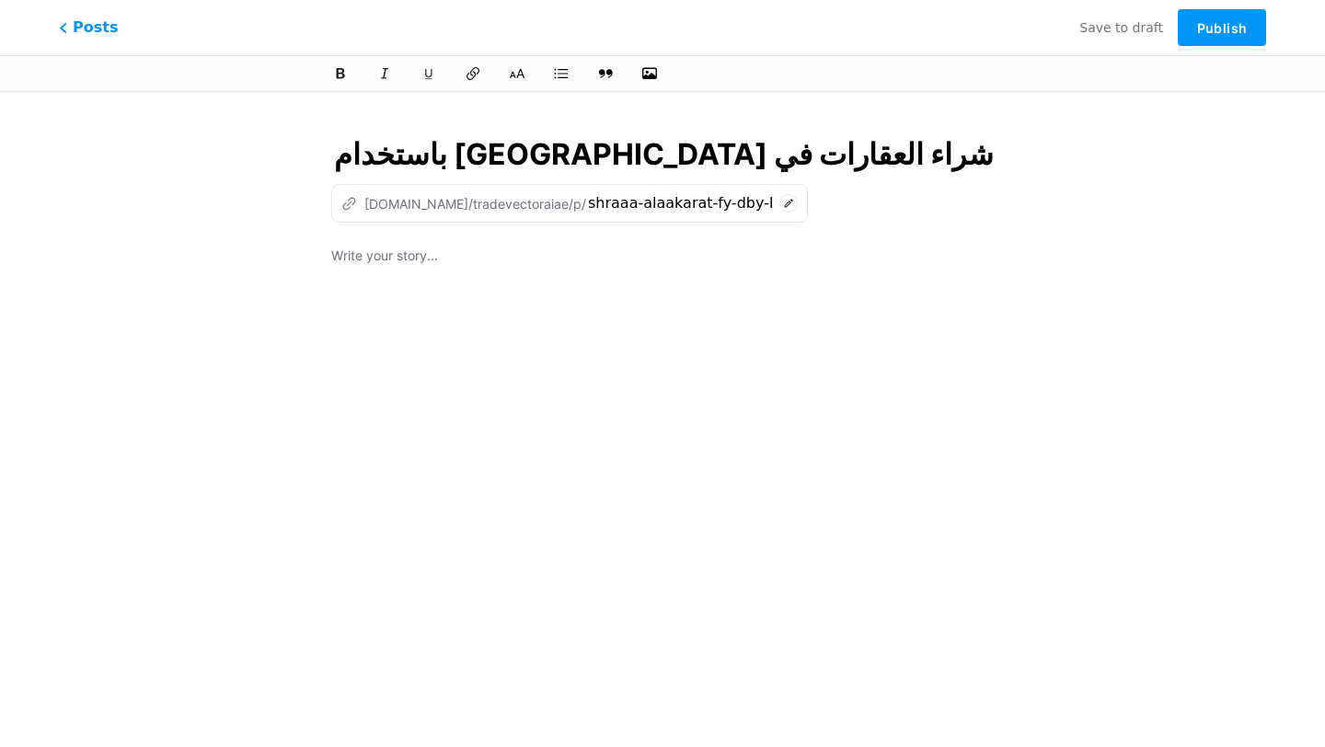
click at [732, 282] on div at bounding box center [662, 475] width 662 height 460
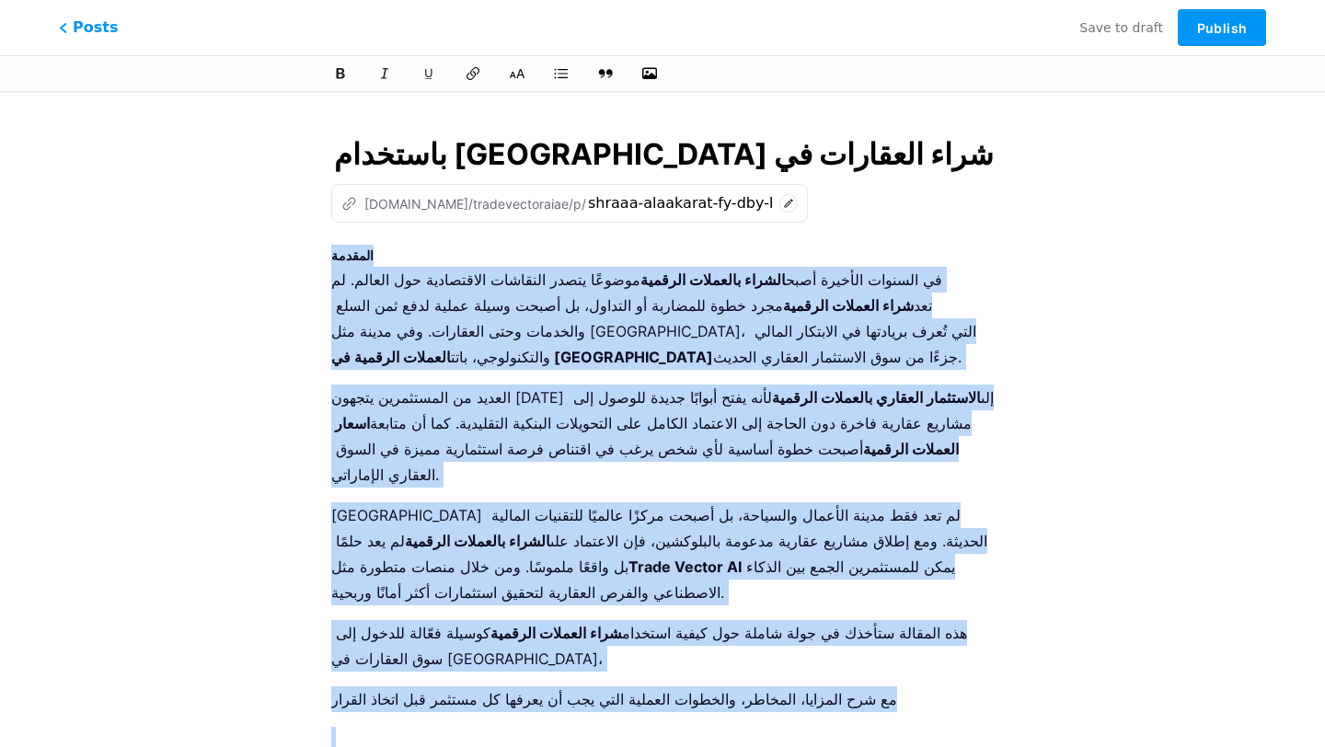
drag, startPoint x: 465, startPoint y: 655, endPoint x: 335, endPoint y: 242, distance: 433.0
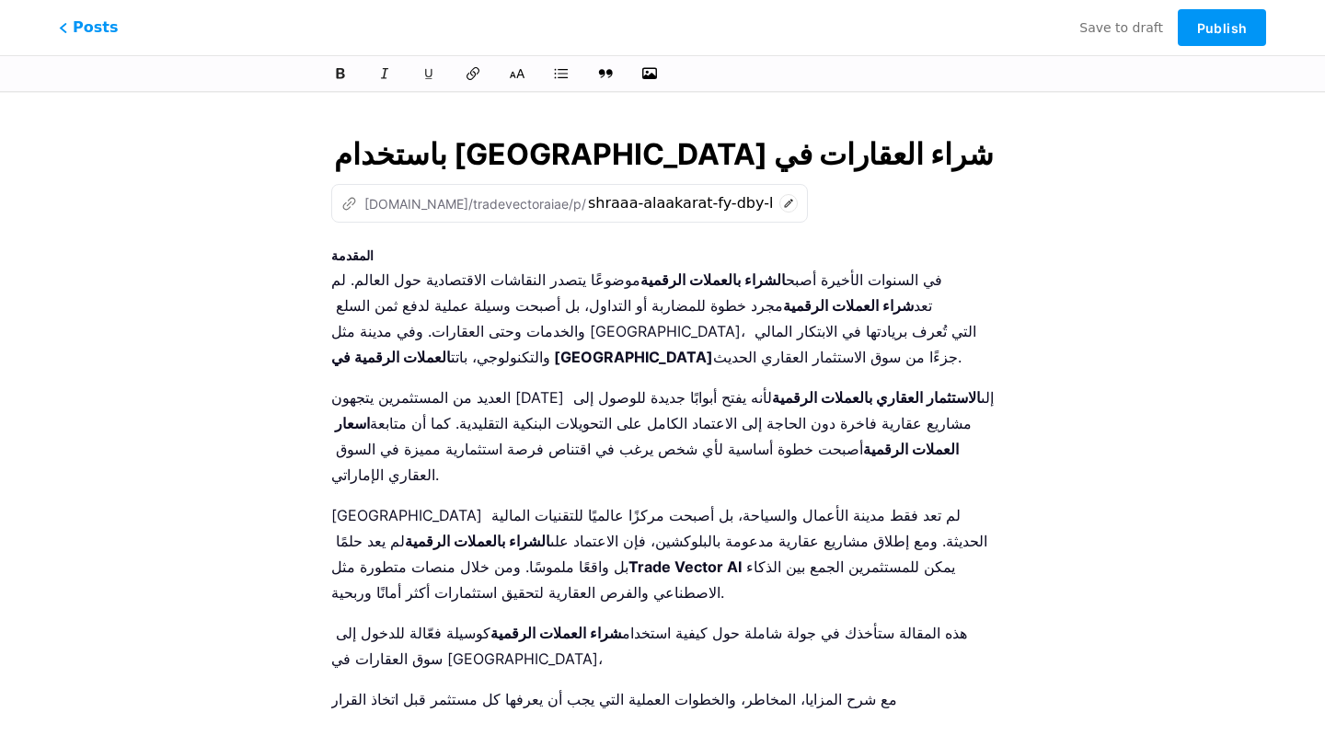
scroll to position [4411, 0]
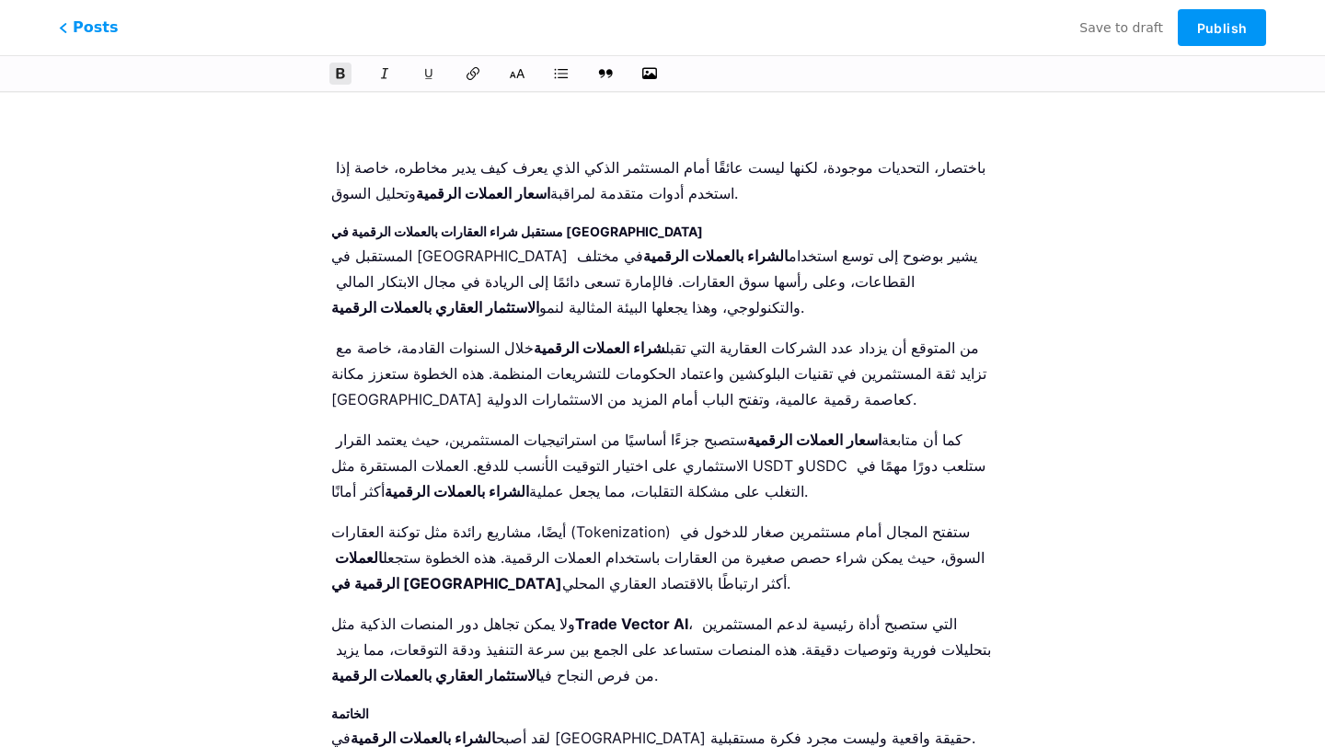
click at [351, 706] on strong "الخاتمة" at bounding box center [350, 714] width 38 height 16
click at [514, 76] on icon at bounding box center [517, 74] width 17 height 12
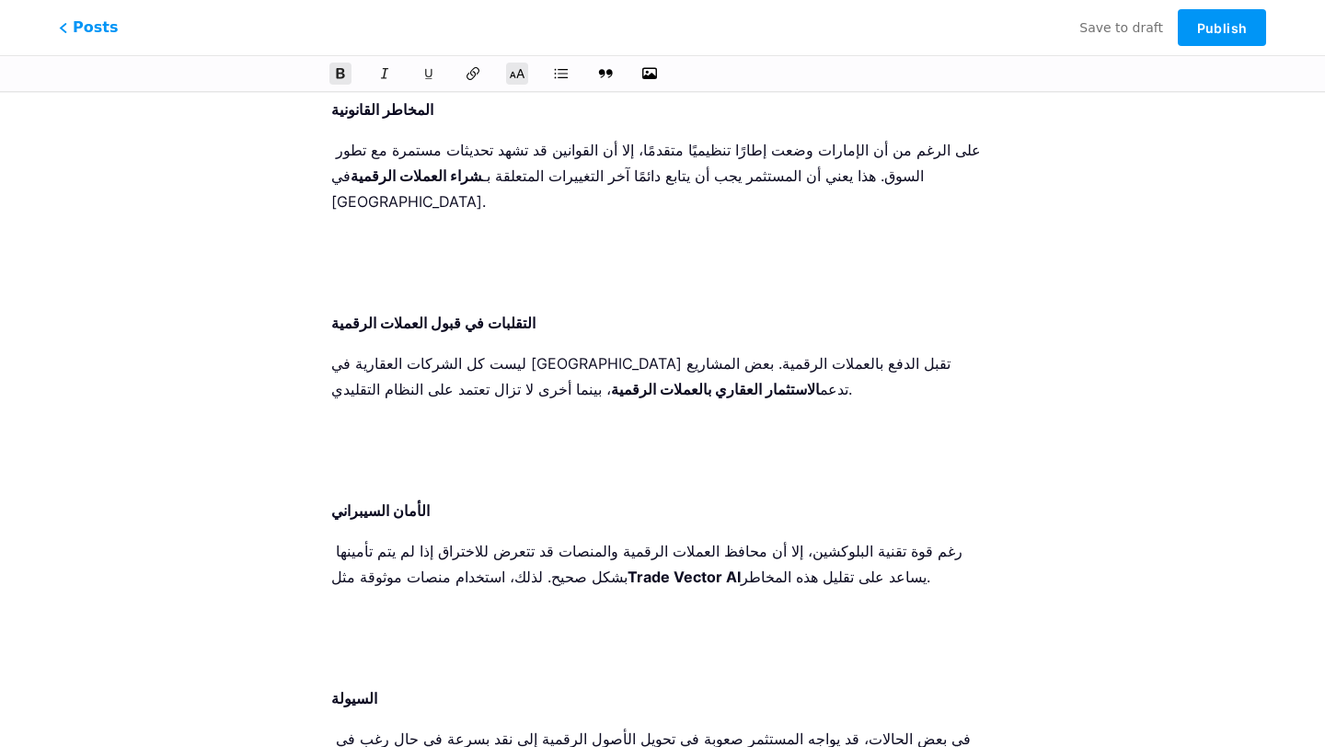
scroll to position [3691, 0]
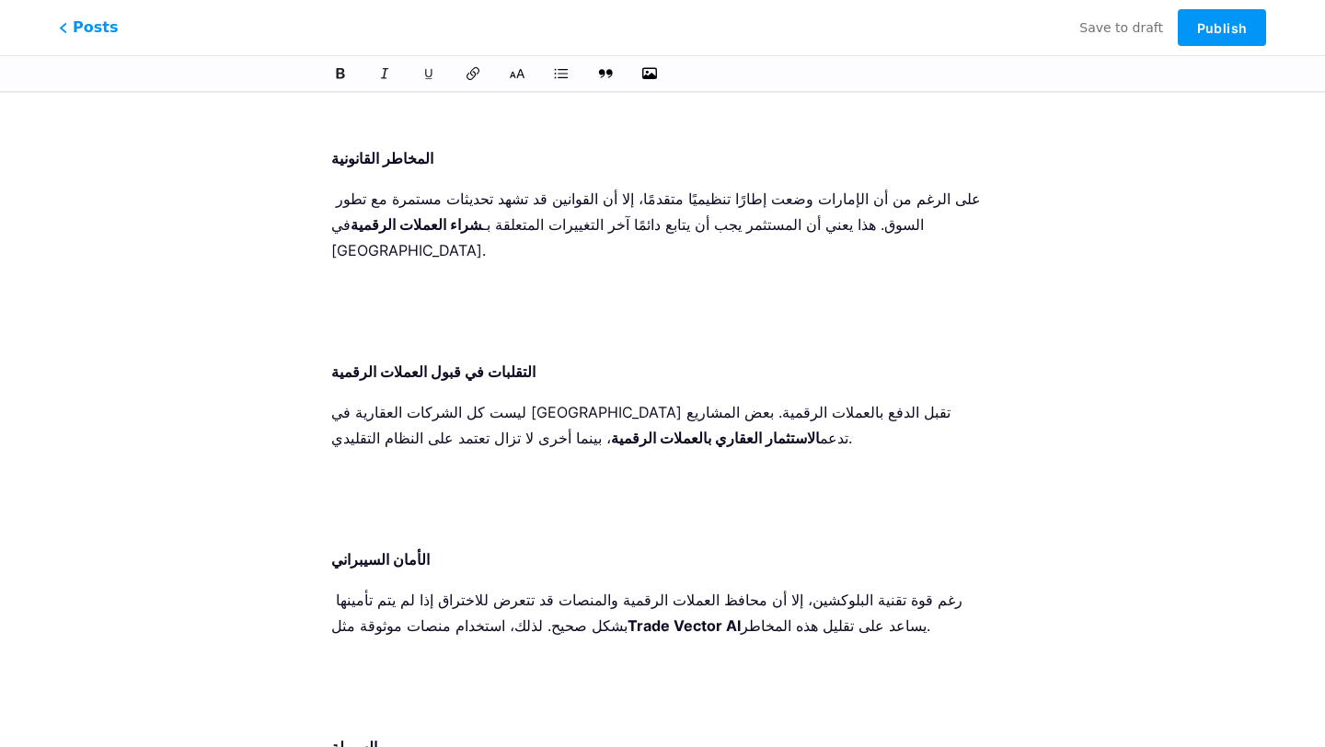
scroll to position [3635, 0]
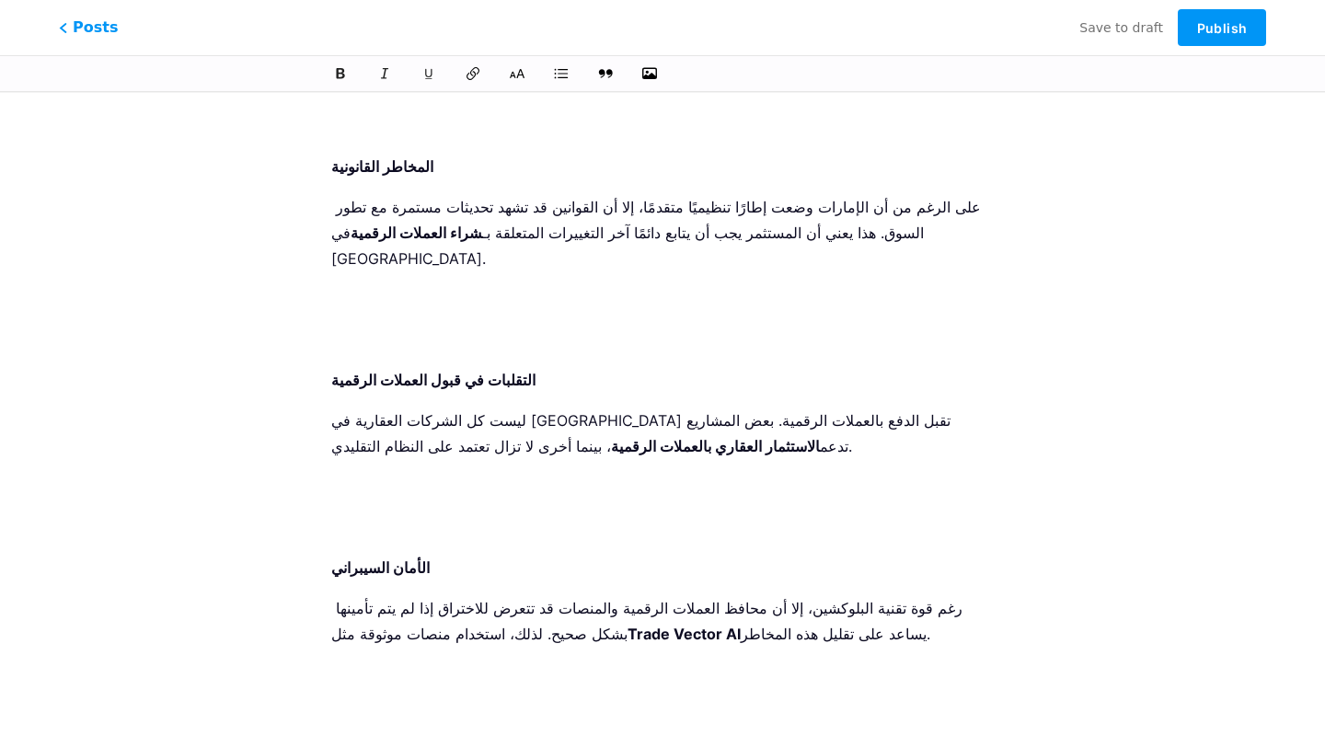
click at [434, 662] on p at bounding box center [662, 675] width 662 height 26
click at [436, 702] on p at bounding box center [662, 715] width 662 height 26
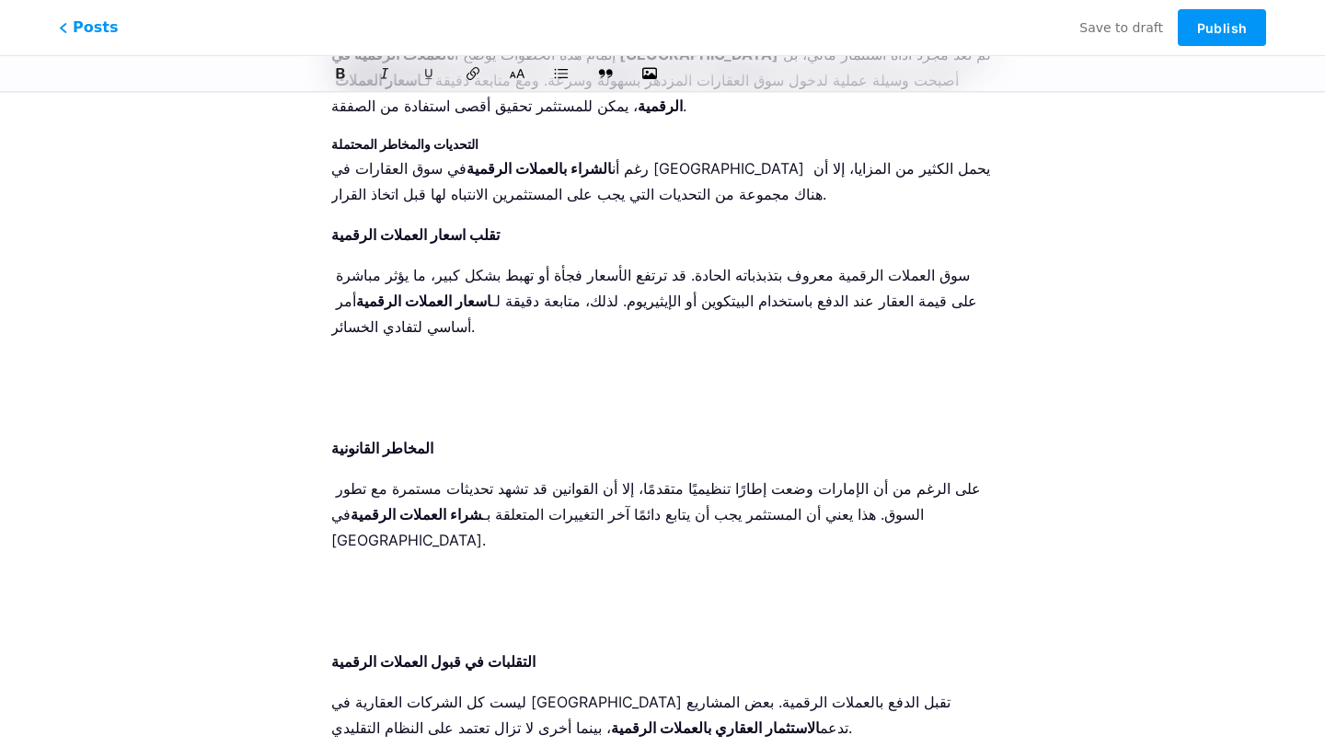
scroll to position [3353, 0]
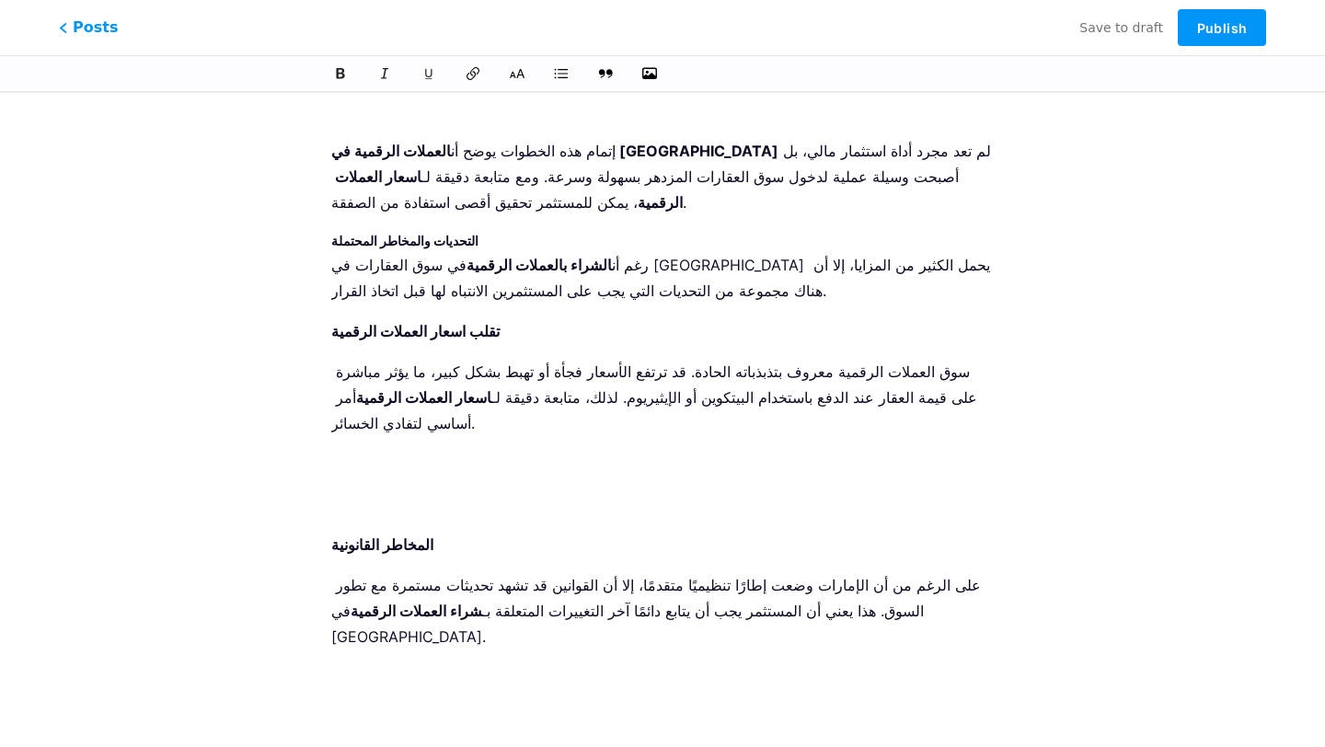
scroll to position [3205, 0]
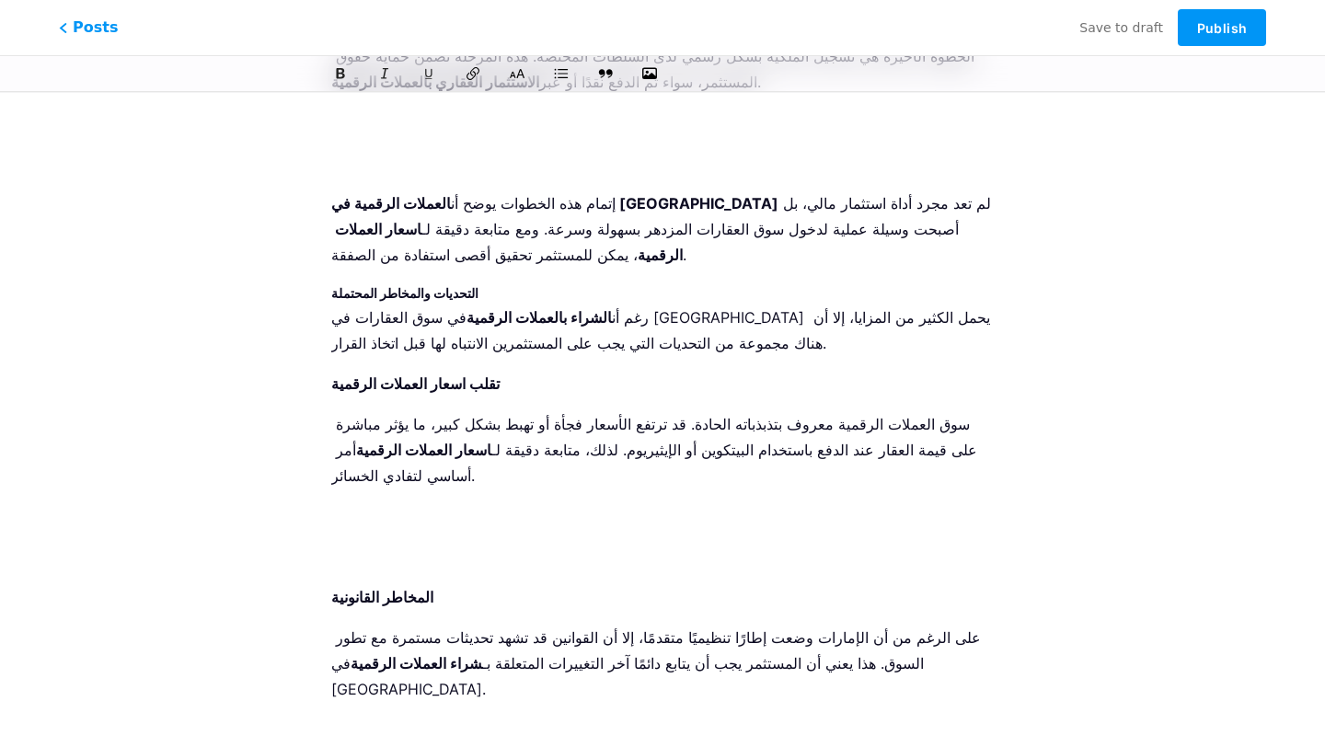
click at [377, 371] on ol "تقلب اسعار العملات الرقمية سوق العملات الرقمية معروف بتذبذباته الحادة. قد ترتفع…" at bounding box center [662, 737] width 662 height 732
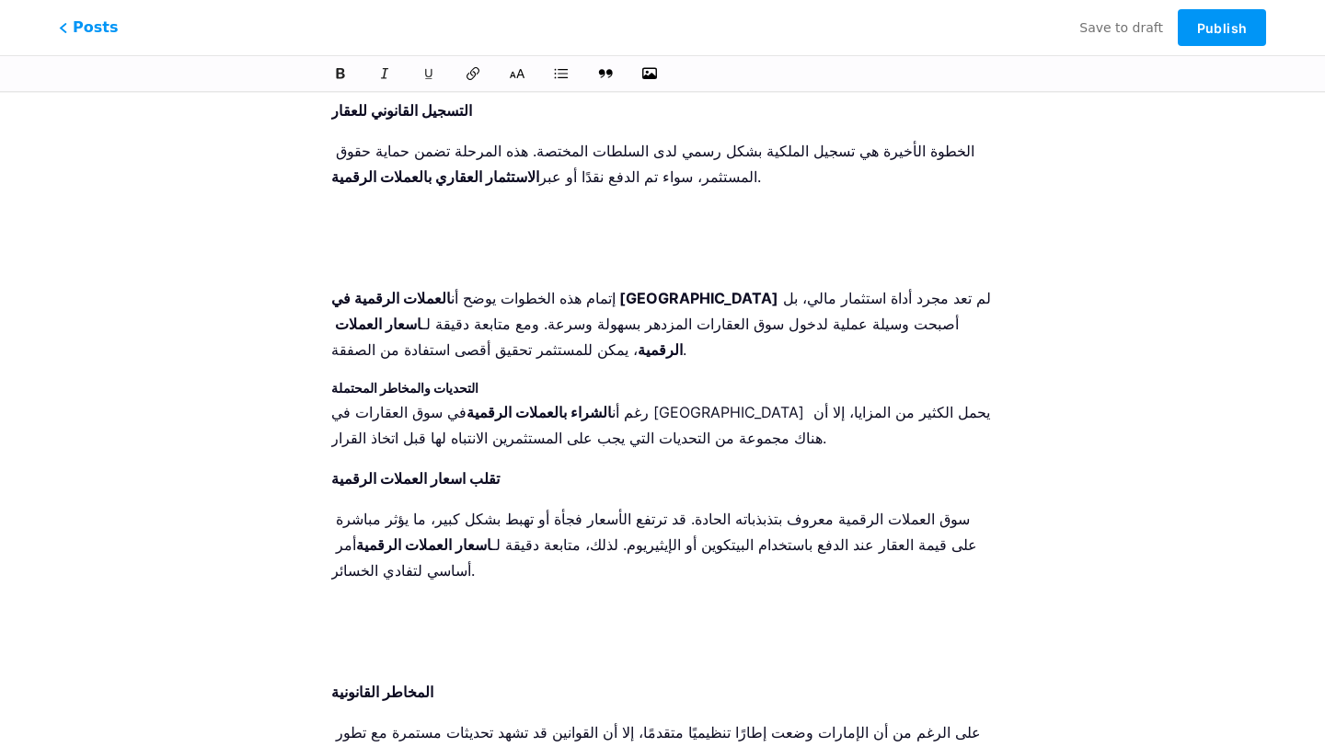
scroll to position [3090, 0]
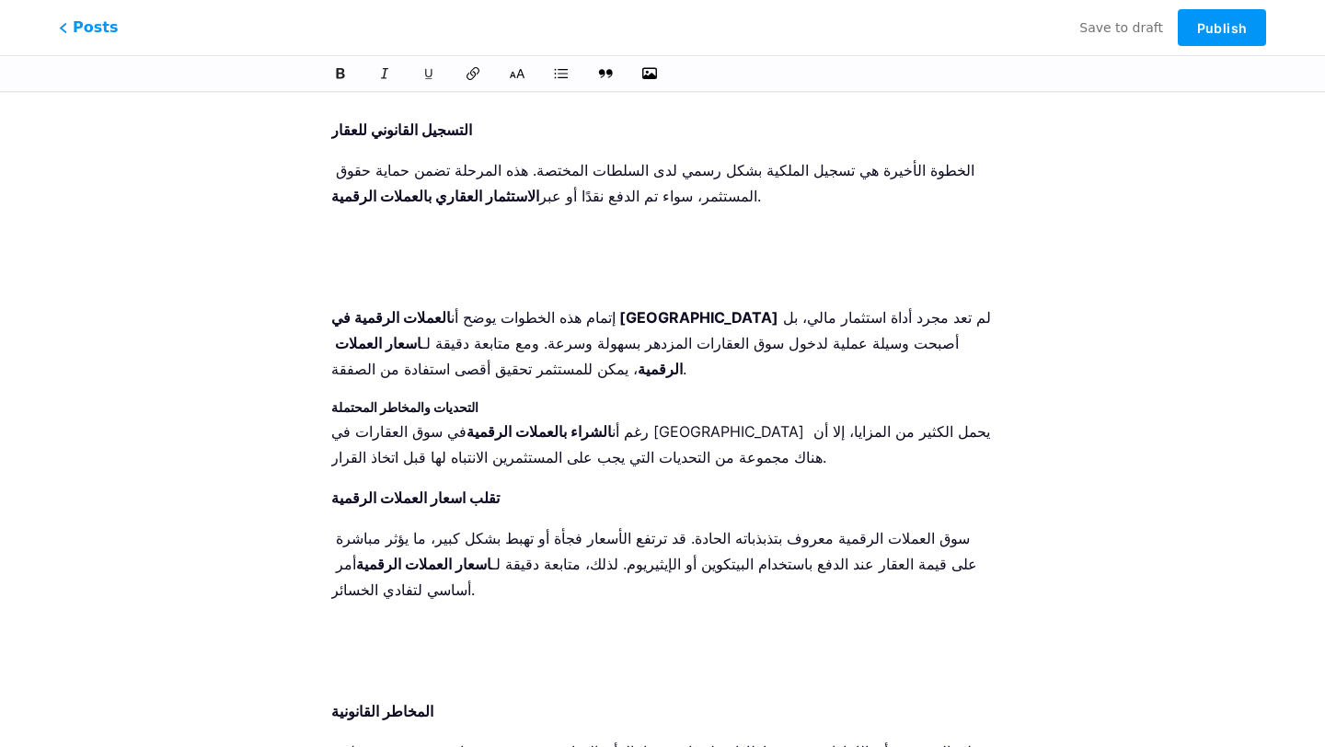
click at [366, 658] on p at bounding box center [662, 671] width 662 height 26
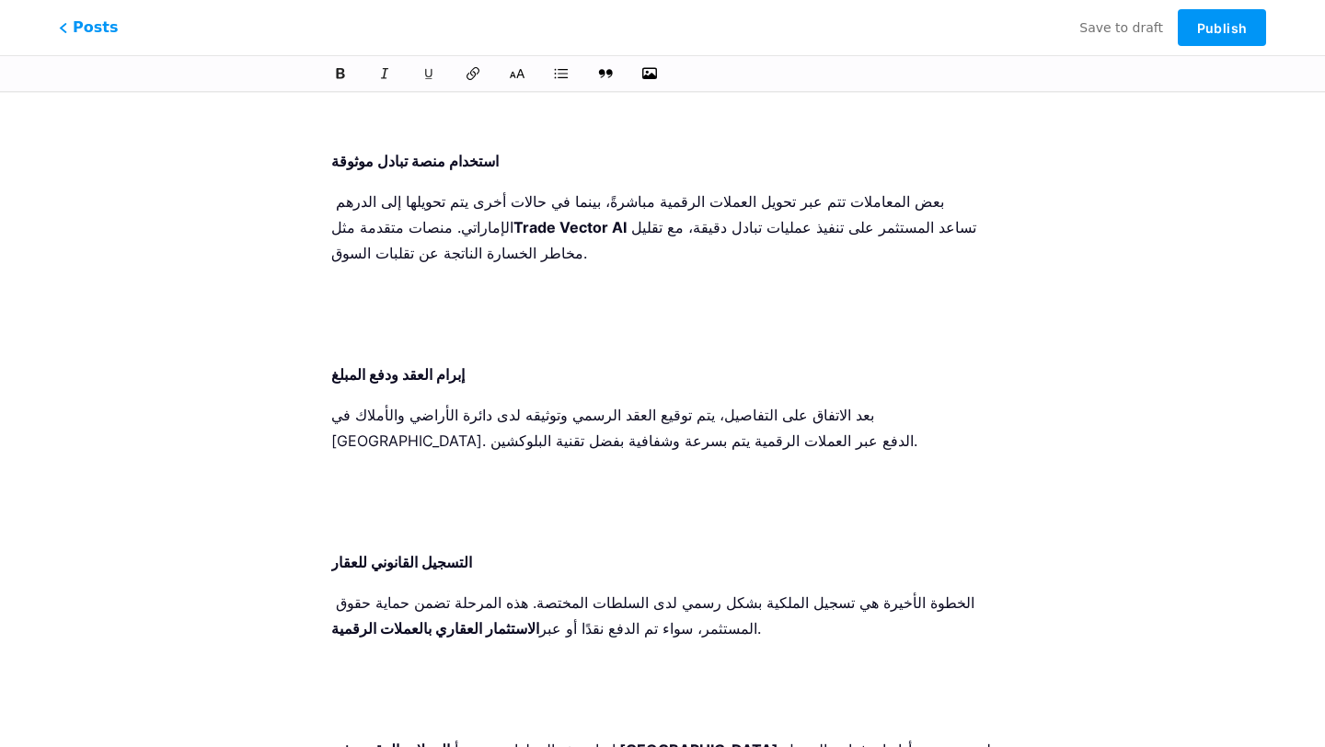
scroll to position [2657, 0]
click at [379, 697] on p at bounding box center [662, 710] width 662 height 26
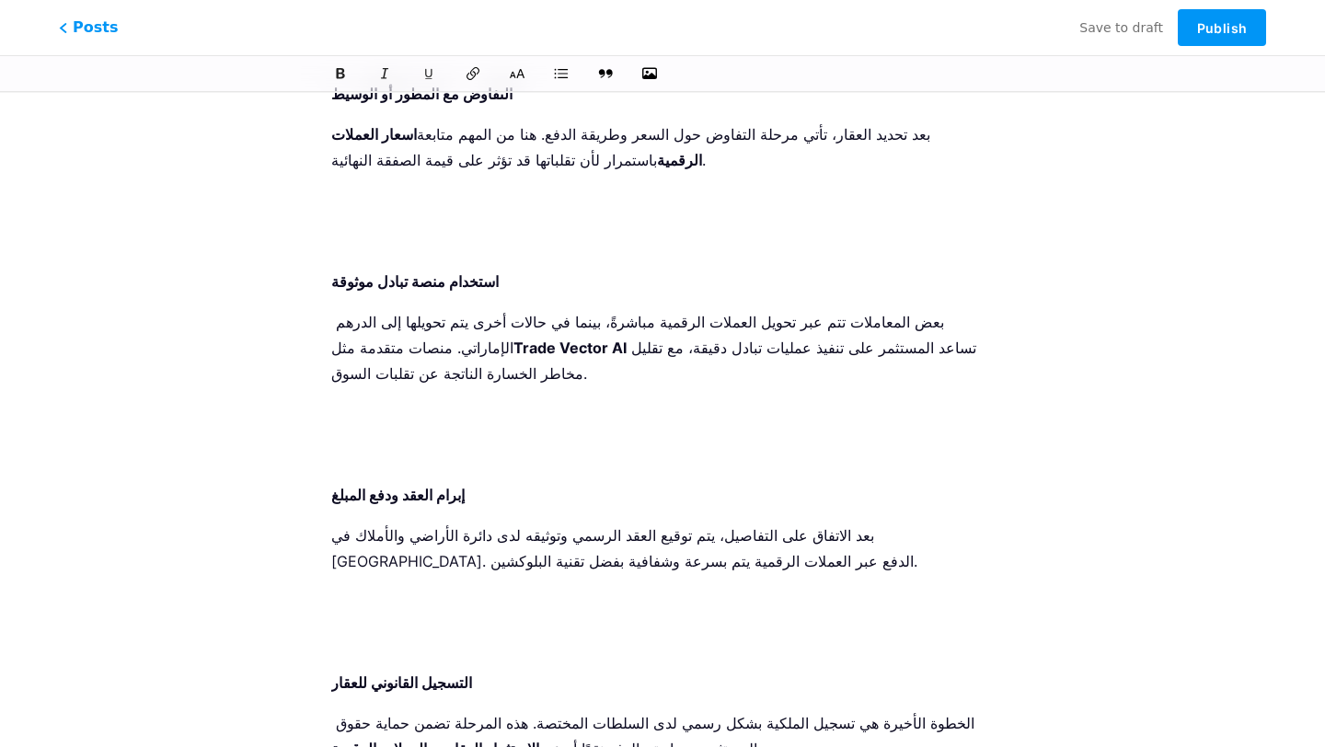
scroll to position [2538, 0]
click at [377, 481] on li "إبرام العقد ودفع المبلغ بعد الاتفاق على التفاصيل، يتم توقيع العقد الرسمي وتوثيق…" at bounding box center [662, 567] width 662 height 173
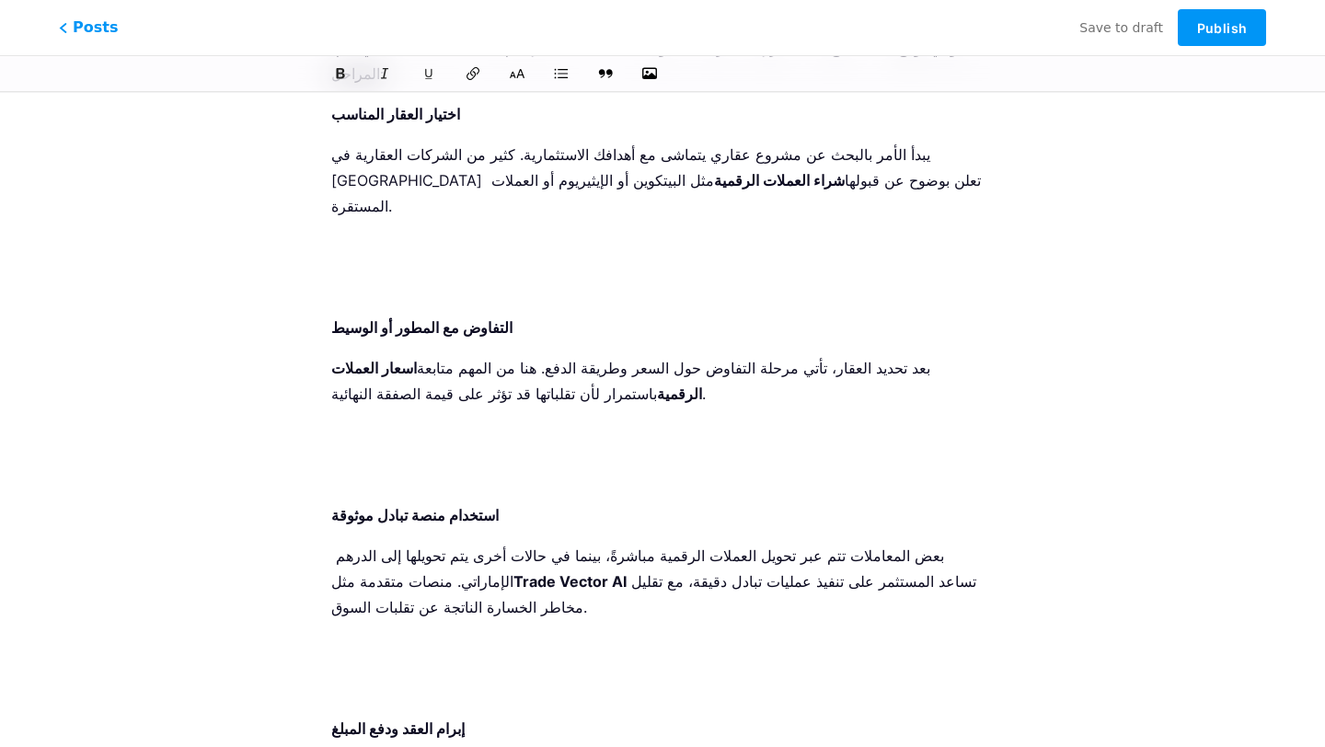
scroll to position [2302, 0]
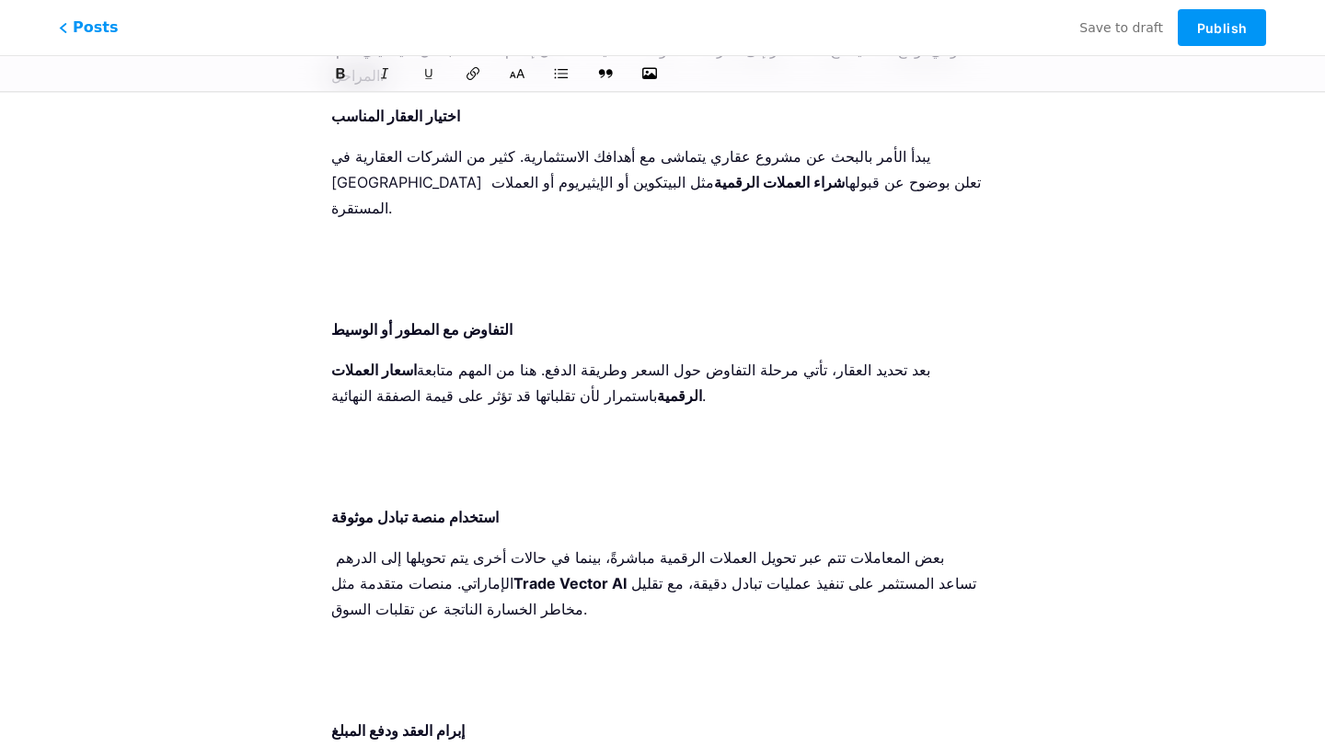
click at [358, 677] on p at bounding box center [662, 690] width 662 height 26
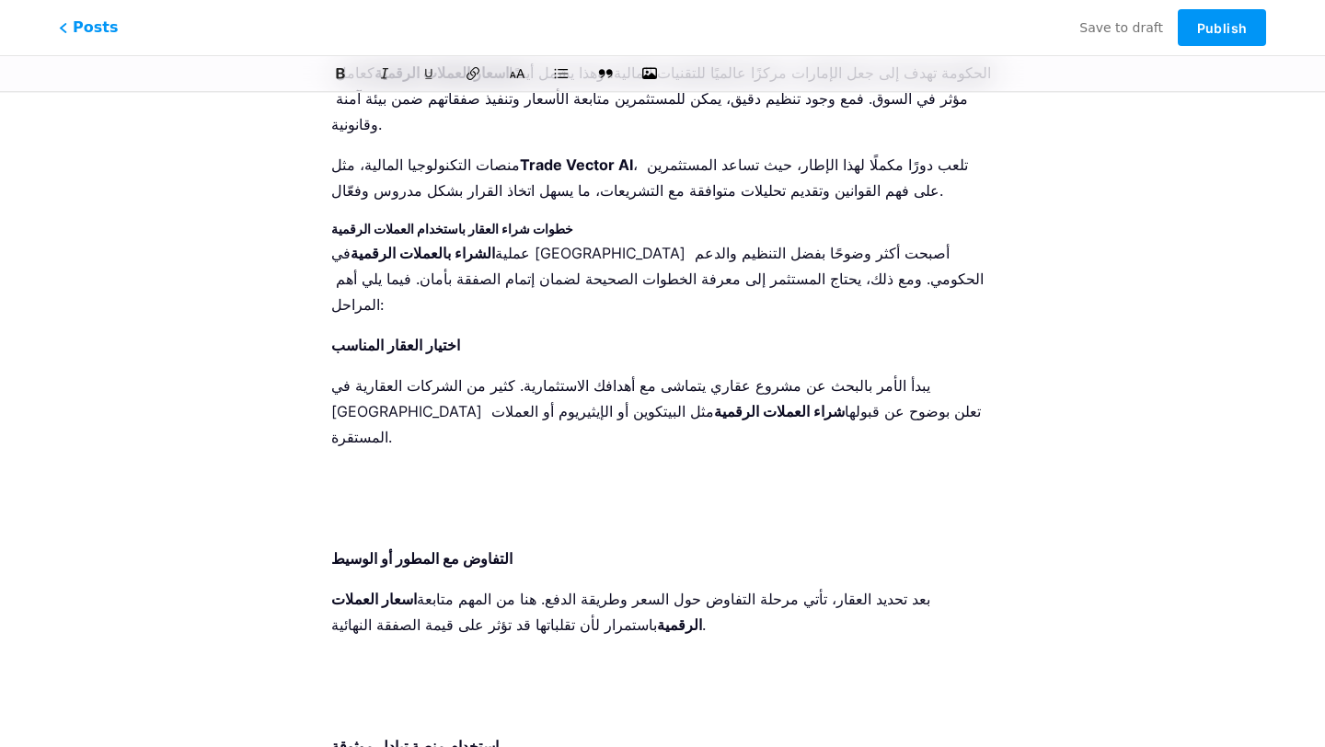
scroll to position [2072, 0]
click at [359, 694] on p at bounding box center [662, 707] width 662 height 26
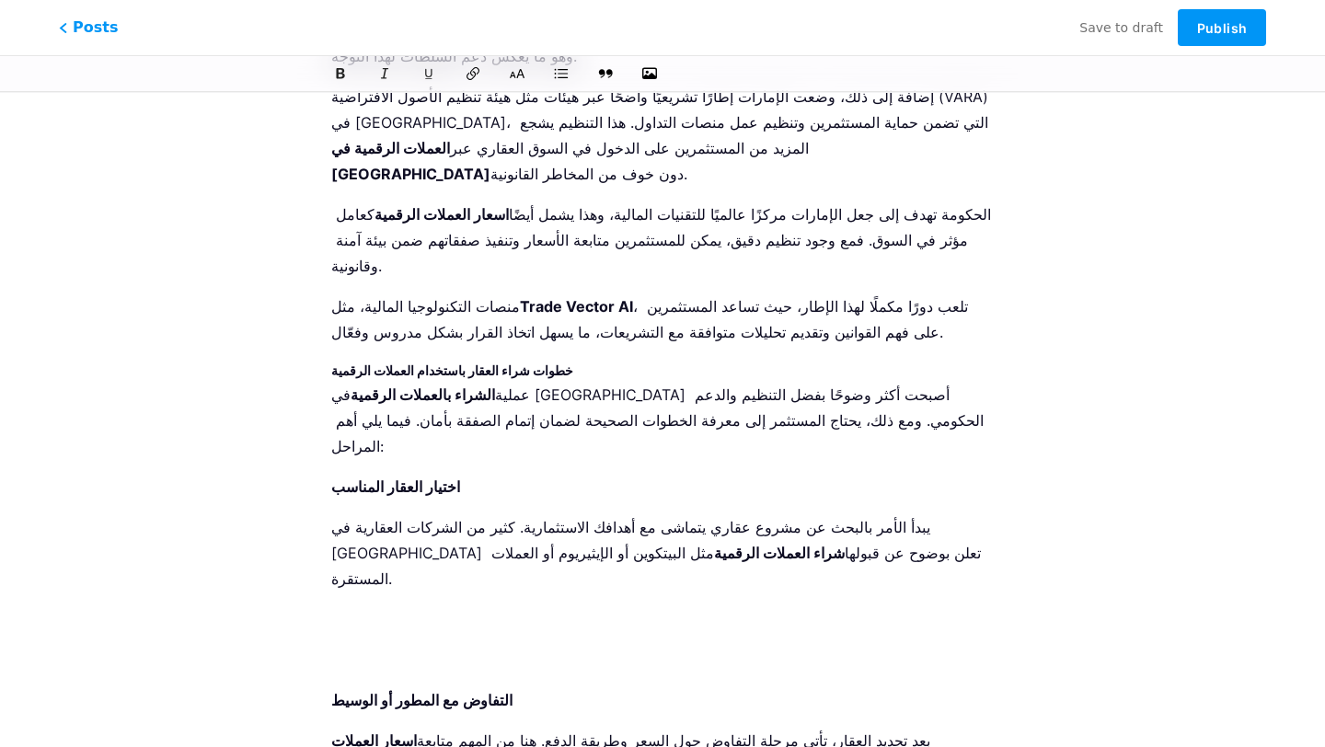
scroll to position [1929, 0]
click at [517, 649] on p at bounding box center [662, 662] width 662 height 26
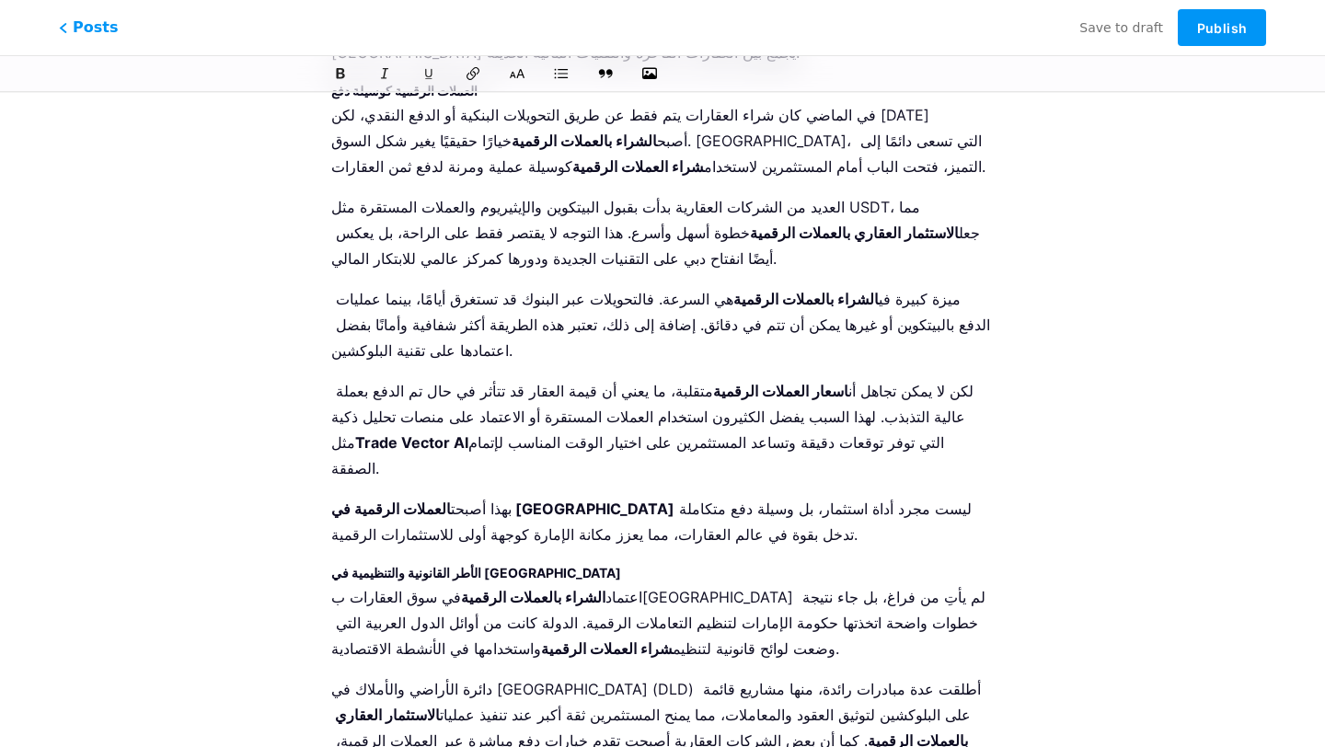
scroll to position [1203, 0]
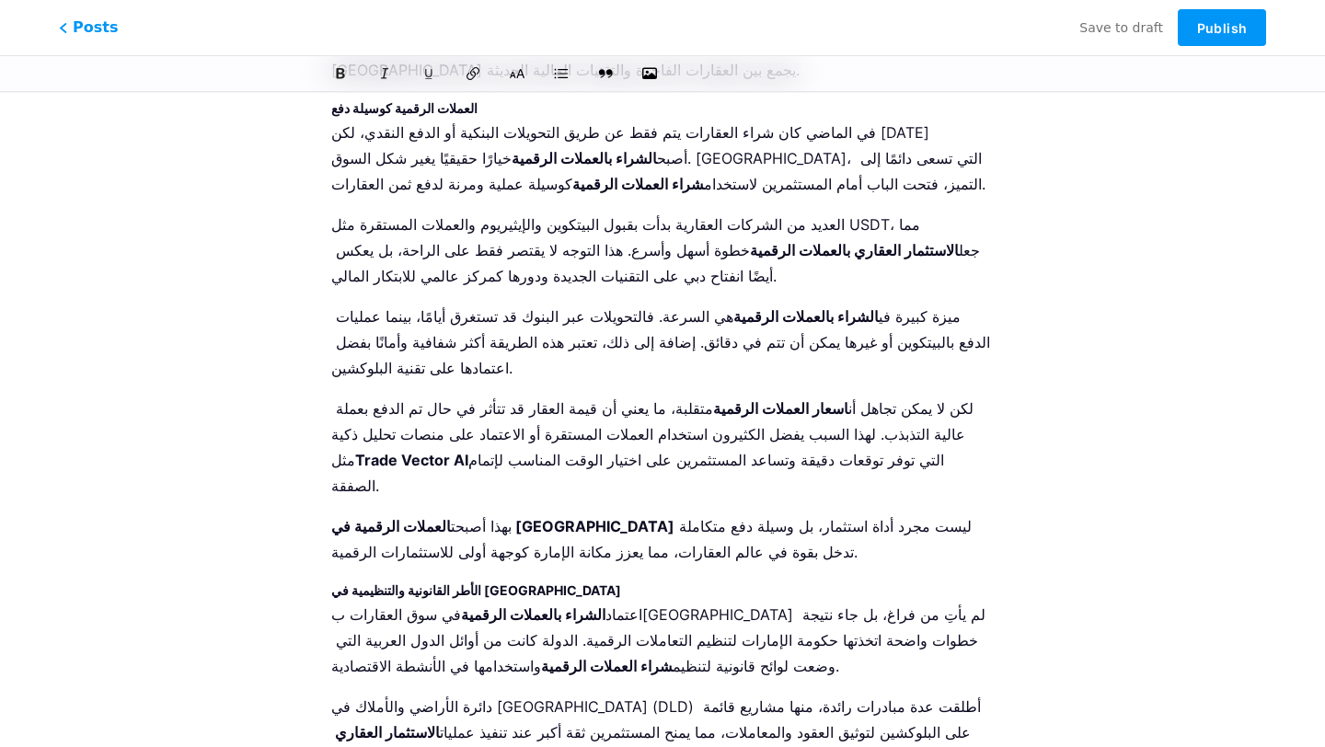
click at [451, 582] on strong "الأطر القانونية والتنظيمية في الإمارات" at bounding box center [476, 590] width 290 height 16
click at [515, 73] on icon at bounding box center [517, 73] width 18 height 18
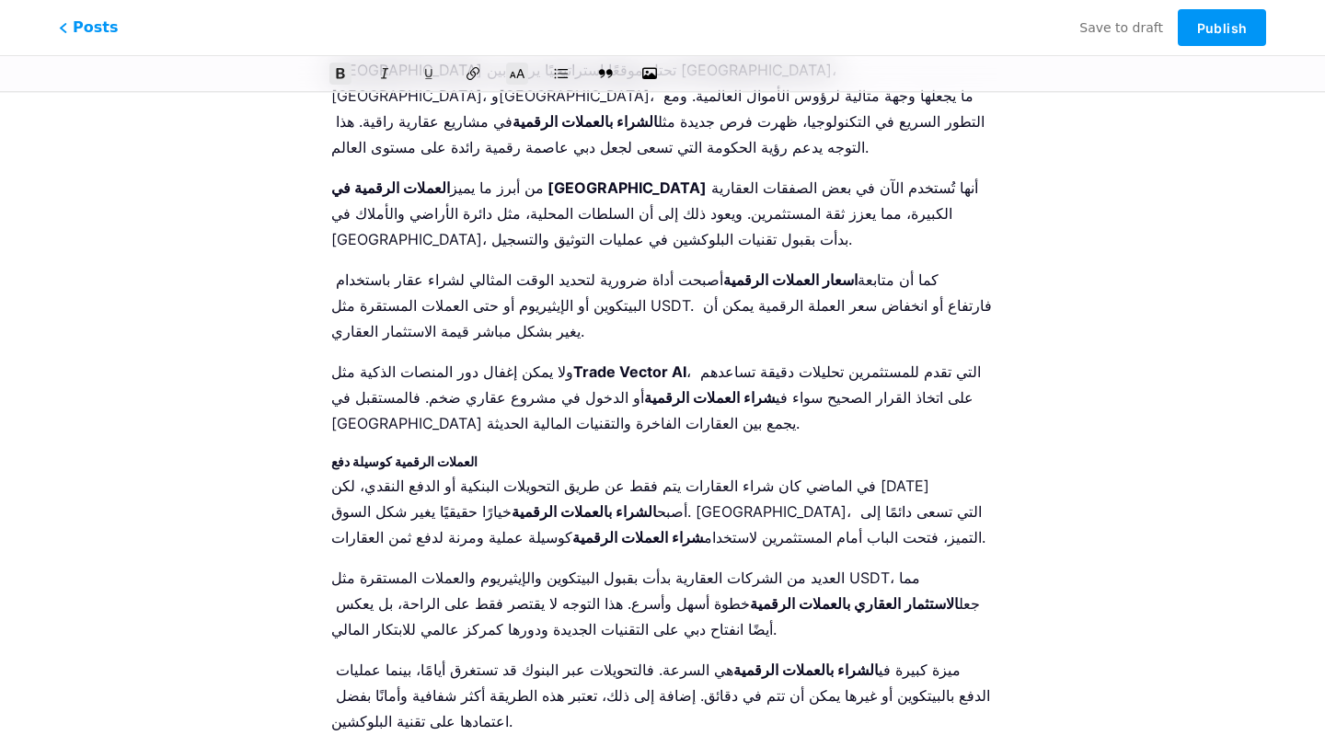
scroll to position [842, 0]
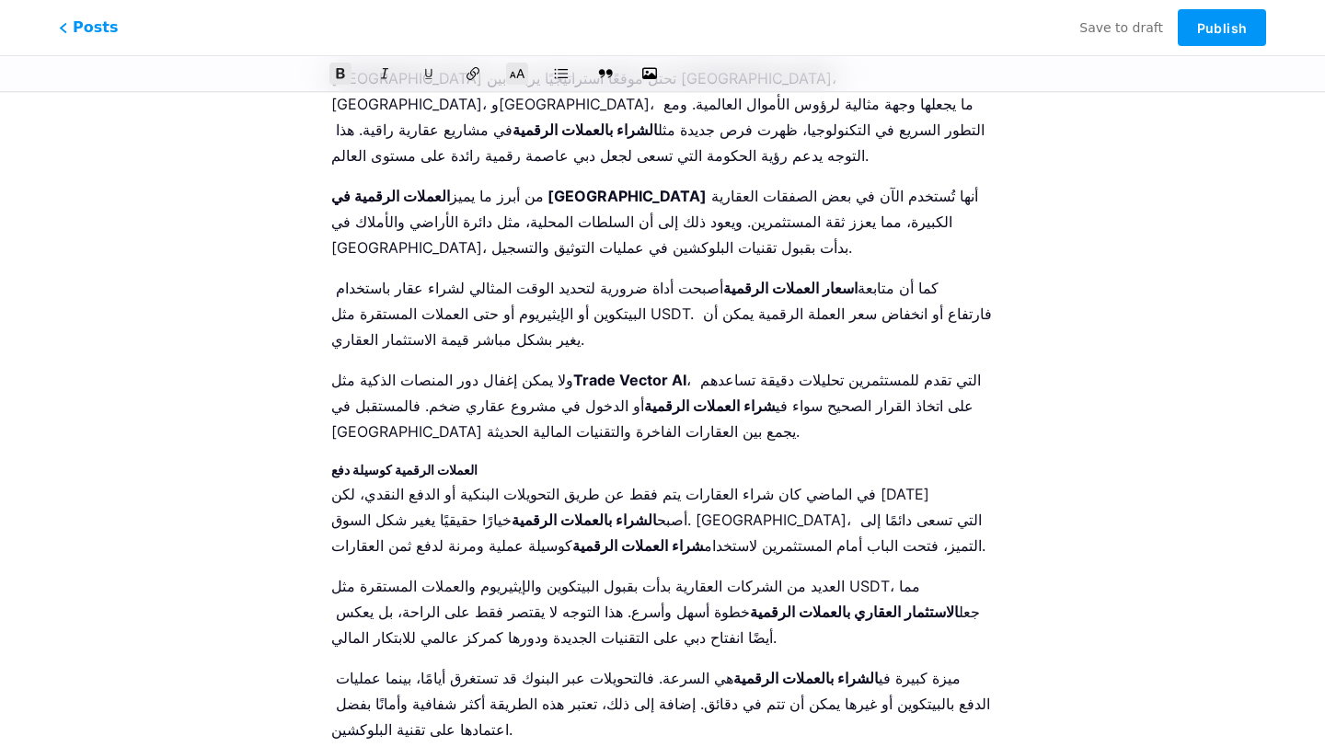
click at [456, 462] on strong "العملات الرقمية كوسيلة دفع" at bounding box center [404, 470] width 146 height 16
click at [523, 73] on icon at bounding box center [517, 73] width 18 height 18
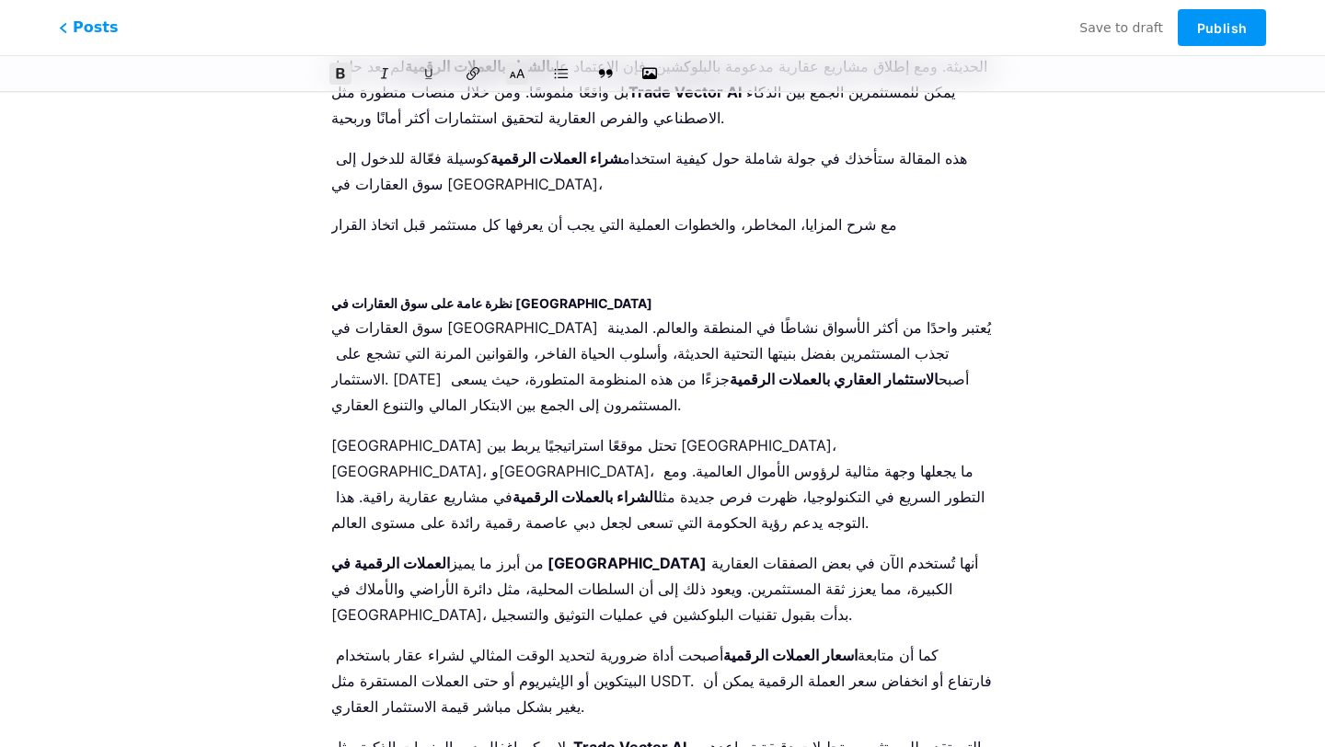
scroll to position [471, 0]
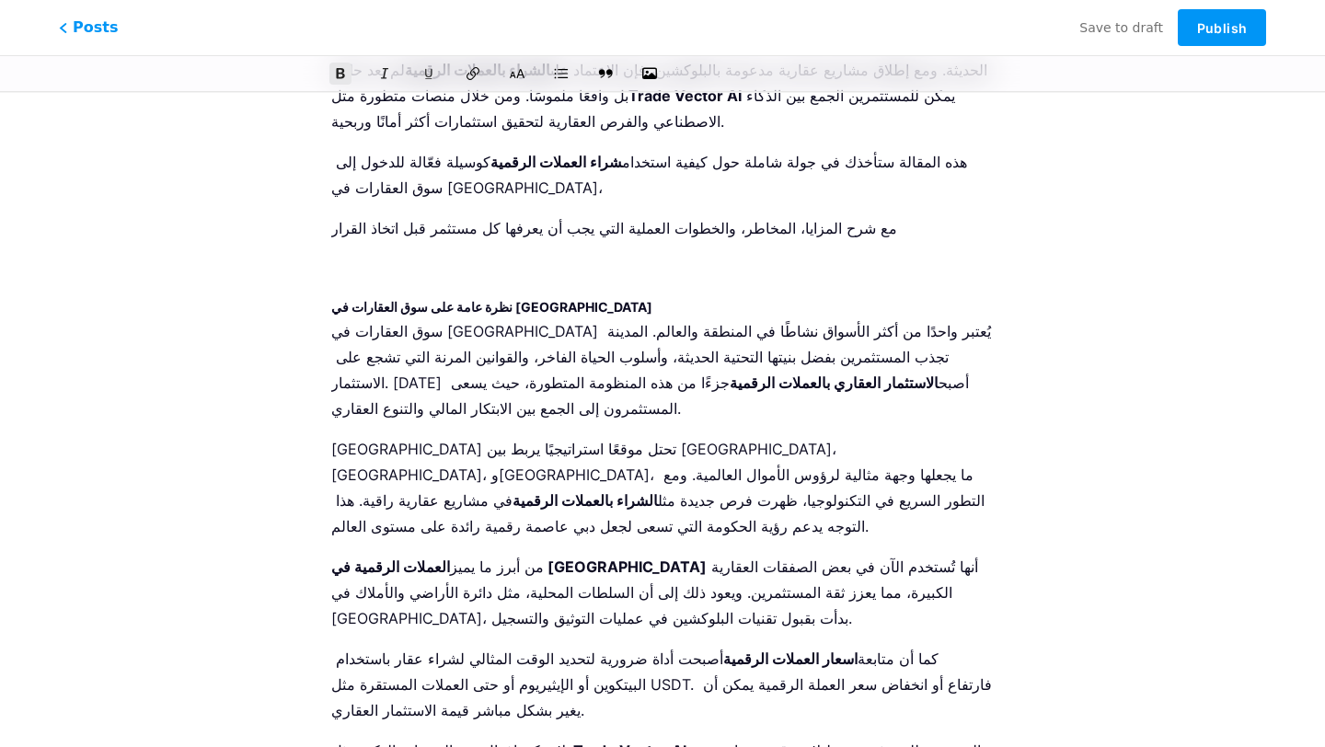
click at [456, 299] on strong "نظرة عامة على سوق العقارات في دبي" at bounding box center [491, 307] width 321 height 16
click at [521, 73] on icon at bounding box center [517, 73] width 18 height 18
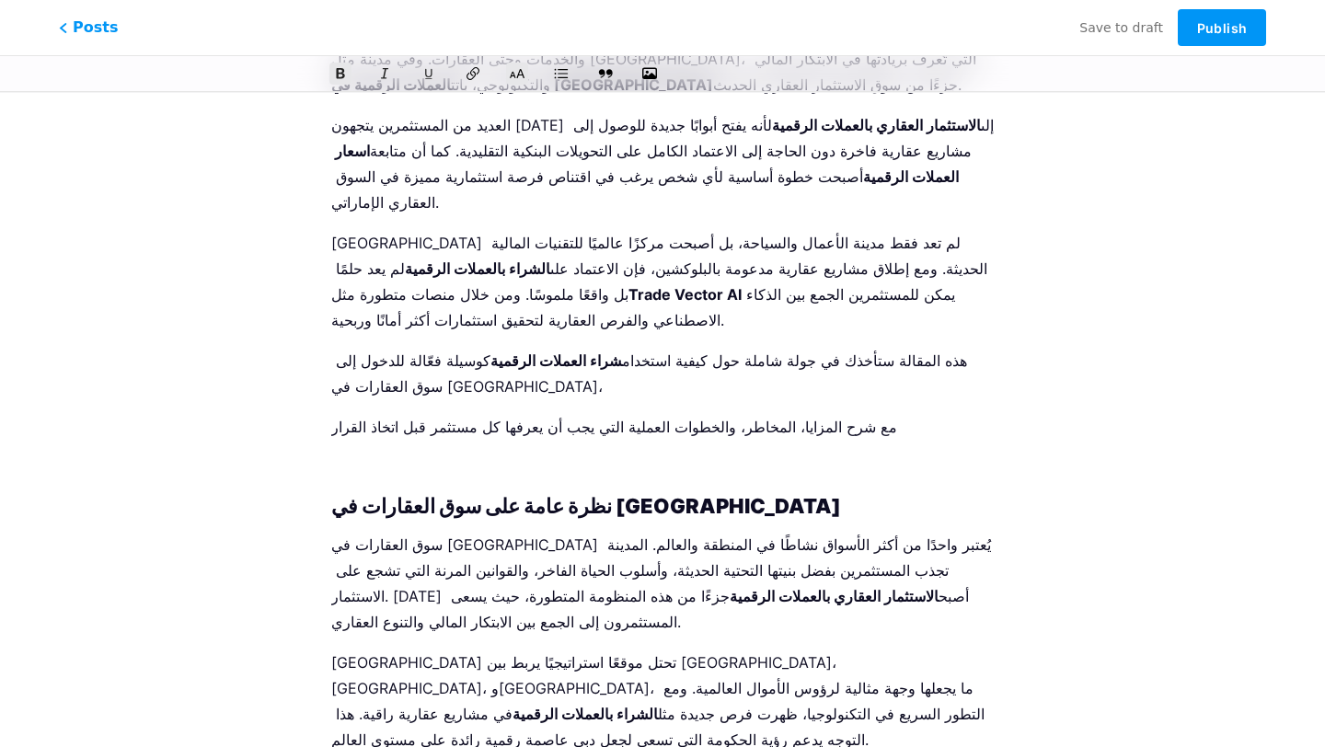
scroll to position [273, 0]
click at [505, 454] on p at bounding box center [662, 467] width 662 height 26
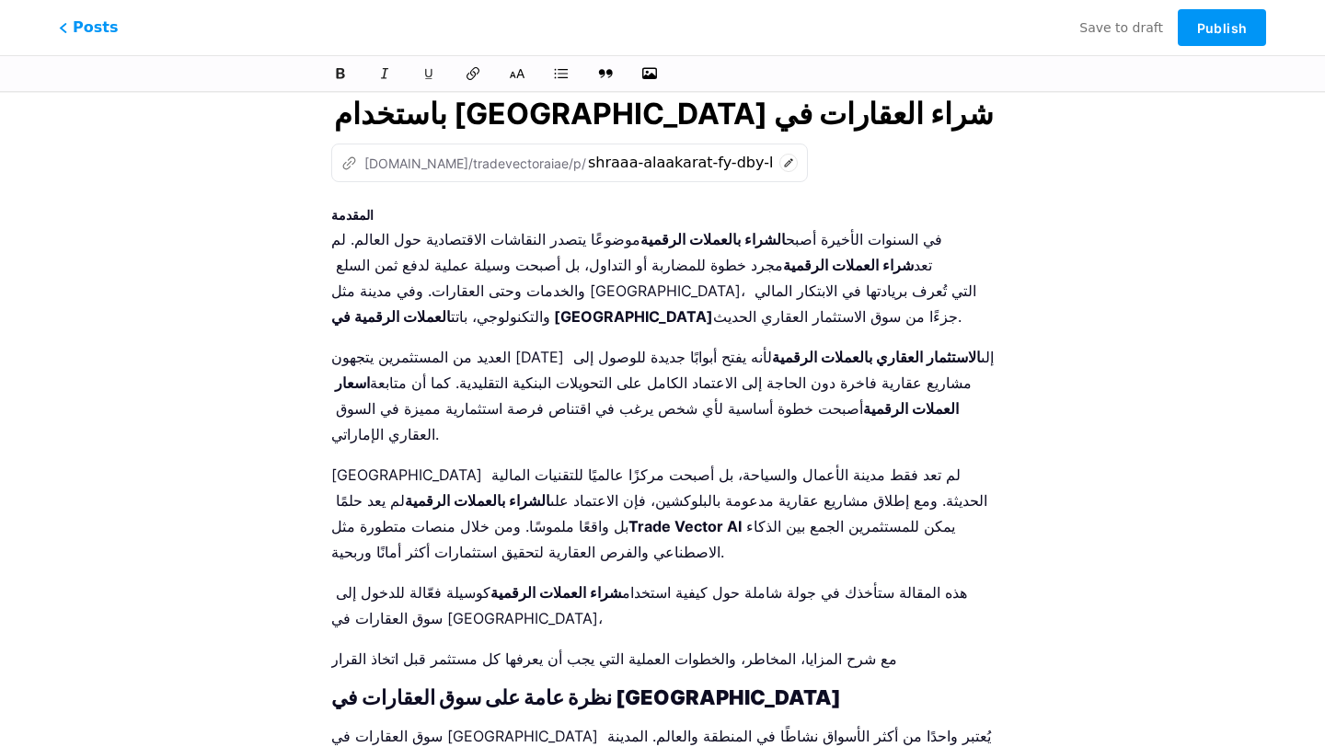
scroll to position [0, 0]
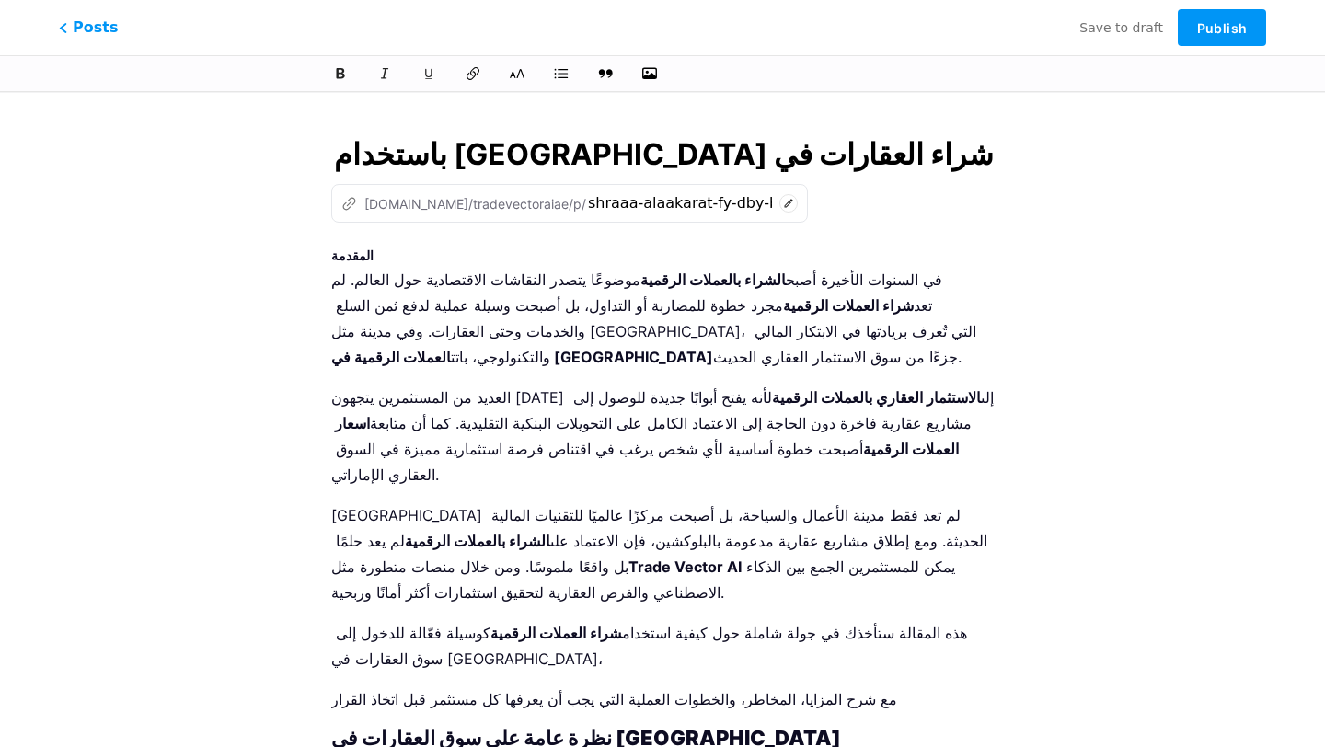
click at [344, 249] on strong "المقدمة" at bounding box center [352, 255] width 42 height 16
click at [522, 71] on icon at bounding box center [517, 73] width 18 height 18
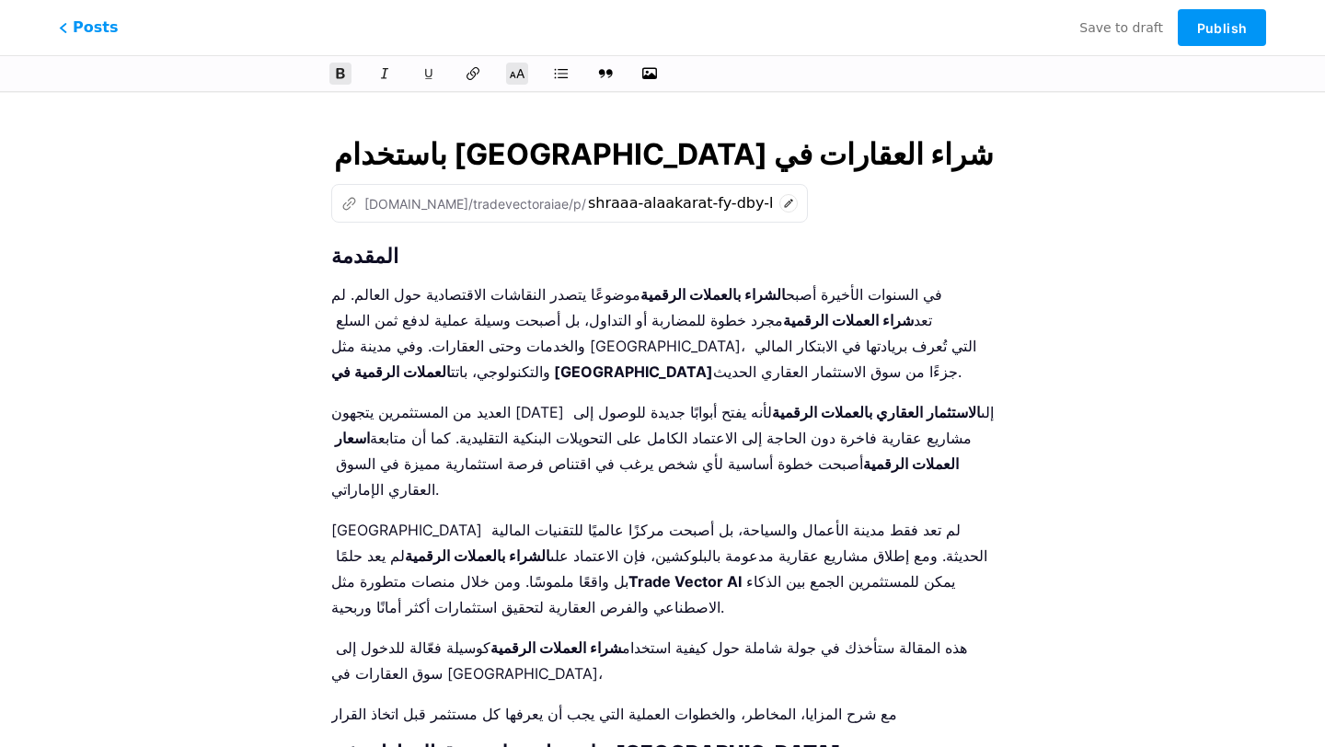
click at [332, 248] on strong "المقدمة" at bounding box center [364, 256] width 67 height 24
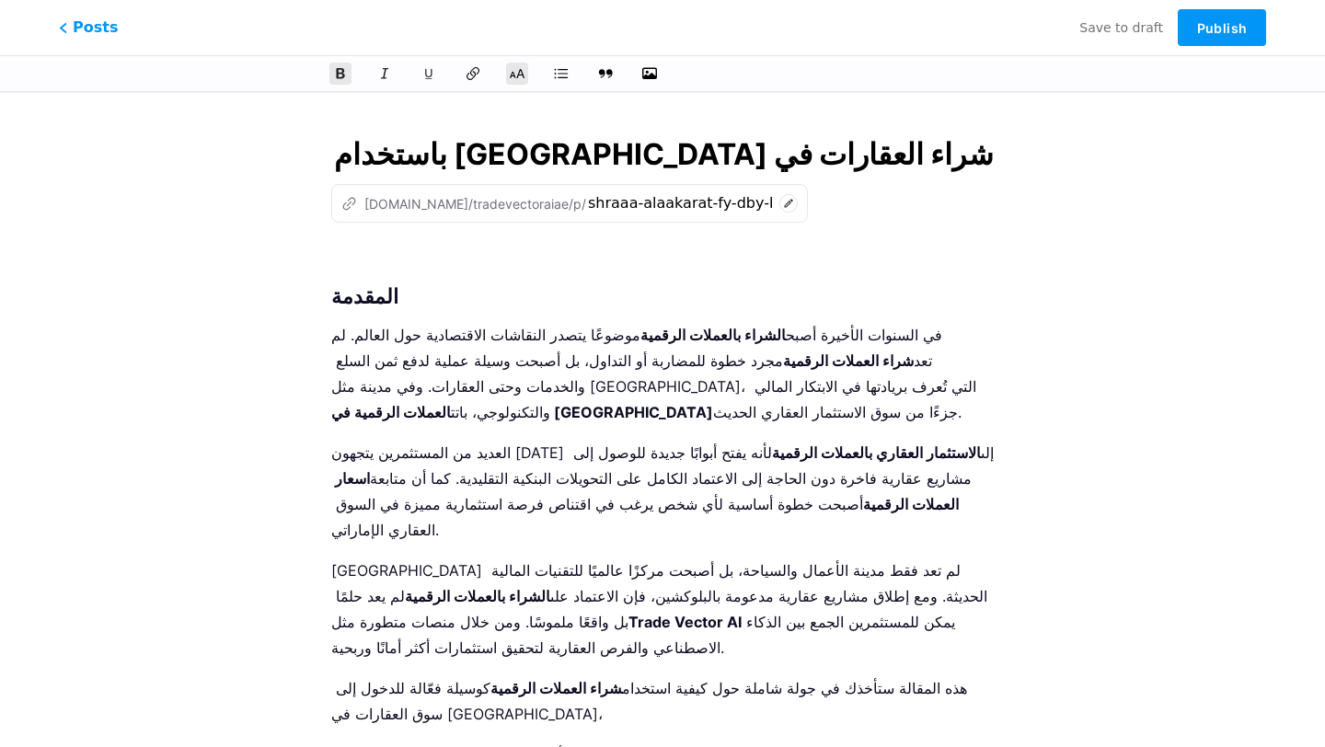
click at [375, 262] on p at bounding box center [662, 258] width 662 height 26
click at [466, 153] on input "شراء العقارات في دبي باستخدام العملات الرقمية | Trade Vector AI" at bounding box center [662, 154] width 662 height 44
click at [483, 266] on p at bounding box center [662, 258] width 662 height 26
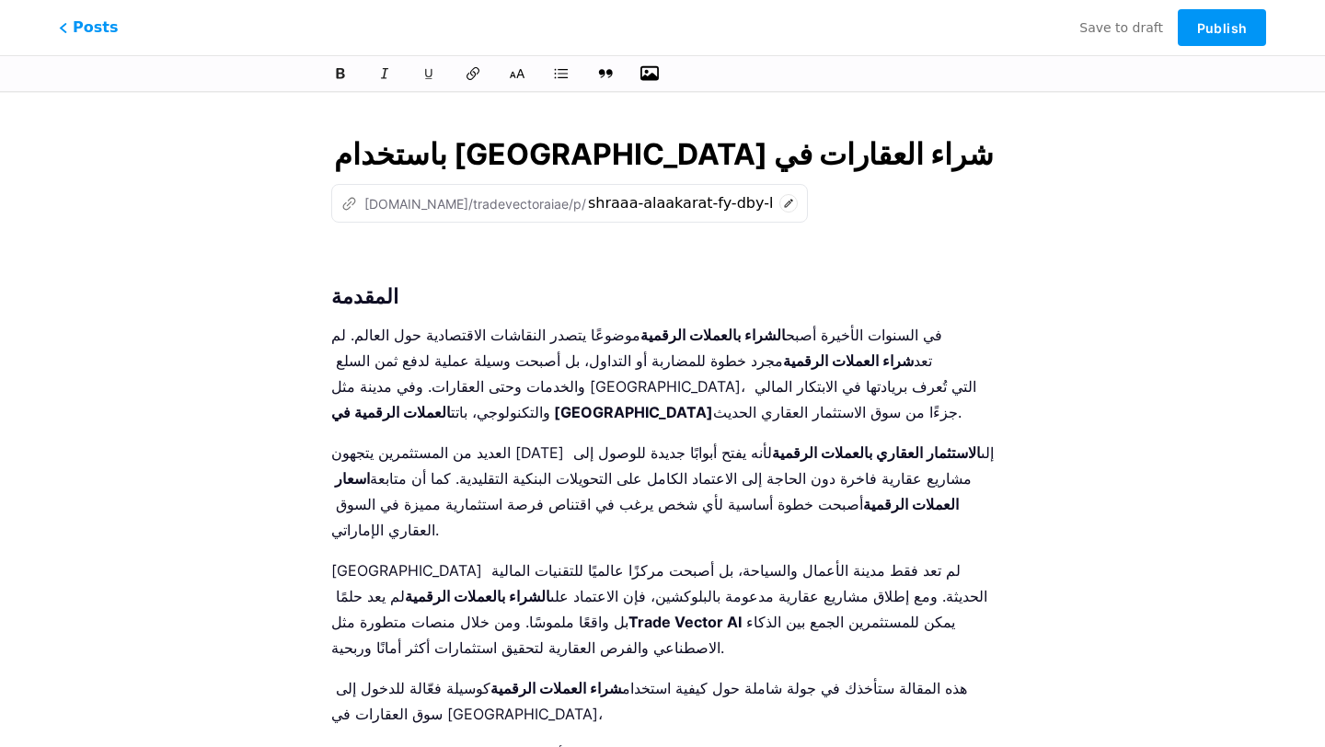
click at [640, 80] on button "button" at bounding box center [650, 74] width 28 height 28
click at [648, 73] on icon "button" at bounding box center [649, 73] width 18 height 15
click at [0, 0] on input "file" at bounding box center [0, 0] width 0 height 0
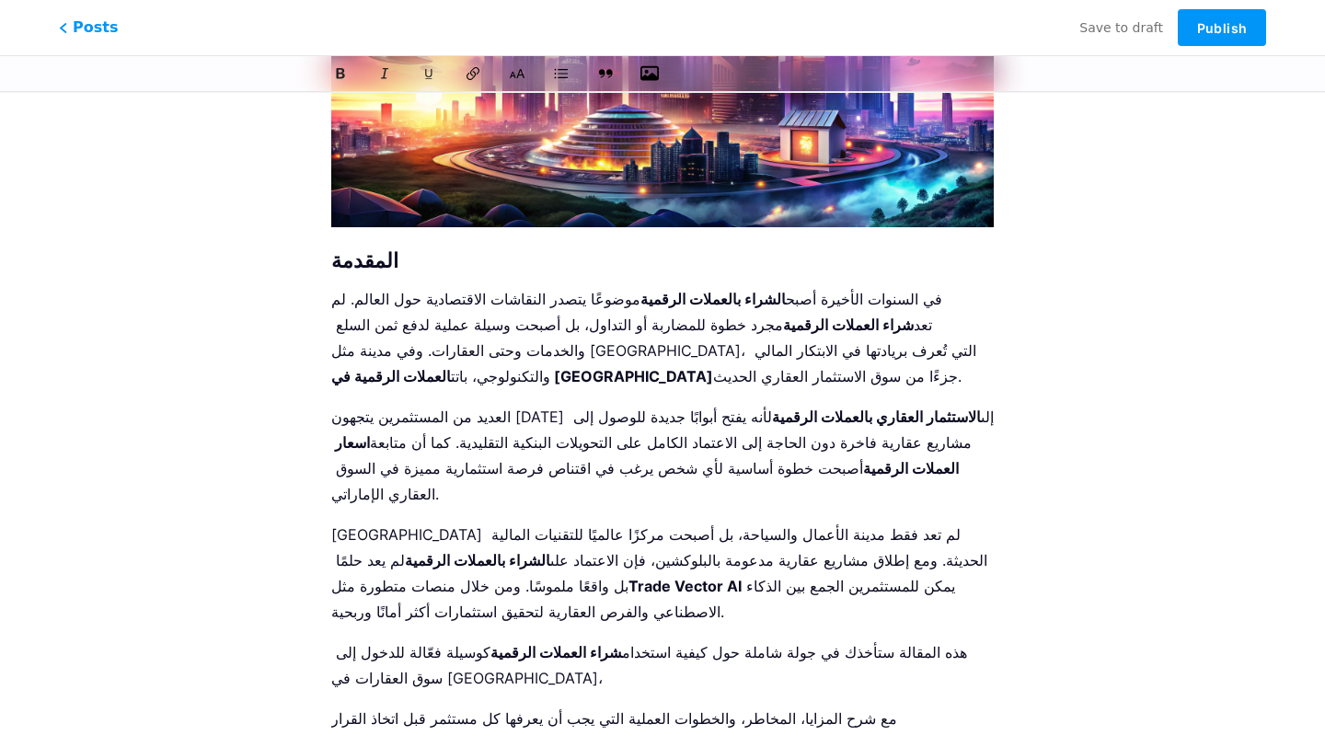
scroll to position [442, 0]
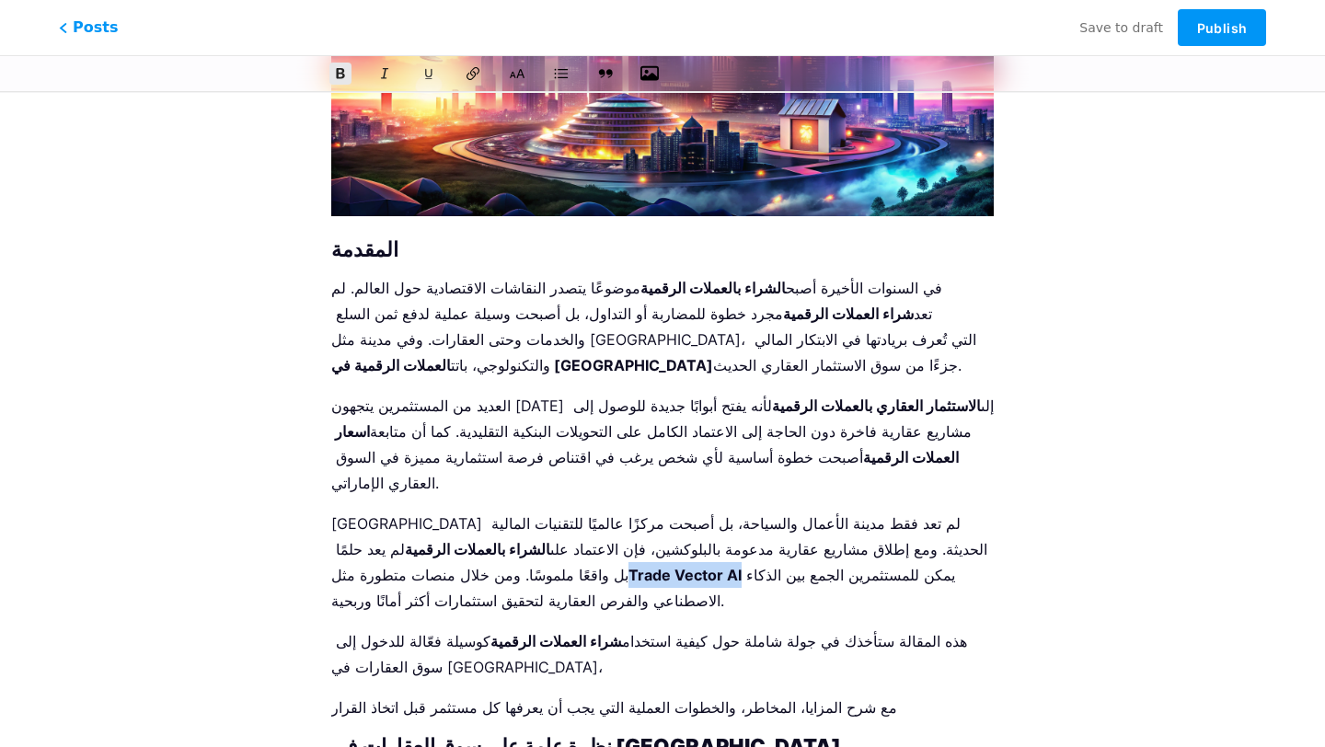
drag, startPoint x: 931, startPoint y: 497, endPoint x: 398, endPoint y: 525, distance: 533.5
click at [398, 524] on p "دبي لم تعد فقط مدينة الأعمال والسياحة، بل أصبحت مركزًا عالميًا للتقنيات المالية…" at bounding box center [662, 562] width 662 height 103
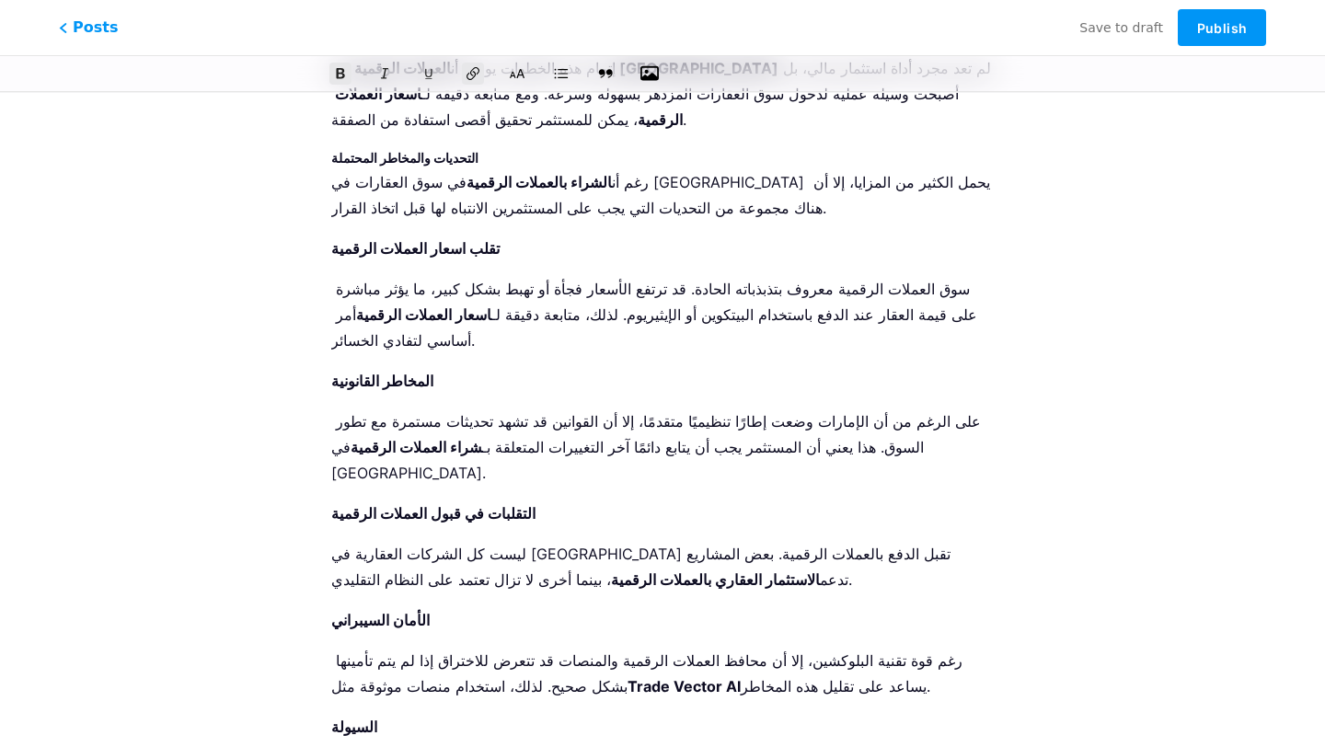
scroll to position [4143, 0]
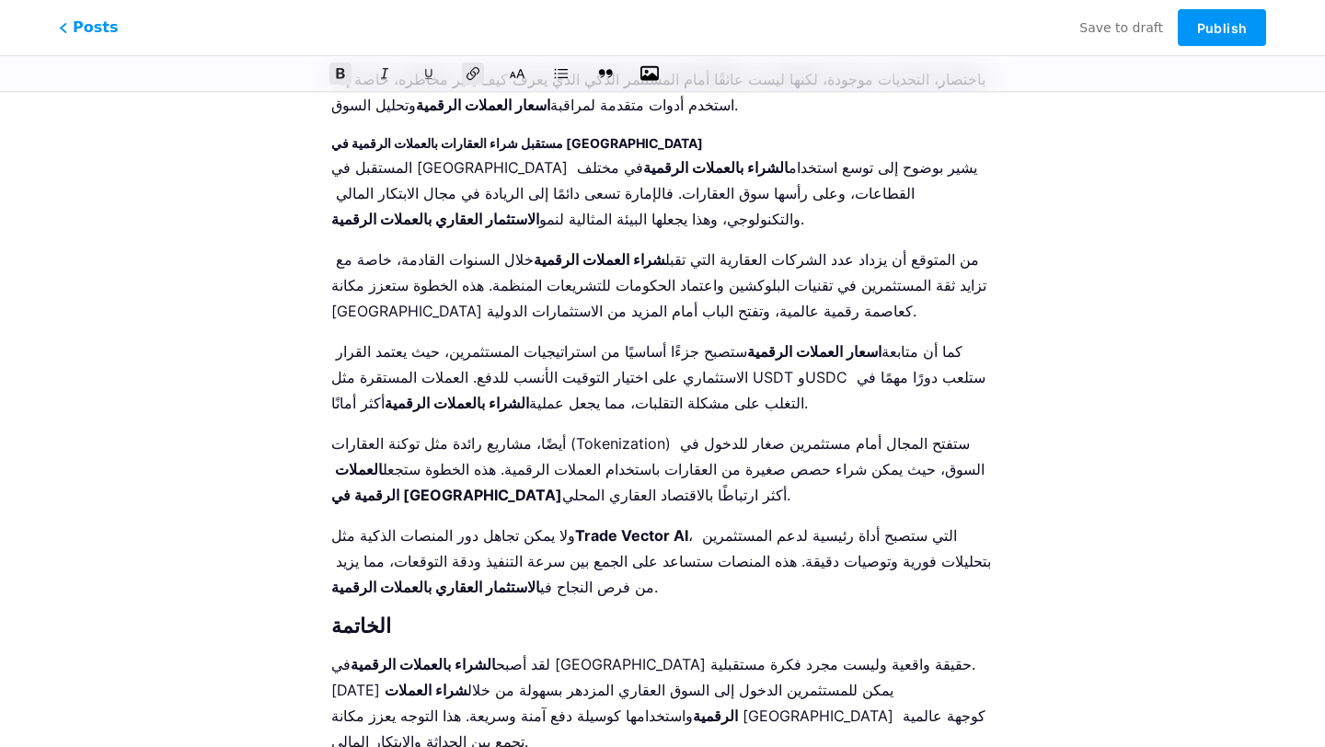
click at [1249, 25] on button "Publish" at bounding box center [1222, 27] width 88 height 37
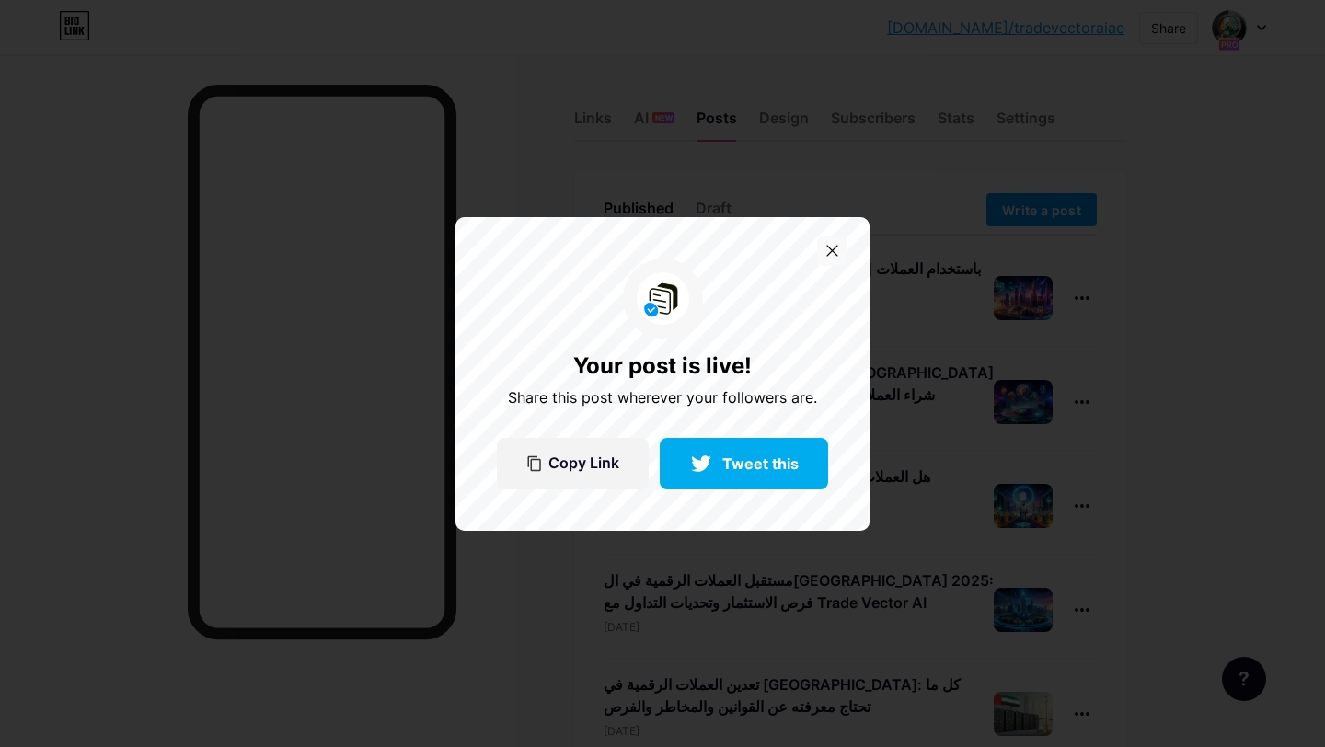
click at [827, 255] on icon at bounding box center [832, 251] width 10 height 10
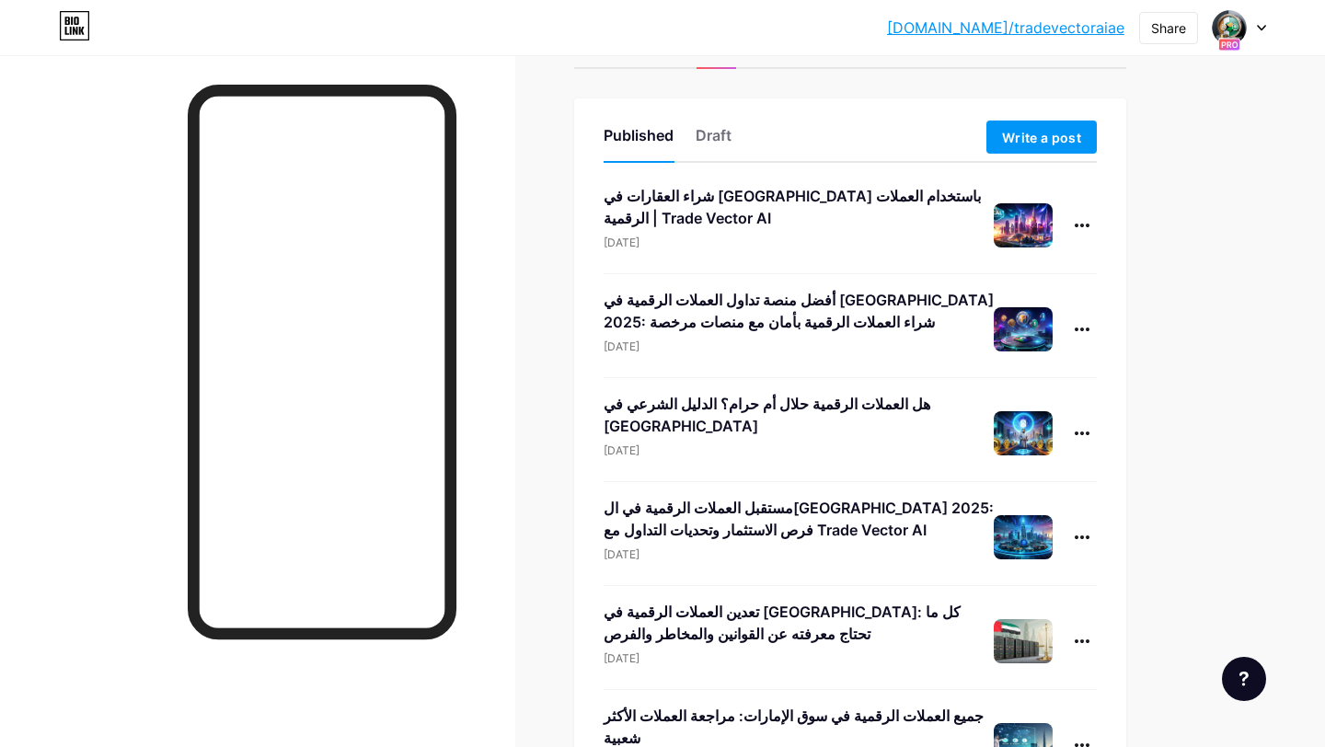
scroll to position [49, 0]
